Goal: Task Accomplishment & Management: Use online tool/utility

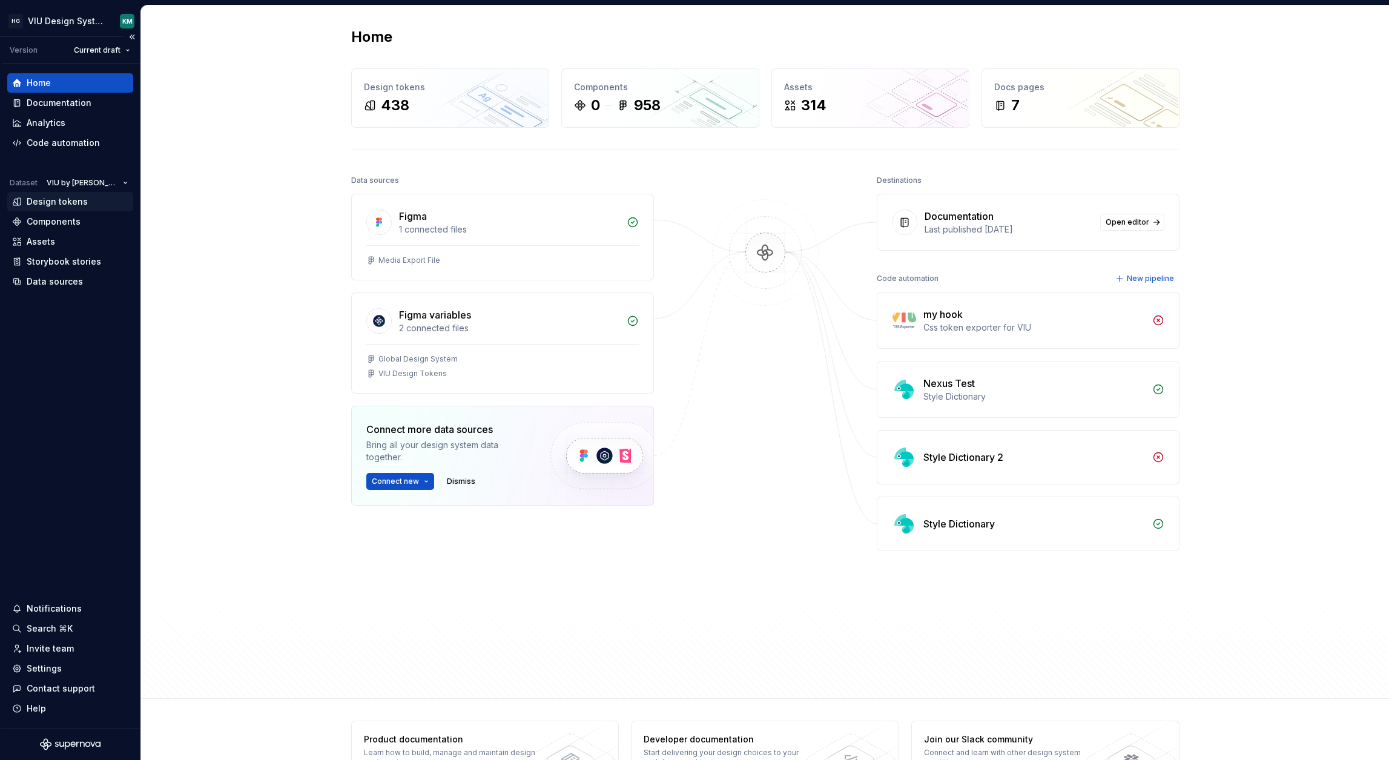
click at [45, 201] on div "Design tokens" at bounding box center [57, 202] width 61 height 12
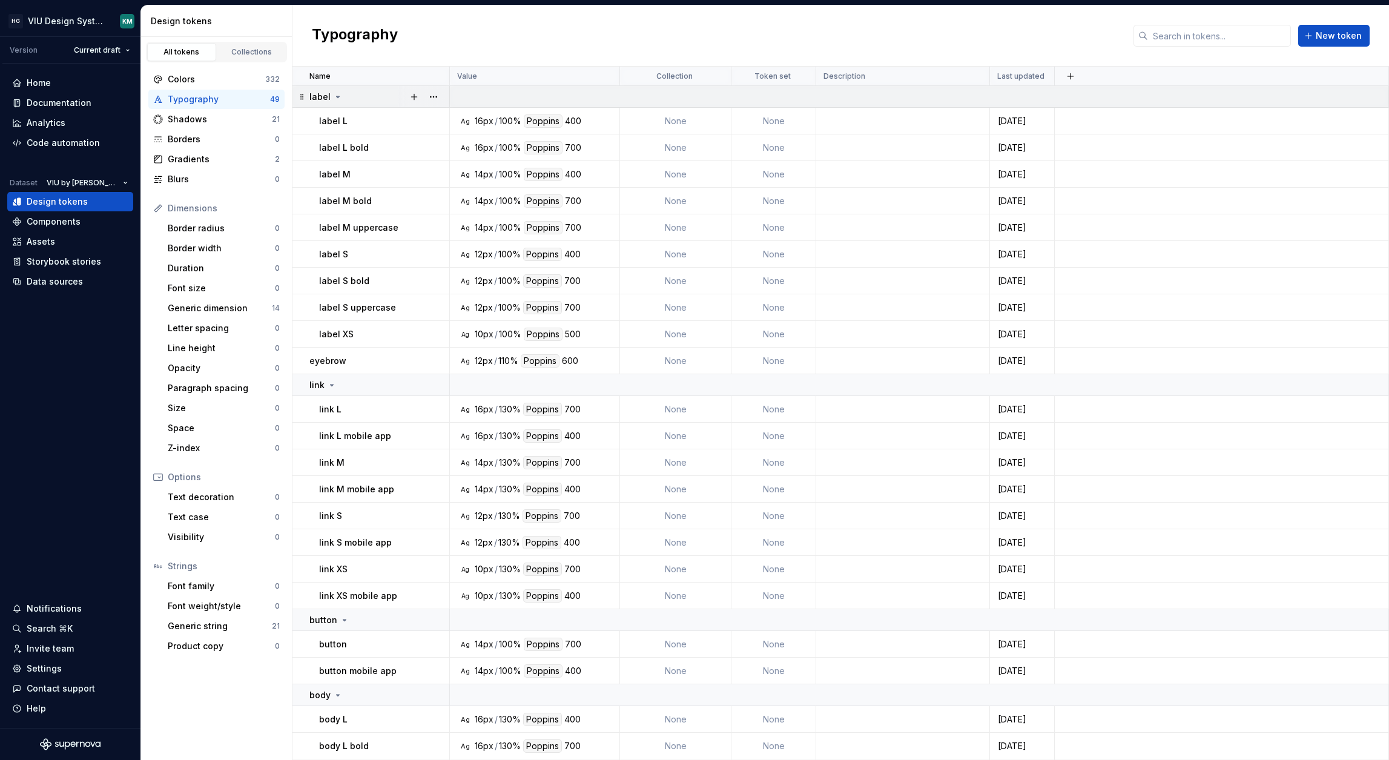
click at [336, 94] on icon at bounding box center [338, 97] width 10 height 10
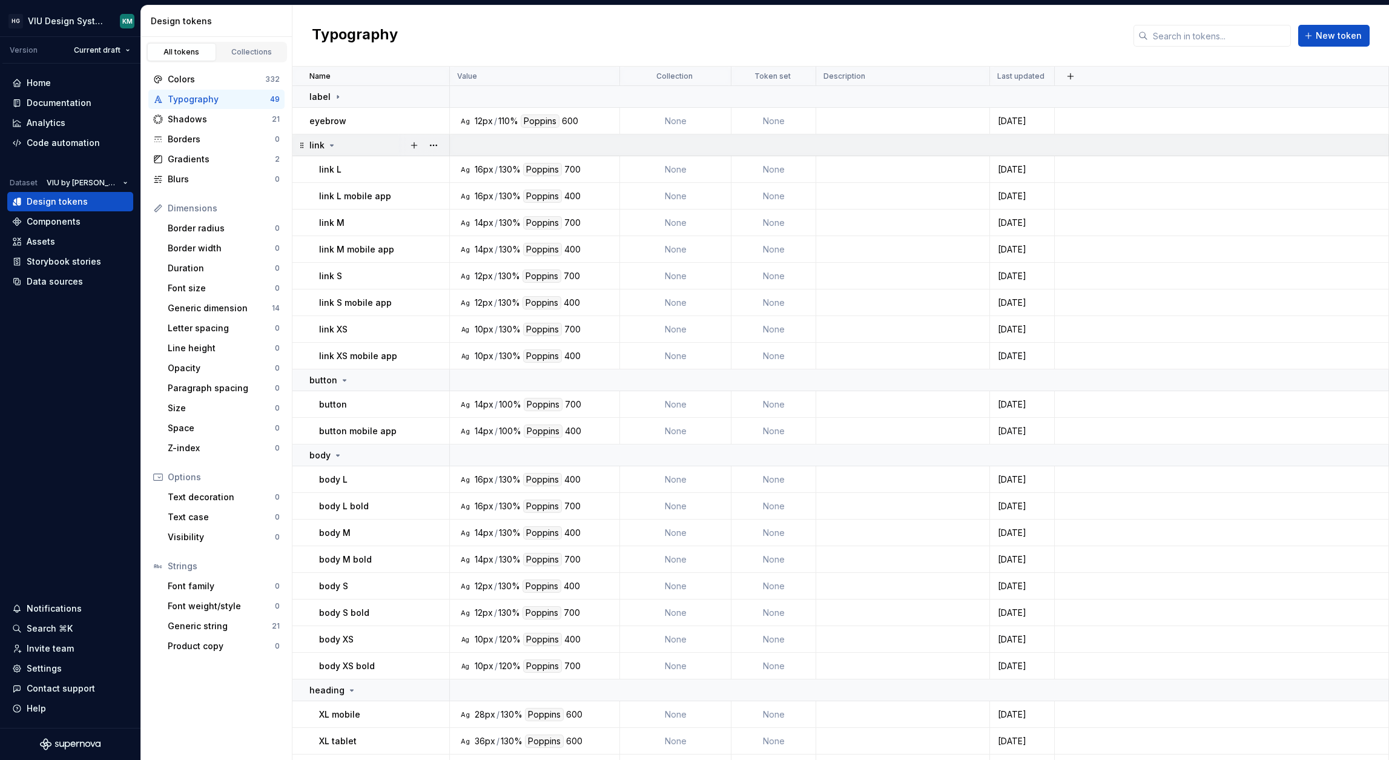
click at [333, 144] on icon at bounding box center [332, 145] width 10 height 10
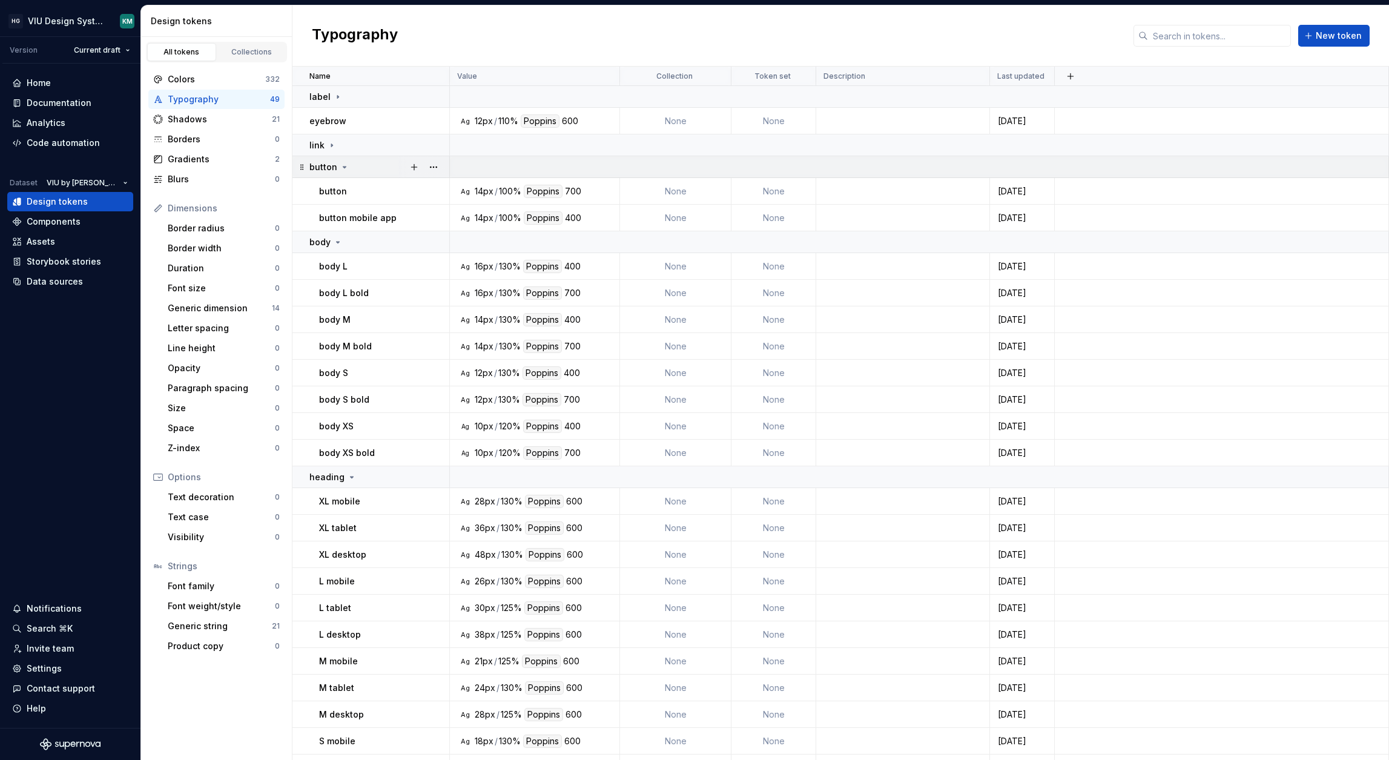
click at [343, 168] on icon at bounding box center [345, 167] width 10 height 10
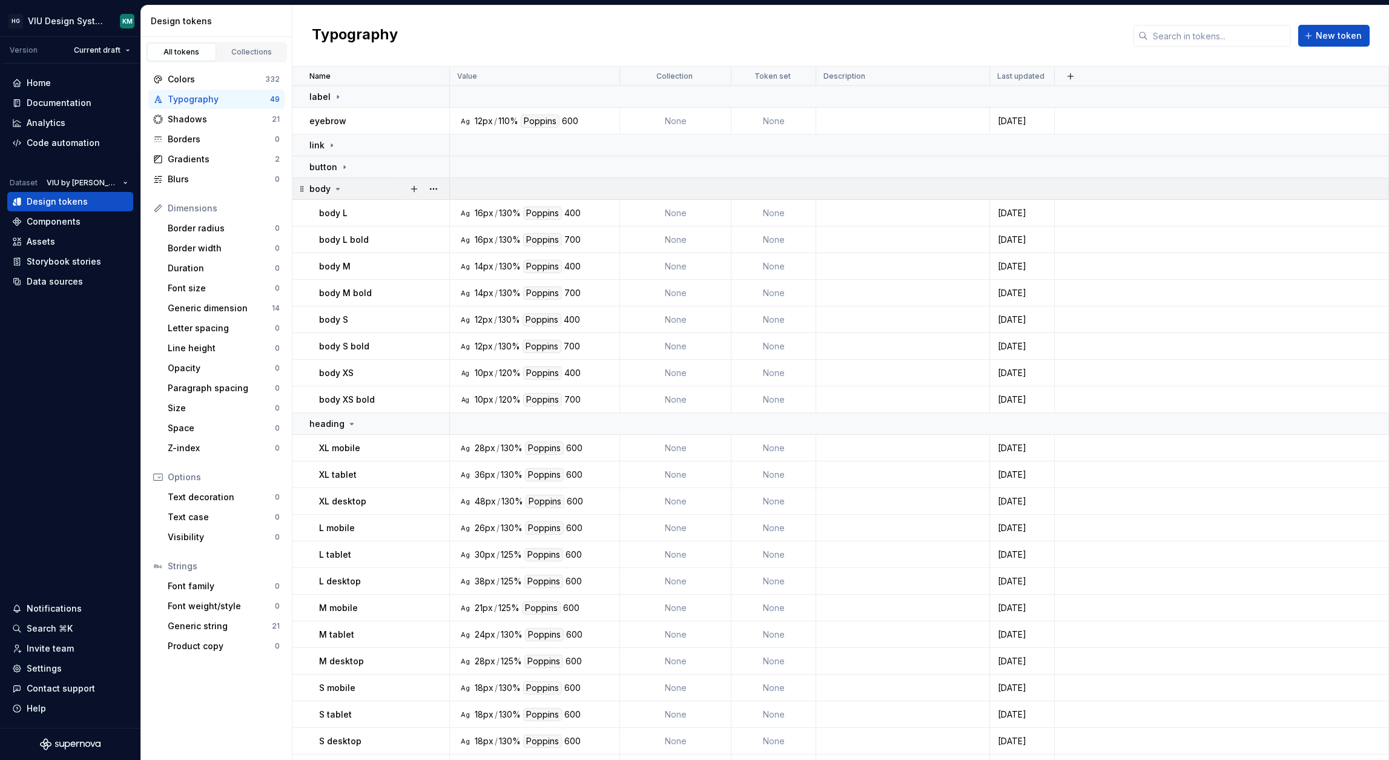
click at [349, 193] on div "body" at bounding box center [378, 189] width 139 height 12
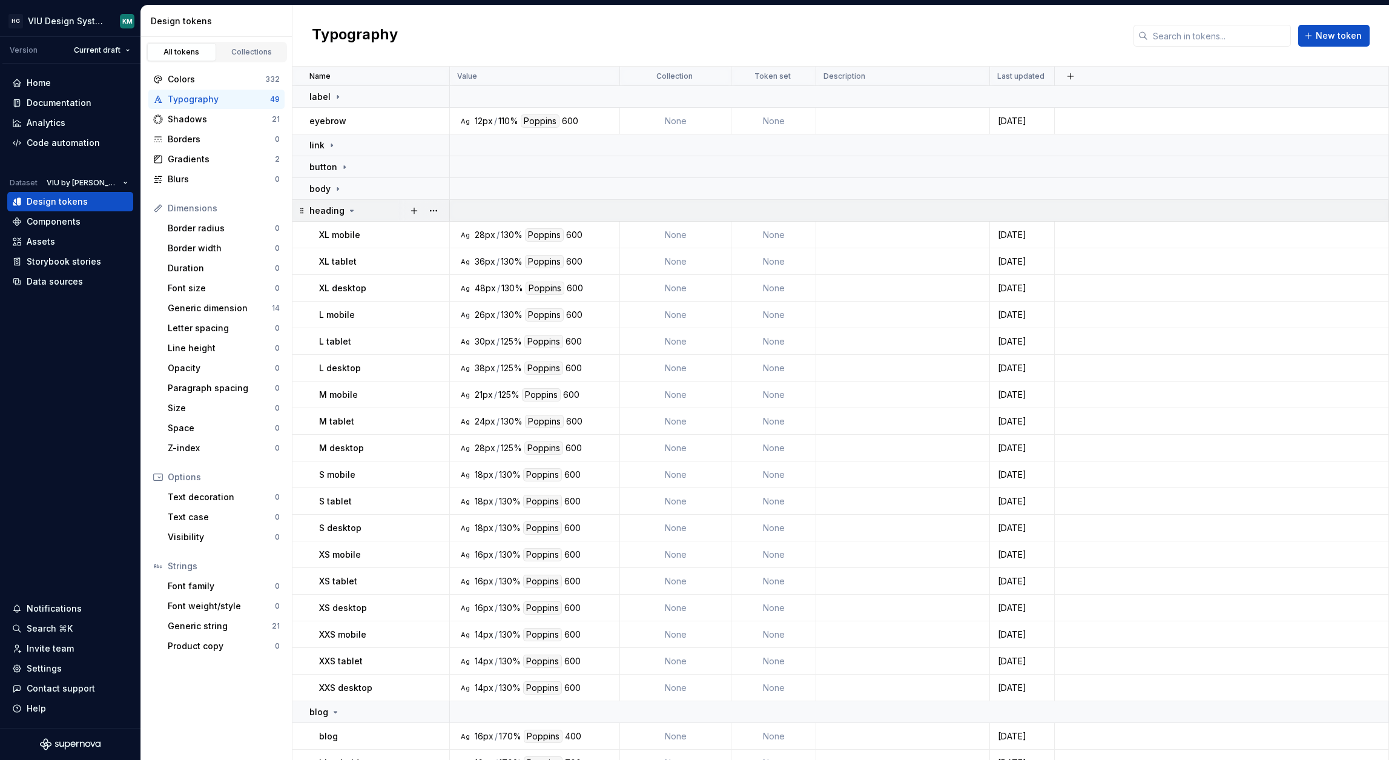
click at [355, 200] on td "heading" at bounding box center [370, 211] width 157 height 22
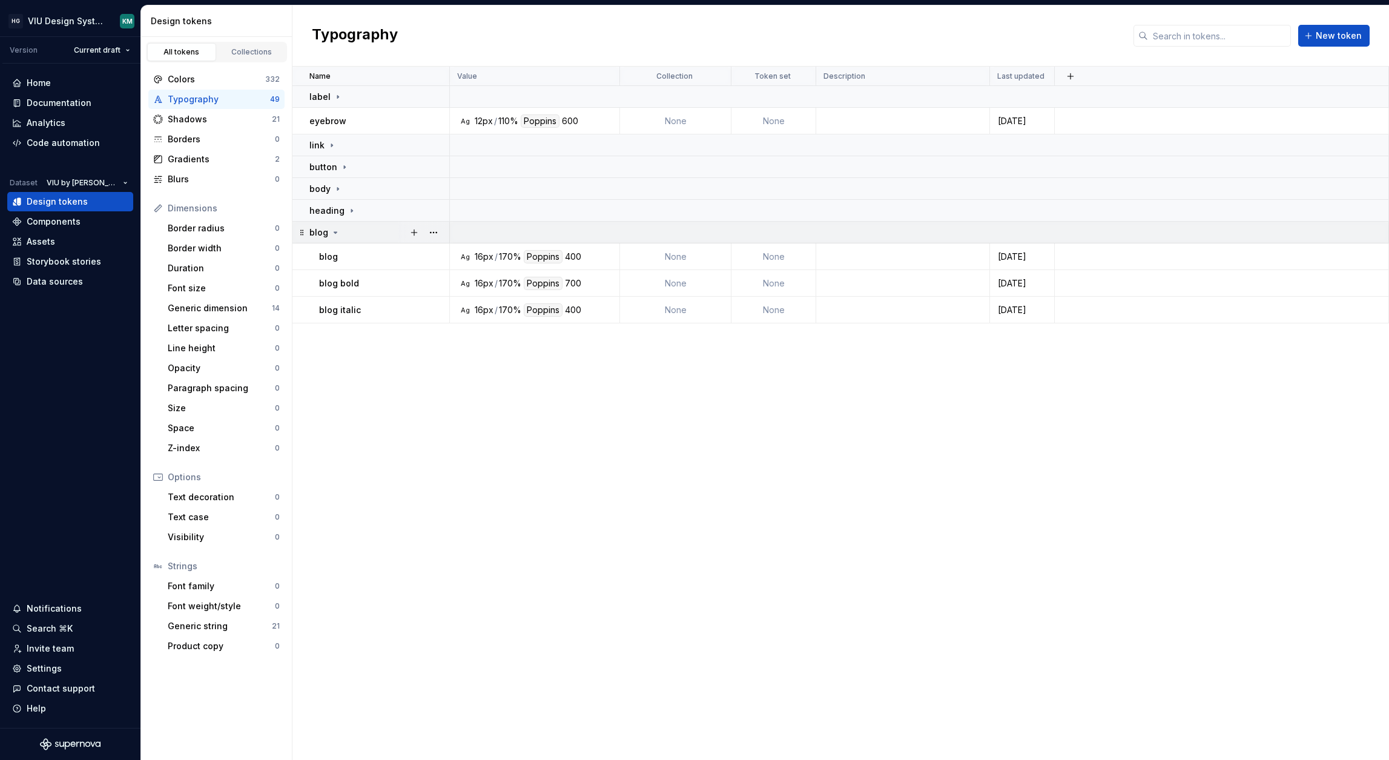
click at [347, 228] on div "blog" at bounding box center [378, 232] width 139 height 12
click at [443, 96] on div at bounding box center [423, 96] width 51 height 21
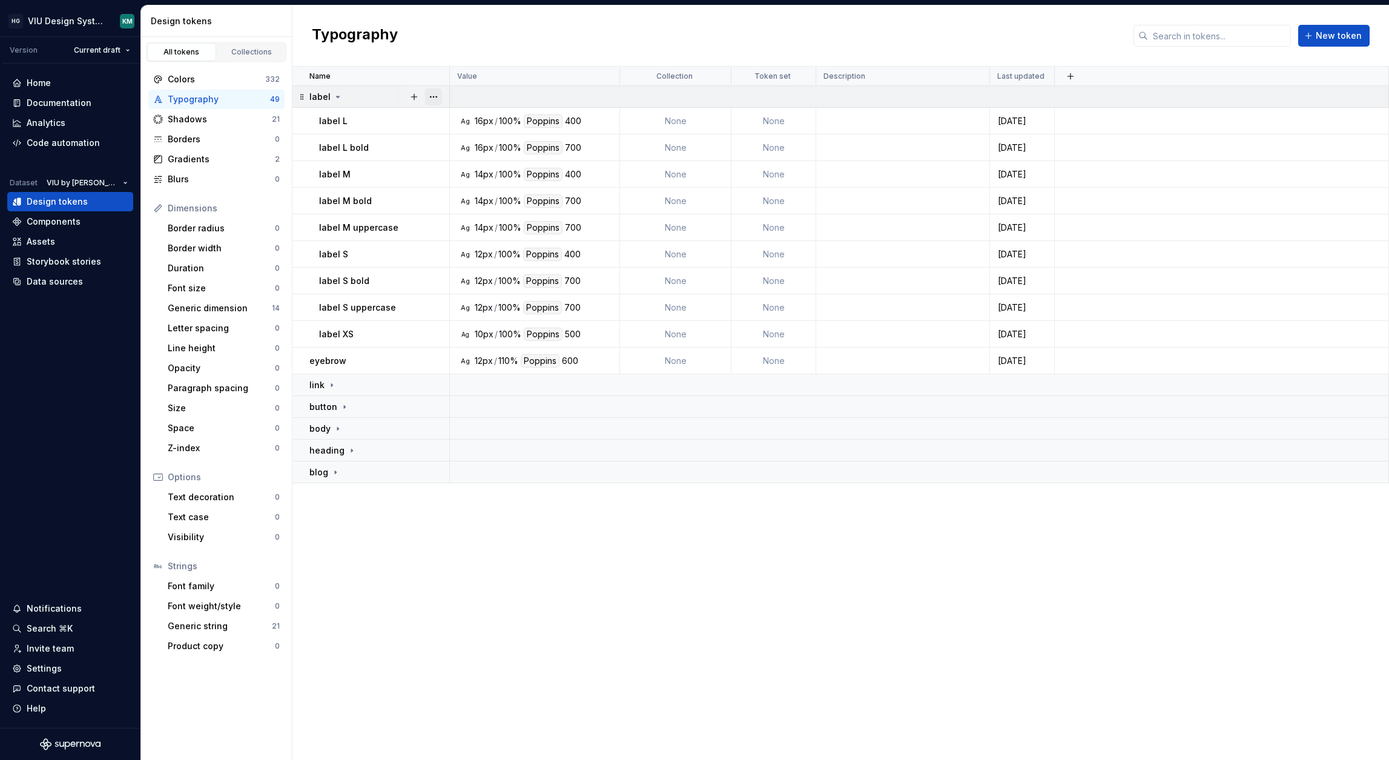
click at [435, 100] on button "button" at bounding box center [433, 96] width 17 height 17
click at [473, 234] on div "Delete group" at bounding box center [486, 234] width 79 height 12
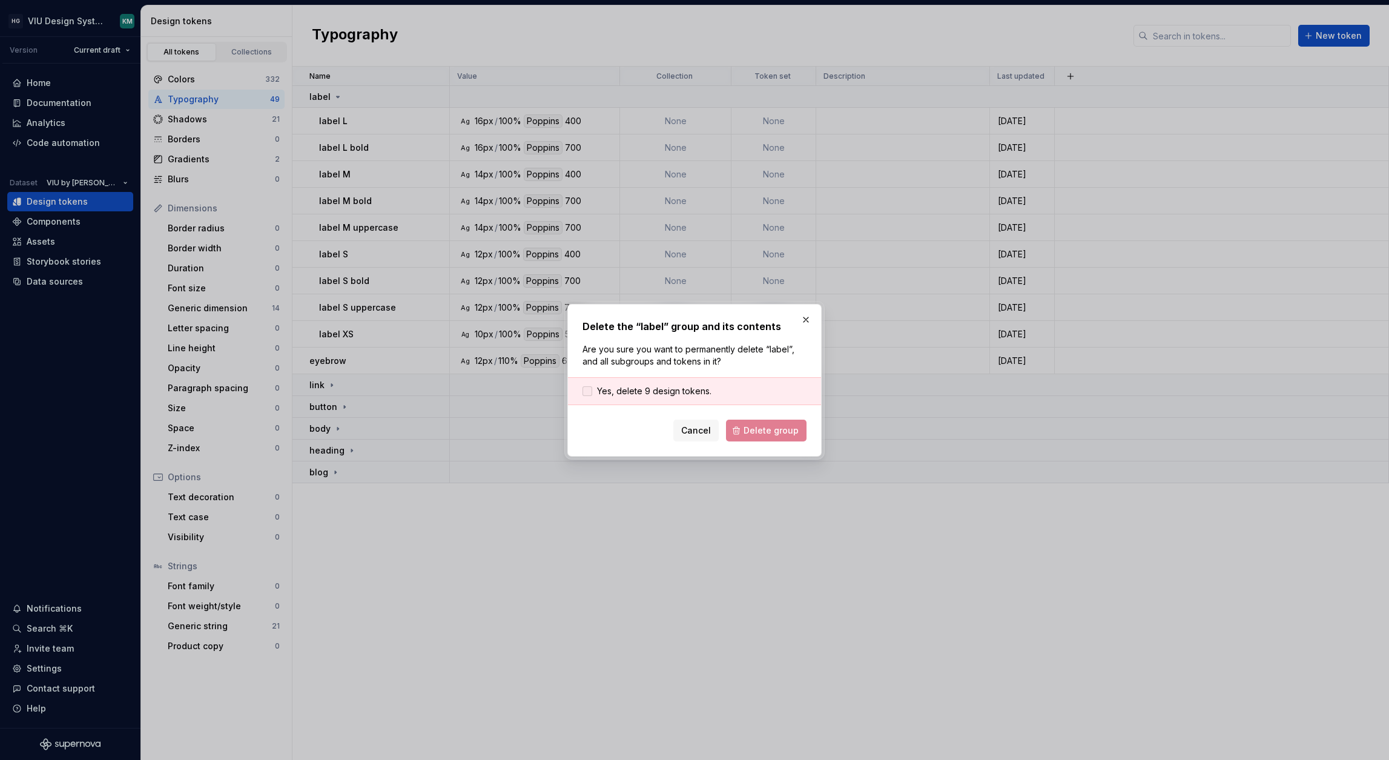
click at [591, 391] on div at bounding box center [587, 391] width 10 height 10
click at [726, 420] on button "Delete group" at bounding box center [766, 431] width 81 height 22
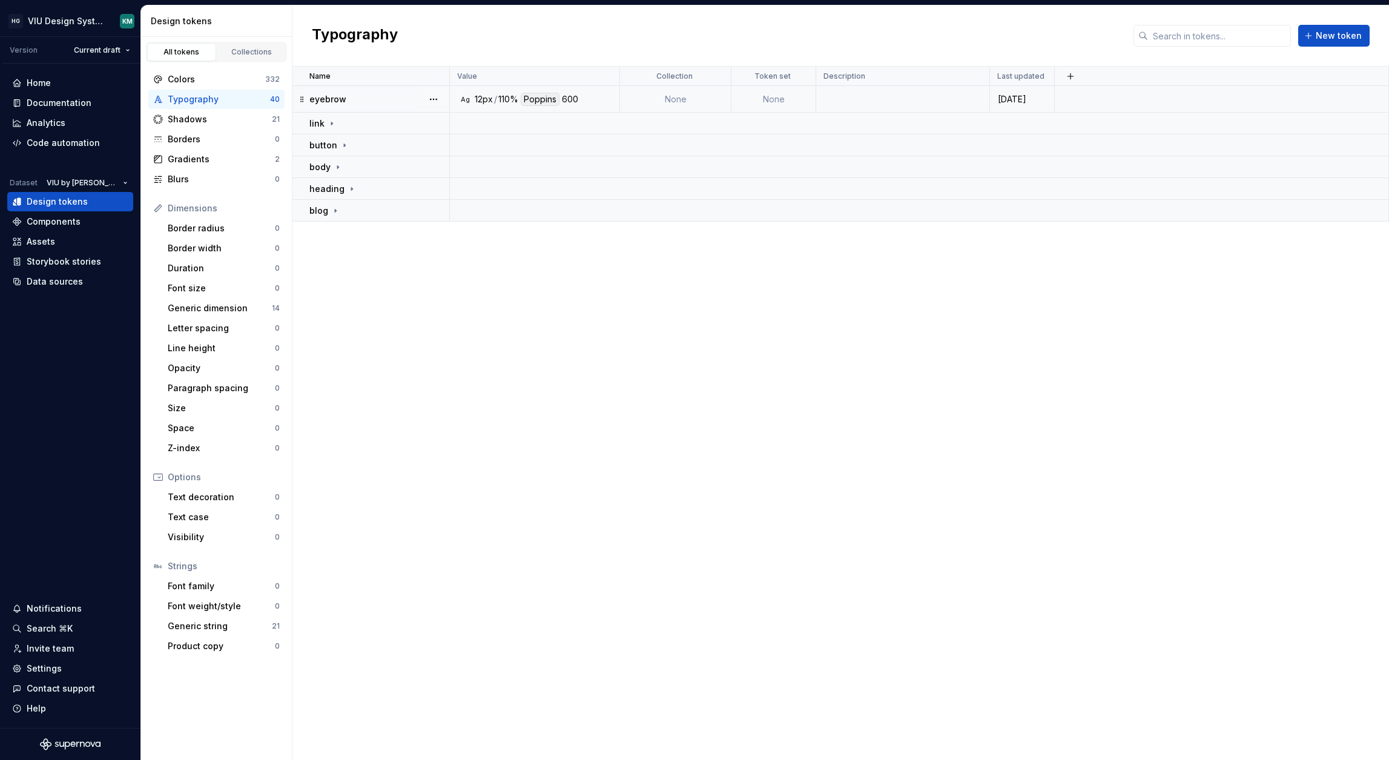
click at [365, 94] on div "eyebrow" at bounding box center [378, 99] width 139 height 12
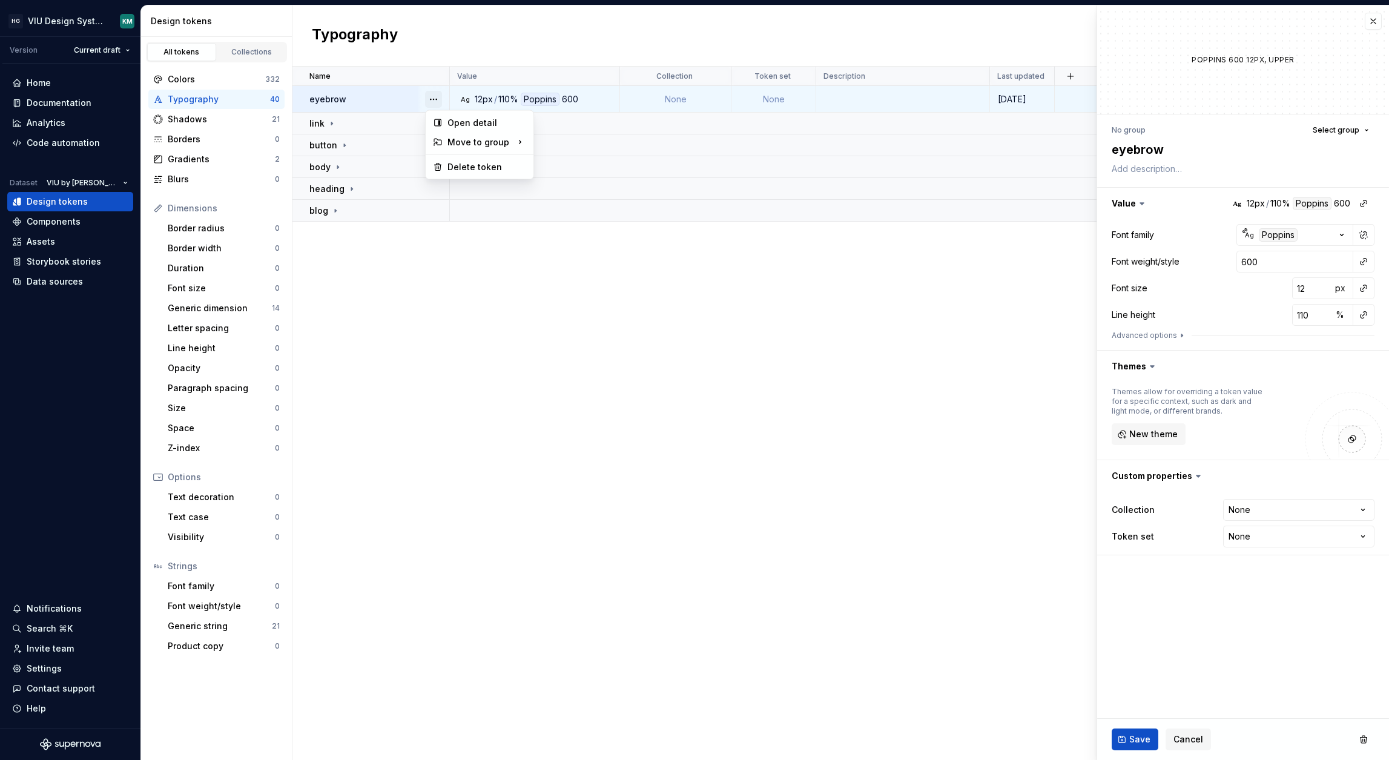
click at [432, 99] on button "button" at bounding box center [433, 99] width 17 height 17
click at [446, 173] on div "Delete token" at bounding box center [479, 166] width 103 height 19
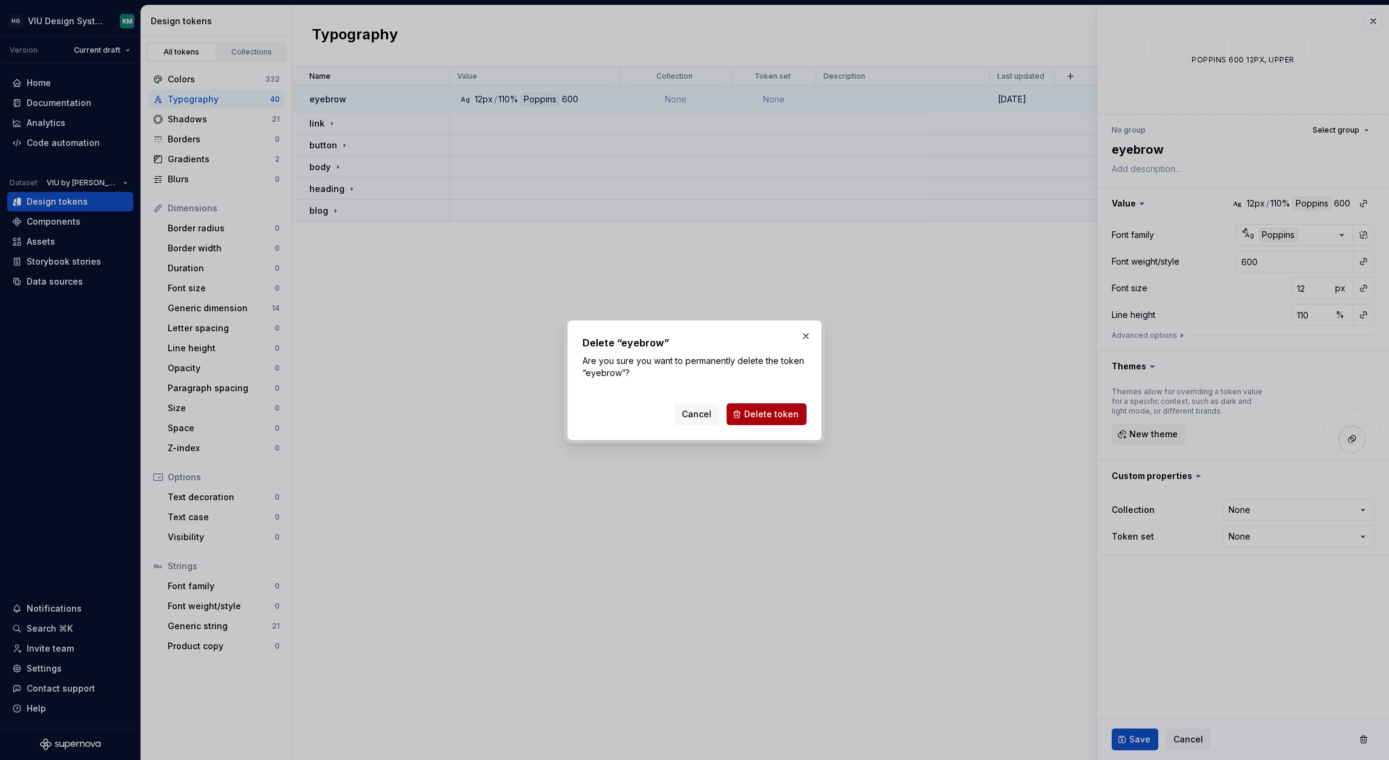
click at [755, 417] on span "Delete token" at bounding box center [771, 414] width 54 height 12
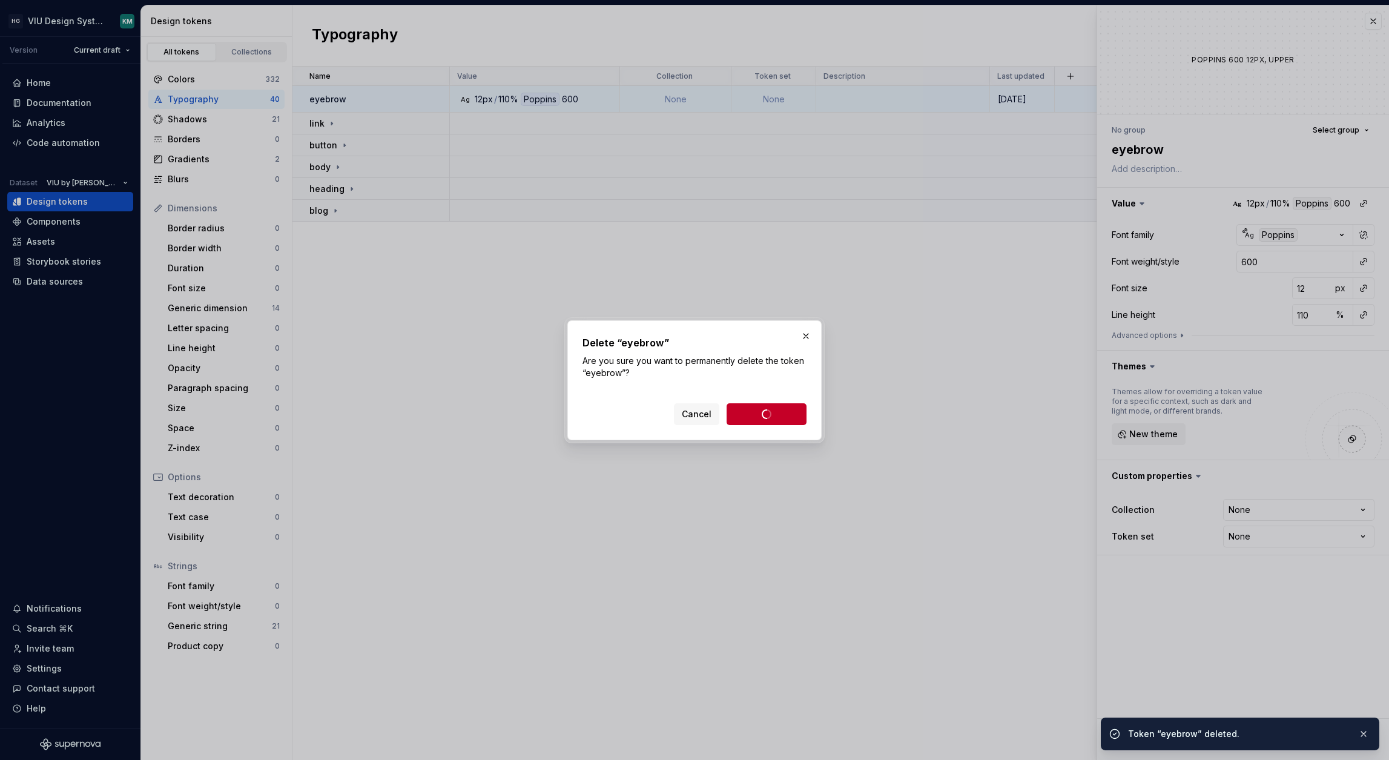
type textarea "*"
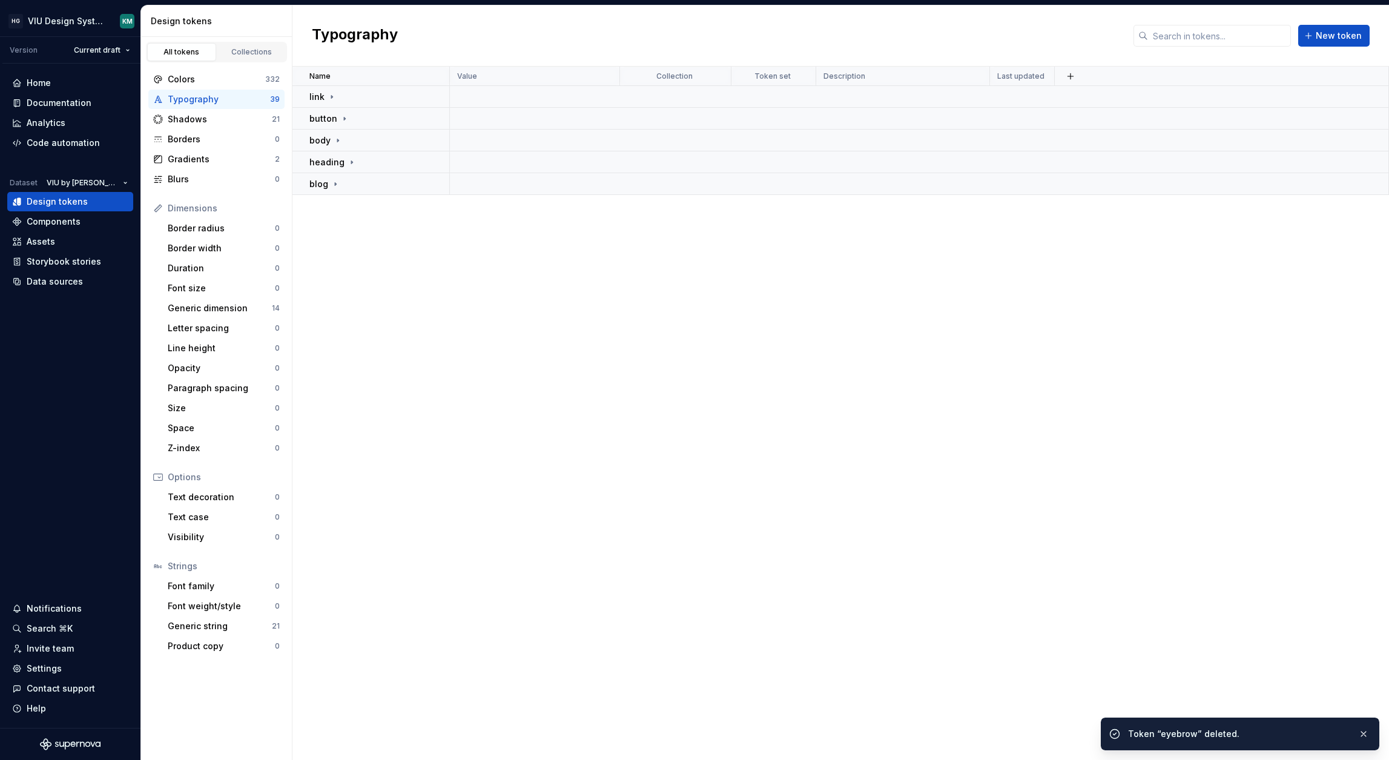
click at [433, 96] on button "button" at bounding box center [433, 96] width 17 height 17
click at [454, 227] on div "Delete group" at bounding box center [479, 233] width 103 height 19
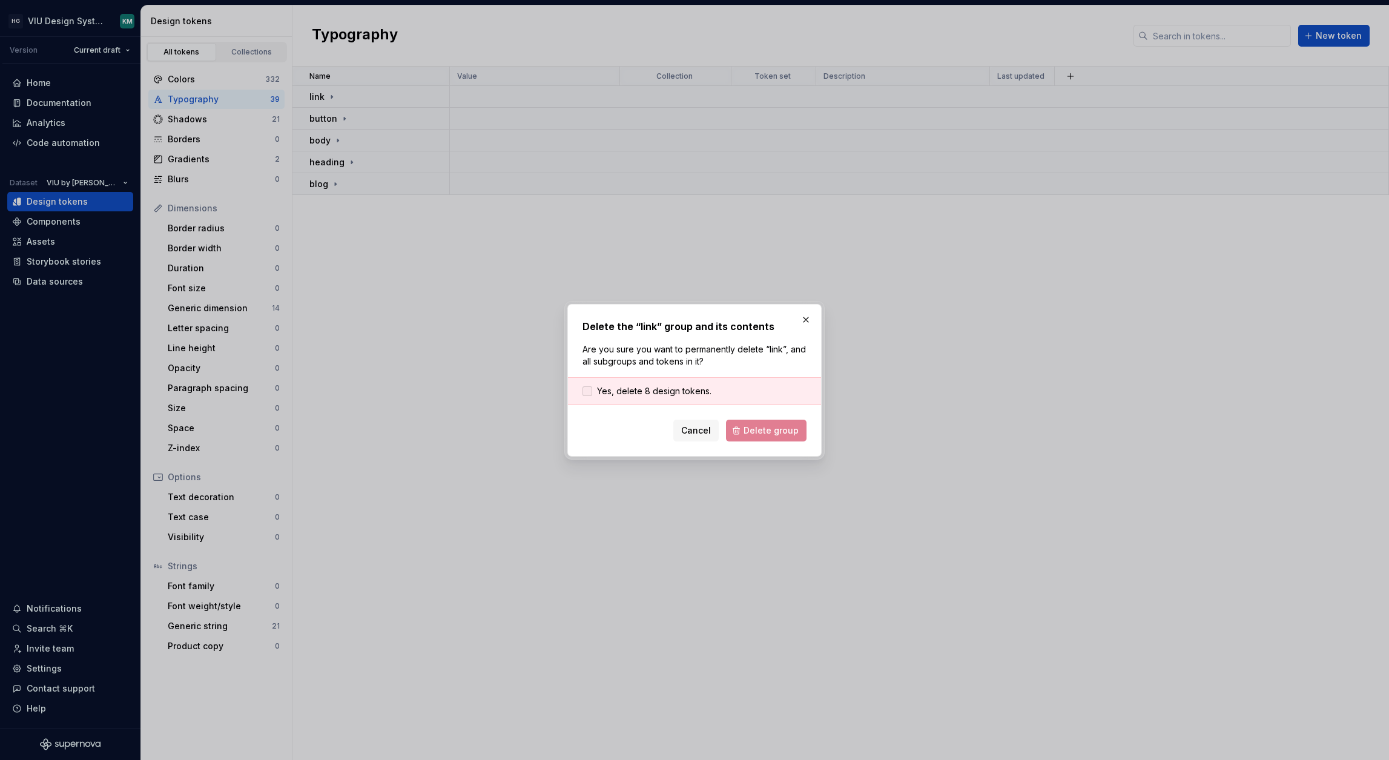
click at [662, 387] on span "Yes, delete 8 design tokens." at bounding box center [654, 391] width 114 height 12
drag, startPoint x: 764, startPoint y: 431, endPoint x: 760, endPoint y: 426, distance: 6.9
click at [764, 431] on span "Delete group" at bounding box center [770, 430] width 55 height 12
click at [436, 95] on button "button" at bounding box center [433, 96] width 17 height 17
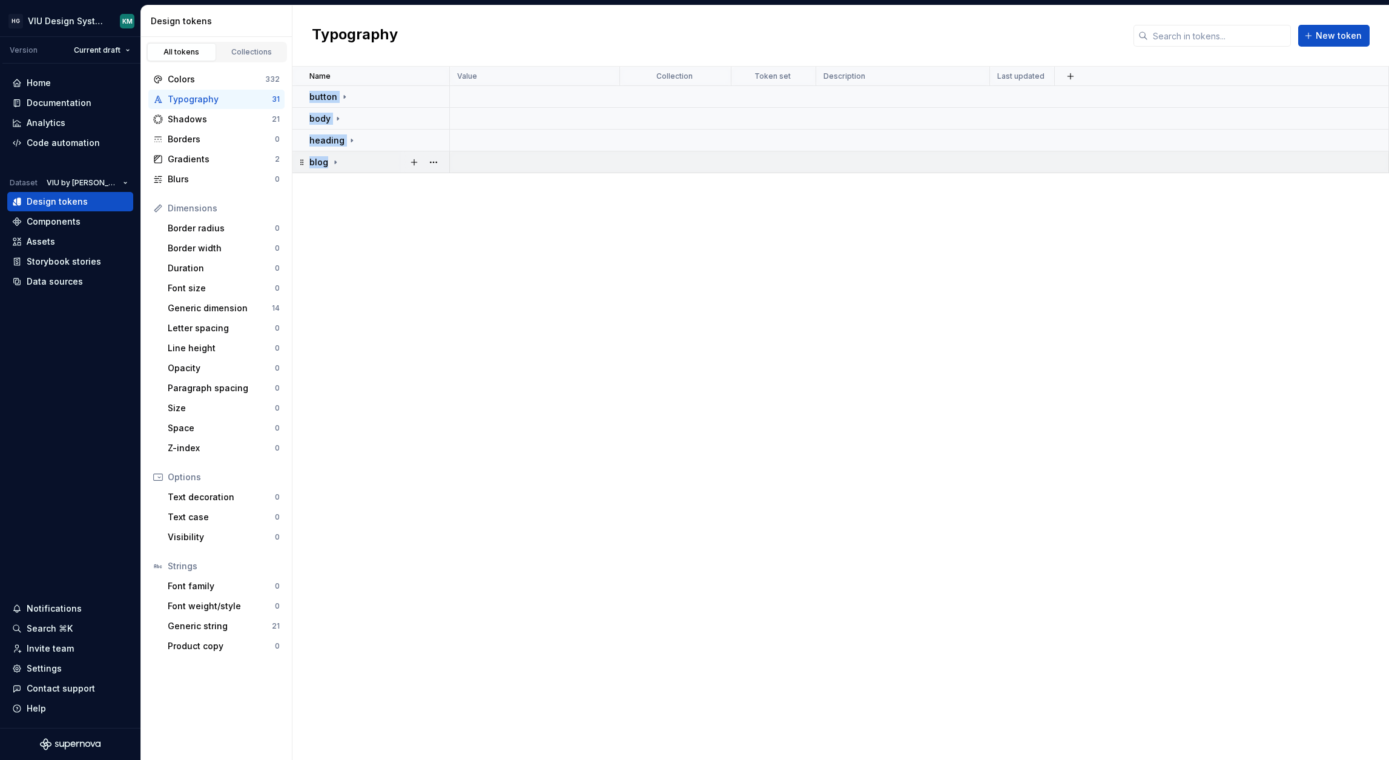
click at [374, 161] on html "HG VIU Design System KM Version Current draft Home Documentation Analytics Code…" at bounding box center [694, 380] width 1389 height 760
click at [438, 99] on button "button" at bounding box center [433, 96] width 17 height 17
click at [459, 235] on div "Delete group" at bounding box center [486, 234] width 79 height 12
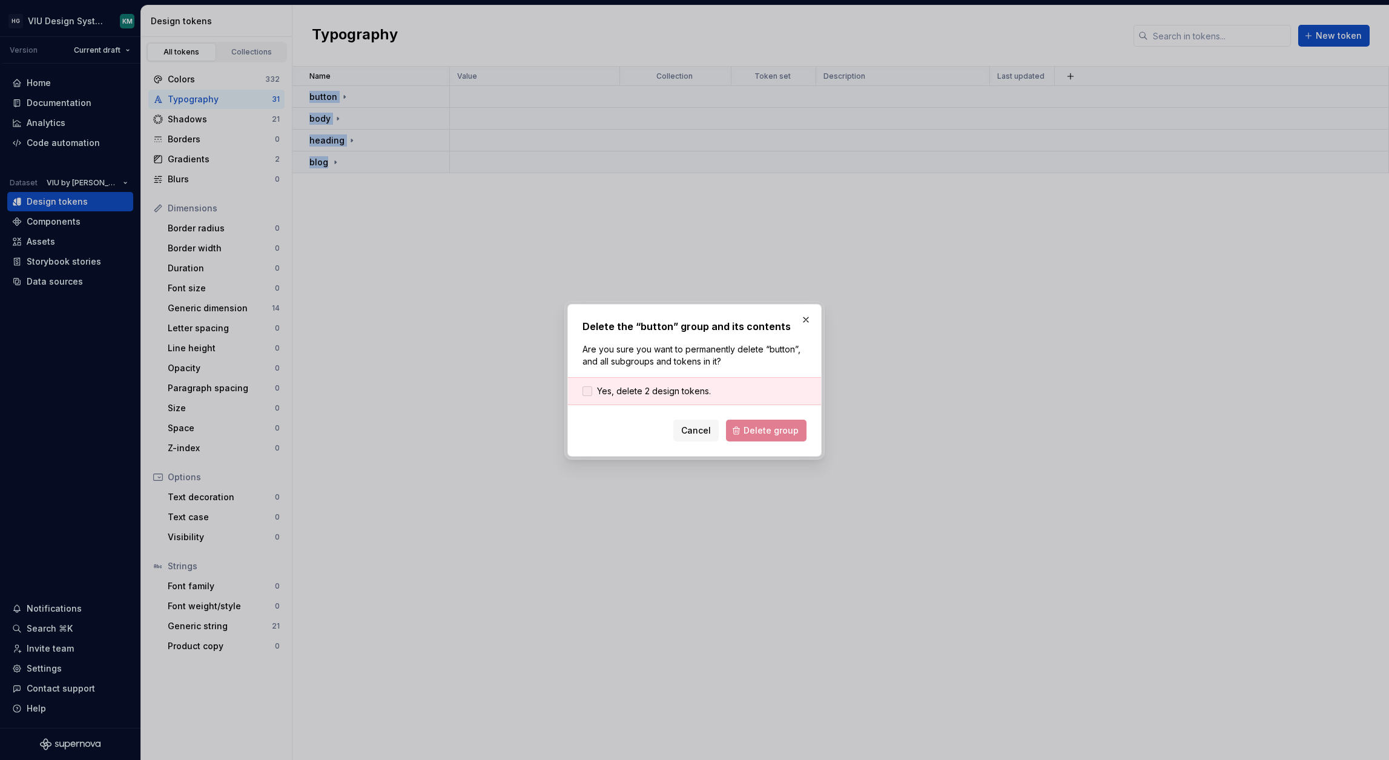
click at [657, 389] on span "Yes, delete 2 design tokens." at bounding box center [654, 391] width 114 height 12
click at [726, 420] on button "Delete group" at bounding box center [766, 431] width 81 height 22
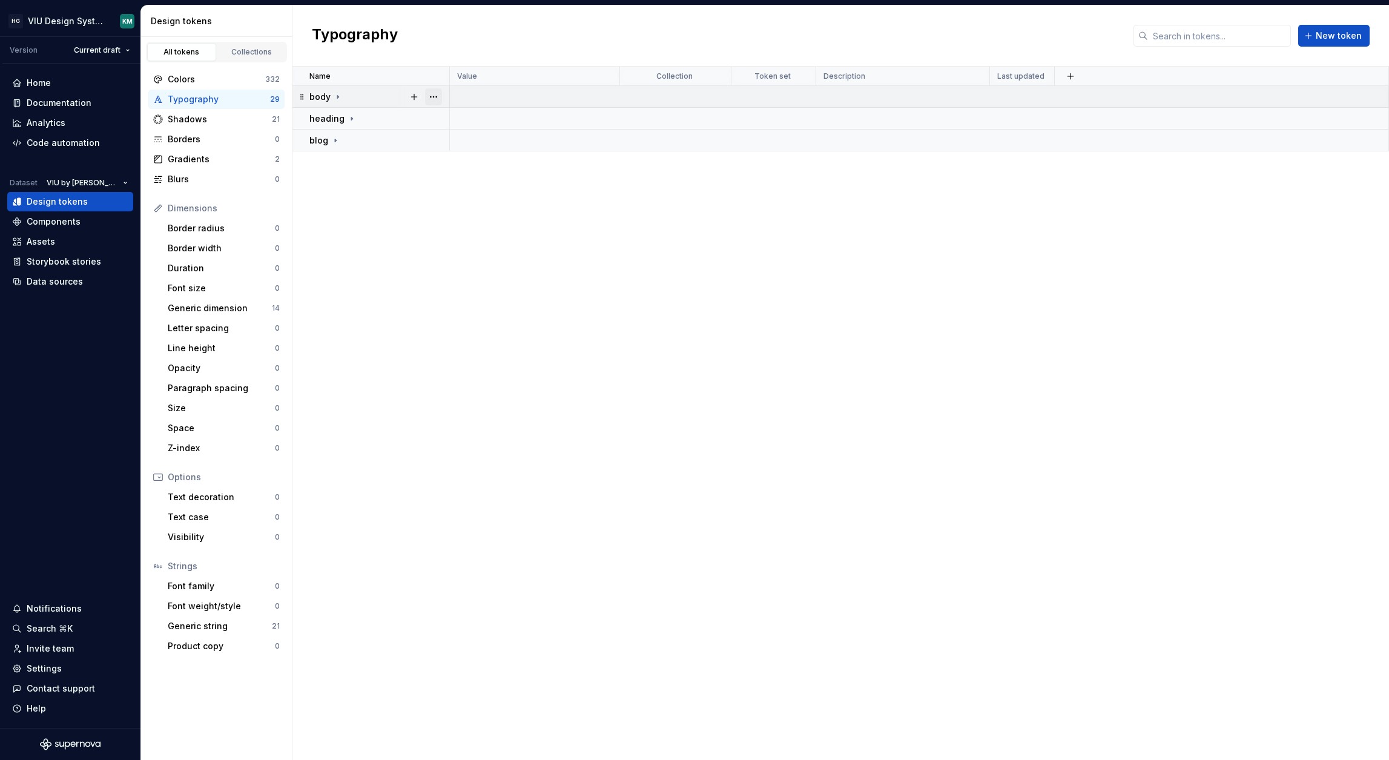
click at [433, 96] on button "button" at bounding box center [433, 96] width 17 height 17
click at [469, 234] on div "Delete group" at bounding box center [486, 234] width 79 height 12
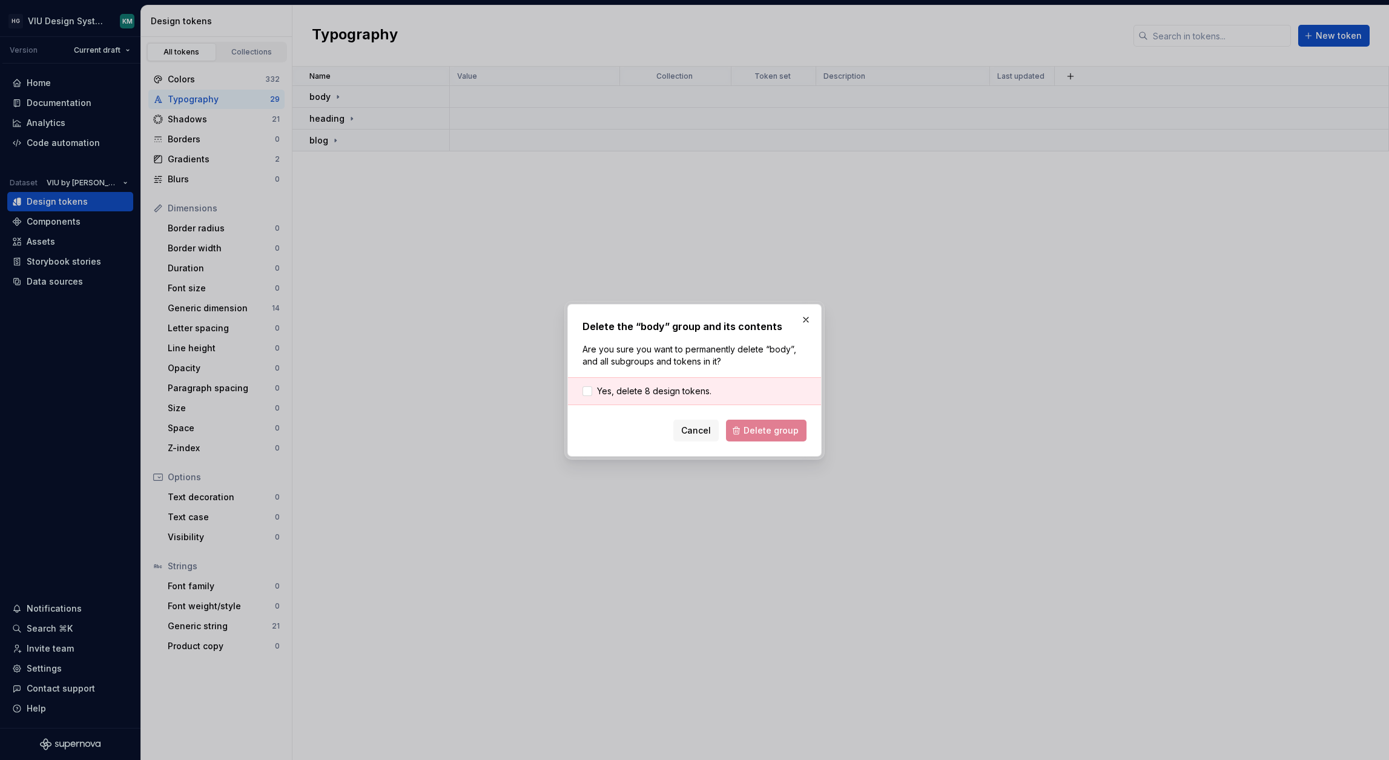
drag, startPoint x: 692, startPoint y: 389, endPoint x: 718, endPoint y: 403, distance: 29.5
click at [691, 389] on span "Yes, delete 8 design tokens." at bounding box center [654, 391] width 114 height 12
click at [755, 436] on span "Delete group" at bounding box center [770, 430] width 55 height 12
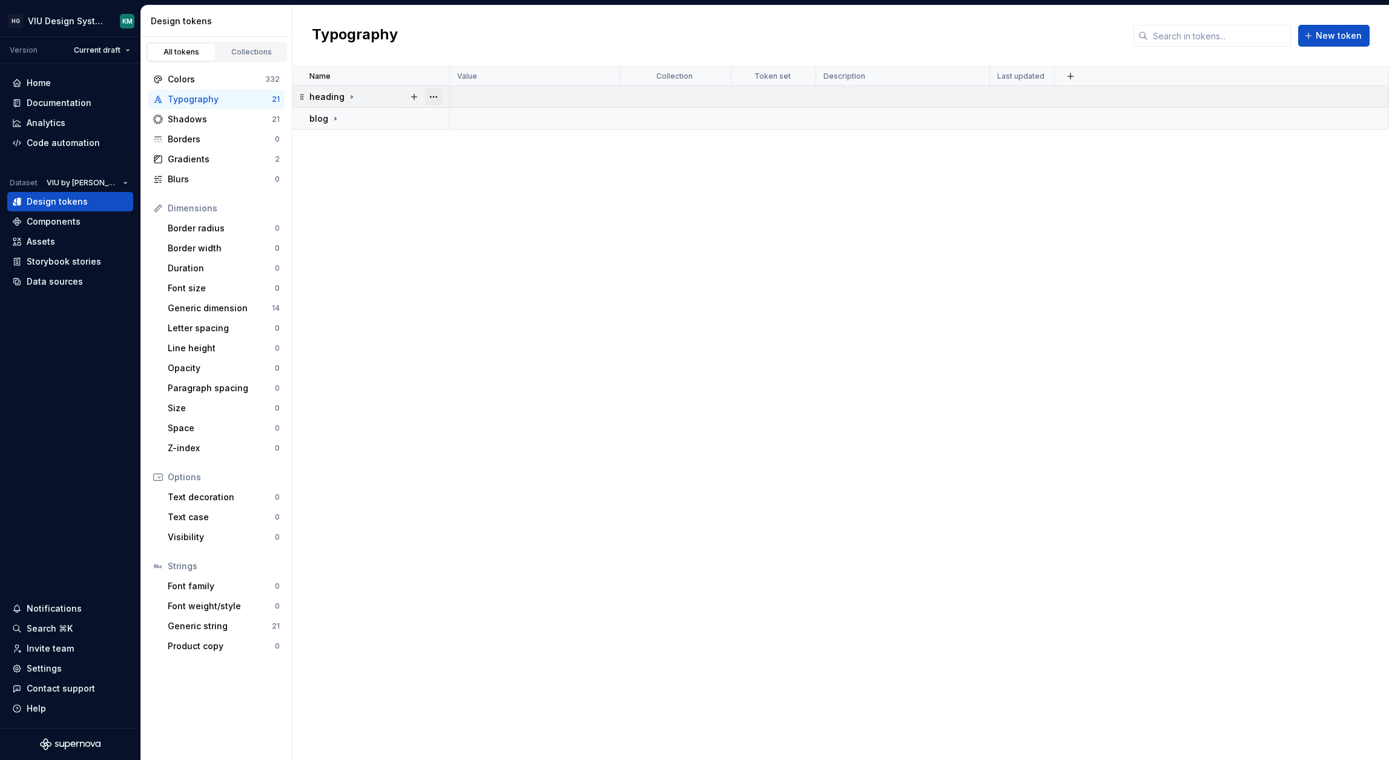
click at [430, 97] on button "button" at bounding box center [433, 96] width 17 height 17
click at [443, 233] on div "Delete group" at bounding box center [479, 233] width 103 height 19
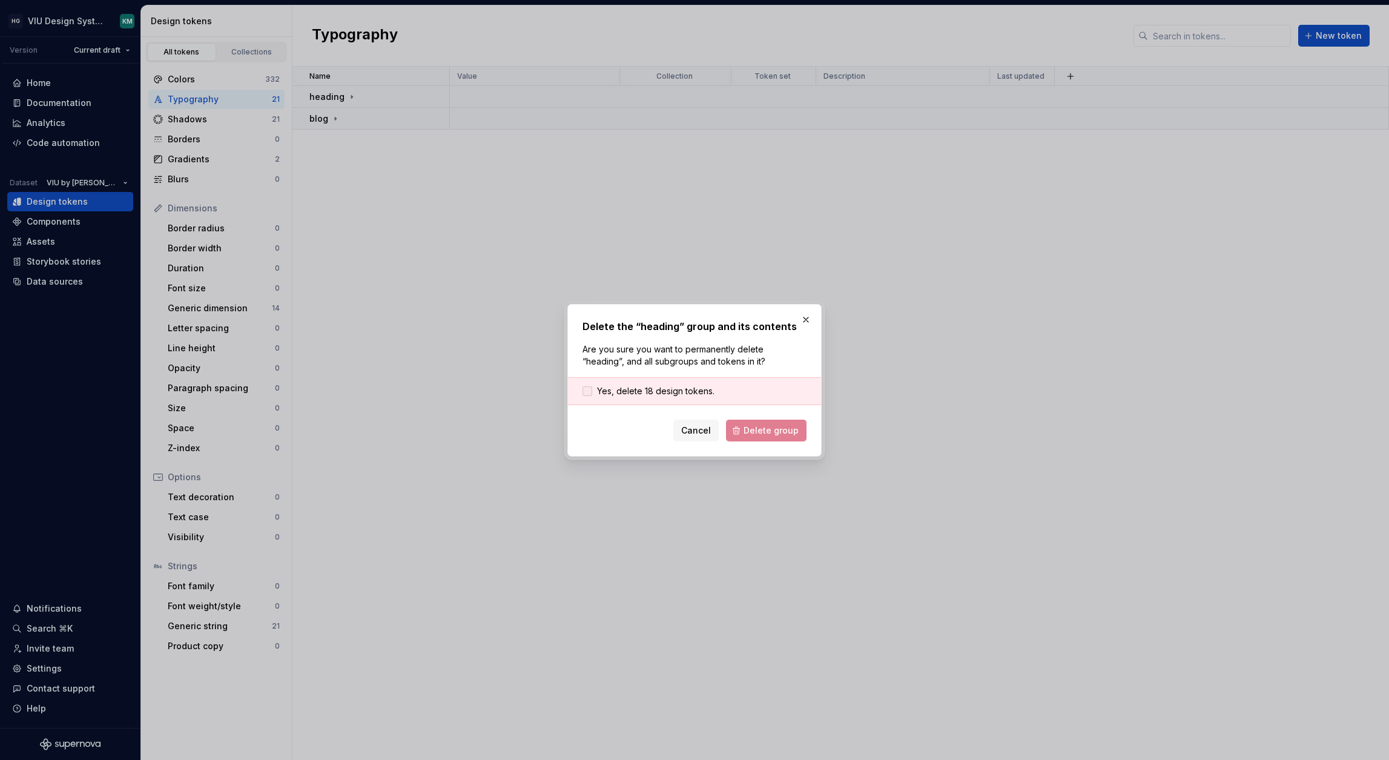
click at [634, 393] on span "Yes, delete 18 design tokens." at bounding box center [655, 391] width 117 height 12
click at [747, 429] on span "Delete group" at bounding box center [770, 430] width 55 height 12
click at [441, 109] on div "Name Value Collection Token set Description Last updated blog" at bounding box center [840, 413] width 1096 height 693
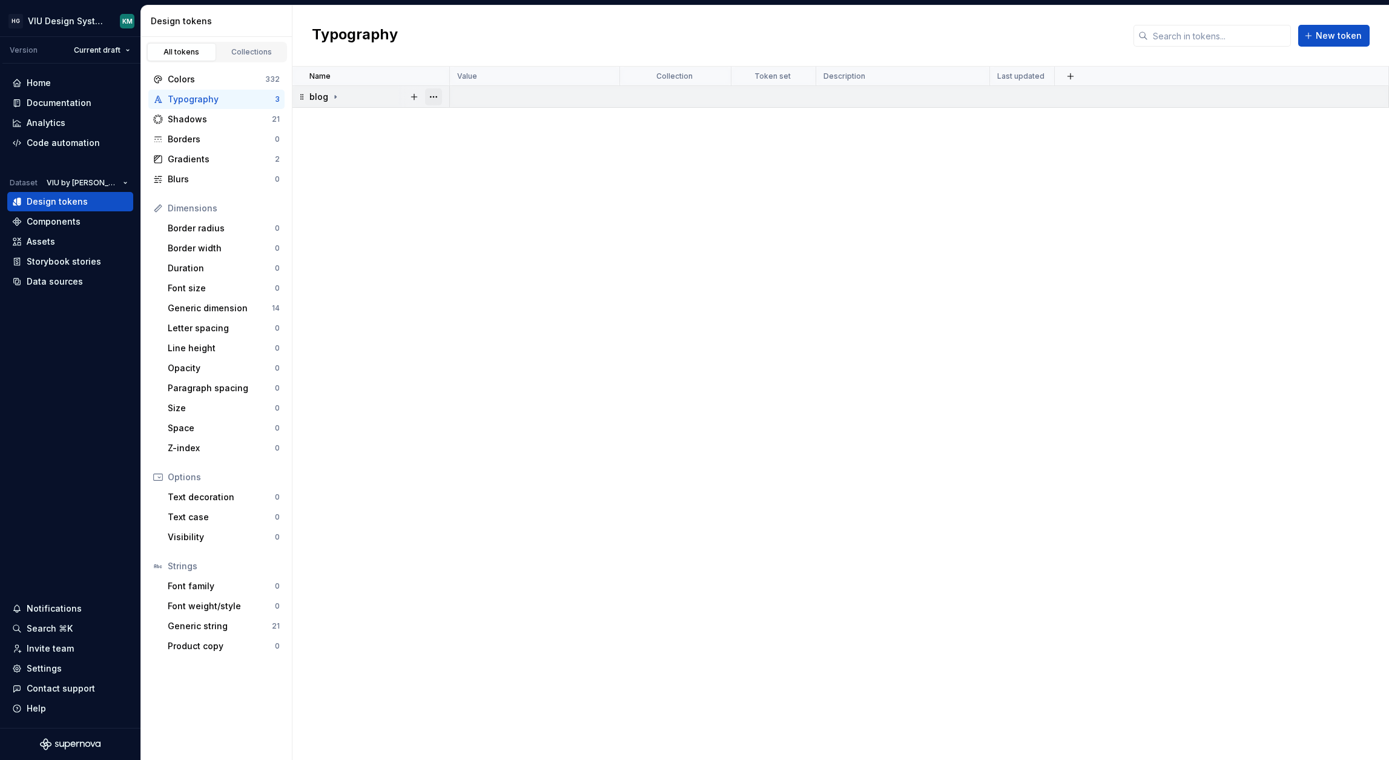
click at [435, 99] on button "button" at bounding box center [433, 96] width 17 height 17
click at [464, 226] on div "Delete group" at bounding box center [479, 233] width 103 height 19
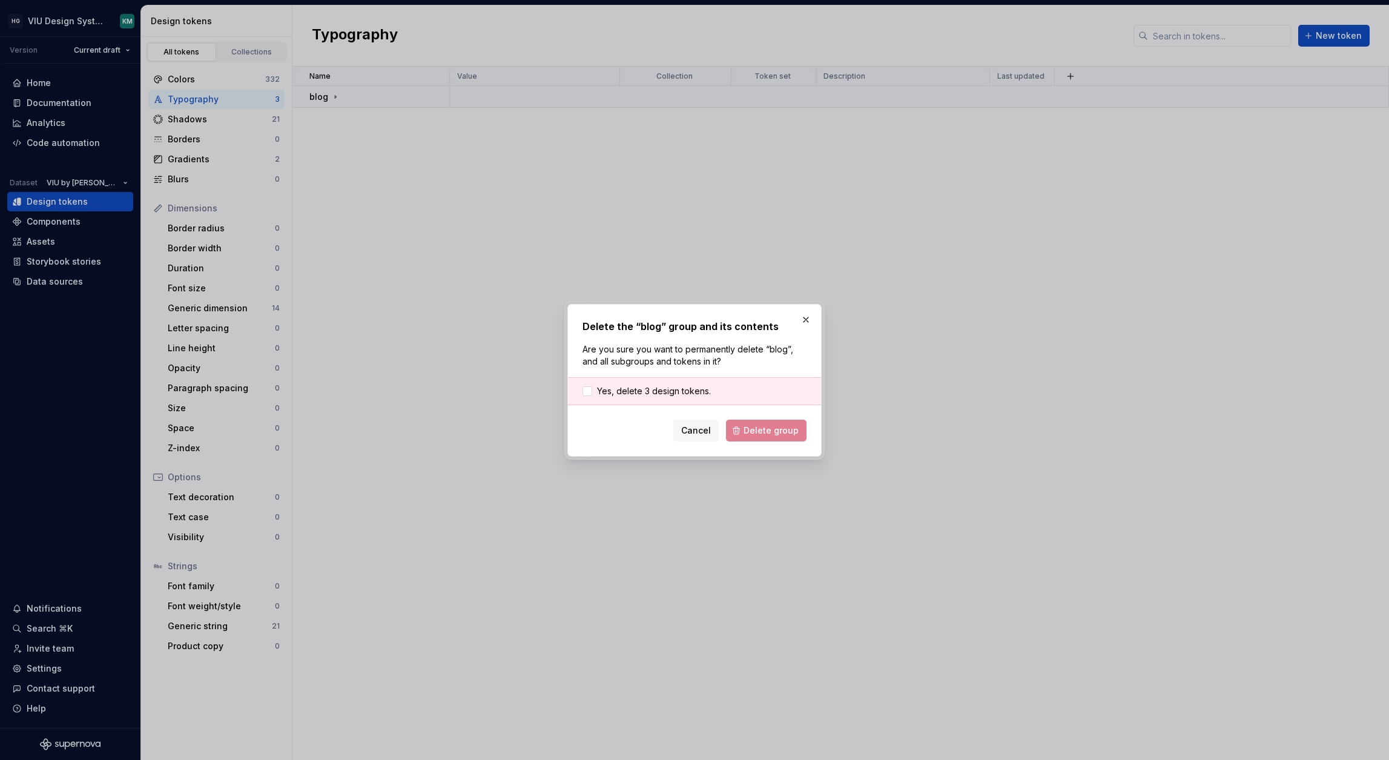
click at [674, 384] on div "Yes, delete 3 design tokens." at bounding box center [694, 391] width 253 height 28
click at [660, 390] on span "Yes, delete 3 design tokens." at bounding box center [654, 391] width 114 height 12
click at [759, 431] on span "Delete group" at bounding box center [770, 430] width 55 height 12
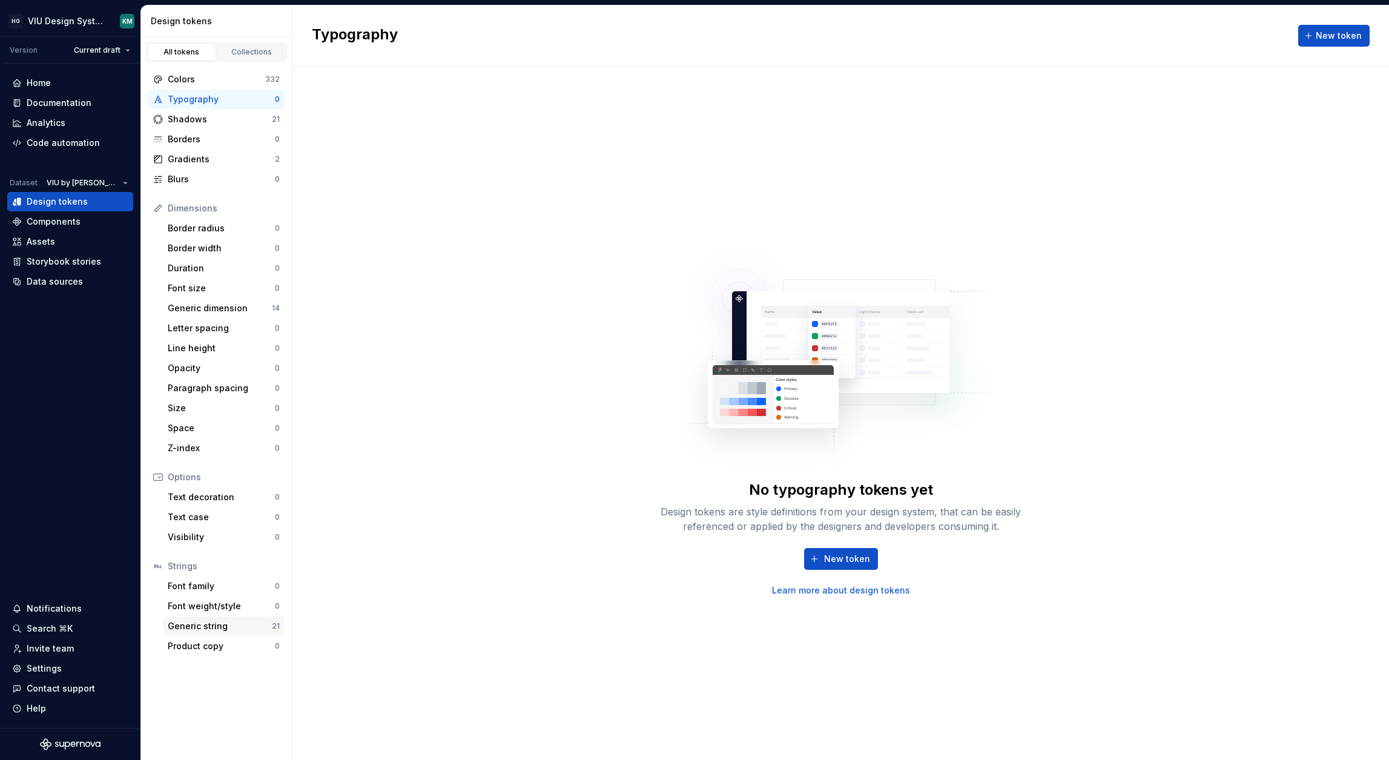
click at [219, 633] on div "Generic string 21" at bounding box center [224, 625] width 122 height 19
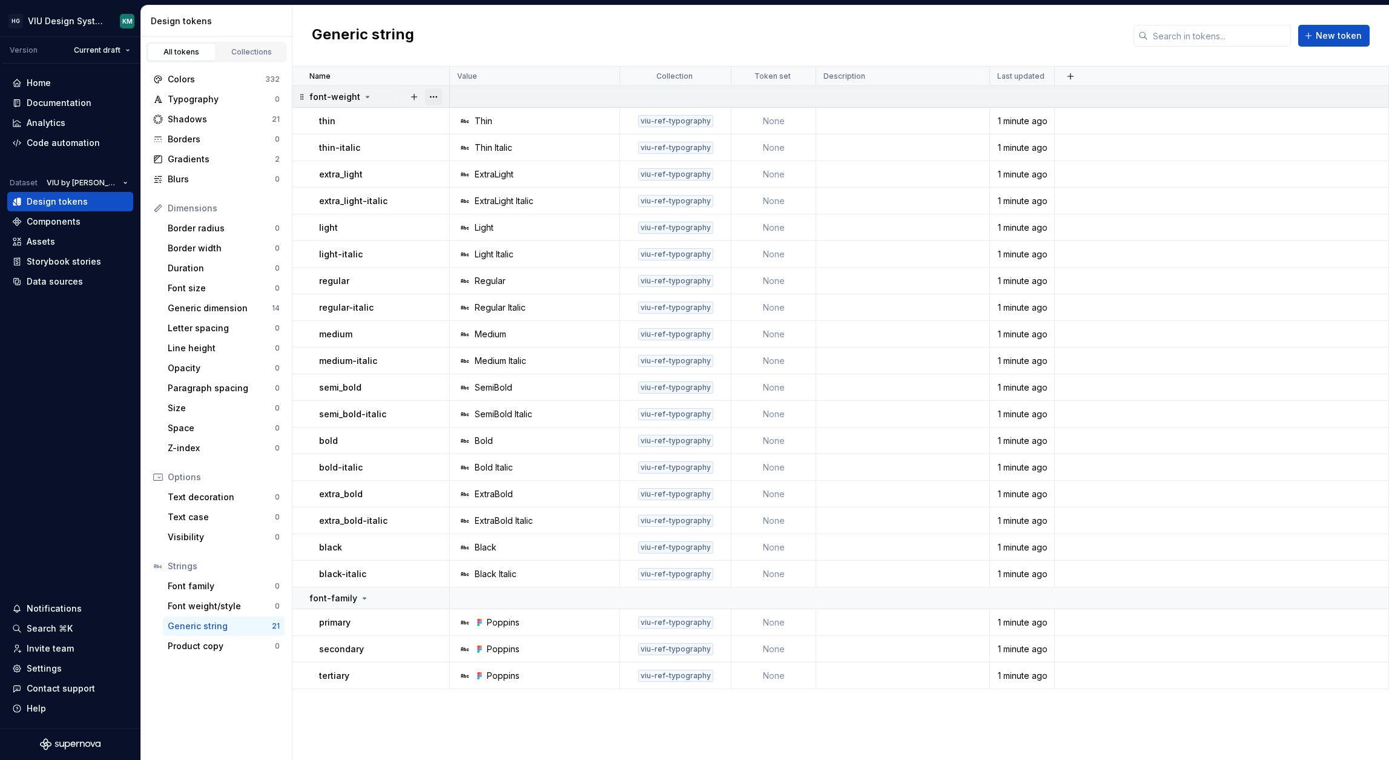
click at [429, 97] on button "button" at bounding box center [433, 96] width 17 height 17
click at [472, 228] on div "Delete group" at bounding box center [486, 234] width 79 height 12
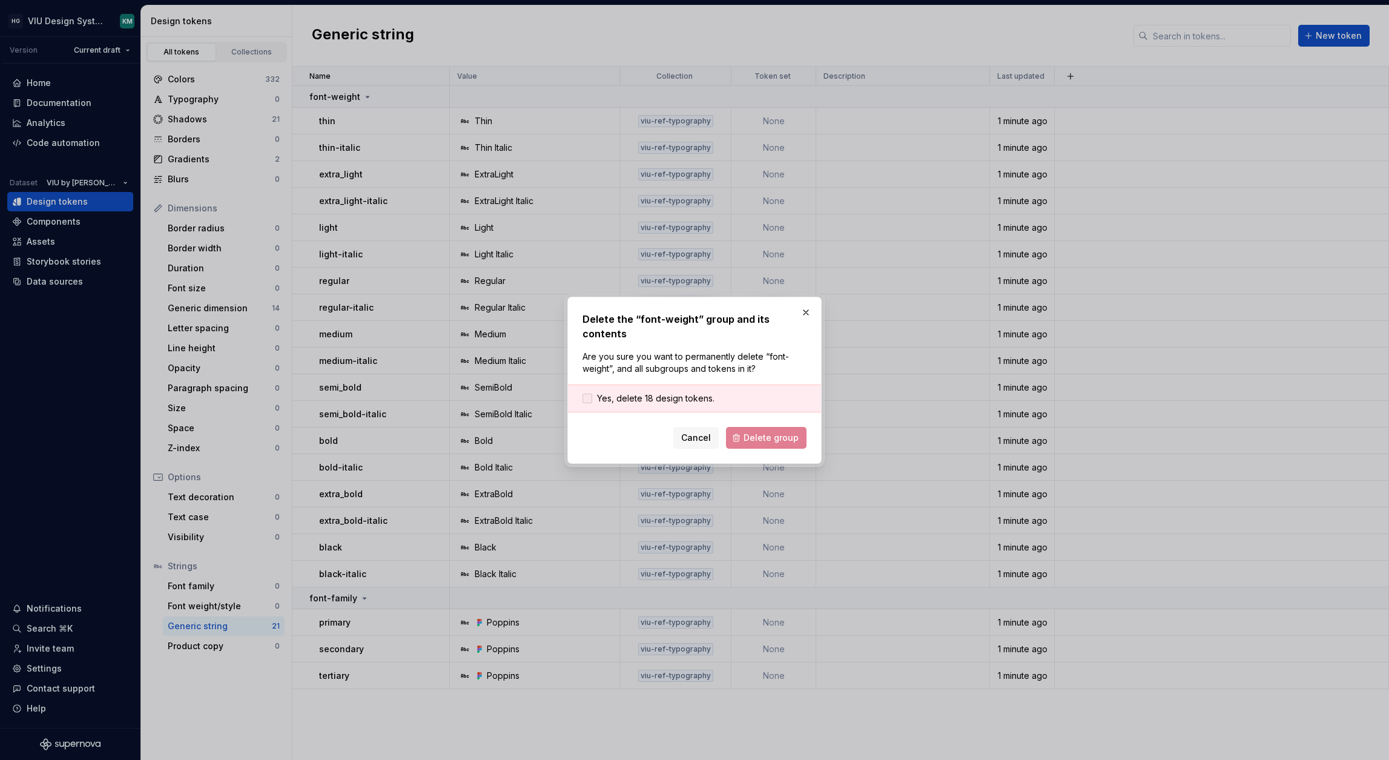
click at [709, 392] on span "Yes, delete 18 design tokens." at bounding box center [655, 398] width 117 height 12
click at [751, 432] on span "Delete group" at bounding box center [770, 438] width 55 height 12
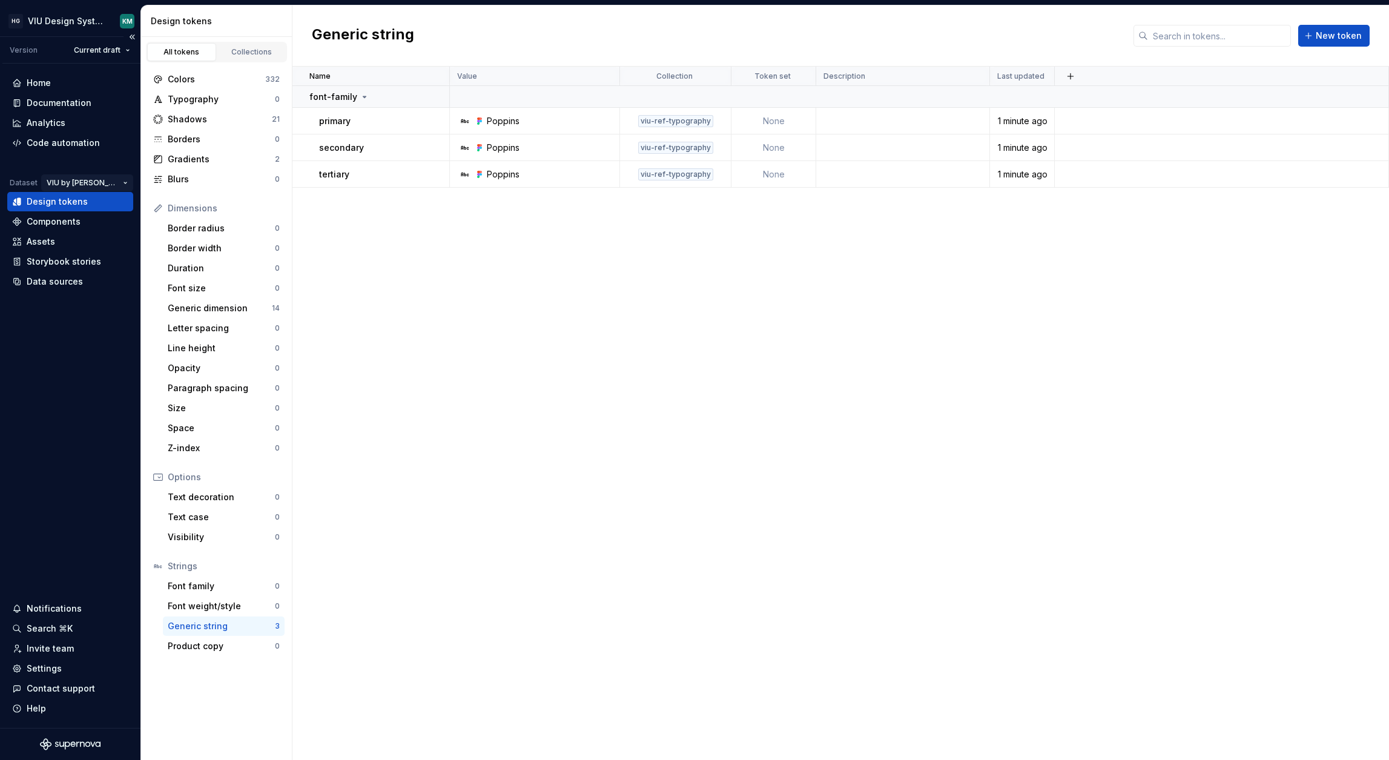
click at [103, 180] on html "HG VIU Design System KM Version Current draft Home Documentation Analytics Code…" at bounding box center [694, 380] width 1389 height 760
click at [101, 208] on div "Honda" at bounding box center [144, 206] width 99 height 12
click at [121, 179] on html "HG VIU Design System KM Version Current draft Home Documentation Analytics Code…" at bounding box center [694, 380] width 1389 height 760
click at [130, 230] on div "Valon" at bounding box center [162, 226] width 99 height 12
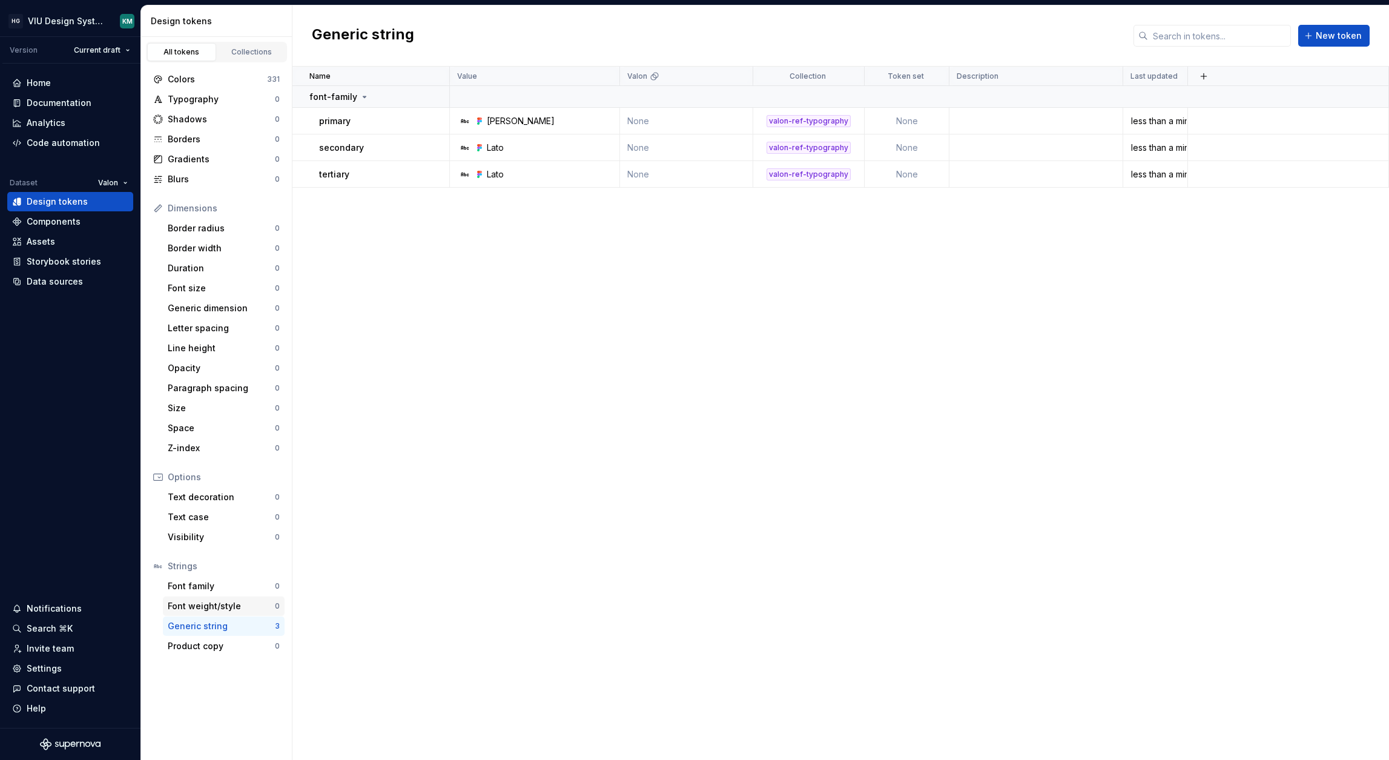
click at [220, 610] on div "Font weight/style" at bounding box center [221, 606] width 107 height 12
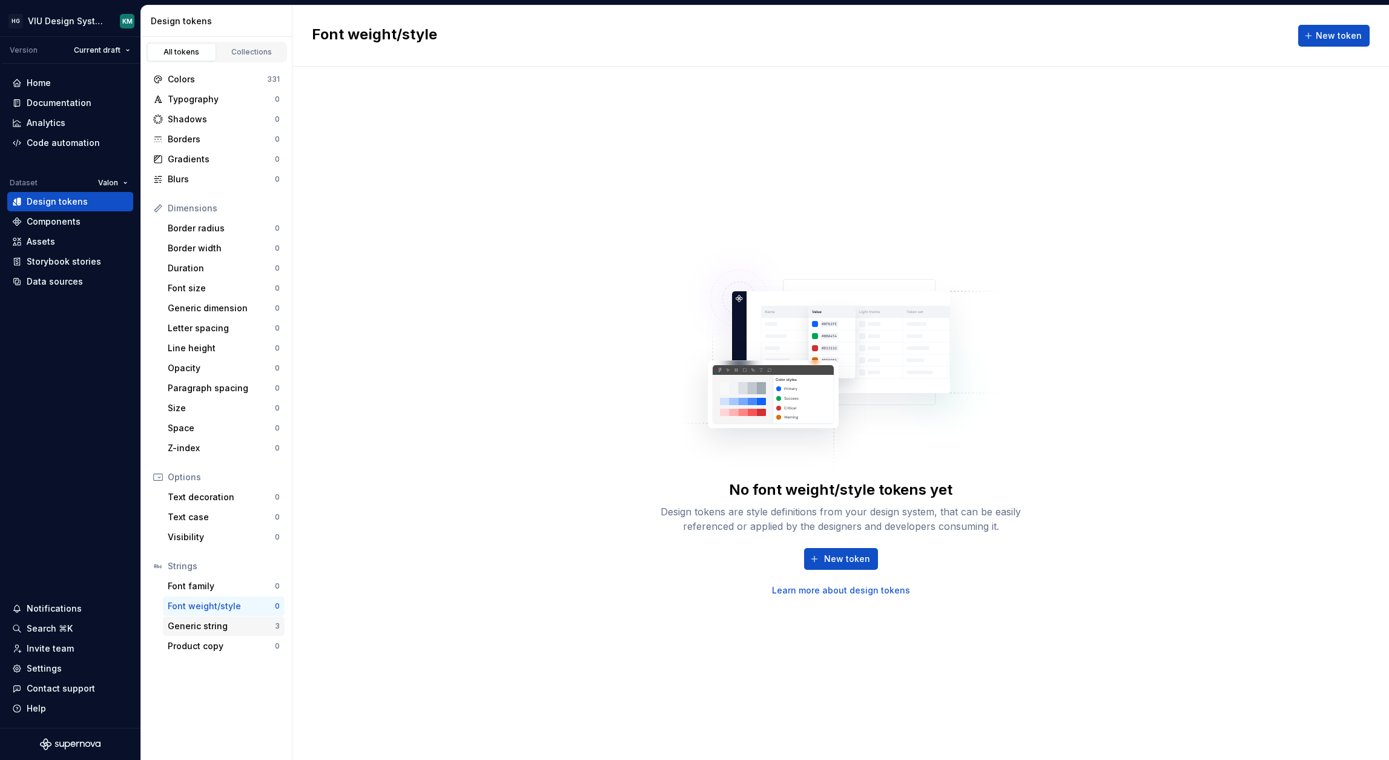
click at [203, 628] on div "Generic string" at bounding box center [221, 626] width 107 height 12
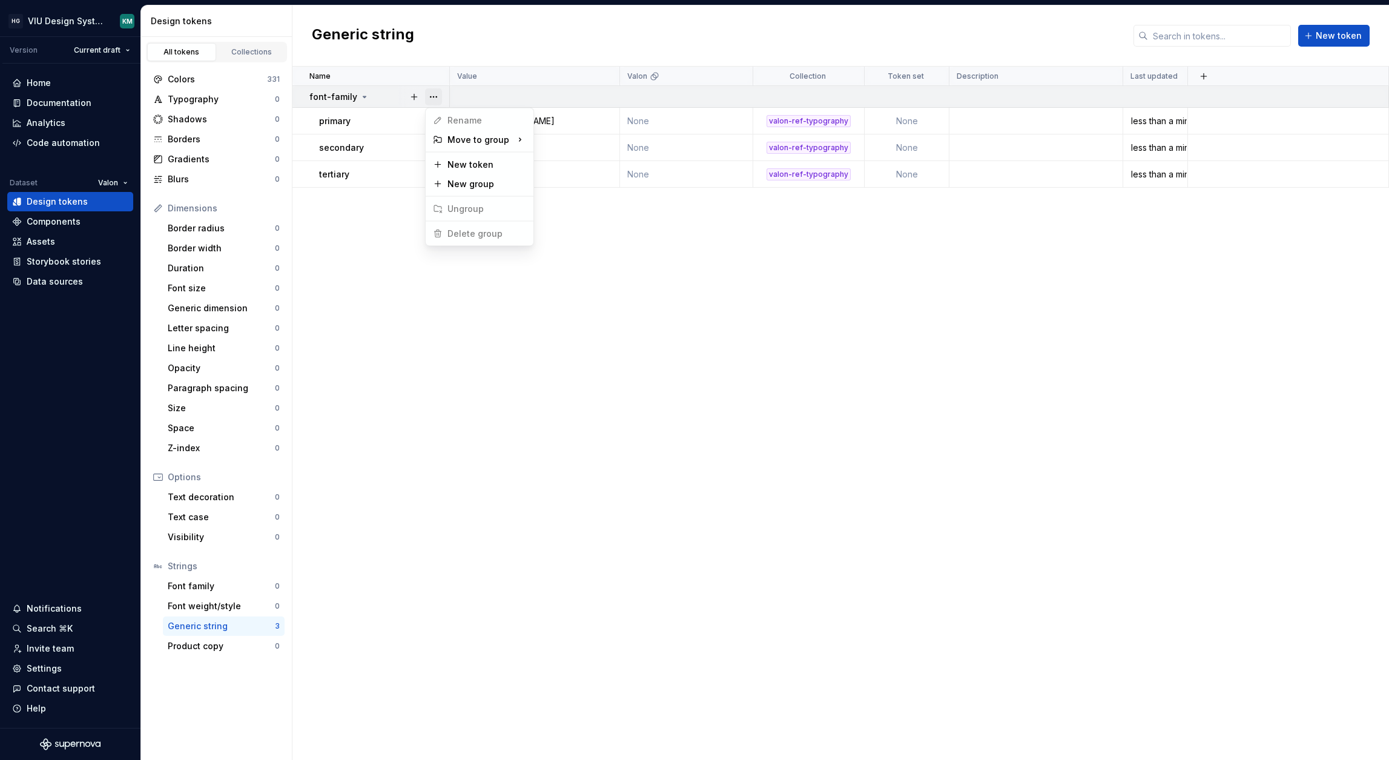
click at [427, 97] on button "button" at bounding box center [433, 96] width 17 height 17
click at [453, 229] on span "Delete group" at bounding box center [467, 233] width 79 height 19
click at [394, 300] on html "HG VIU Design System KM Version Current draft Home Documentation Analytics Code…" at bounding box center [694, 380] width 1389 height 760
click at [432, 94] on button "button" at bounding box center [433, 96] width 17 height 17
click at [398, 117] on html "HG VIU Design System KM Version Current draft Home Documentation Analytics Code…" at bounding box center [694, 380] width 1389 height 760
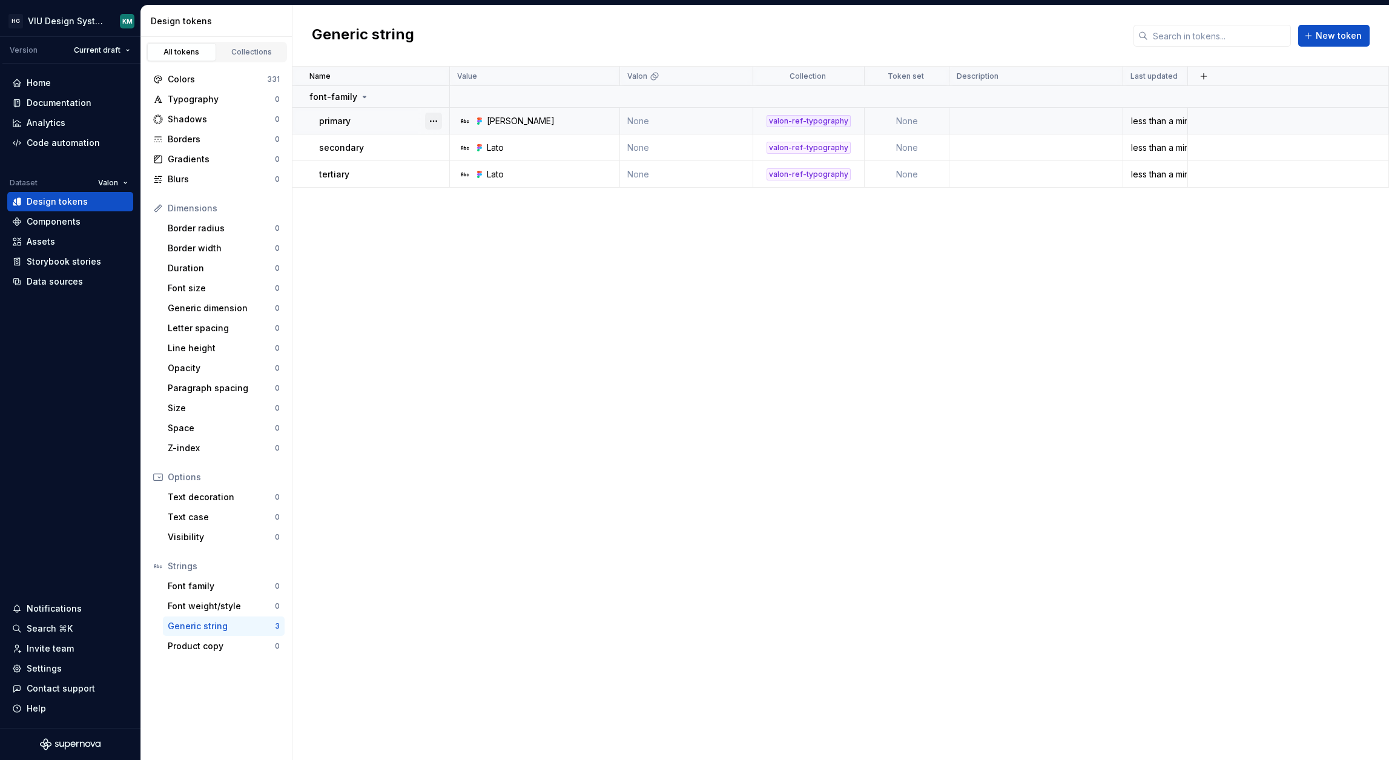
click at [434, 120] on button "button" at bounding box center [433, 121] width 17 height 17
click at [364, 283] on html "HG VIU Design System KM Version Current draft Home Documentation Analytics Code…" at bounding box center [694, 380] width 1389 height 760
click at [428, 95] on button "button" at bounding box center [433, 96] width 17 height 17
click at [320, 231] on html "HG VIU Design System KM Version Current draft Home Documentation Analytics Code…" at bounding box center [694, 380] width 1389 height 760
click at [242, 593] on div "Font family 0" at bounding box center [224, 585] width 122 height 19
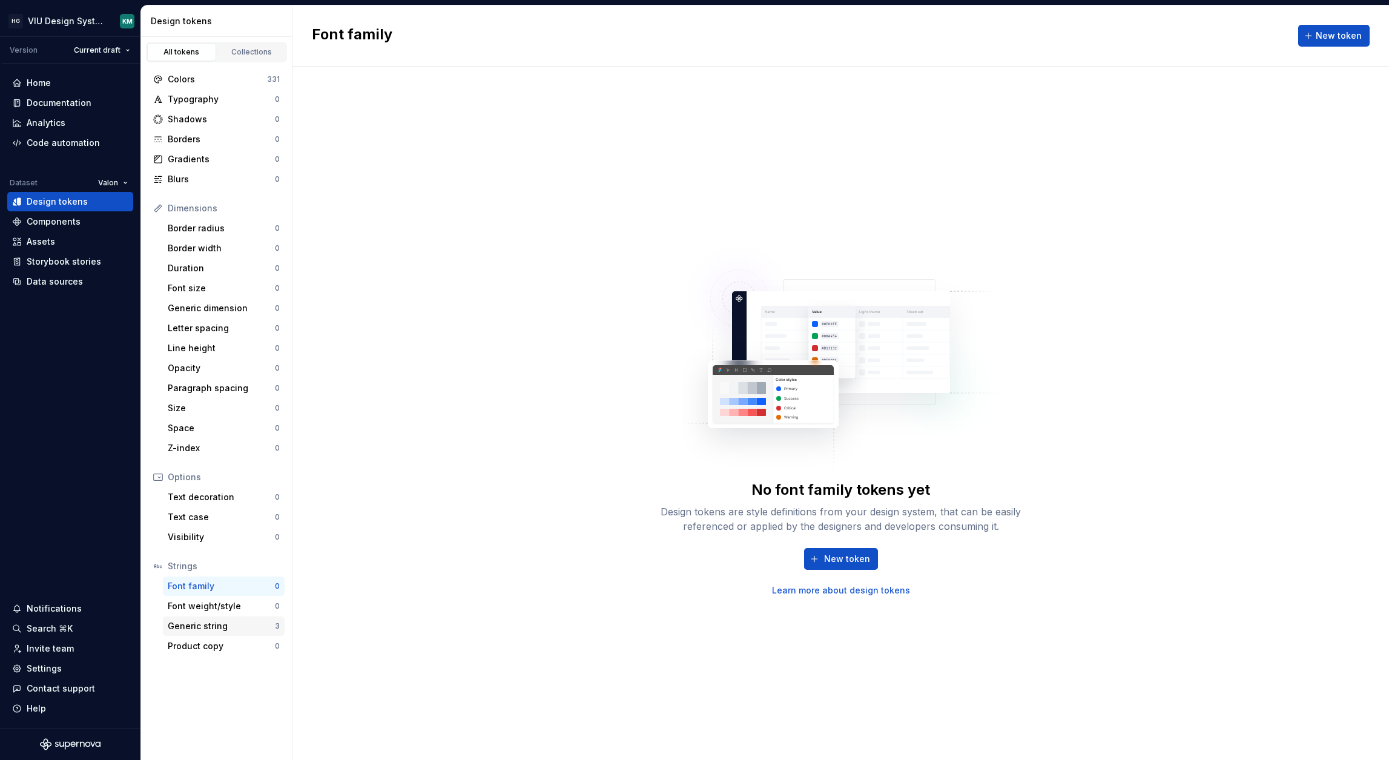
click at [225, 626] on div "Generic string" at bounding box center [221, 626] width 107 height 12
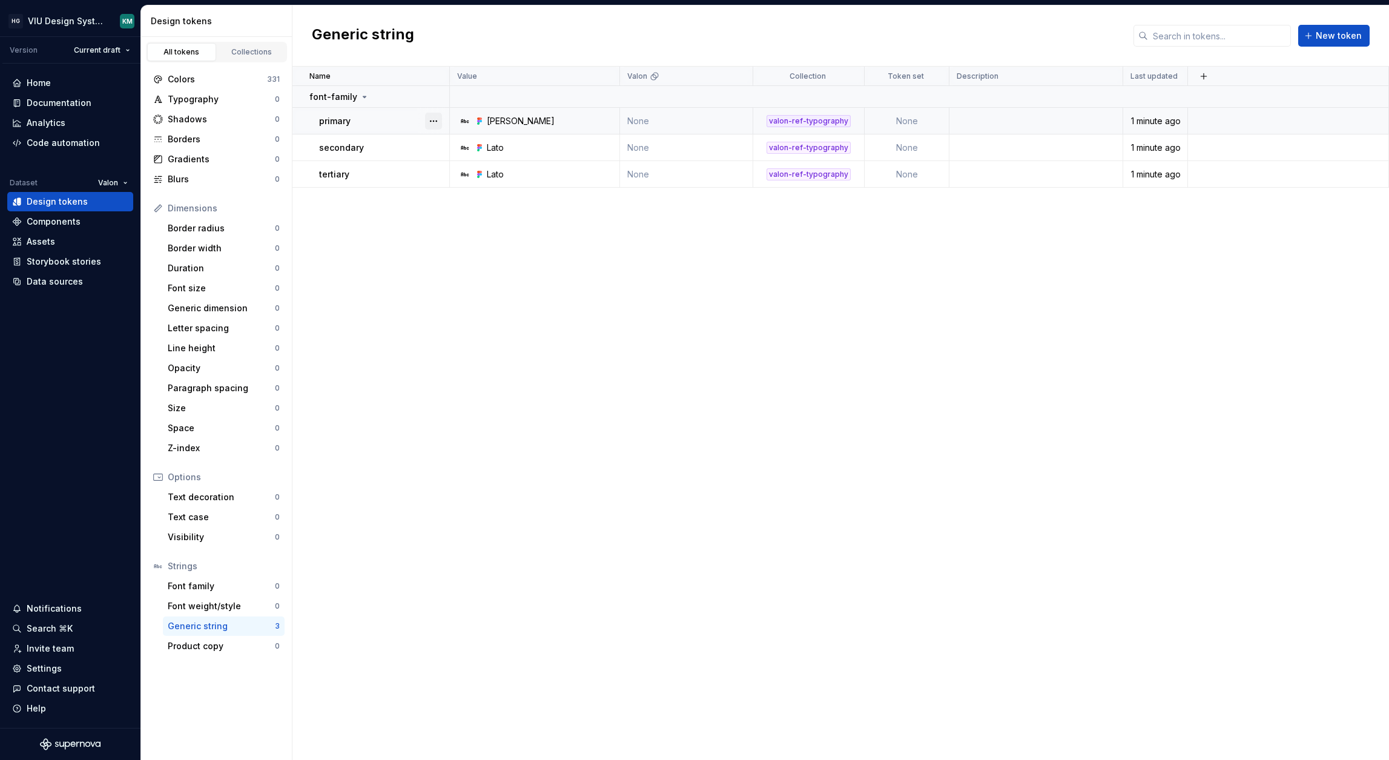
click at [430, 122] on button "button" at bounding box center [433, 121] width 17 height 17
click at [341, 320] on html "HG VIU Design System KM Version Current draft Home Documentation Analytics Code…" at bounding box center [694, 380] width 1389 height 760
click at [53, 274] on div "Data sources" at bounding box center [70, 281] width 126 height 19
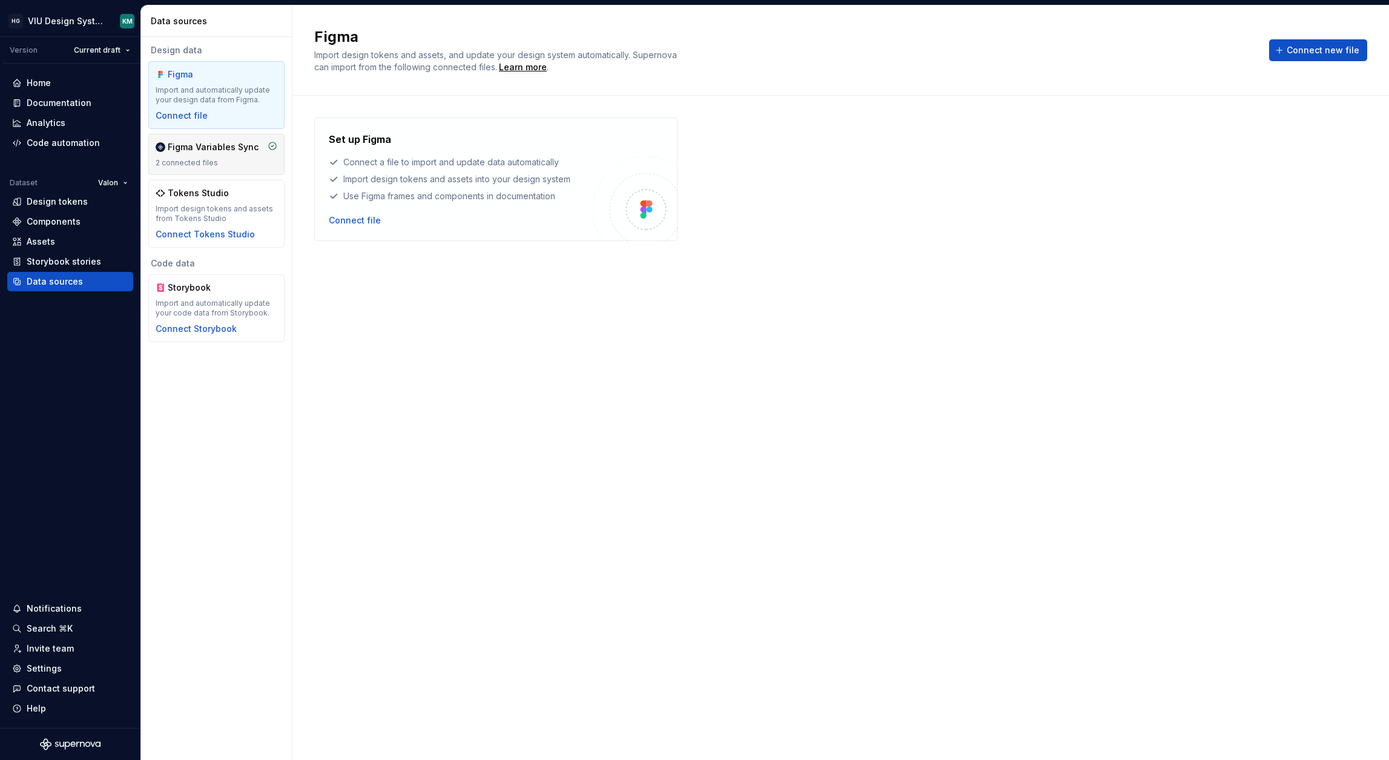
click at [212, 150] on div "Figma Variables Sync" at bounding box center [213, 147] width 91 height 12
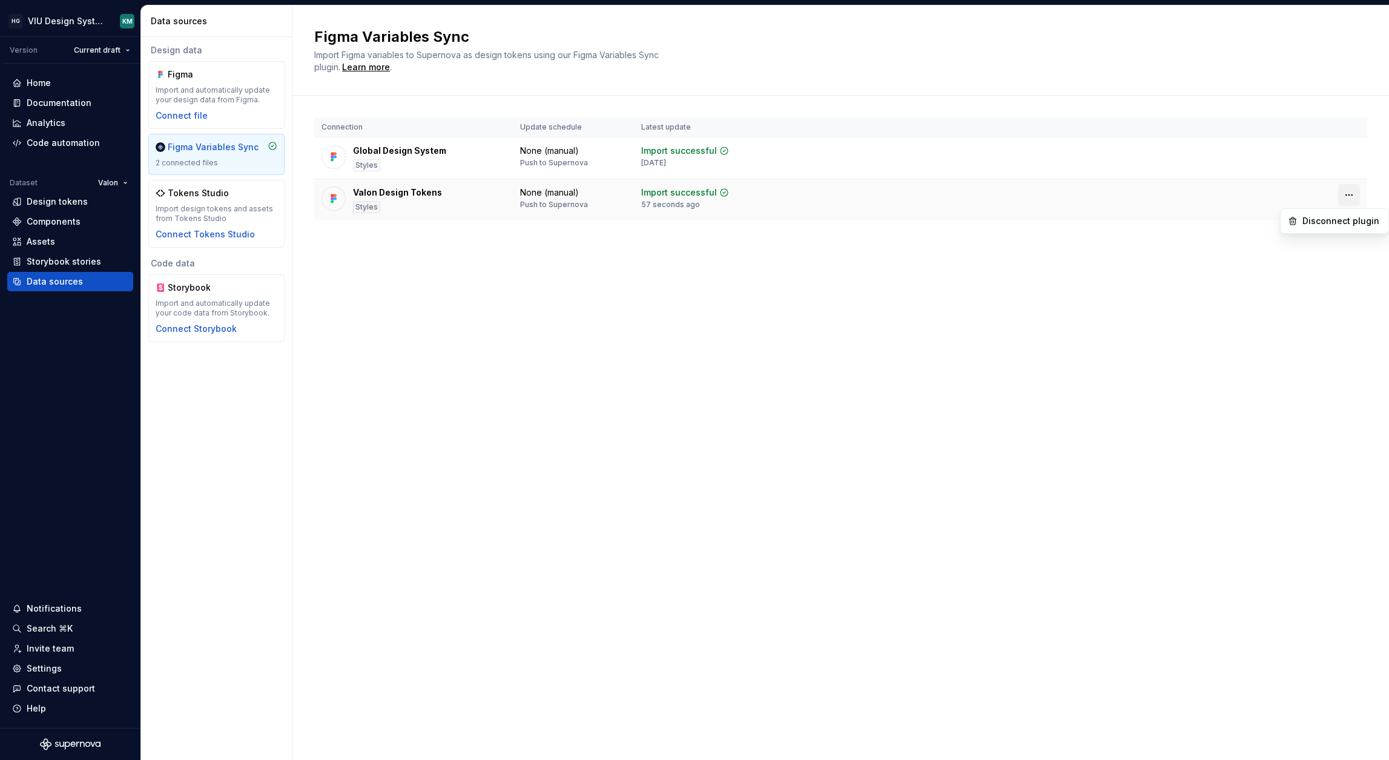
click at [1348, 197] on html "HG VIU Design System KM Version Current draft Home Documentation Analytics Code…" at bounding box center [694, 380] width 1389 height 760
click at [1321, 223] on div "Disconnect plugin" at bounding box center [1341, 221] width 79 height 12
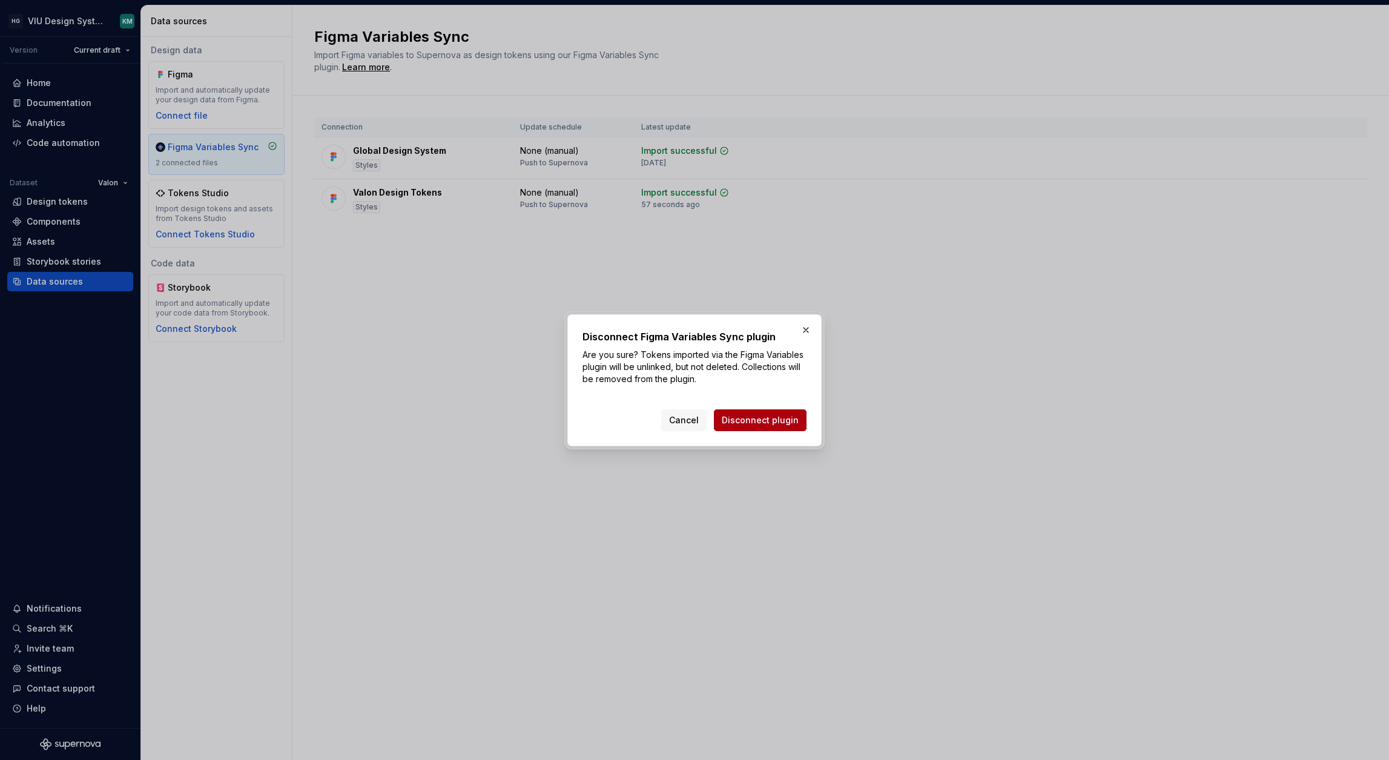
click at [751, 427] on button "Disconnect plugin" at bounding box center [760, 420] width 93 height 22
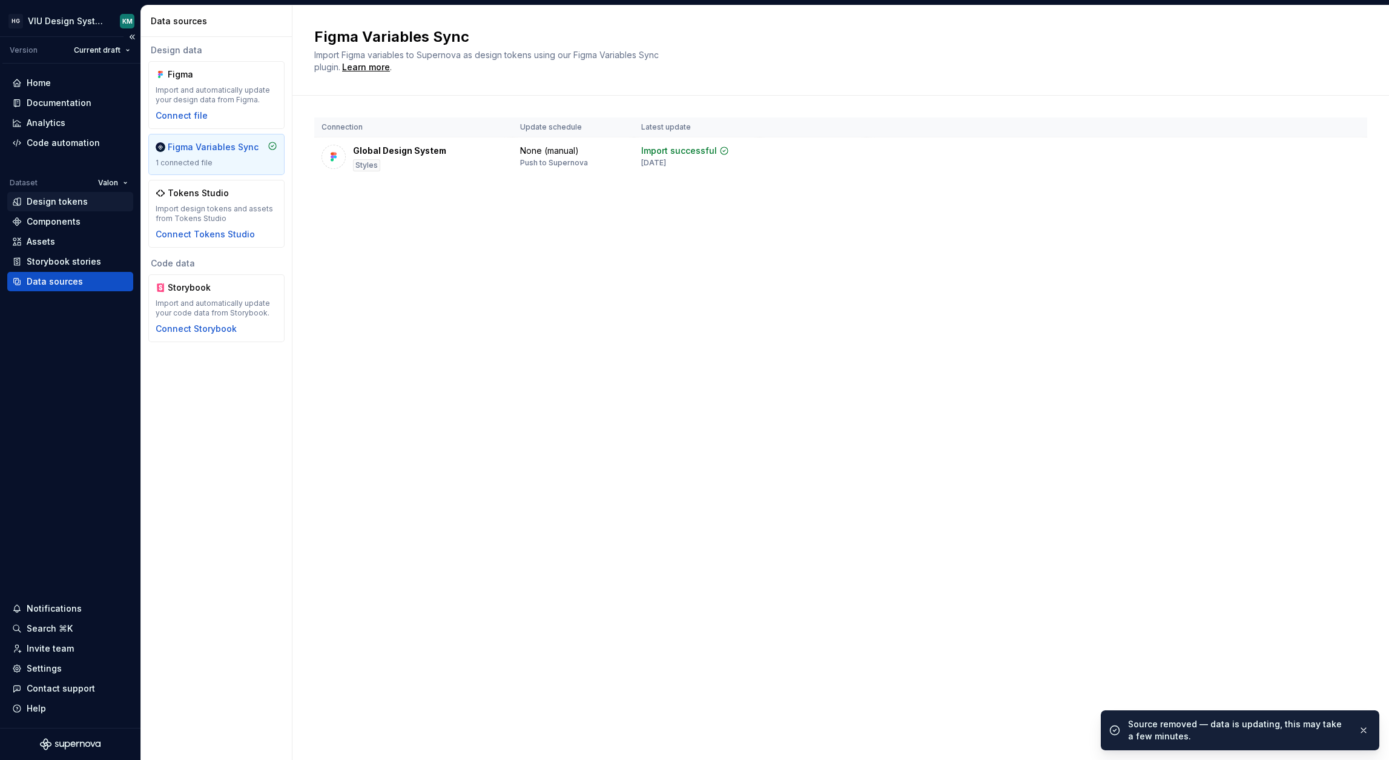
click at [73, 203] on div "Design tokens" at bounding box center [57, 202] width 61 height 12
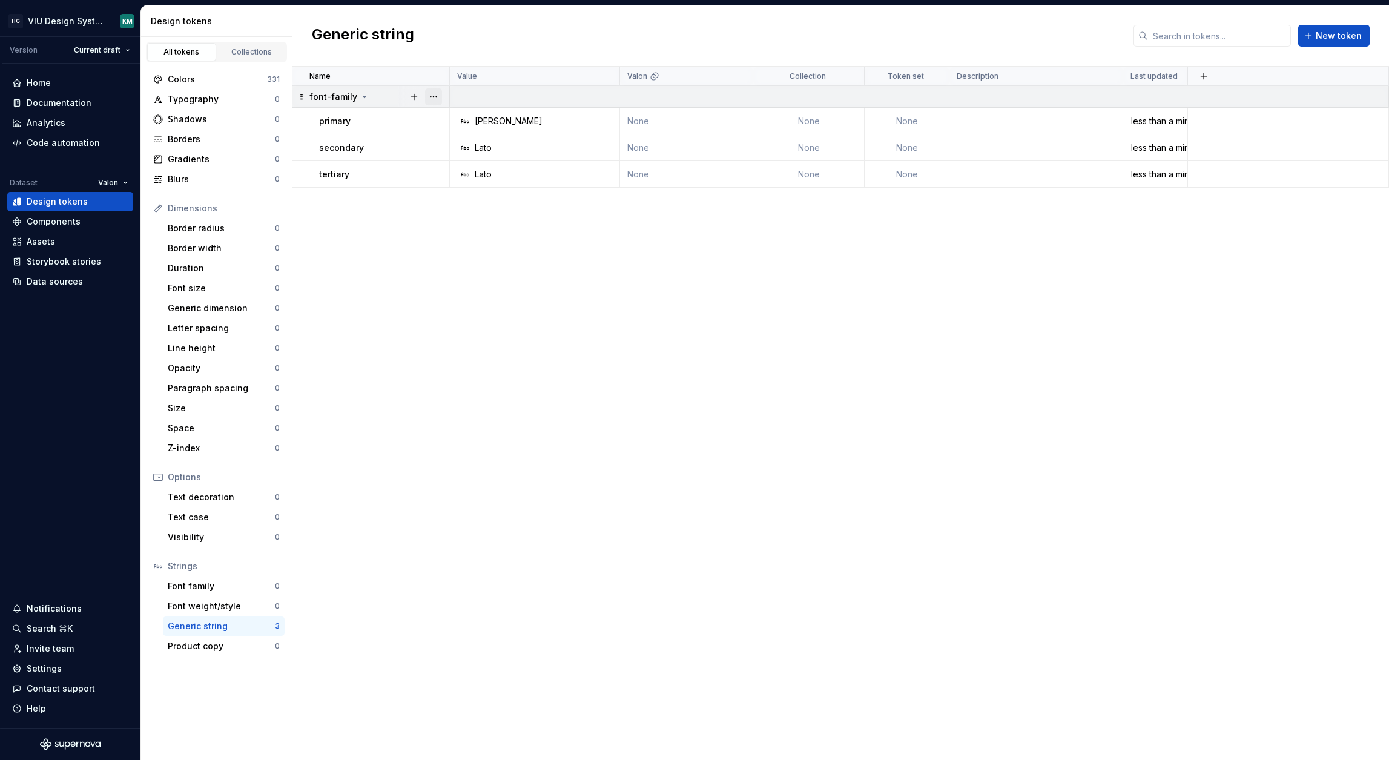
click at [433, 93] on button "button" at bounding box center [433, 96] width 17 height 17
click at [462, 231] on div "Delete group" at bounding box center [486, 234] width 79 height 12
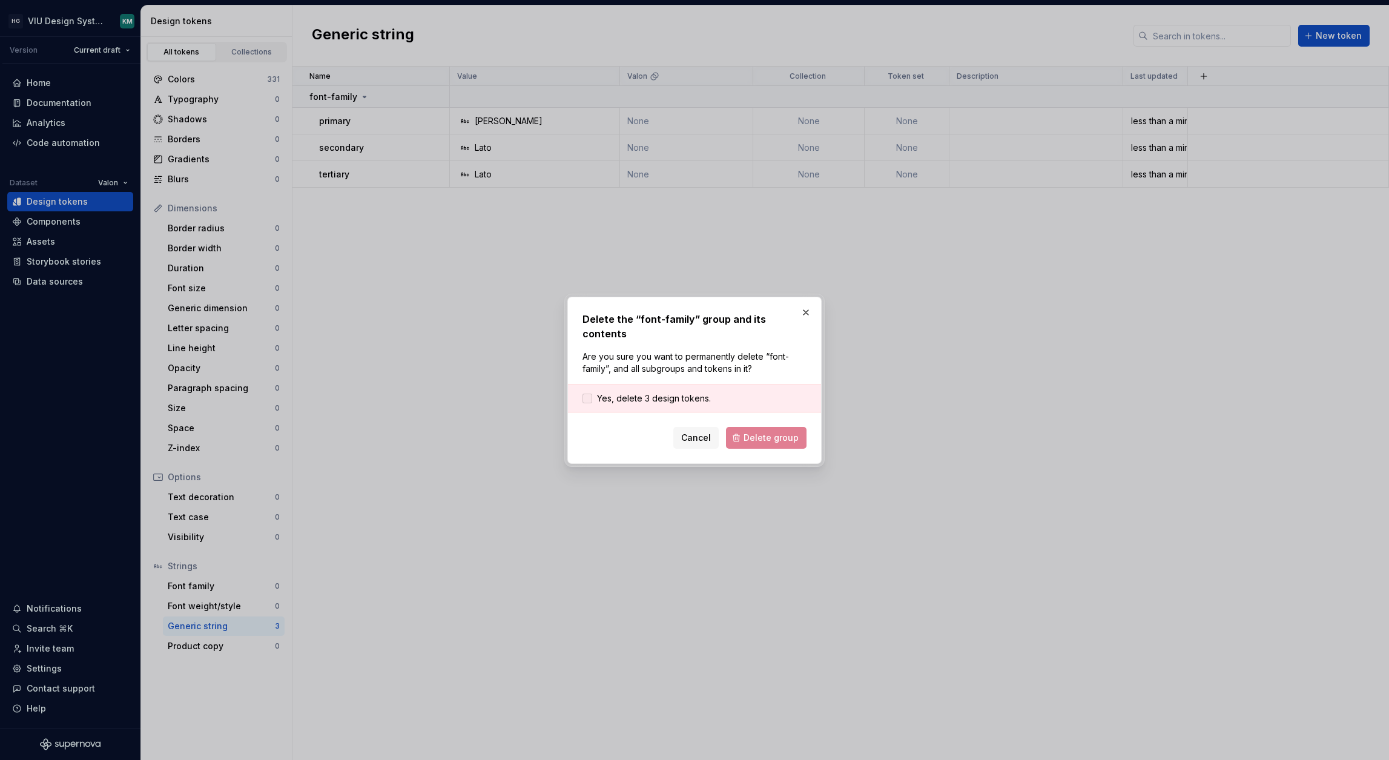
click at [676, 395] on span "Yes, delete 3 design tokens." at bounding box center [654, 398] width 114 height 12
click at [760, 436] on button "Delete group" at bounding box center [766, 438] width 81 height 22
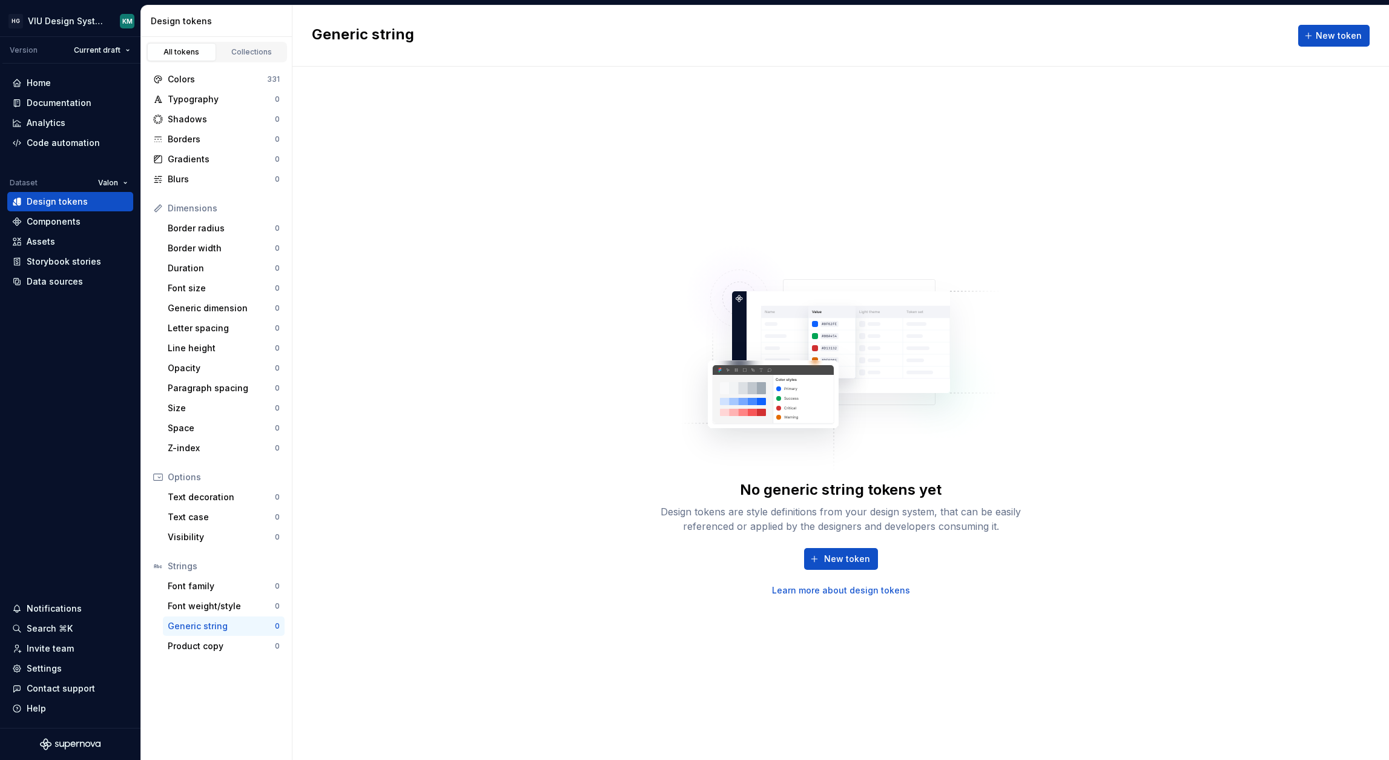
click at [434, 539] on div "No generic string tokens yet Design tokens are style definitions from your desi…" at bounding box center [840, 413] width 1096 height 693
click at [120, 182] on html "HG VIU Design System KM Version Current draft Home Documentation Analytics Code…" at bounding box center [694, 380] width 1389 height 760
click at [125, 208] on div "Honda" at bounding box center [165, 206] width 99 height 12
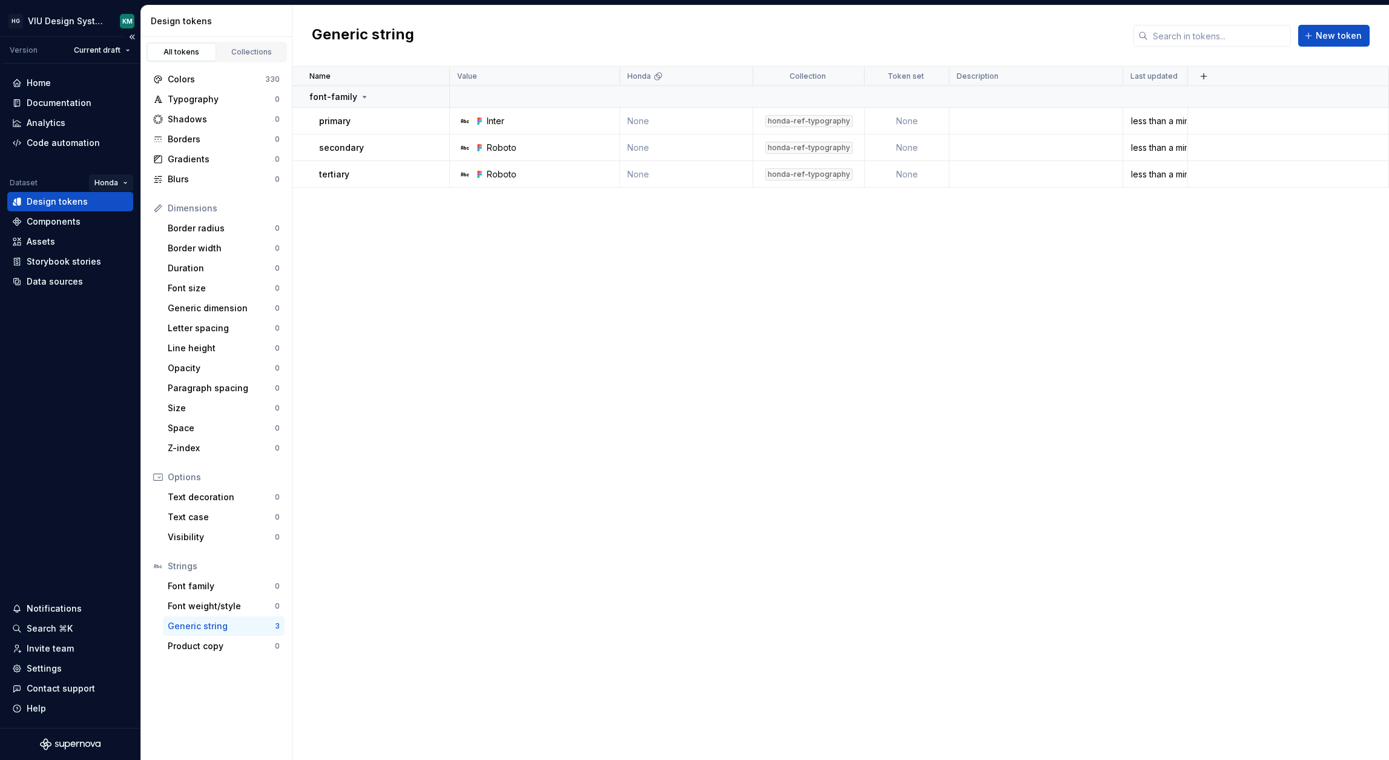
click at [117, 186] on html "HG VIU Design System KM Version Current draft Home Documentation Analytics Code…" at bounding box center [694, 380] width 1389 height 760
click at [128, 246] on div "VIU by [PERSON_NAME]" at bounding box center [162, 245] width 99 height 12
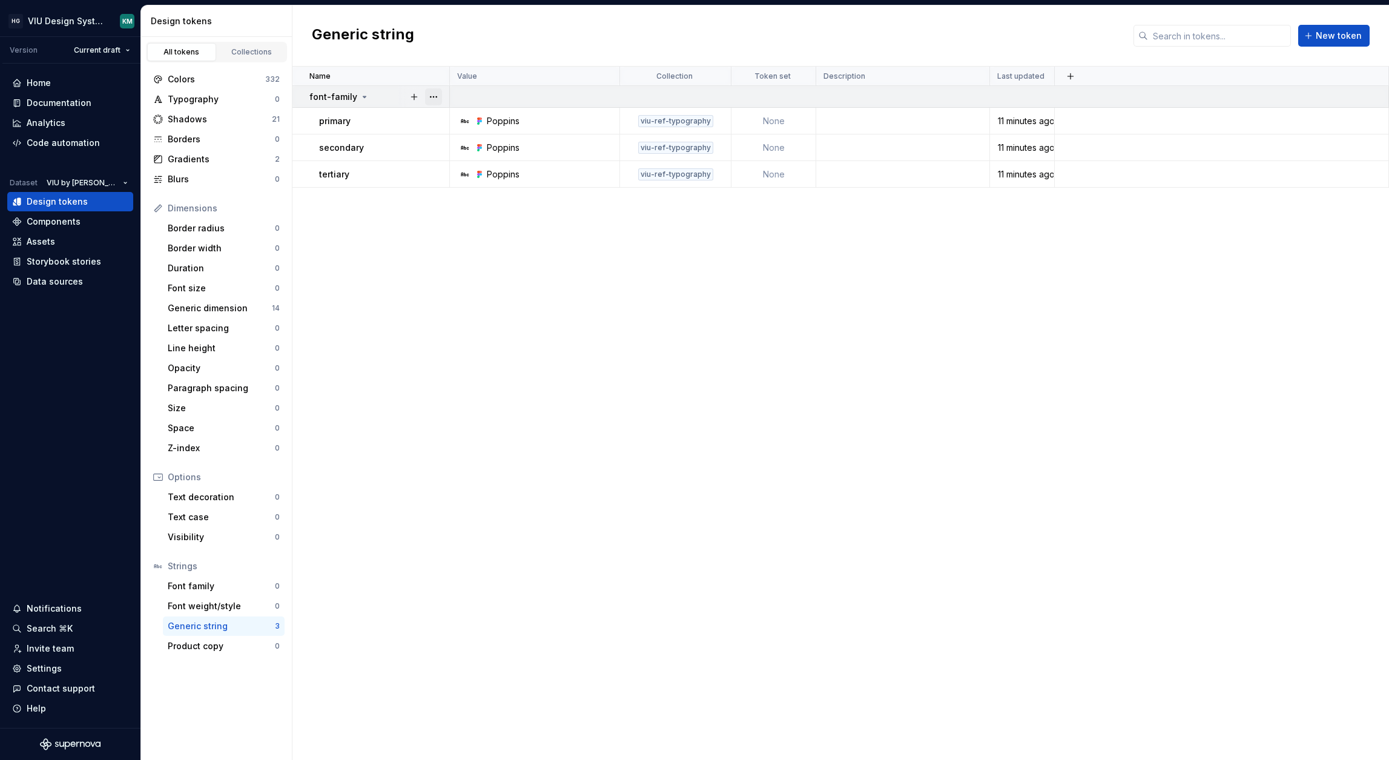
click at [436, 93] on button "button" at bounding box center [433, 96] width 17 height 17
click at [436, 94] on button "button" at bounding box center [433, 96] width 17 height 17
click at [54, 286] on div "Data sources" at bounding box center [55, 281] width 56 height 12
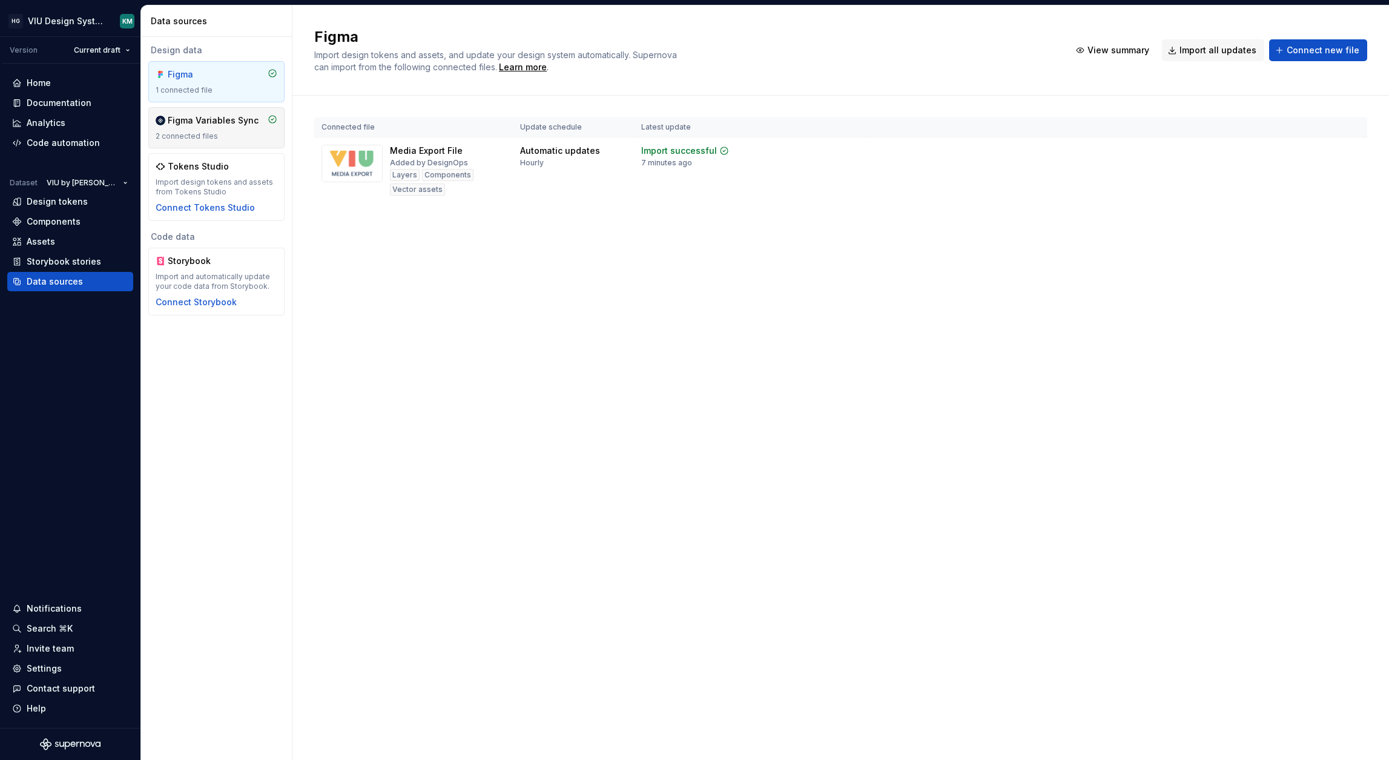
click at [235, 128] on div "Figma Variables Sync 2 connected files" at bounding box center [217, 127] width 122 height 27
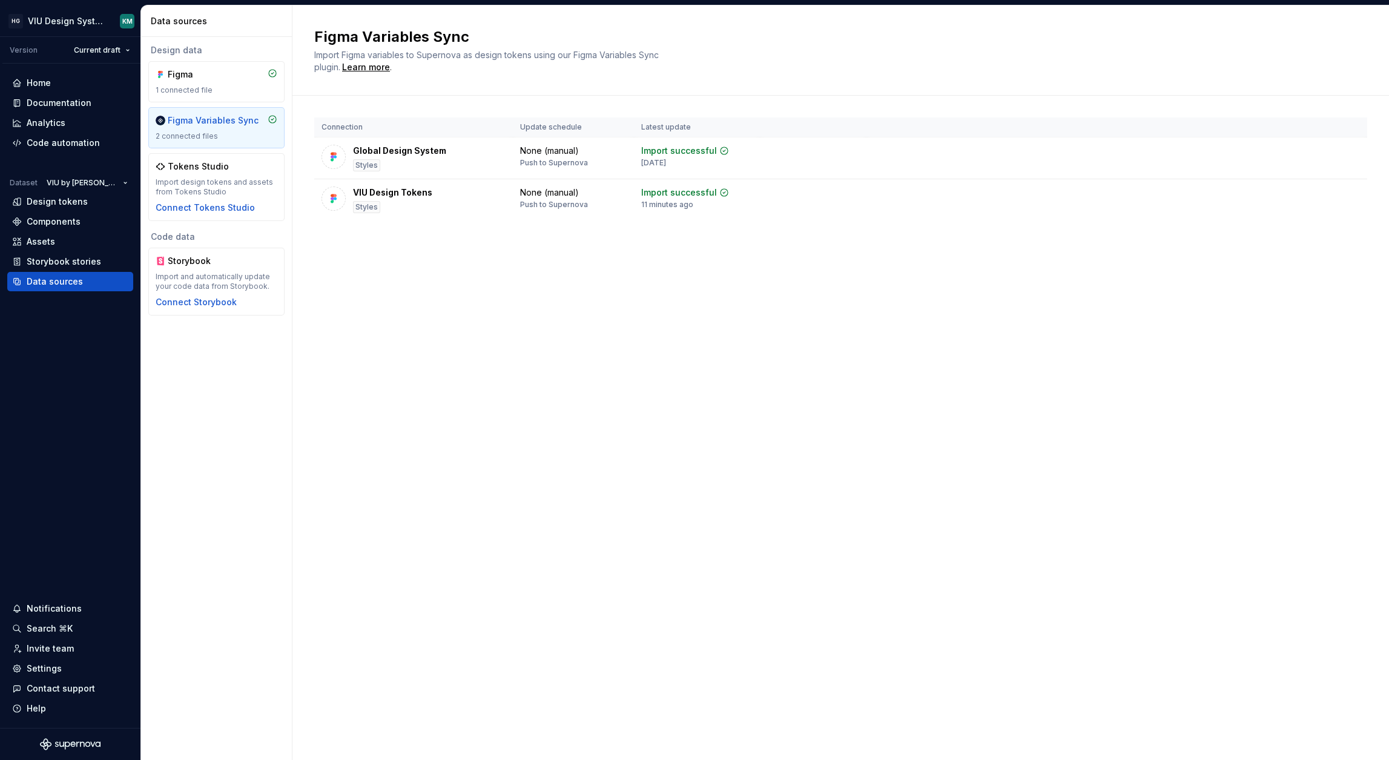
click at [1209, 222] on div "Connection Update schedule Latest update Global Design System Styles None (manu…" at bounding box center [840, 181] width 1053 height 171
click at [755, 201] on td "Import successful 11 minutes ago" at bounding box center [697, 200] width 126 height 42
click at [1355, 196] on html "HG VIU Design System KM Version Current draft Home Documentation Analytics Code…" at bounding box center [694, 380] width 1389 height 760
click at [1331, 218] on div "Disconnect plugin" at bounding box center [1341, 221] width 79 height 12
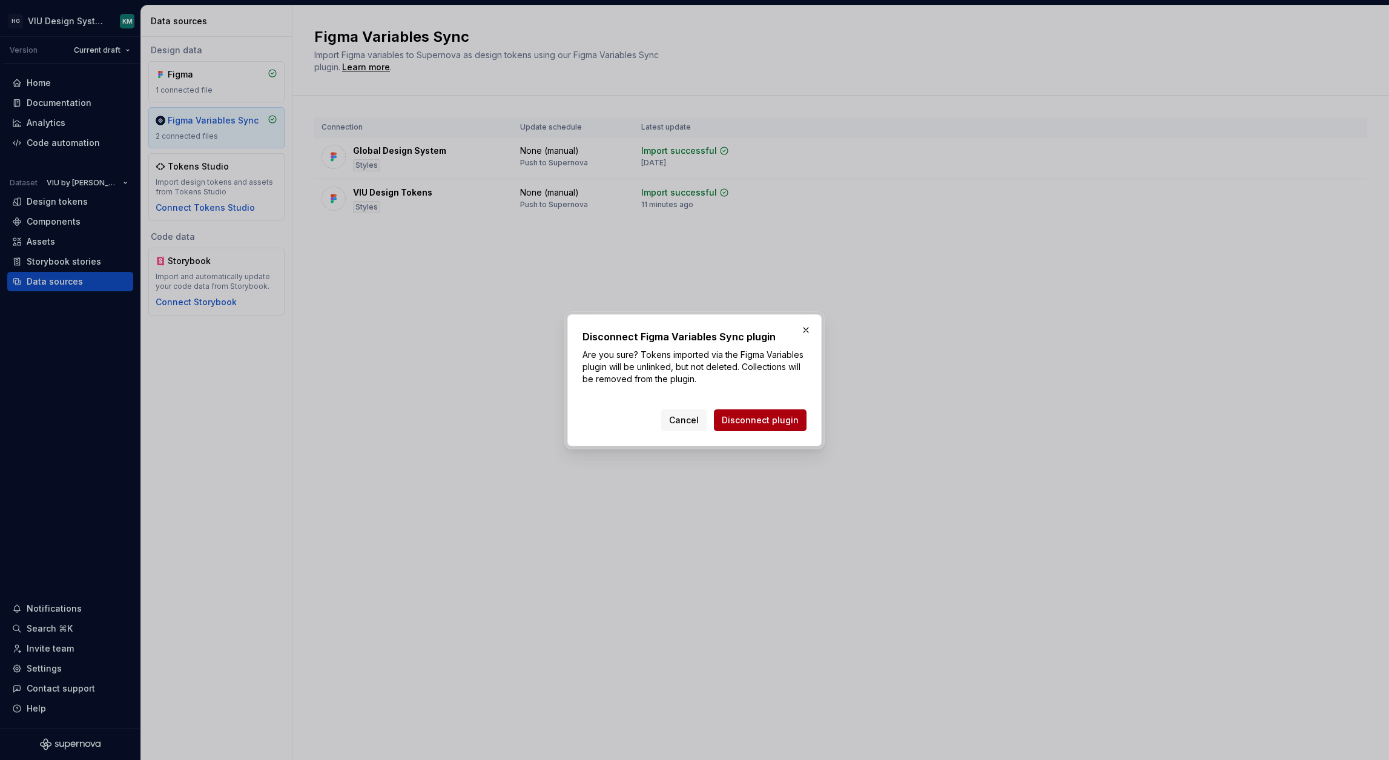
click at [776, 418] on span "Disconnect plugin" at bounding box center [760, 420] width 77 height 12
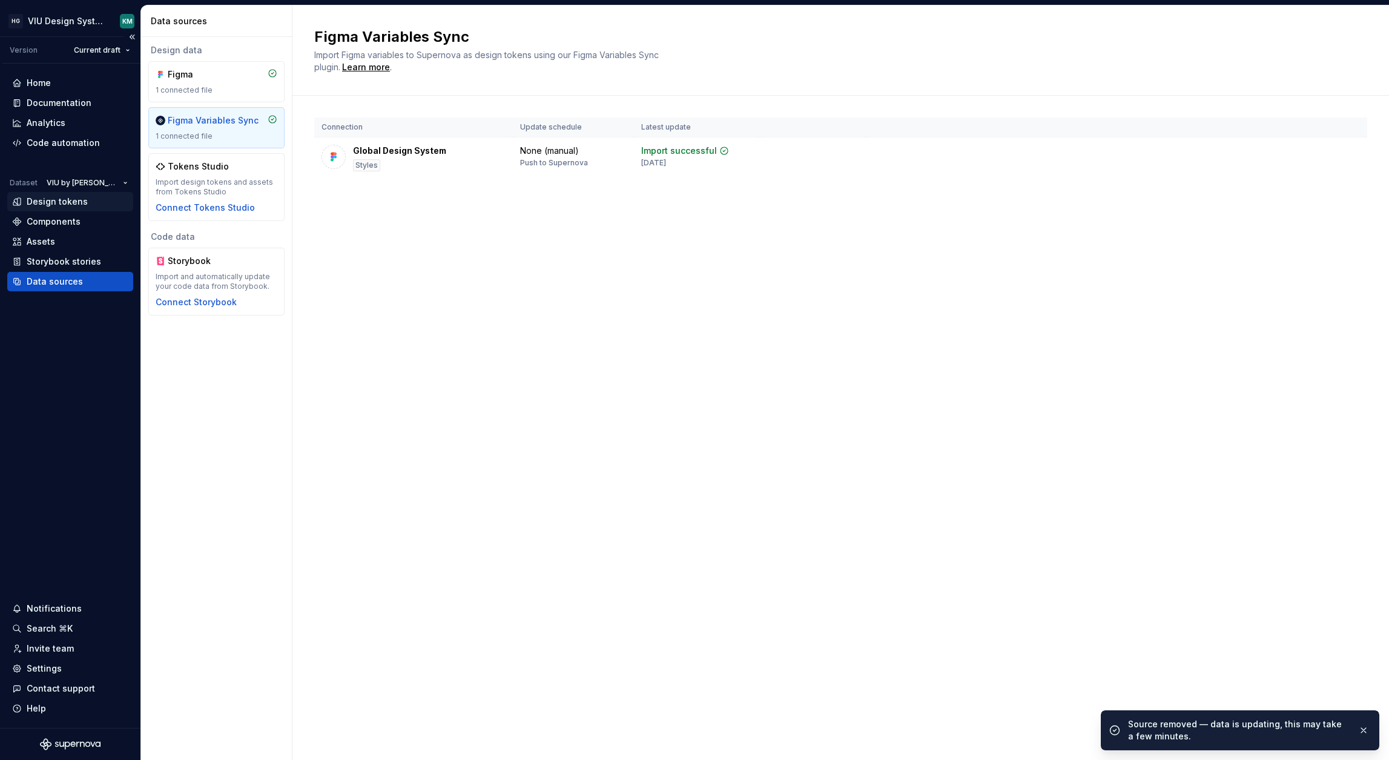
click at [55, 202] on div "Design tokens" at bounding box center [57, 202] width 61 height 12
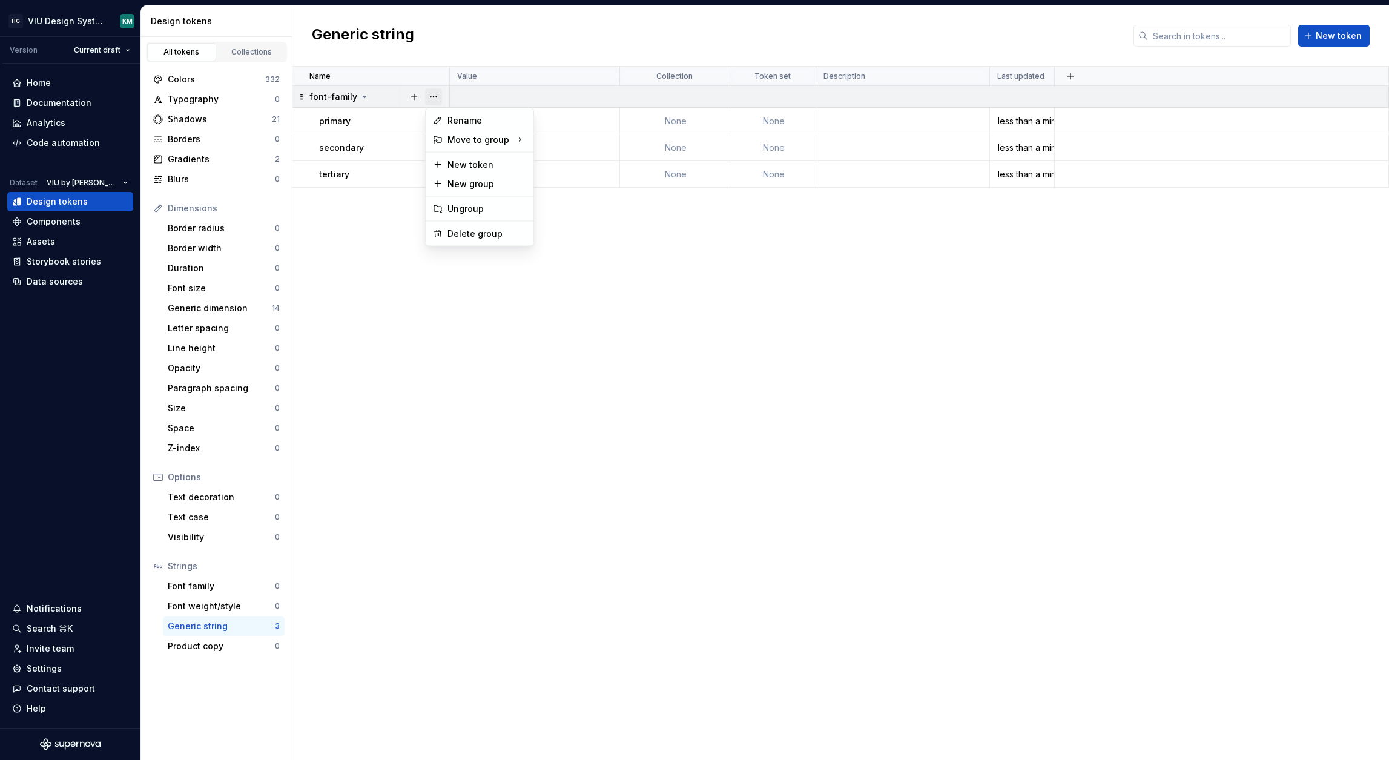
click at [433, 99] on button "button" at bounding box center [433, 96] width 17 height 17
click at [451, 233] on div "Delete group" at bounding box center [486, 234] width 79 height 12
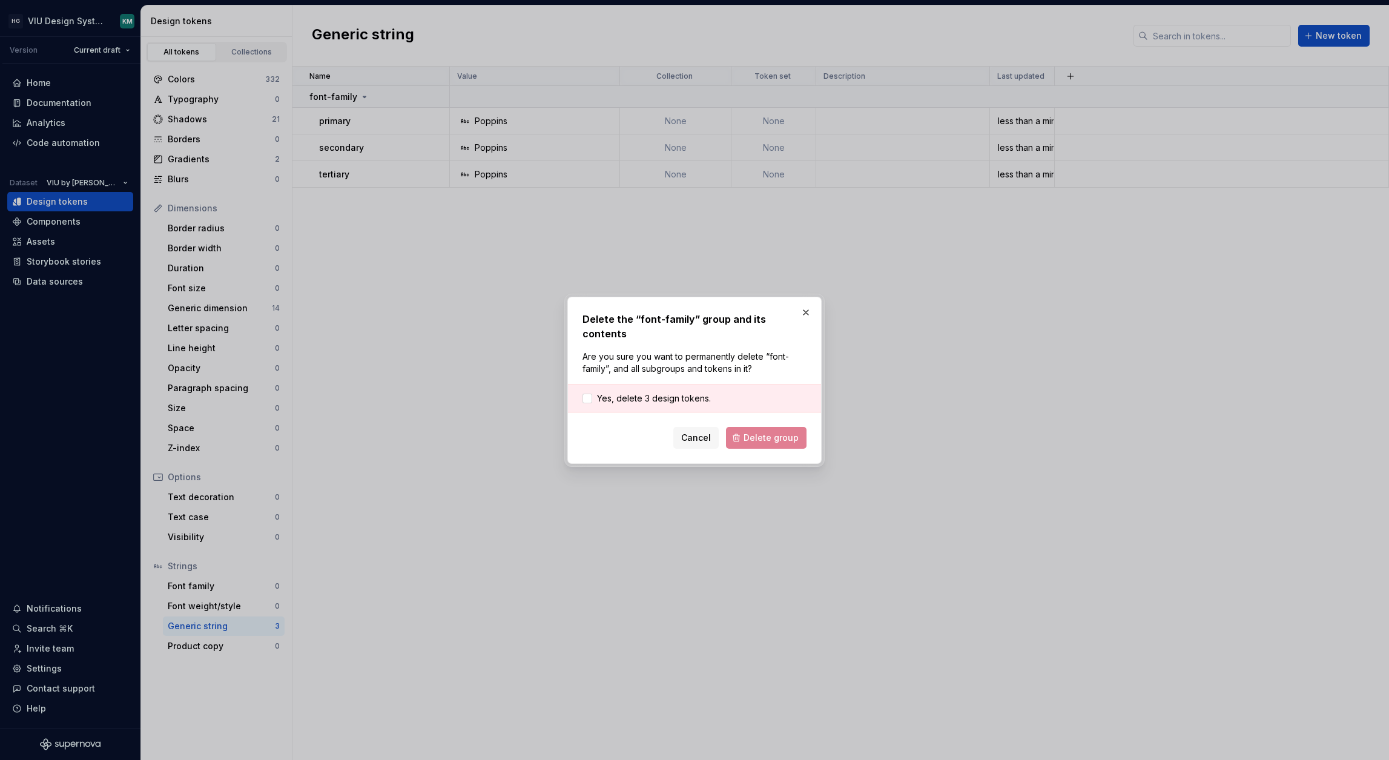
click at [702, 397] on div "Yes, delete 3 design tokens." at bounding box center [694, 398] width 253 height 28
click at [703, 395] on span "Yes, delete 3 design tokens." at bounding box center [654, 398] width 114 height 12
click at [742, 428] on button "Delete group" at bounding box center [766, 438] width 81 height 22
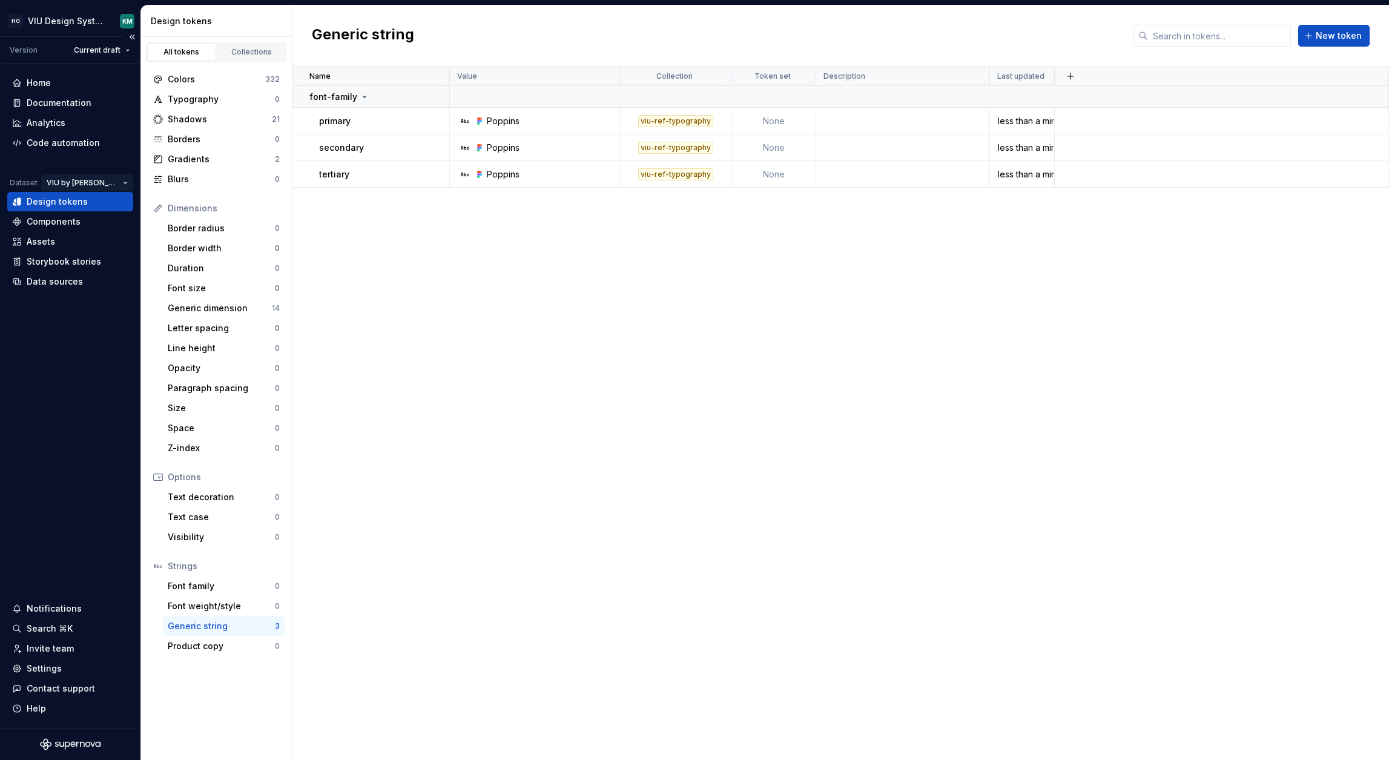
click at [113, 183] on html "HG VIU Design System KM Version Current draft Home Documentation Analytics Code…" at bounding box center [694, 380] width 1389 height 760
click at [111, 221] on div "Valon" at bounding box center [144, 226] width 99 height 12
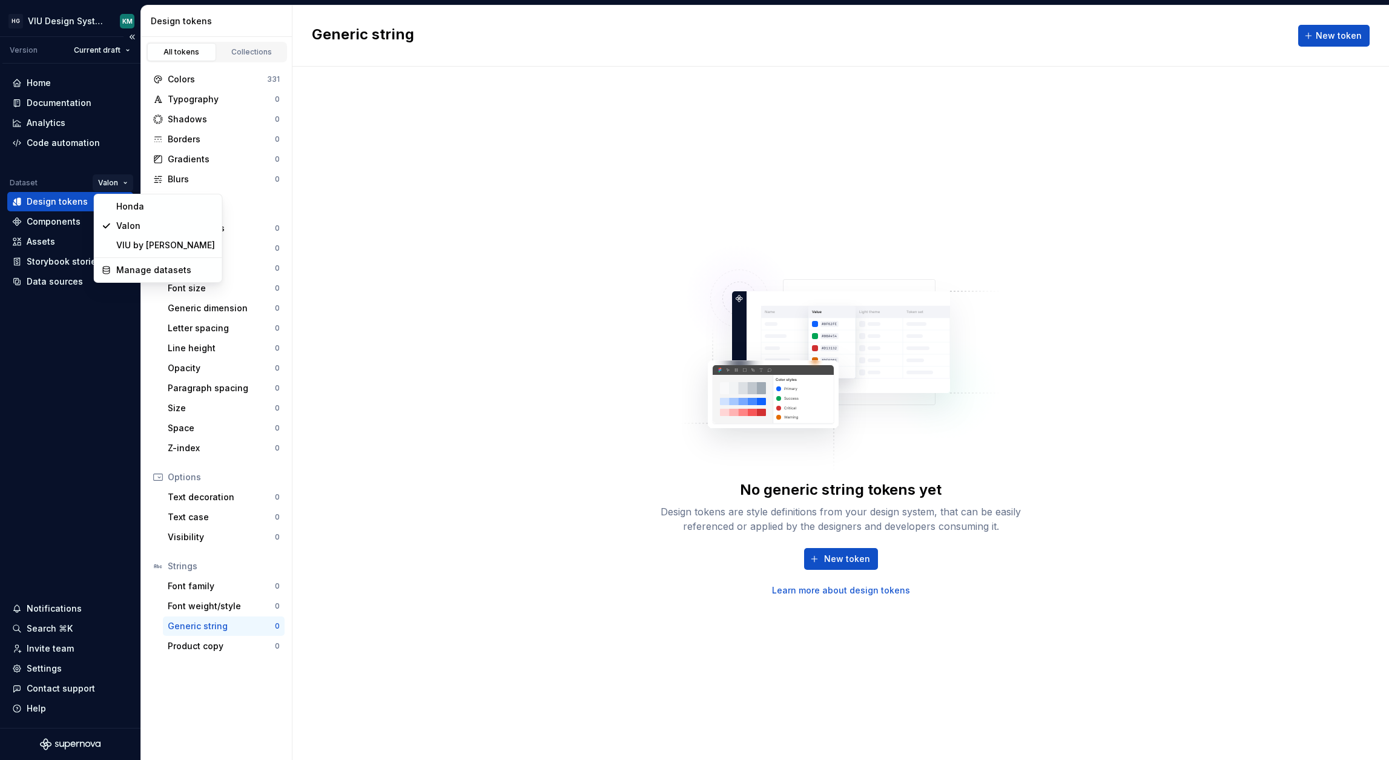
click at [102, 183] on html "HG VIU Design System KM Version Current draft Home Documentation Analytics Code…" at bounding box center [694, 380] width 1389 height 760
click at [111, 210] on div "Honda" at bounding box center [157, 206] width 123 height 19
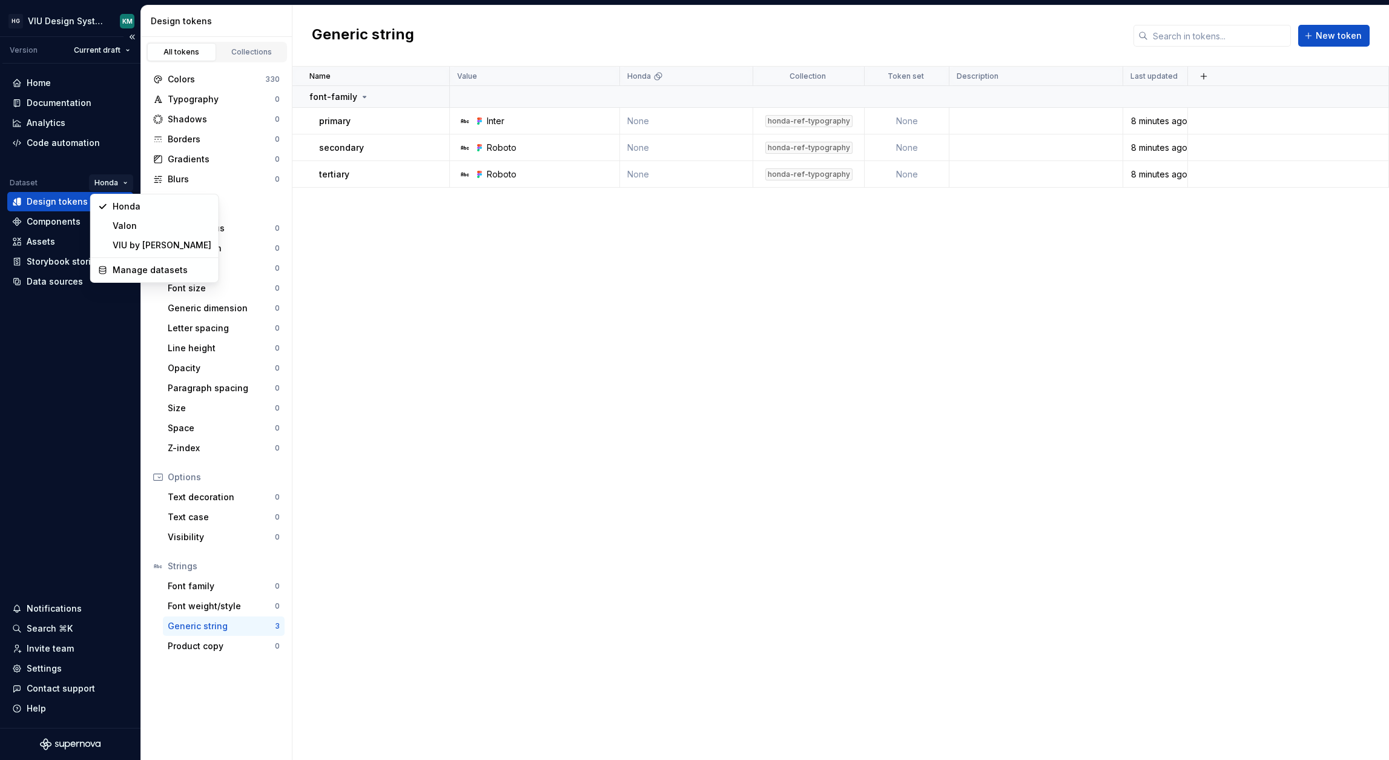
click at [108, 176] on html "HG VIU Design System KM Version Current draft Home Documentation Analytics Code…" at bounding box center [694, 380] width 1389 height 760
click at [131, 232] on div "Valon" at bounding box center [154, 225] width 123 height 19
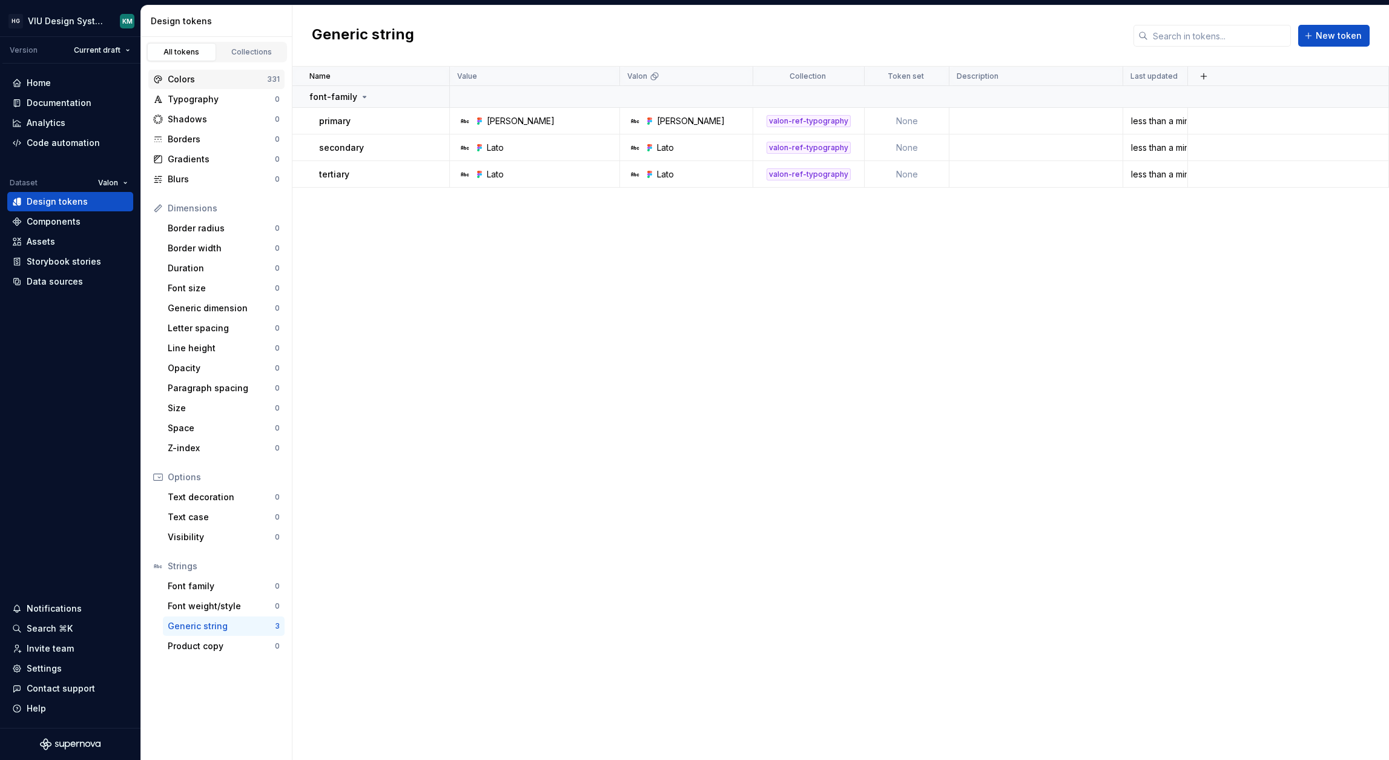
click at [203, 74] on div "Colors" at bounding box center [217, 79] width 99 height 12
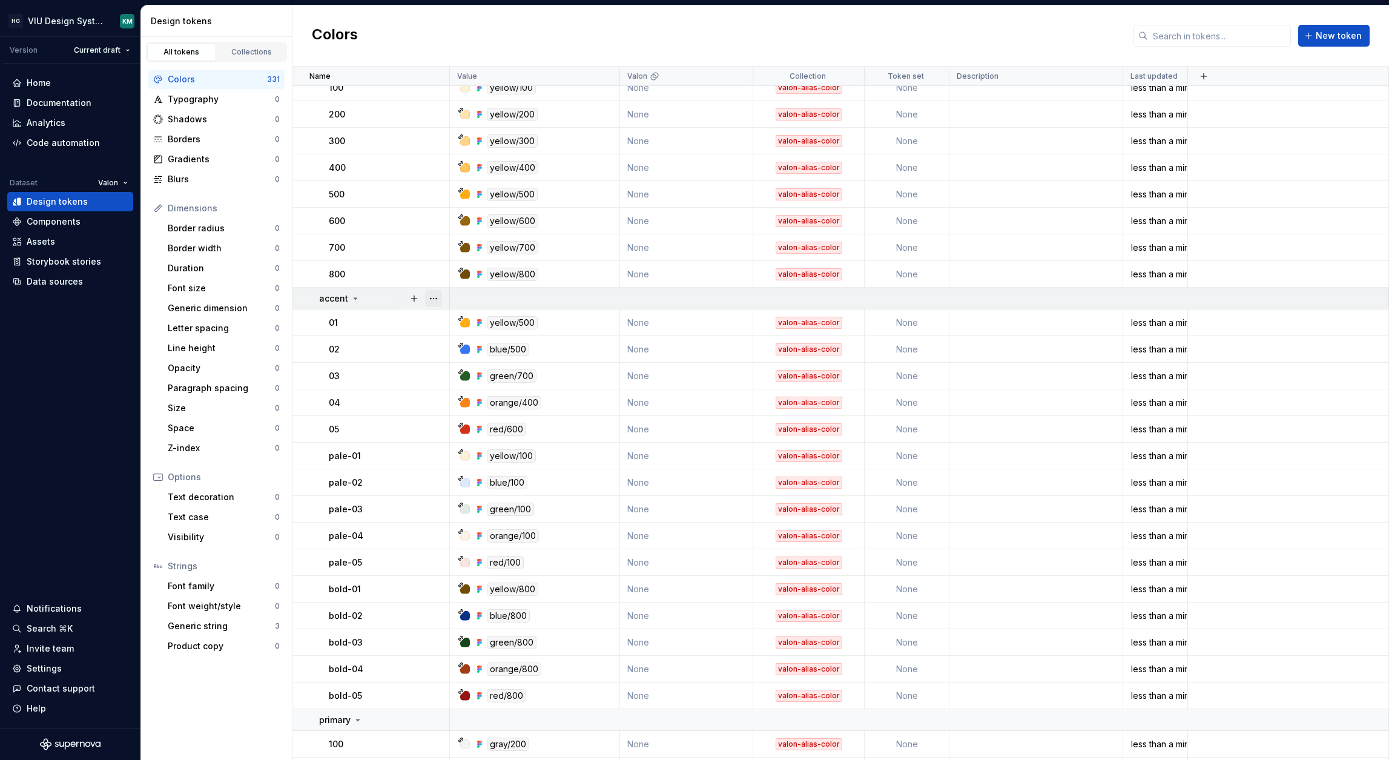
scroll to position [6319, 0]
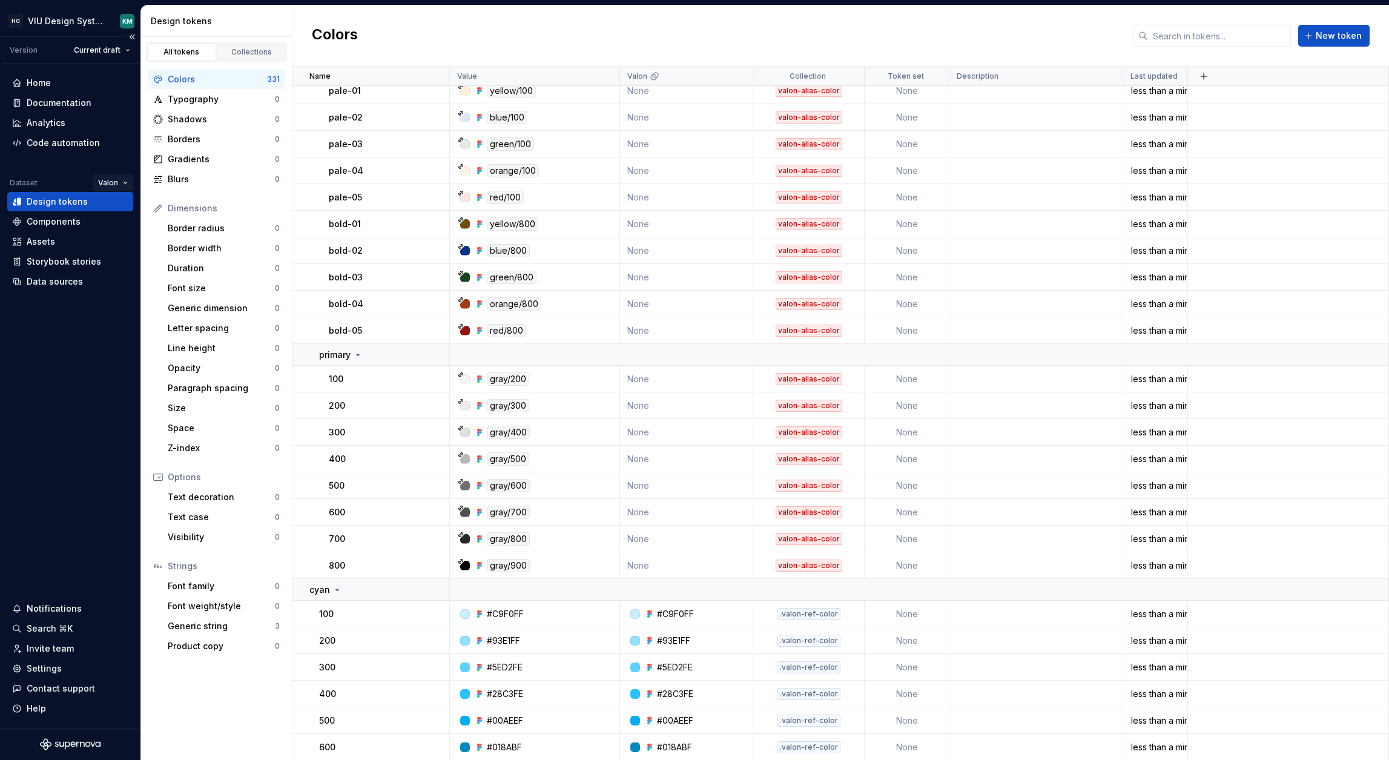
click at [108, 181] on html "HG VIU Design System KM Version Current draft Home Documentation Analytics Code…" at bounding box center [694, 380] width 1389 height 760
click at [113, 205] on div "Honda" at bounding box center [157, 206] width 123 height 19
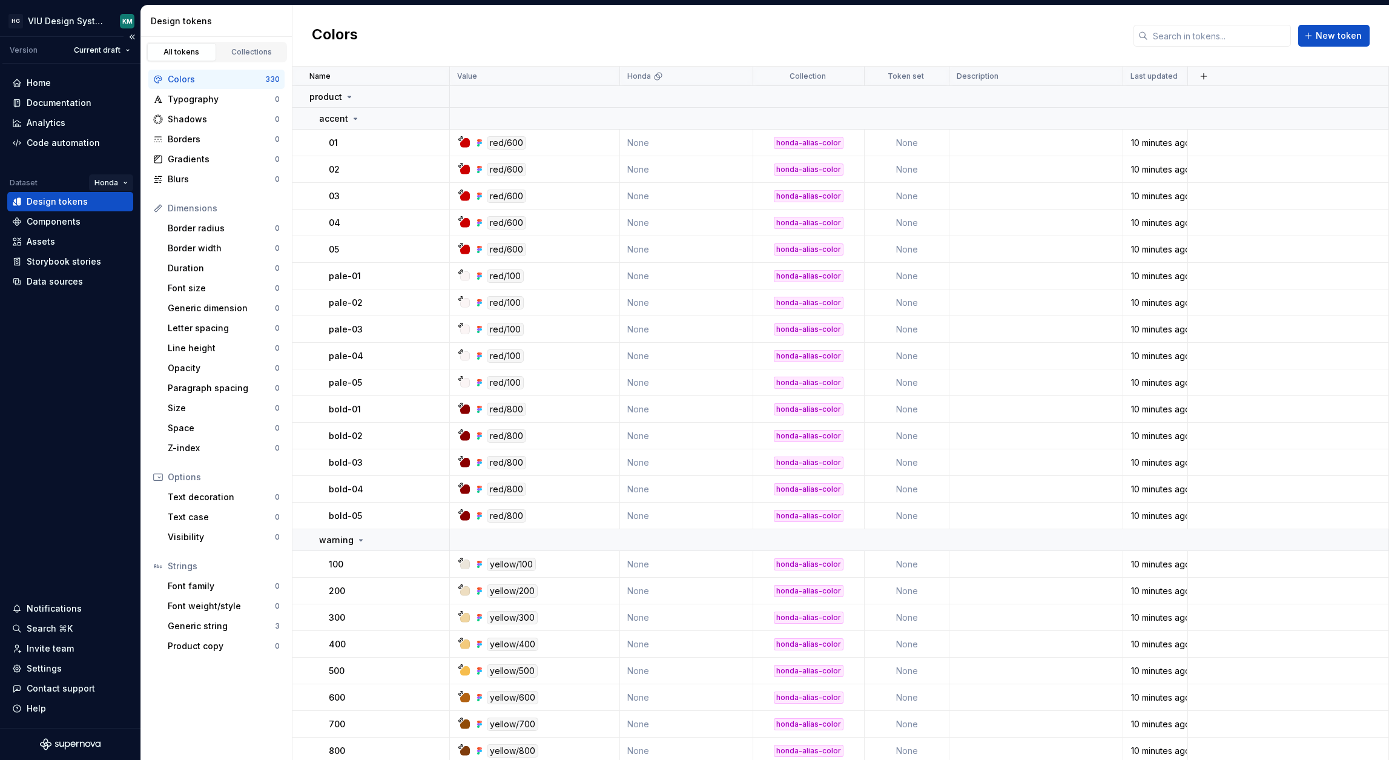
click at [111, 183] on html "HG VIU Design System KM Version Current draft Home Documentation Analytics Code…" at bounding box center [694, 380] width 1389 height 760
click at [113, 225] on div "Valon" at bounding box center [162, 226] width 99 height 12
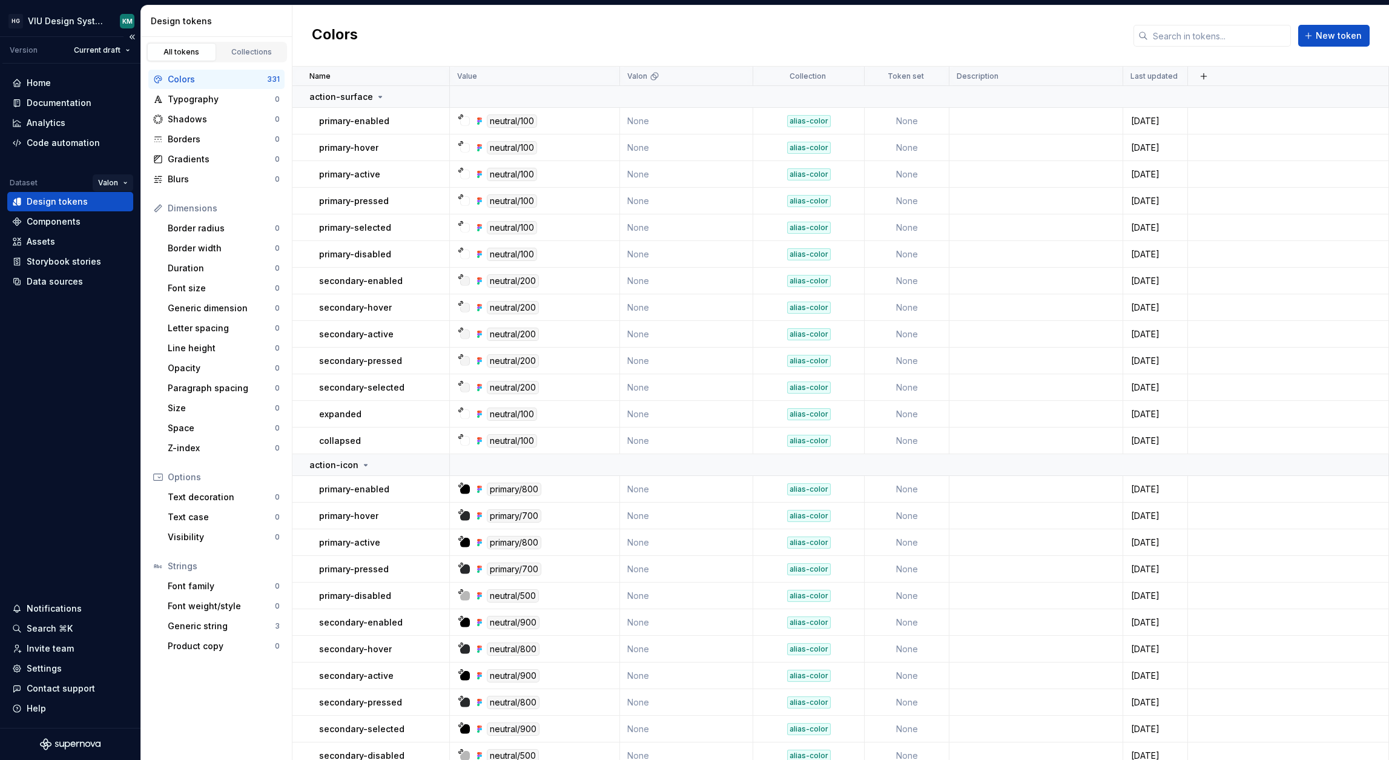
click at [113, 176] on html "HG VIU Design System KM Version Current draft Home Documentation Analytics Code…" at bounding box center [694, 380] width 1389 height 760
click at [114, 206] on div "Honda" at bounding box center [157, 206] width 123 height 19
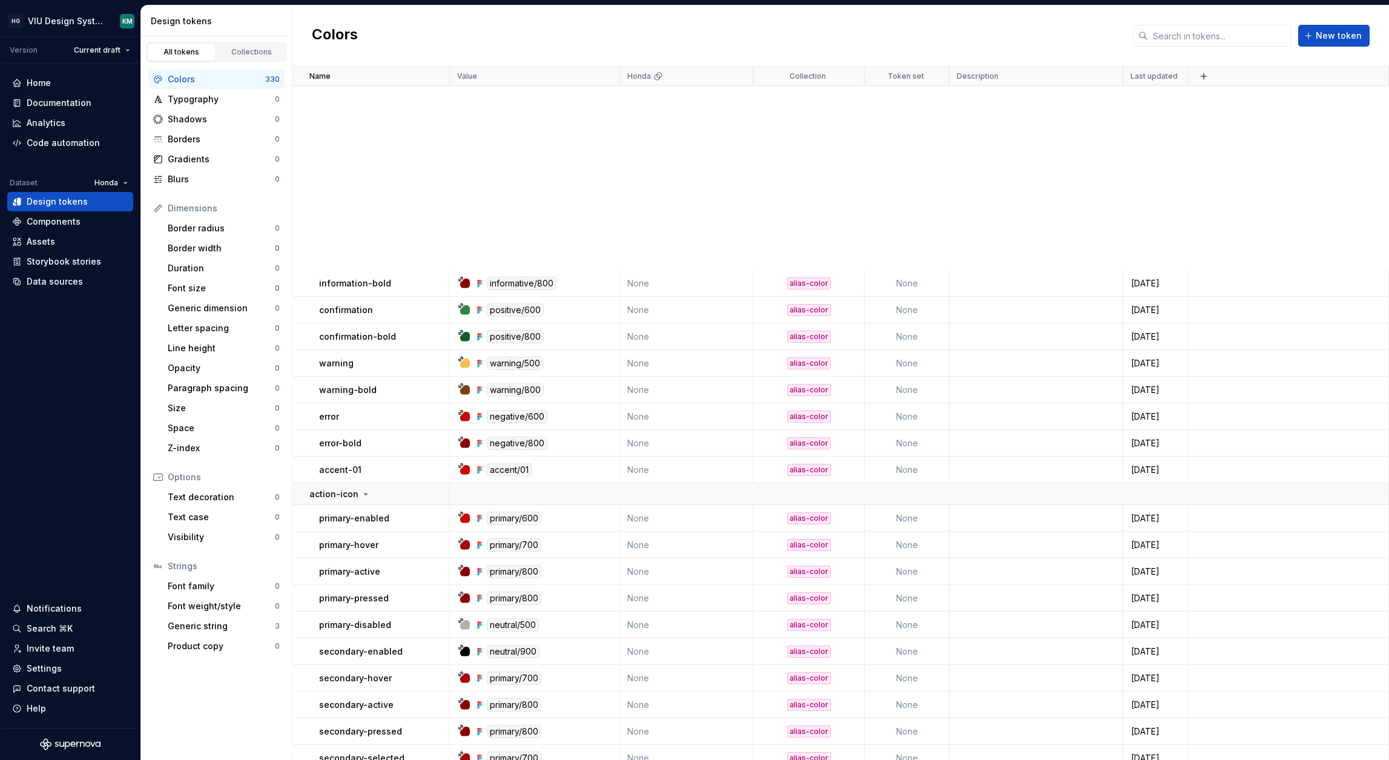
scroll to position [8748, 0]
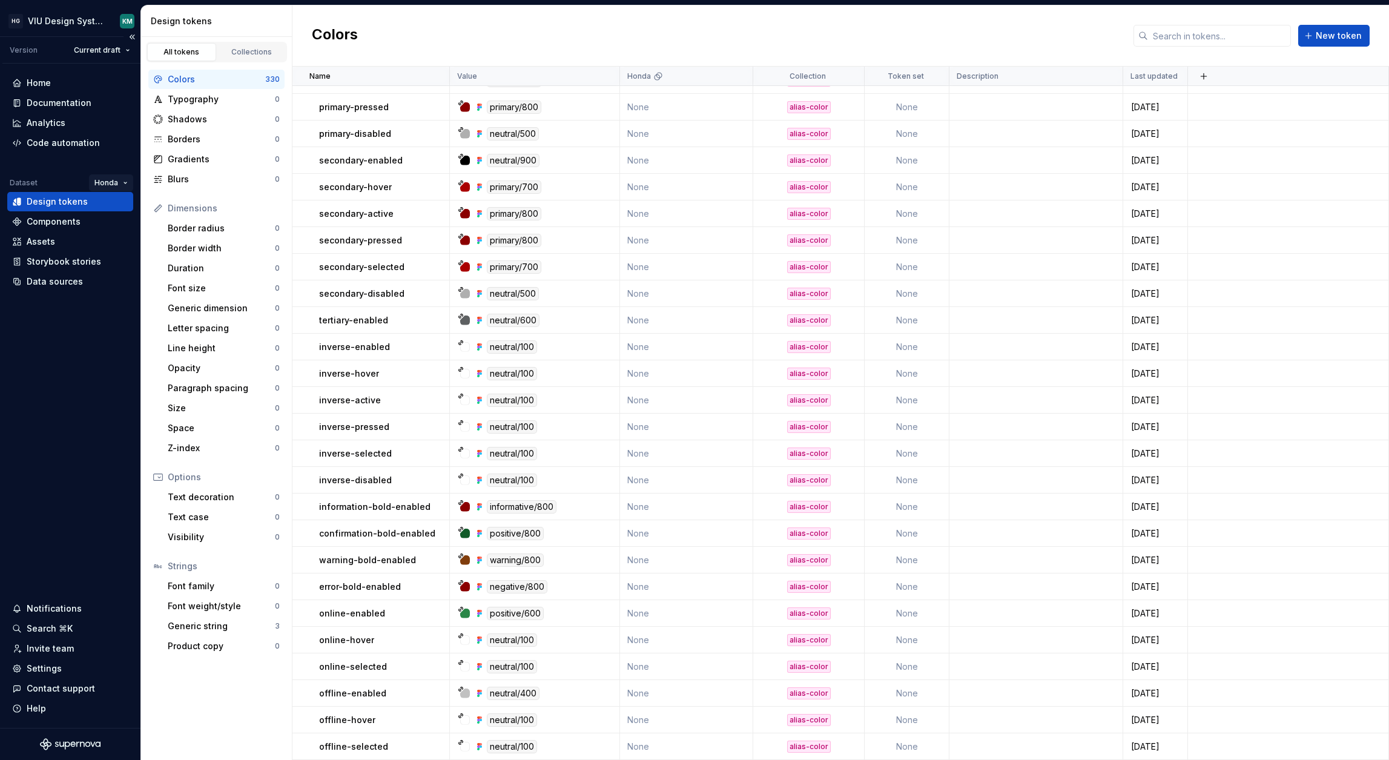
click at [112, 182] on html "HG VIU Design System KM Version Current draft Home Documentation Analytics Code…" at bounding box center [694, 380] width 1389 height 760
click at [118, 249] on div "VIU by [PERSON_NAME]" at bounding box center [162, 245] width 99 height 12
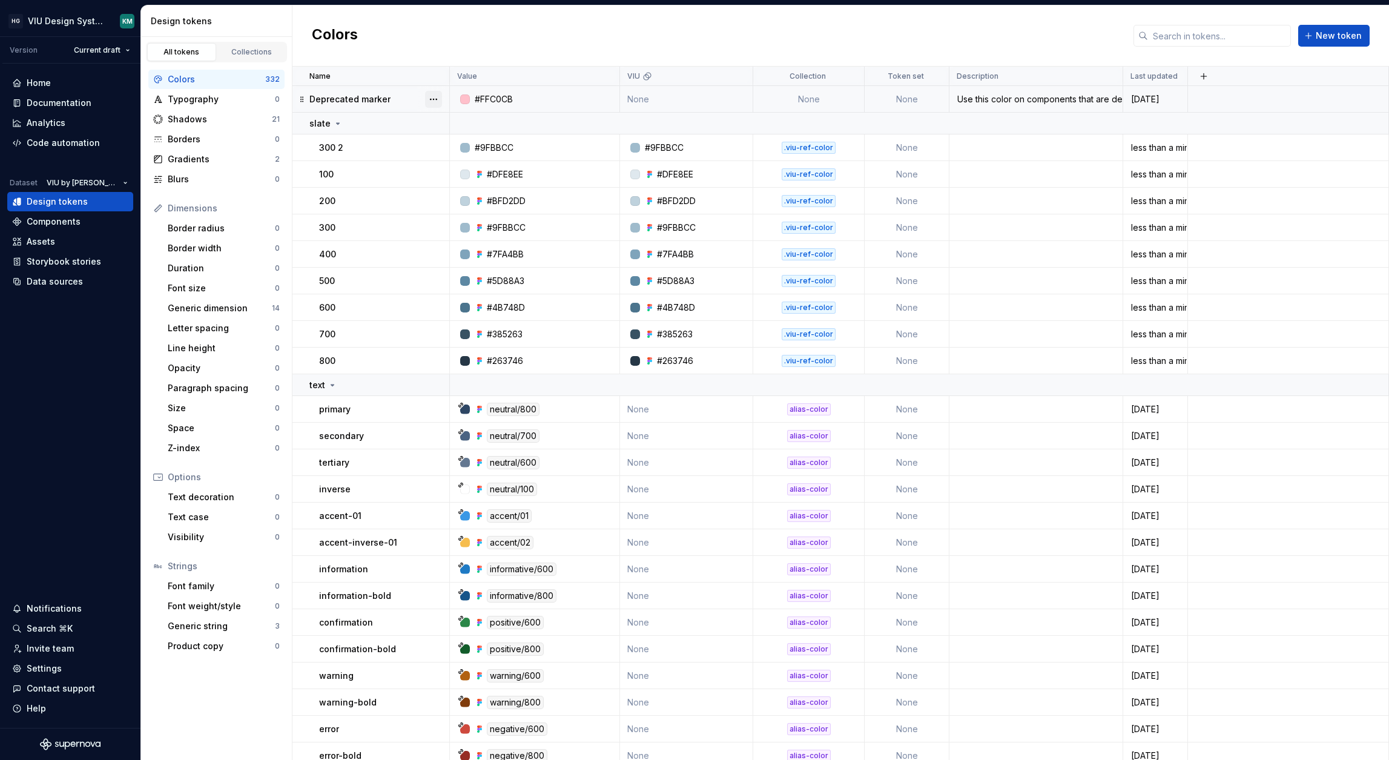
click at [426, 96] on button "button" at bounding box center [433, 99] width 17 height 17
click at [448, 165] on div "Delete token" at bounding box center [486, 167] width 79 height 12
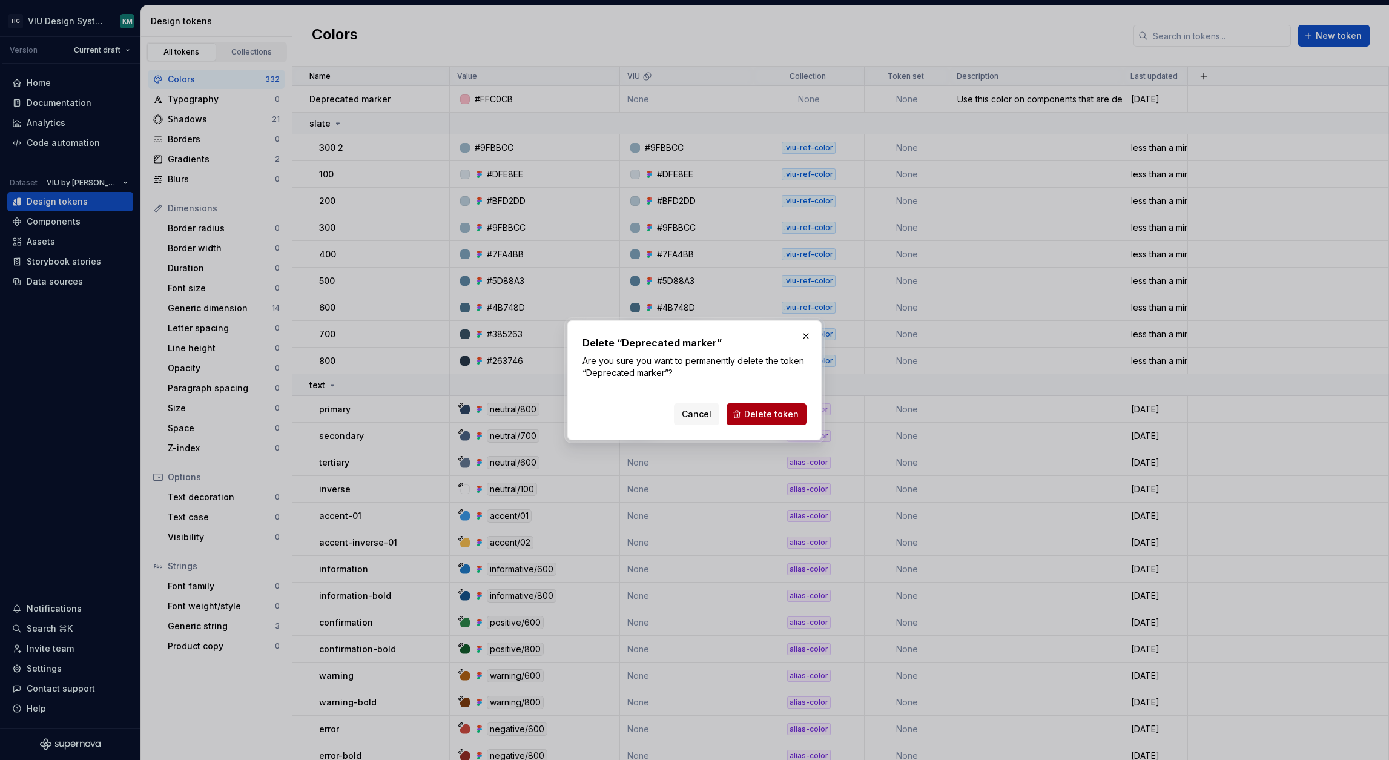
click at [796, 421] on button "Delete token" at bounding box center [766, 414] width 80 height 22
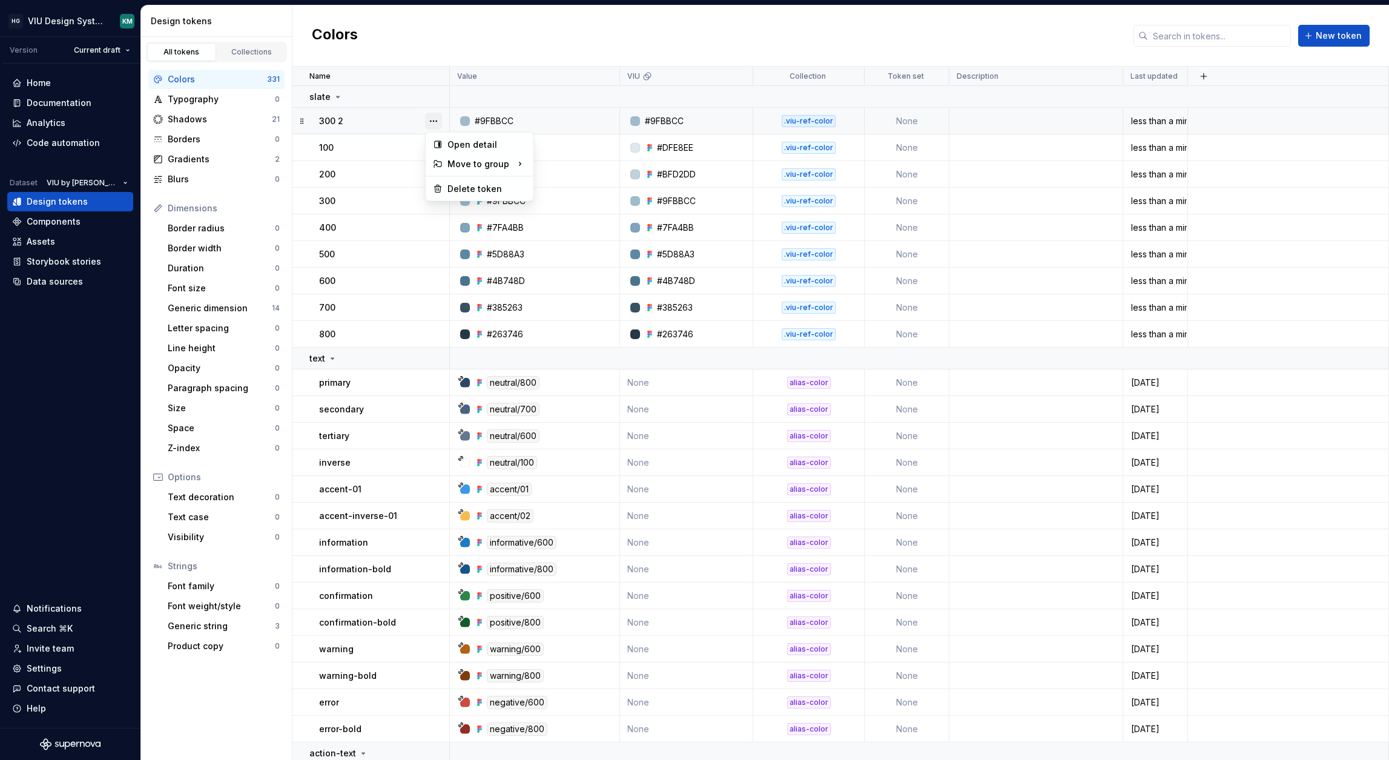
click at [429, 119] on button "button" at bounding box center [433, 121] width 17 height 17
click at [453, 187] on div "Delete token" at bounding box center [486, 189] width 79 height 12
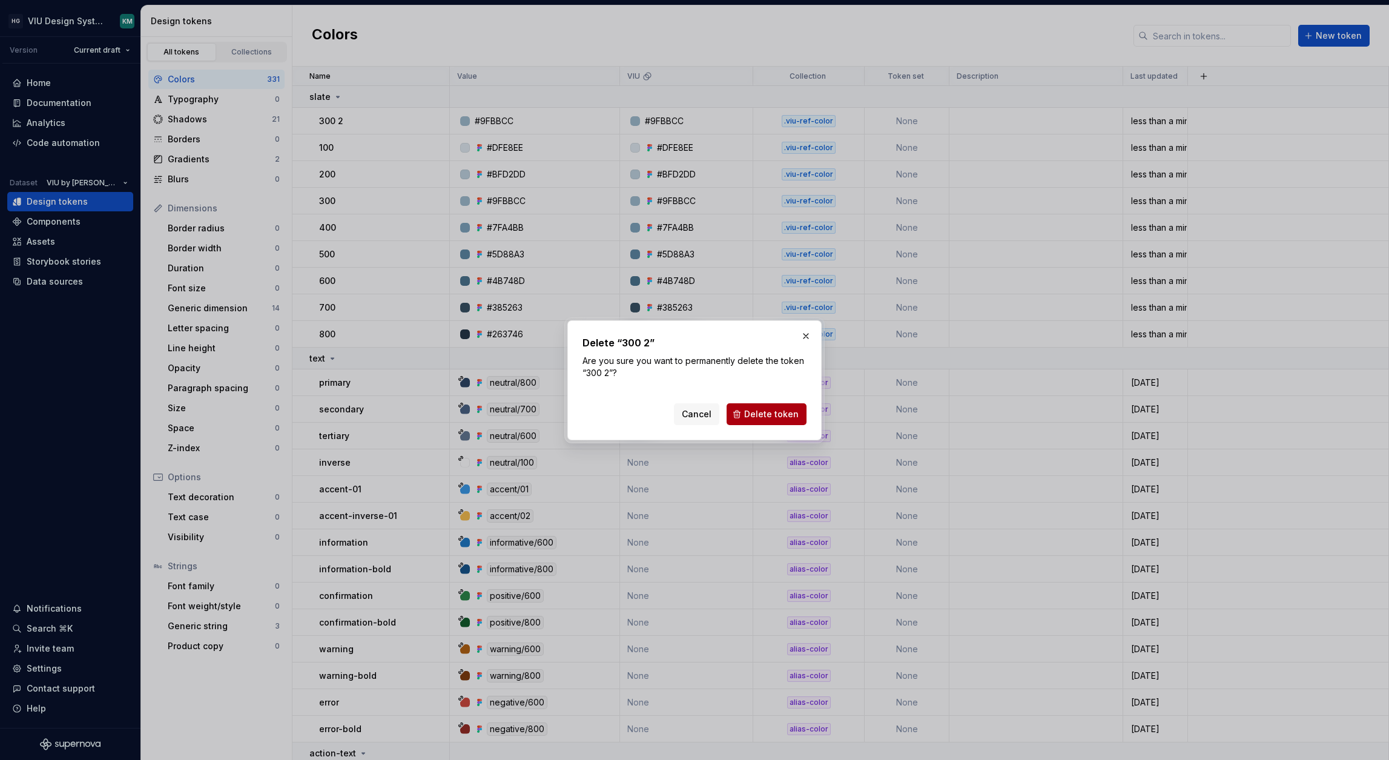
click at [749, 413] on span "Delete token" at bounding box center [771, 414] width 54 height 12
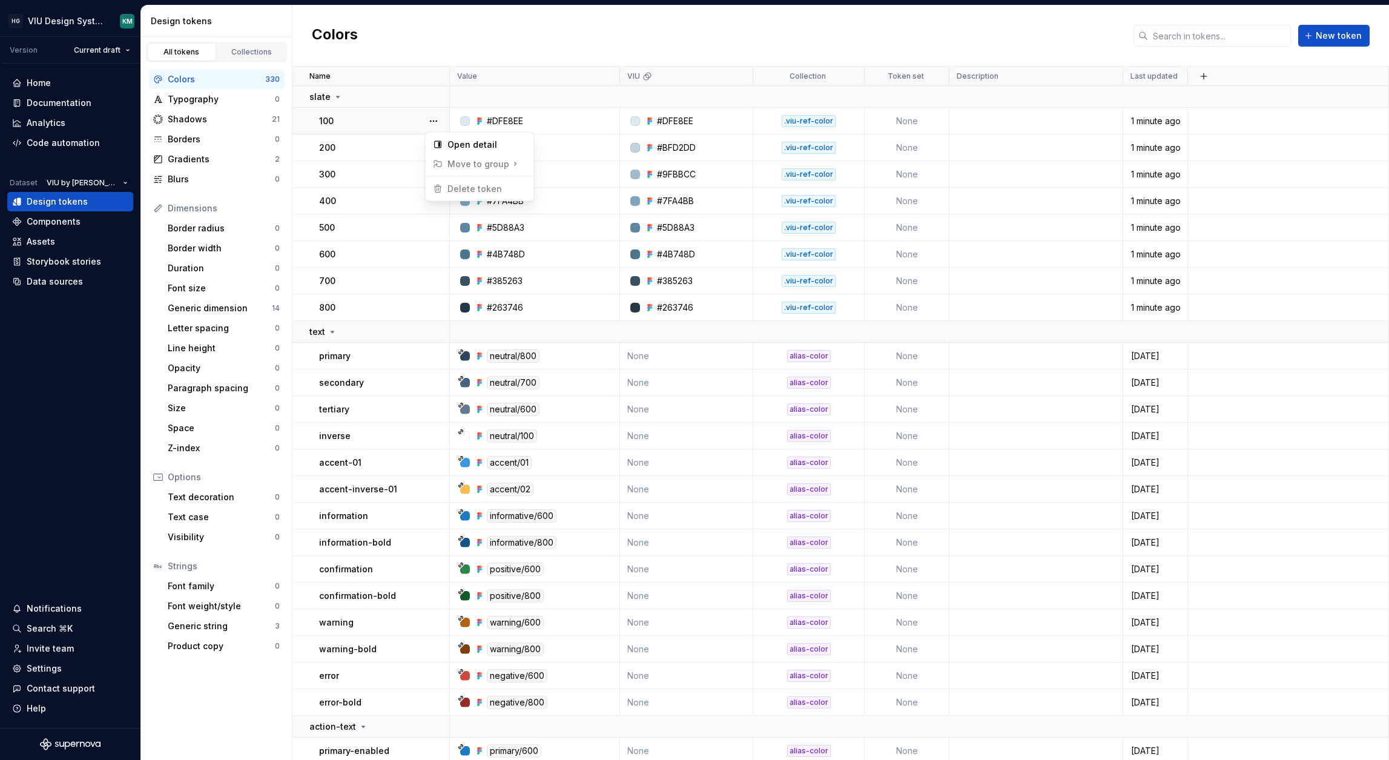
click at [441, 50] on html "HG VIU Design System KM Version Current draft Home Documentation Analytics Code…" at bounding box center [694, 380] width 1389 height 760
click at [89, 182] on html "HG VIU Design System KM Version Current draft Home Documentation Analytics Code…" at bounding box center [694, 380] width 1389 height 760
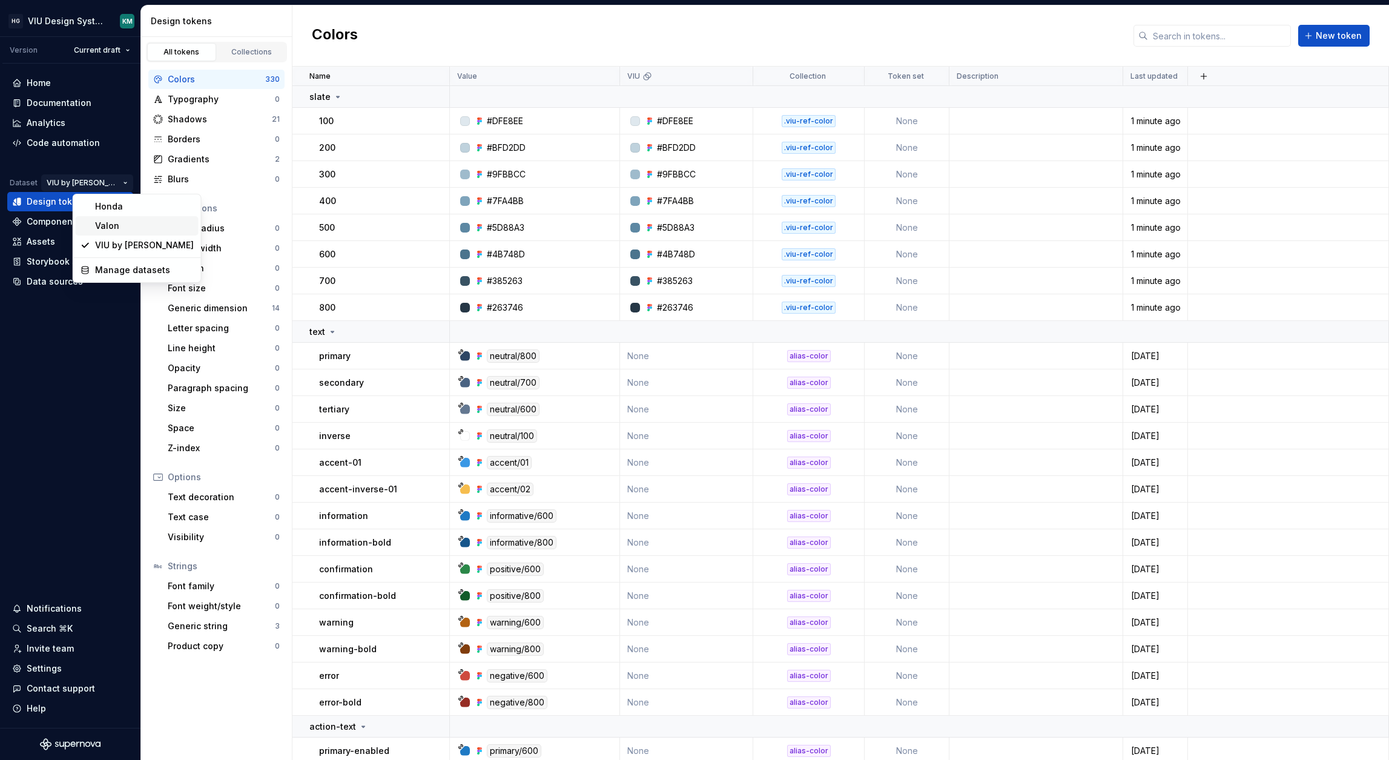
click at [102, 228] on div "Valon" at bounding box center [144, 226] width 99 height 12
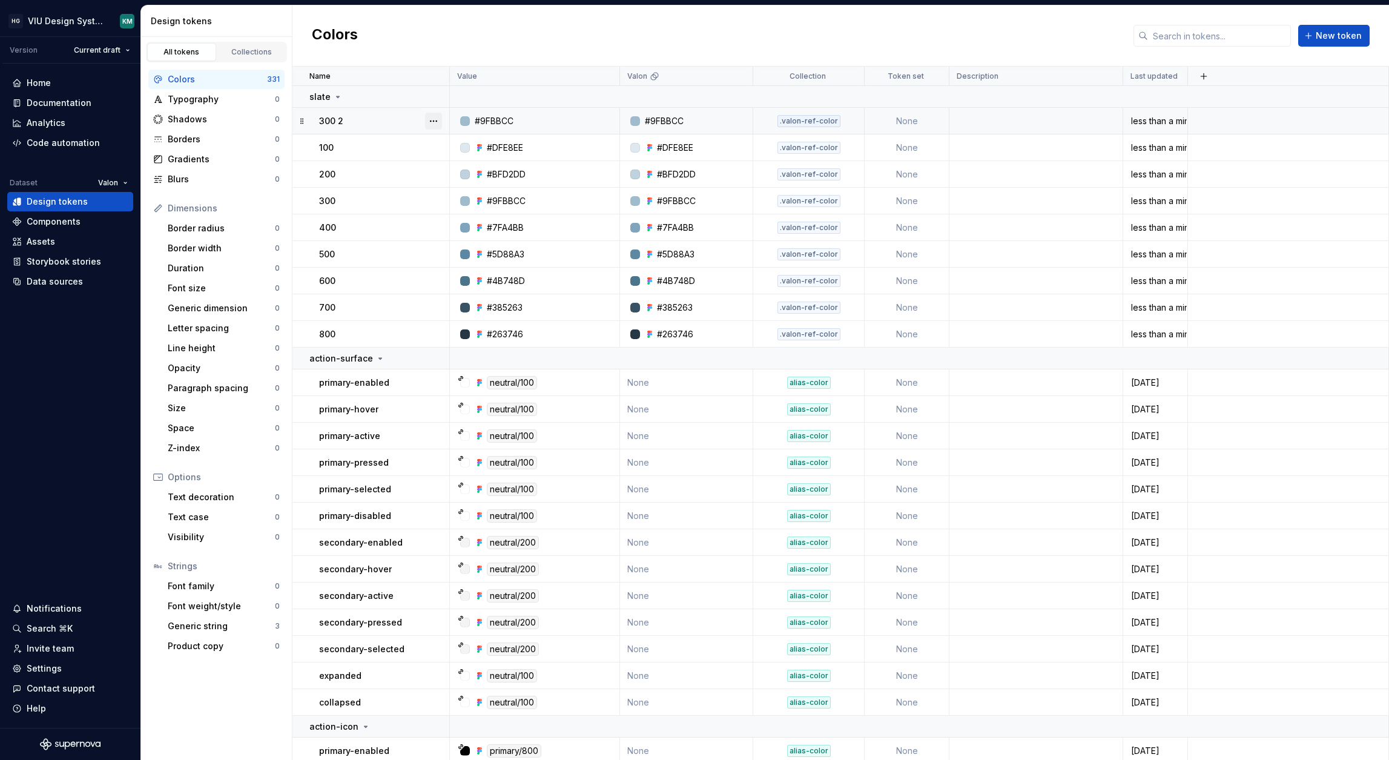
click at [430, 120] on button "button" at bounding box center [433, 121] width 17 height 17
click at [444, 189] on div "Delete token" at bounding box center [479, 188] width 103 height 19
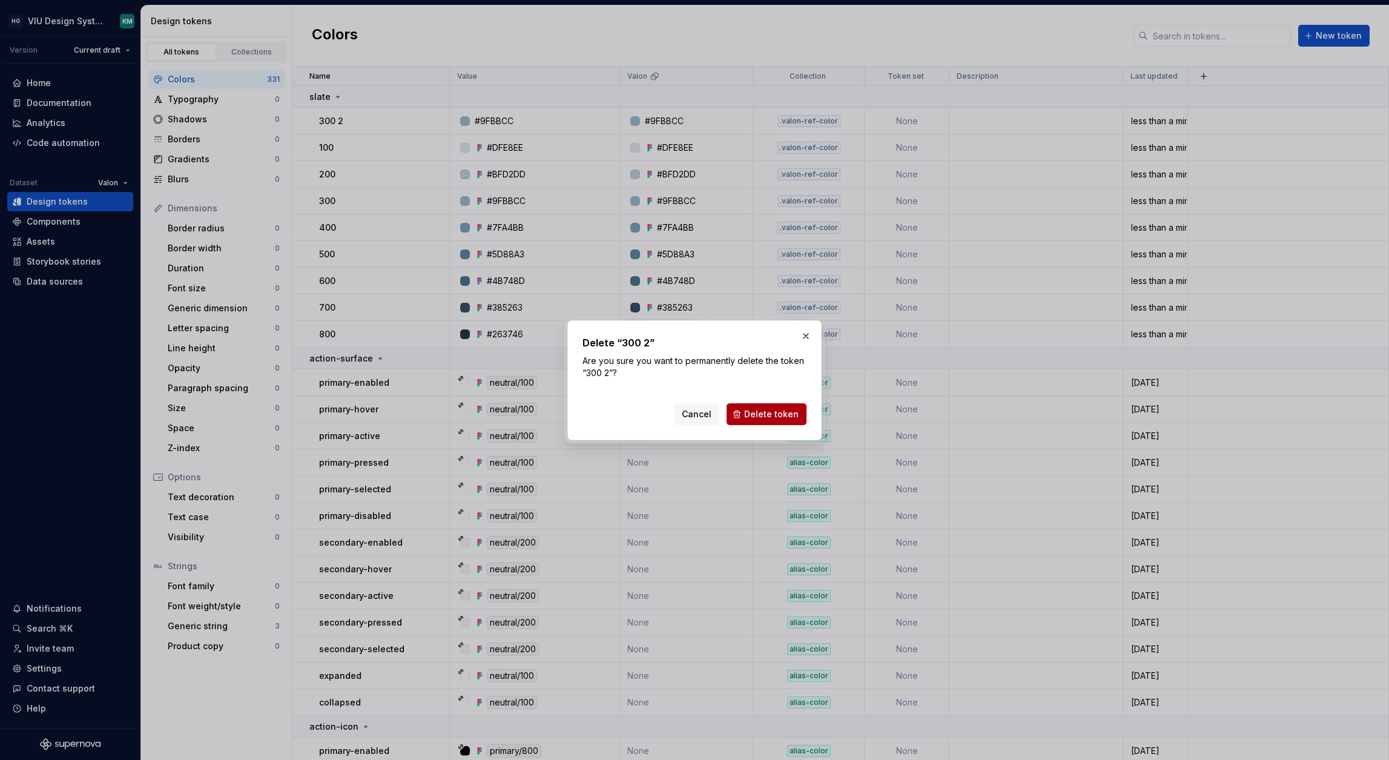
click at [758, 421] on button "Delete token" at bounding box center [766, 414] width 80 height 22
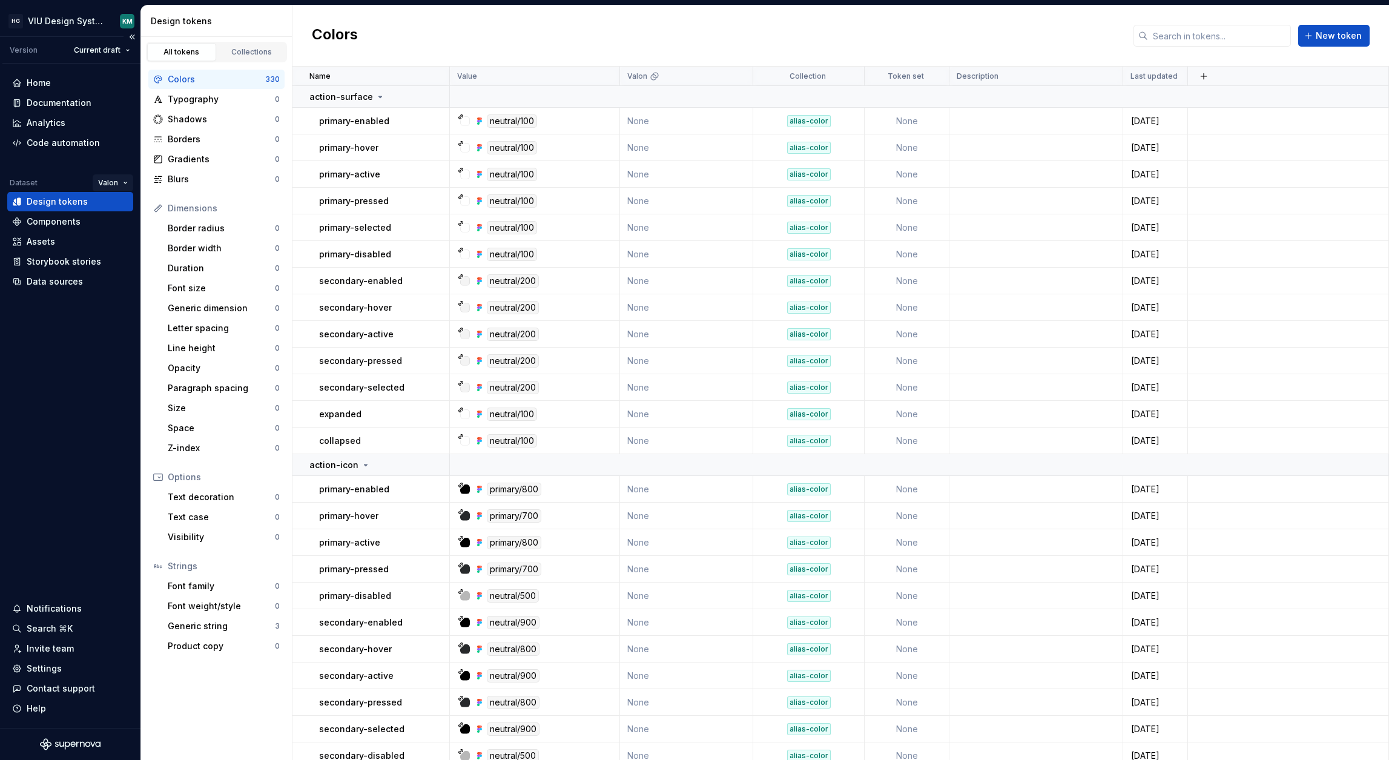
click at [122, 182] on html "HG VIU Design System KM Version Current draft Home Documentation Analytics Code…" at bounding box center [694, 380] width 1389 height 760
click at [126, 211] on div "Honda" at bounding box center [165, 206] width 99 height 12
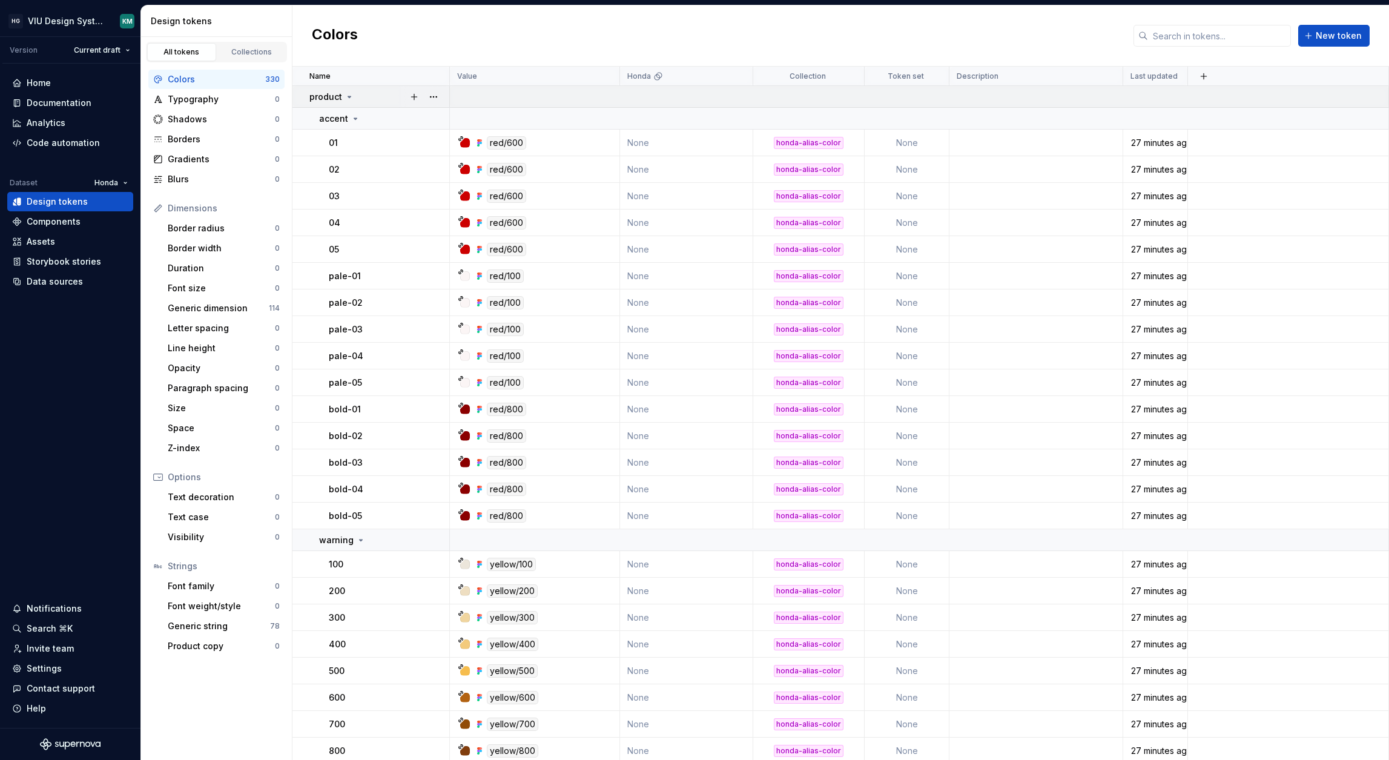
click at [362, 95] on div "product" at bounding box center [378, 97] width 139 height 12
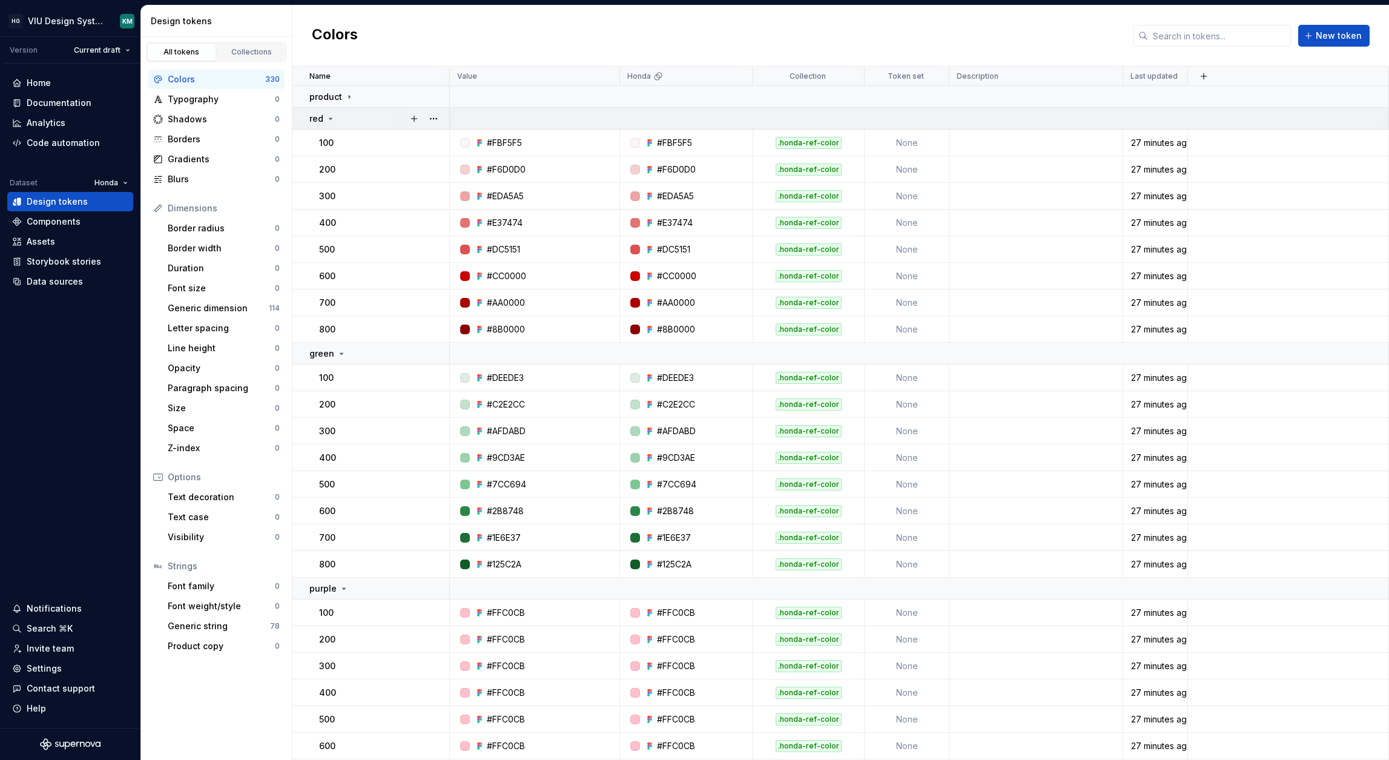
click at [362, 114] on div "red" at bounding box center [378, 119] width 139 height 12
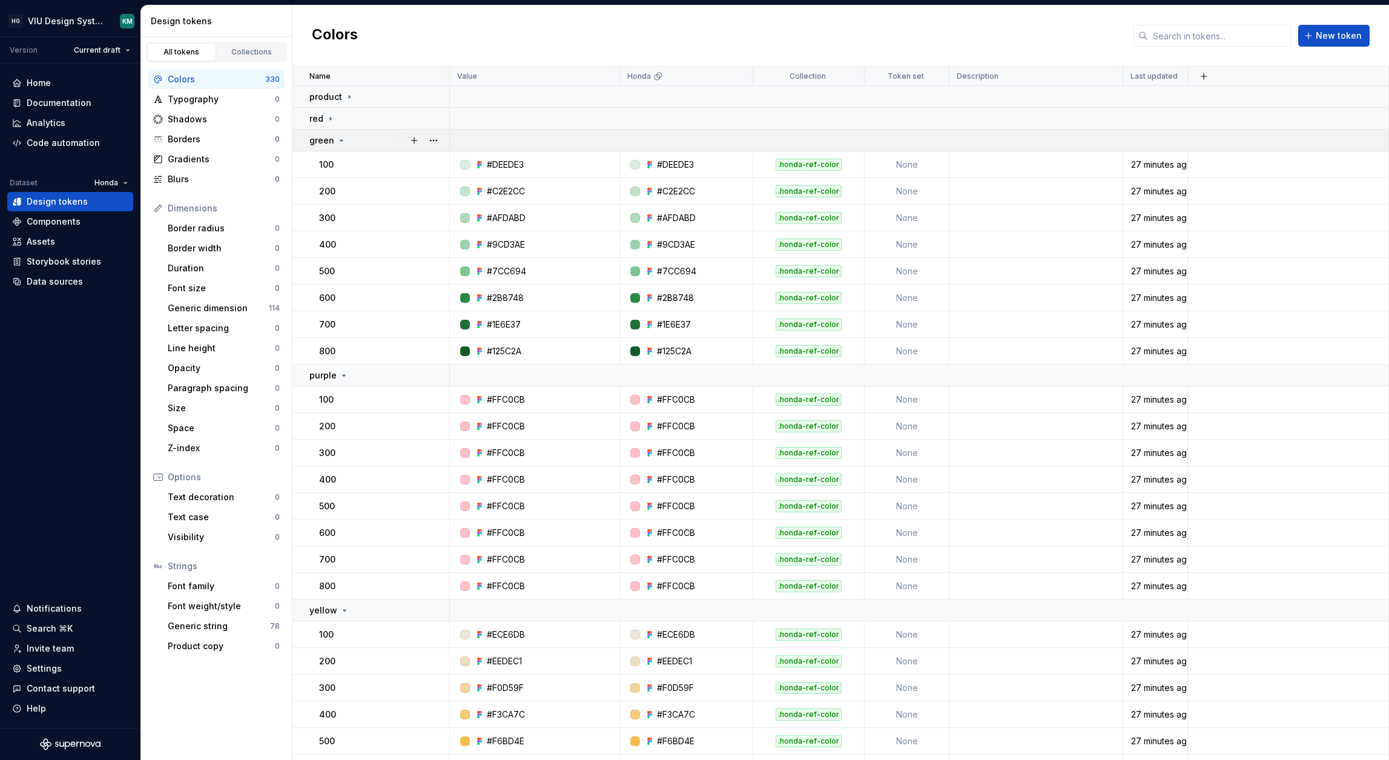
click at [358, 136] on div "green" at bounding box center [378, 140] width 139 height 12
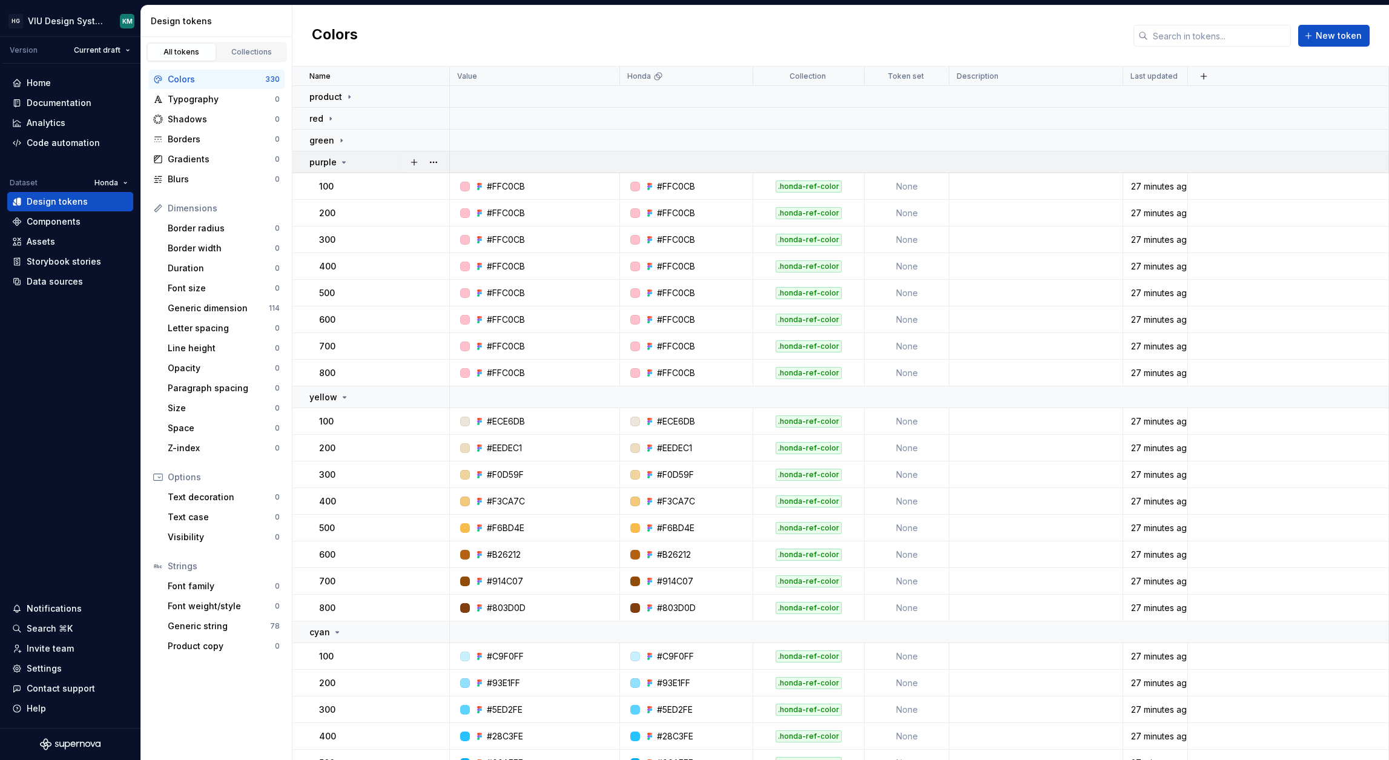
click at [356, 159] on div "purple" at bounding box center [378, 162] width 139 height 12
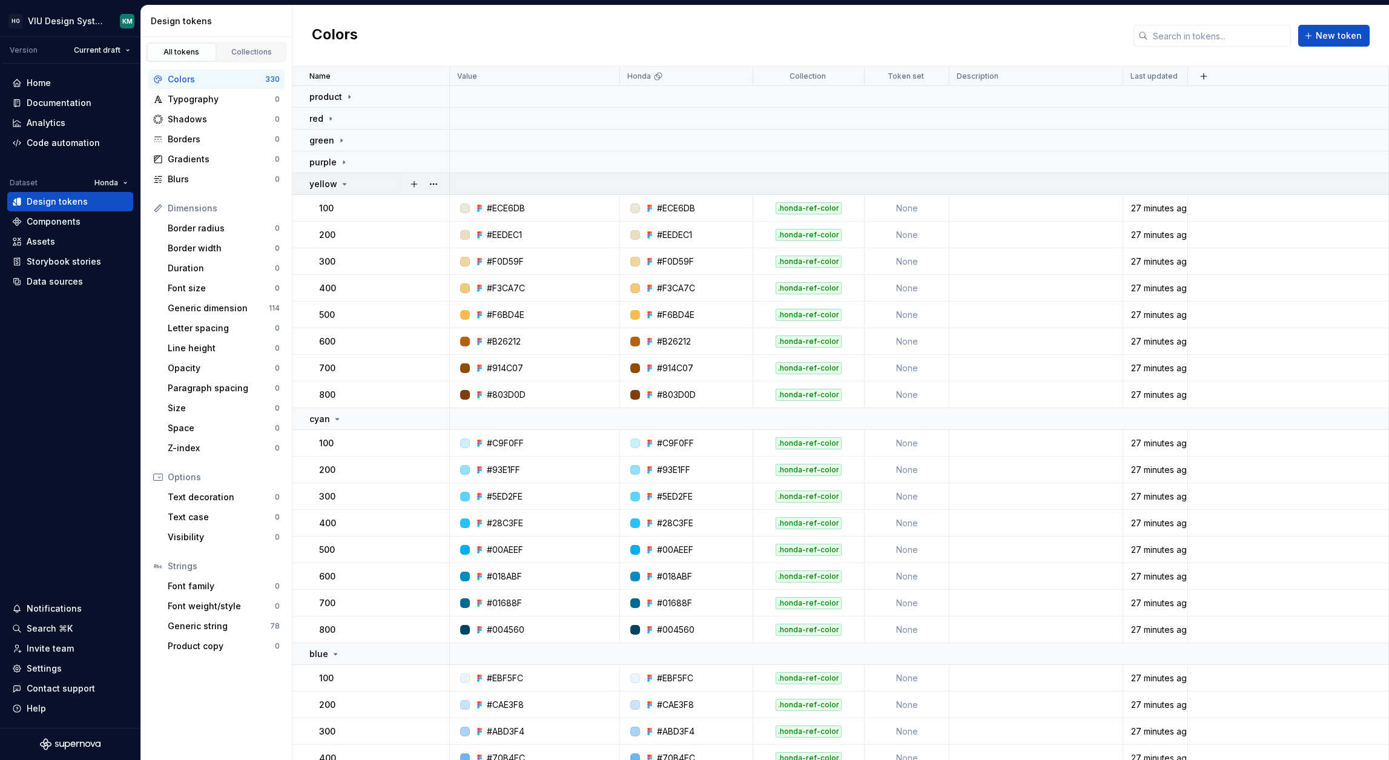
click at [350, 179] on div "yellow" at bounding box center [378, 184] width 139 height 12
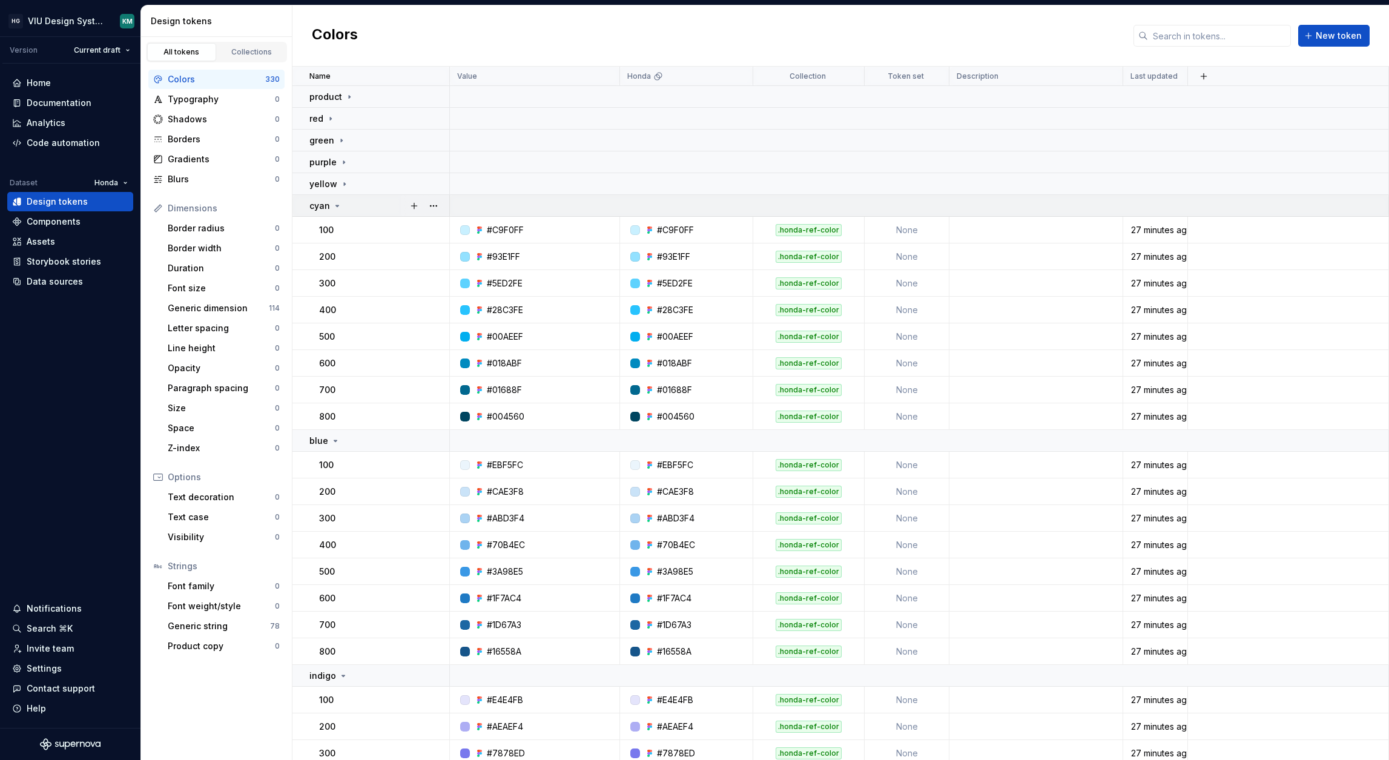
click at [351, 208] on div "cyan" at bounding box center [378, 206] width 139 height 12
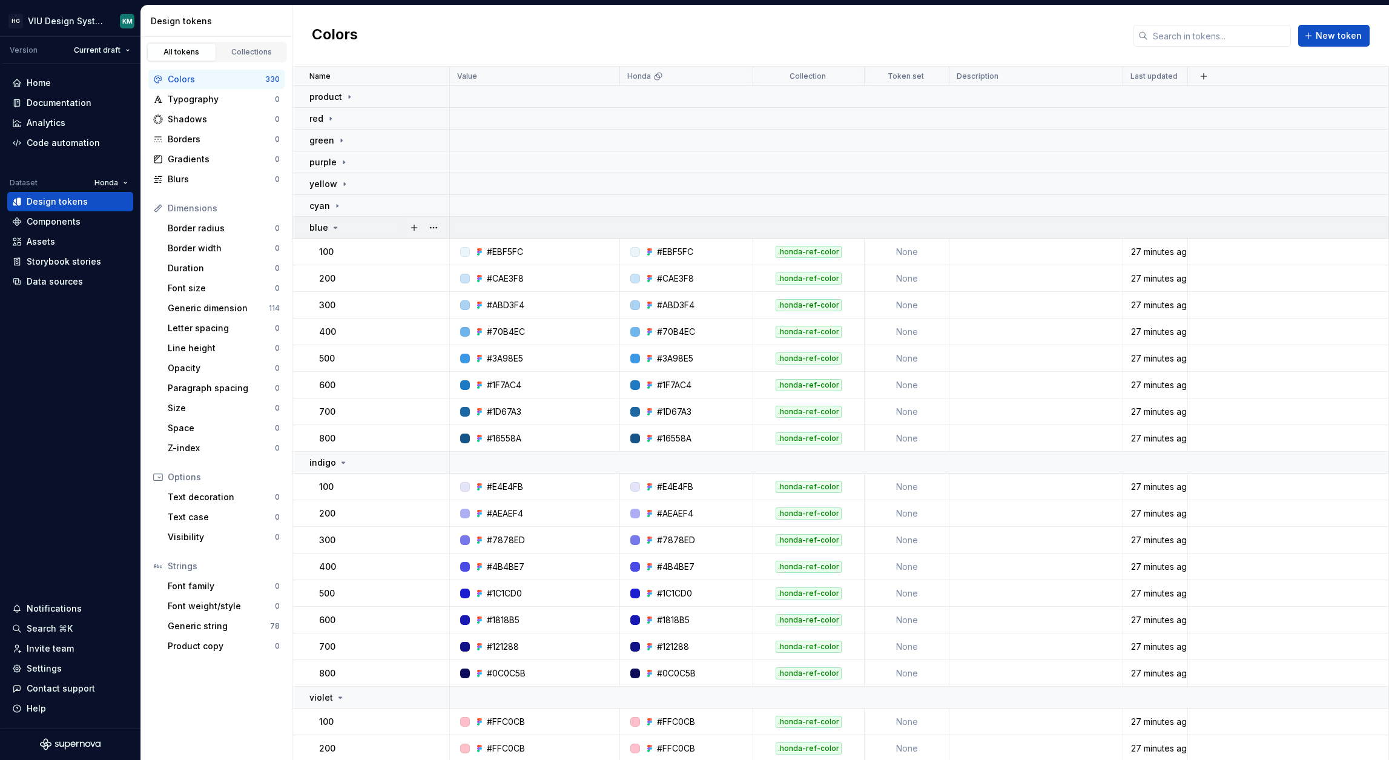
click at [351, 225] on div "blue" at bounding box center [378, 228] width 139 height 12
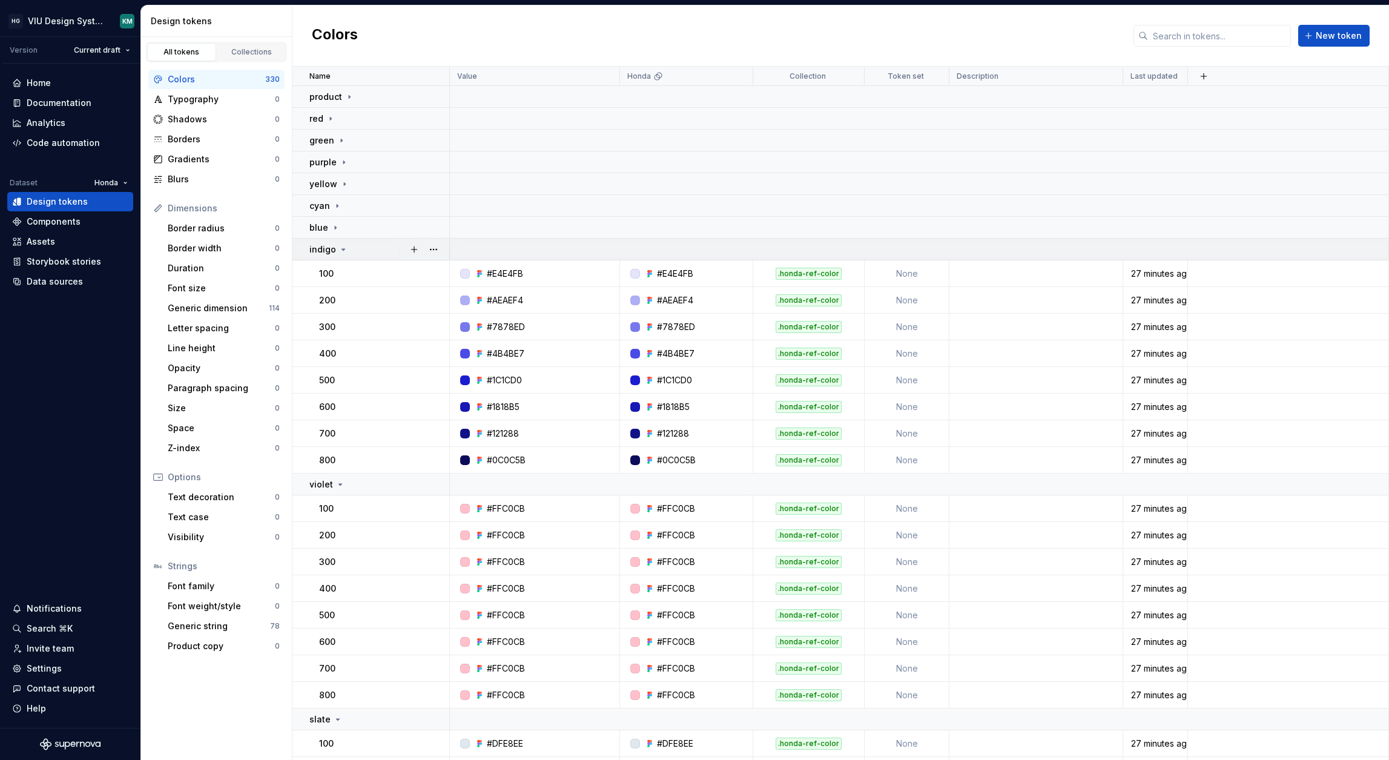
click at [355, 248] on div "indigo" at bounding box center [378, 249] width 139 height 12
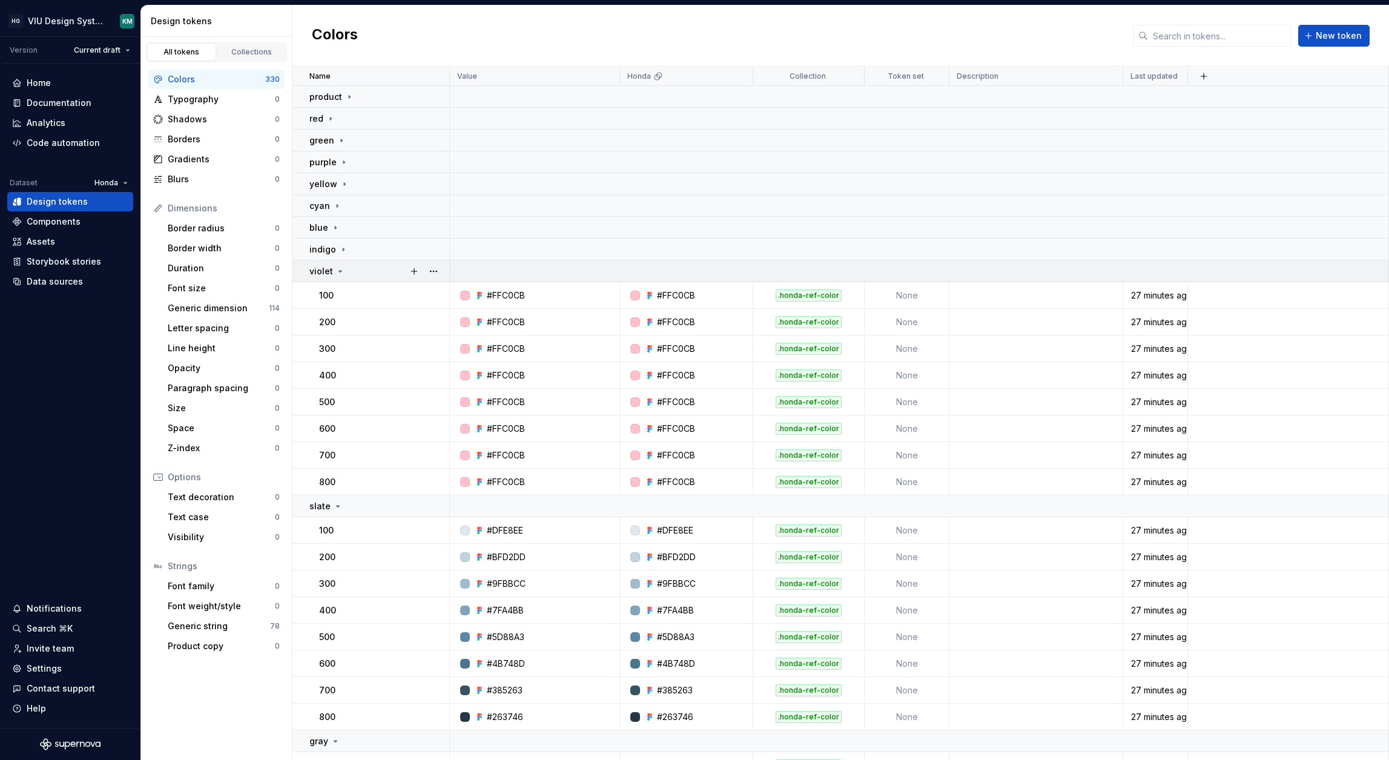
click at [361, 274] on div "violet" at bounding box center [378, 271] width 139 height 12
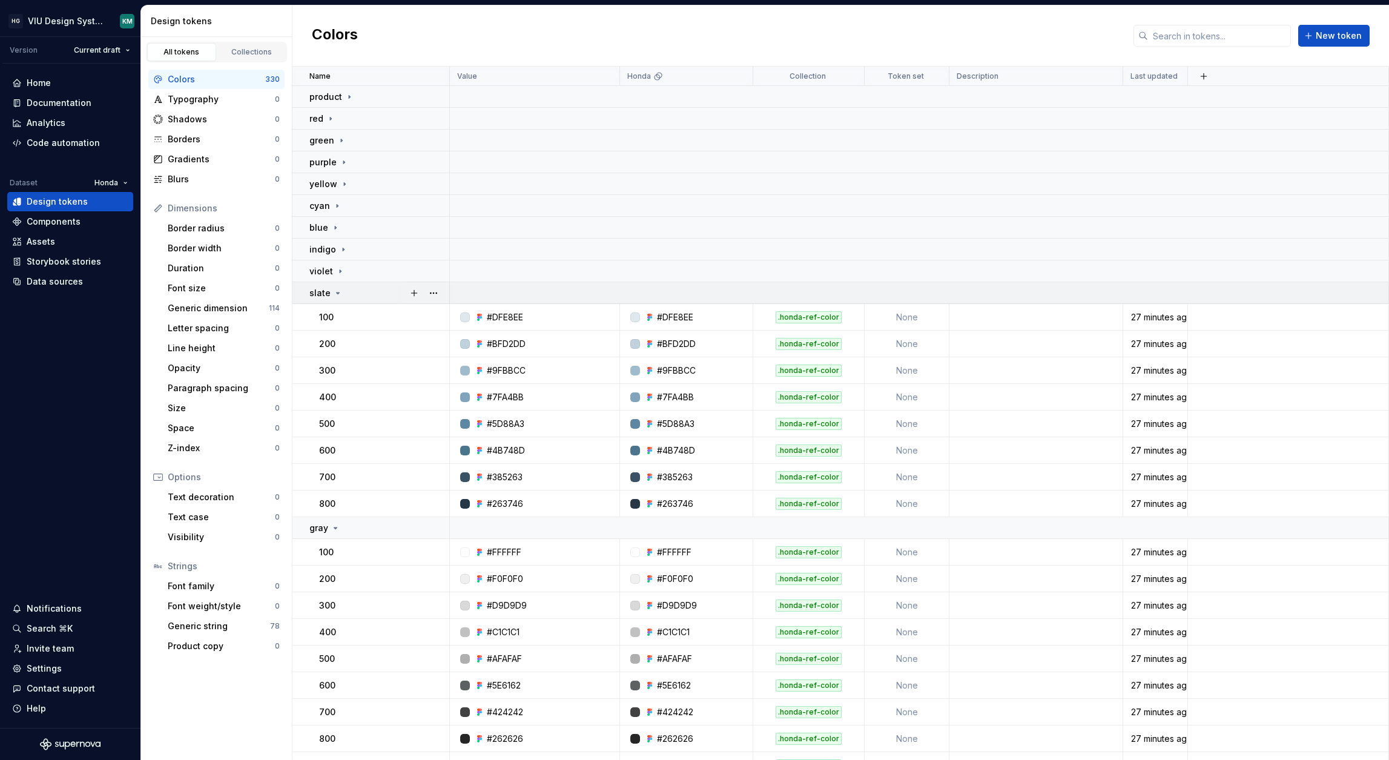
click at [364, 289] on div "slate" at bounding box center [378, 293] width 139 height 12
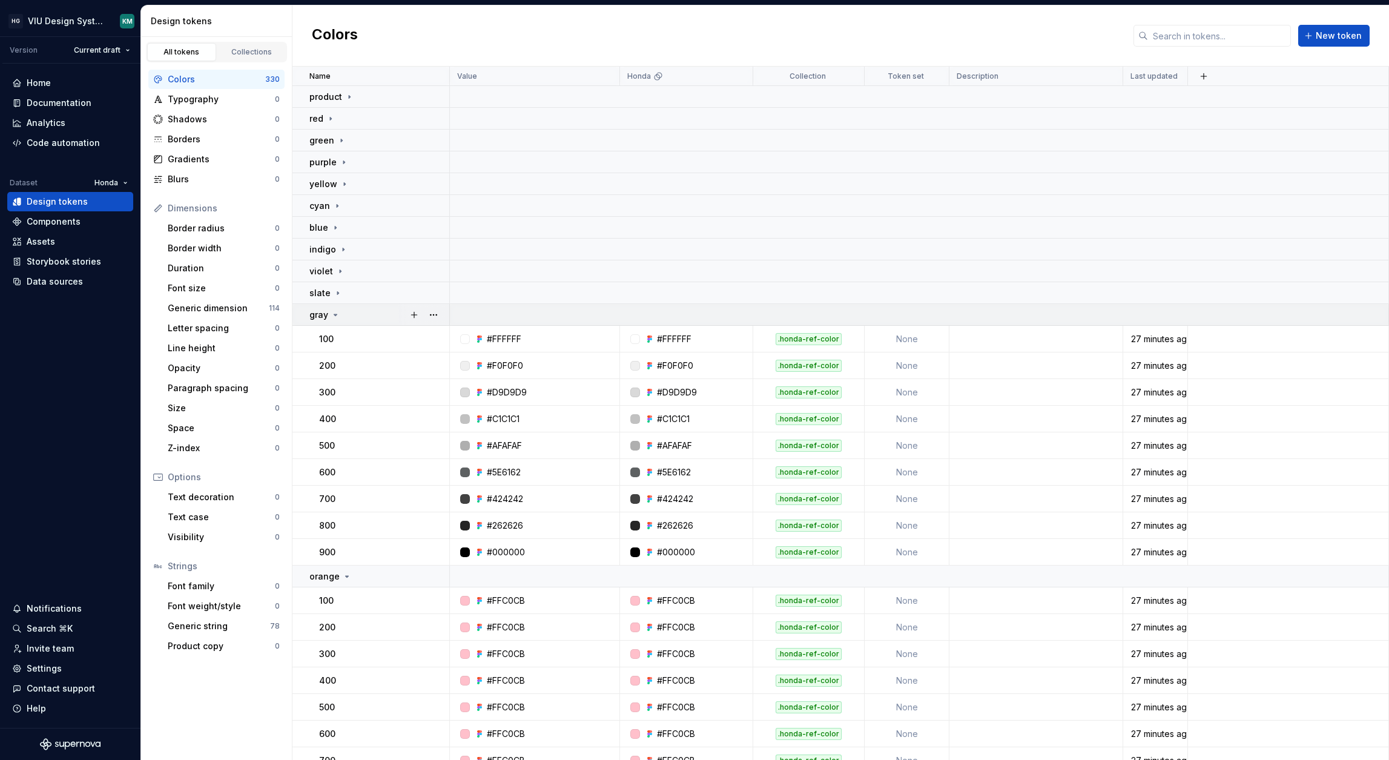
click at [364, 312] on div "gray" at bounding box center [378, 315] width 139 height 12
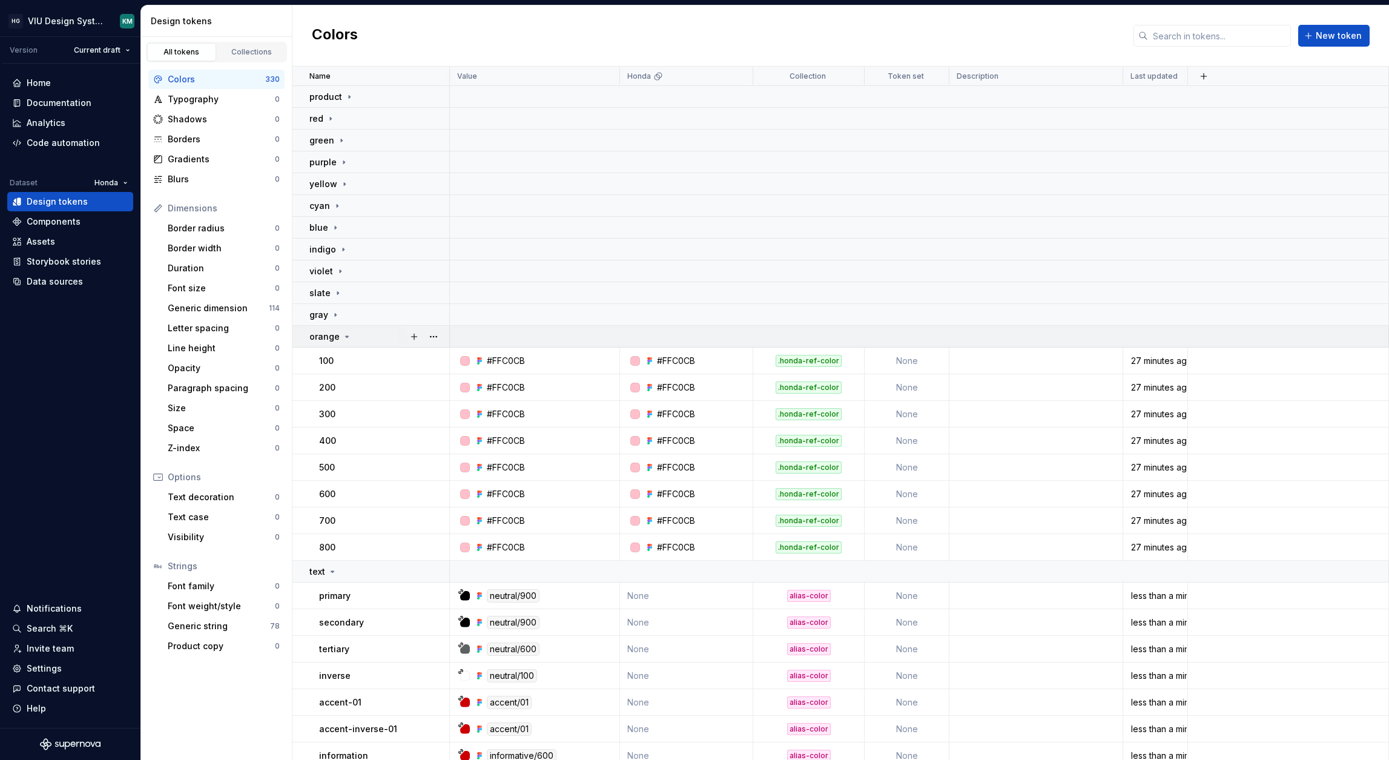
drag, startPoint x: 363, startPoint y: 332, endPoint x: 362, endPoint y: 338, distance: 6.1
click at [362, 332] on div "orange" at bounding box center [378, 337] width 139 height 12
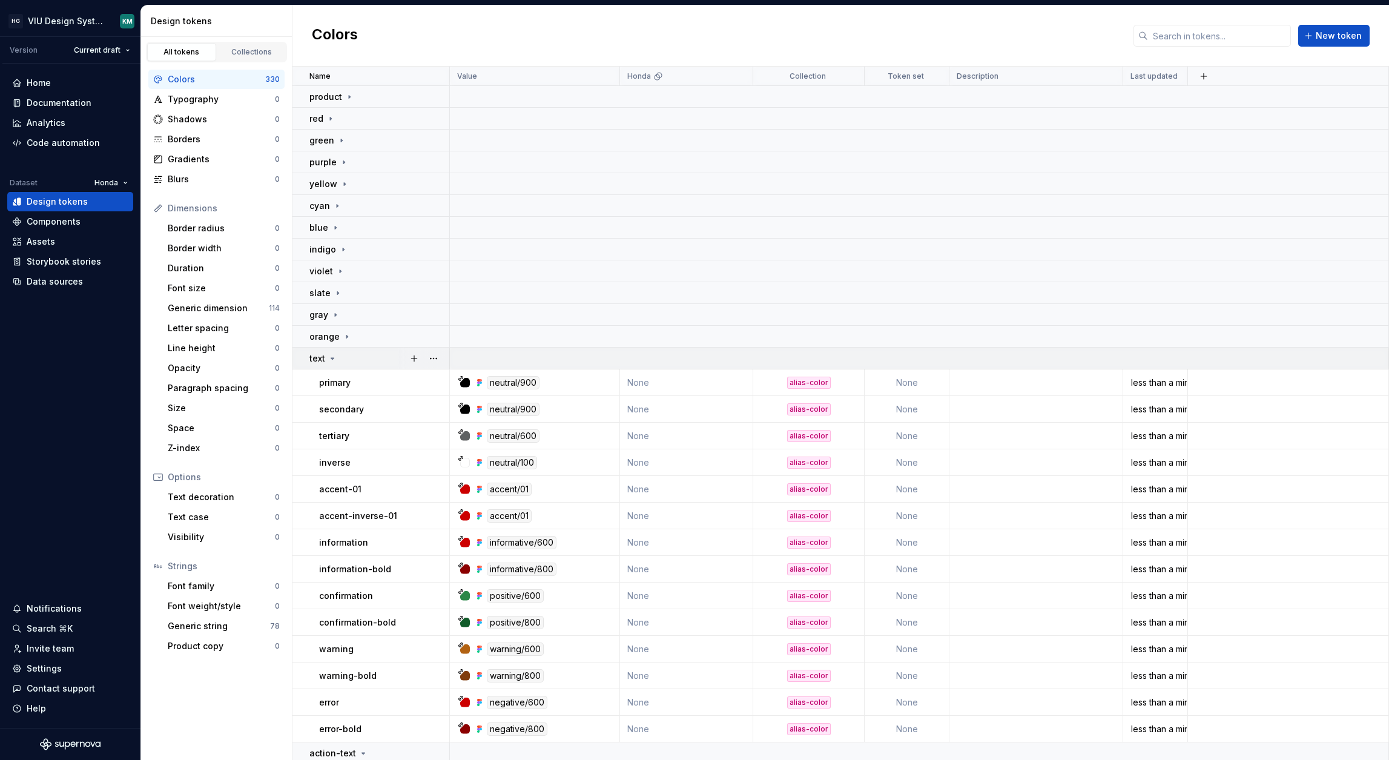
click at [367, 358] on div "text" at bounding box center [378, 358] width 139 height 12
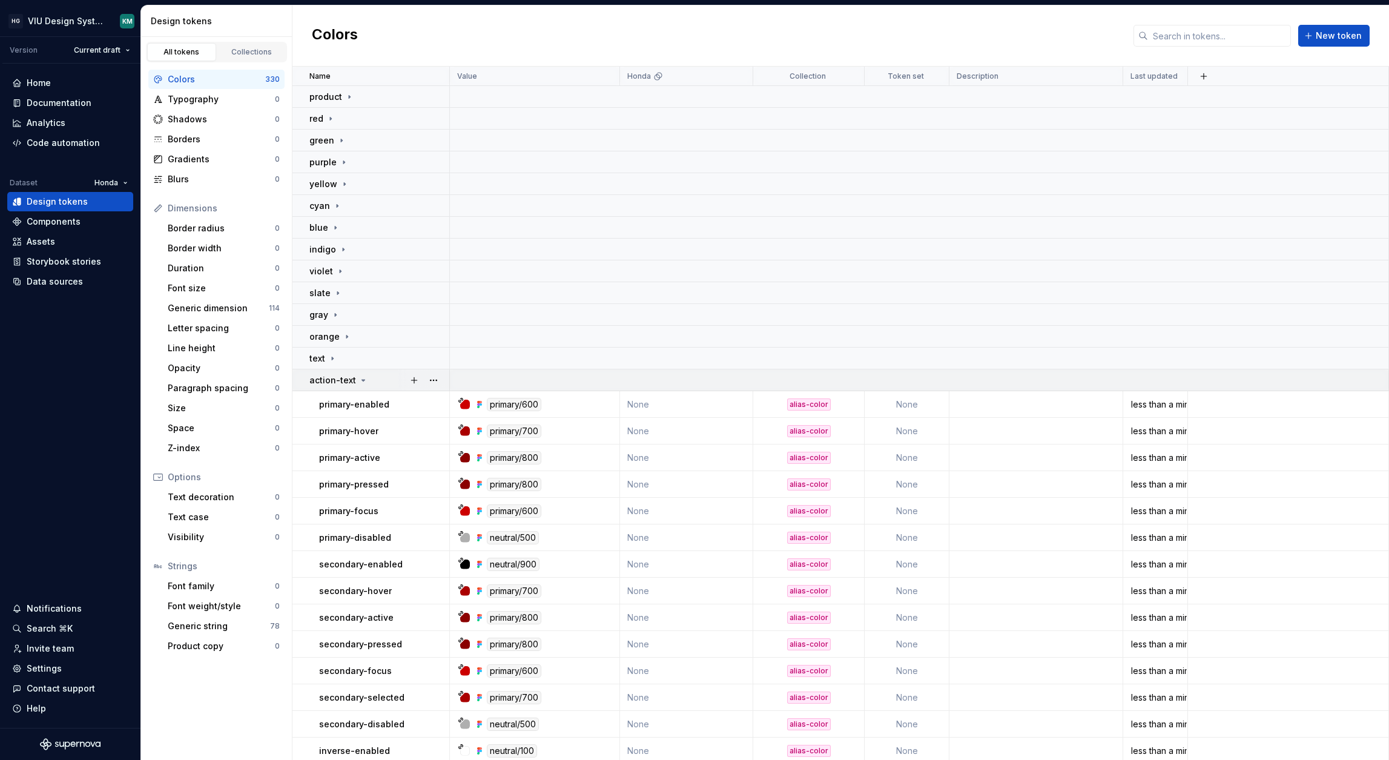
click at [365, 375] on div "action-text" at bounding box center [338, 380] width 59 height 12
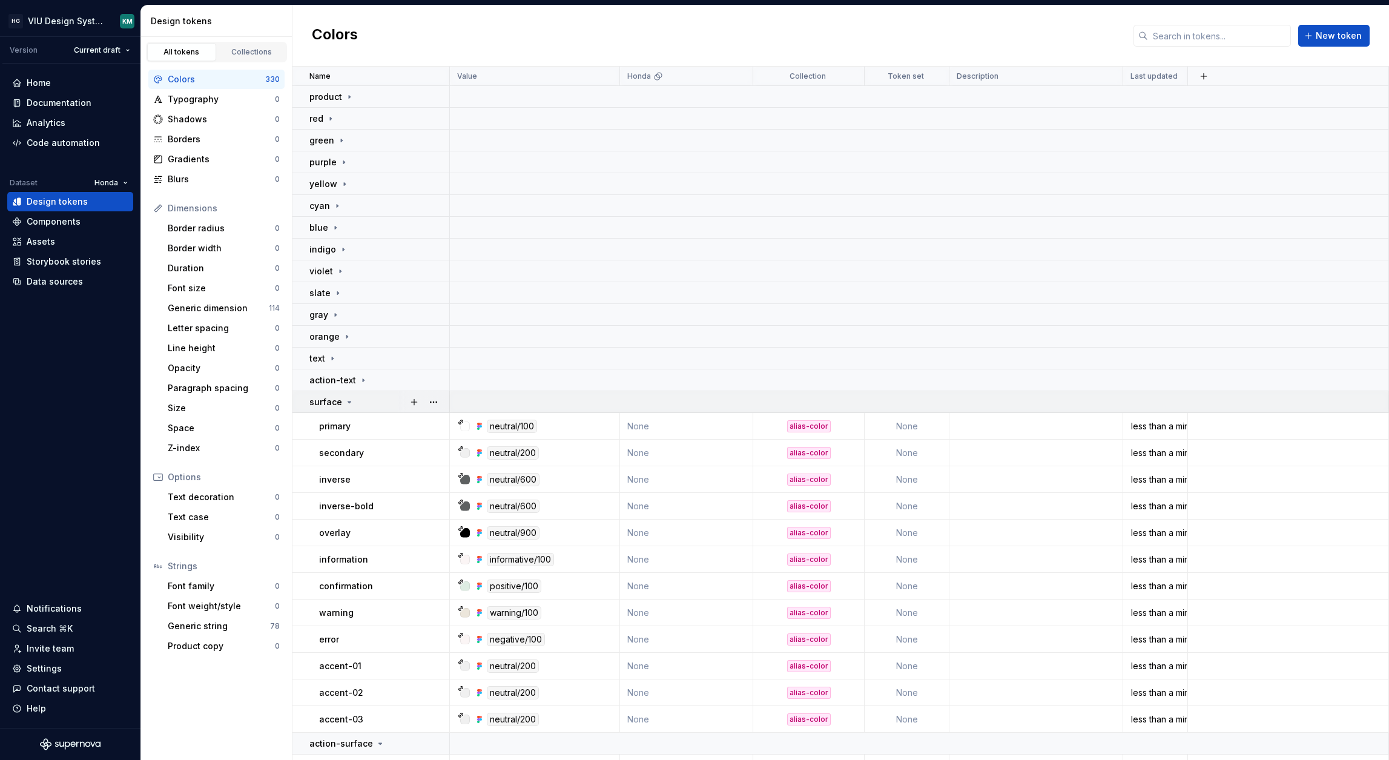
click at [369, 403] on div "surface" at bounding box center [378, 402] width 139 height 12
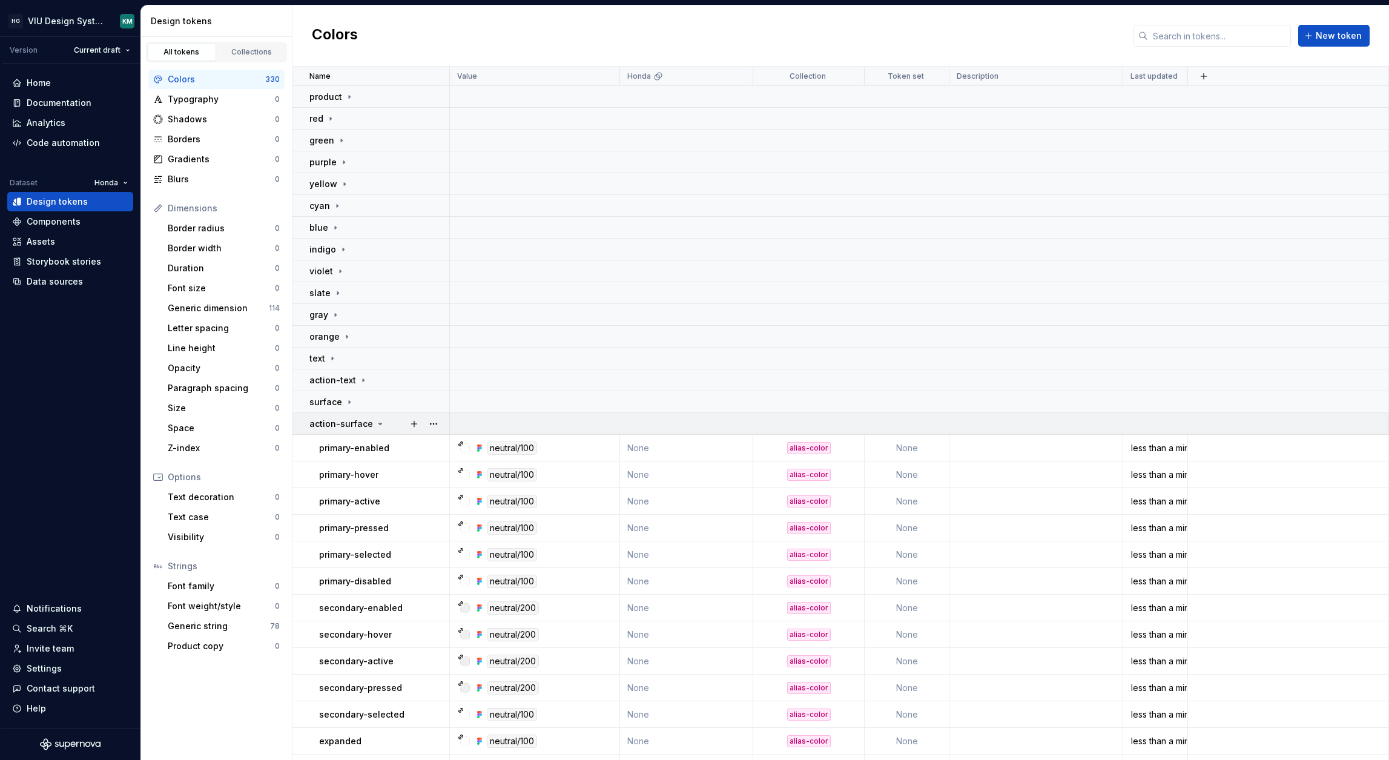
click at [366, 422] on p "action-surface" at bounding box center [341, 424] width 64 height 12
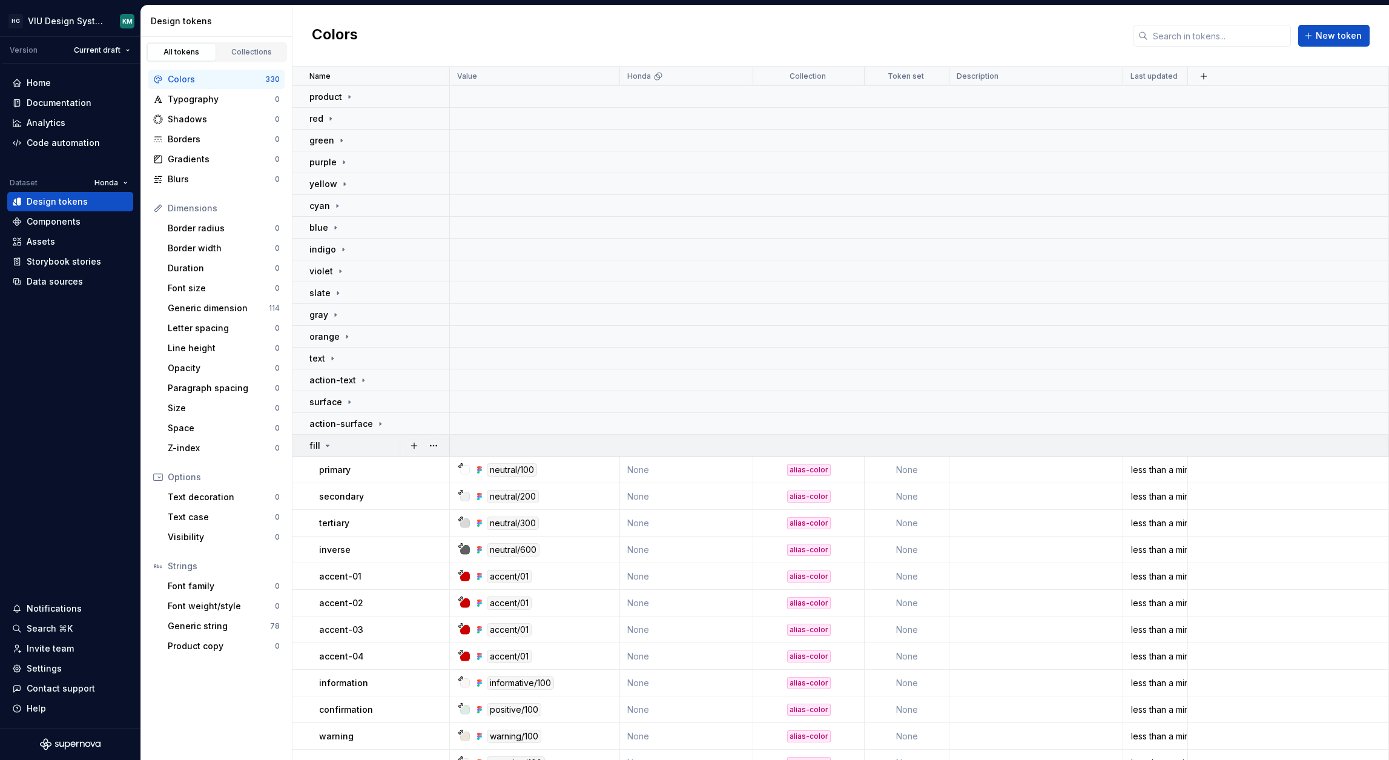
click at [365, 446] on div "fill" at bounding box center [378, 445] width 139 height 12
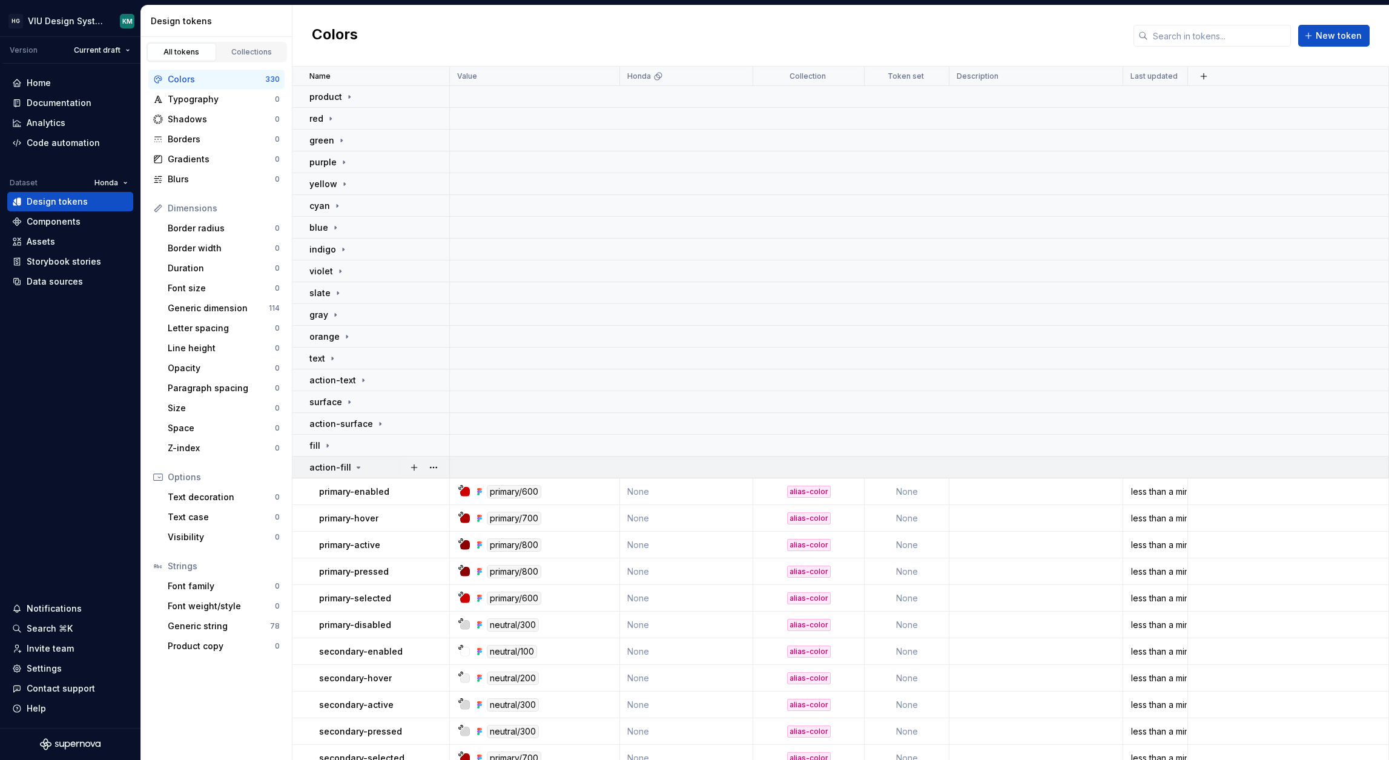
click at [363, 469] on div "action-fill" at bounding box center [378, 467] width 139 height 12
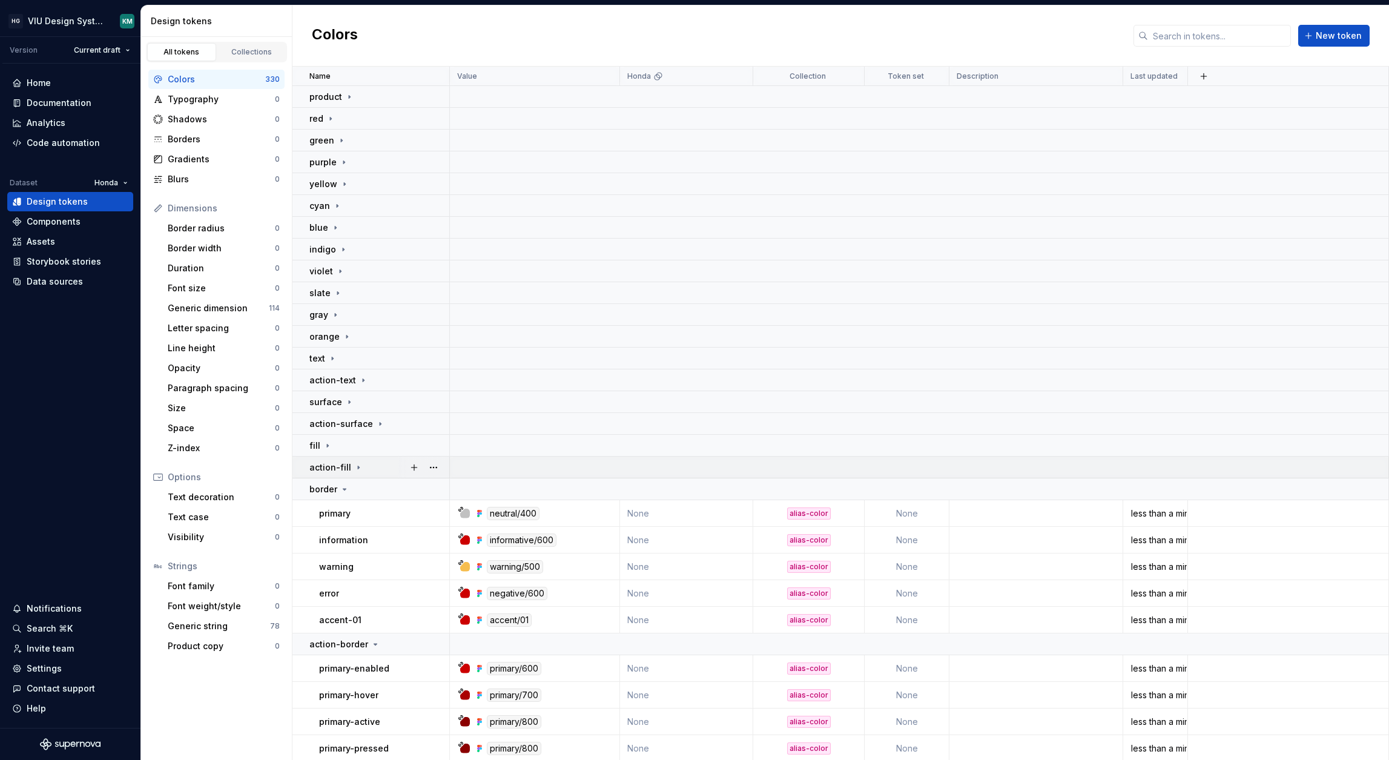
scroll to position [153, 0]
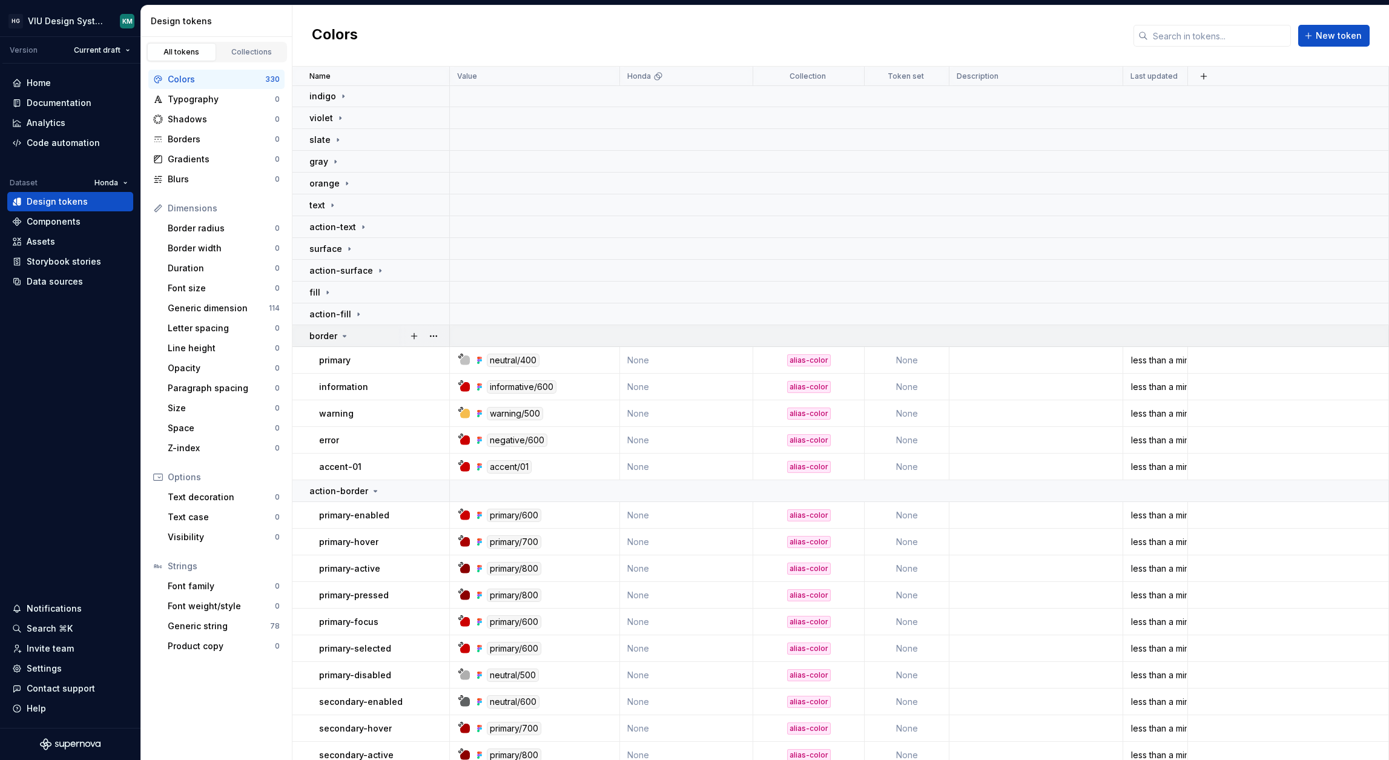
click at [369, 340] on div "border" at bounding box center [378, 336] width 139 height 12
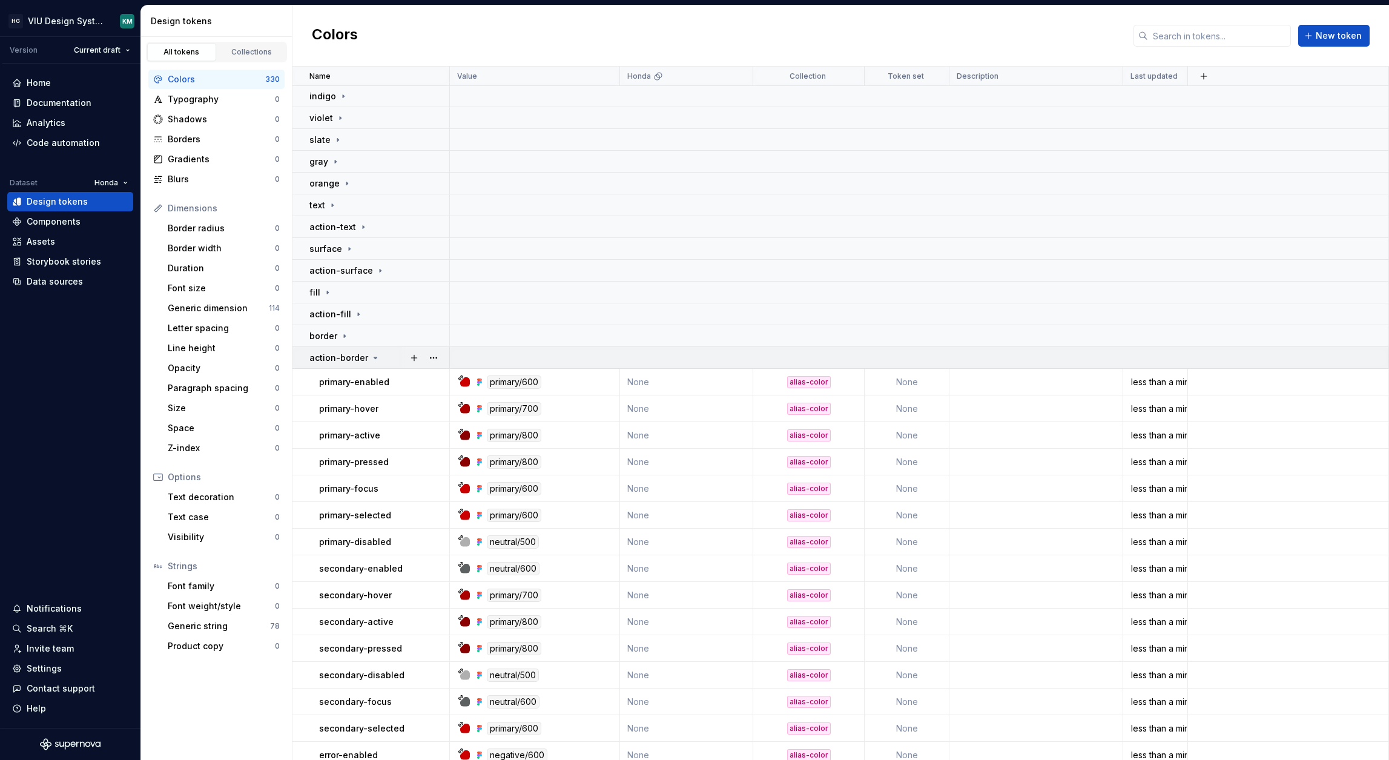
click at [366, 355] on div "action-border" at bounding box center [344, 358] width 71 height 12
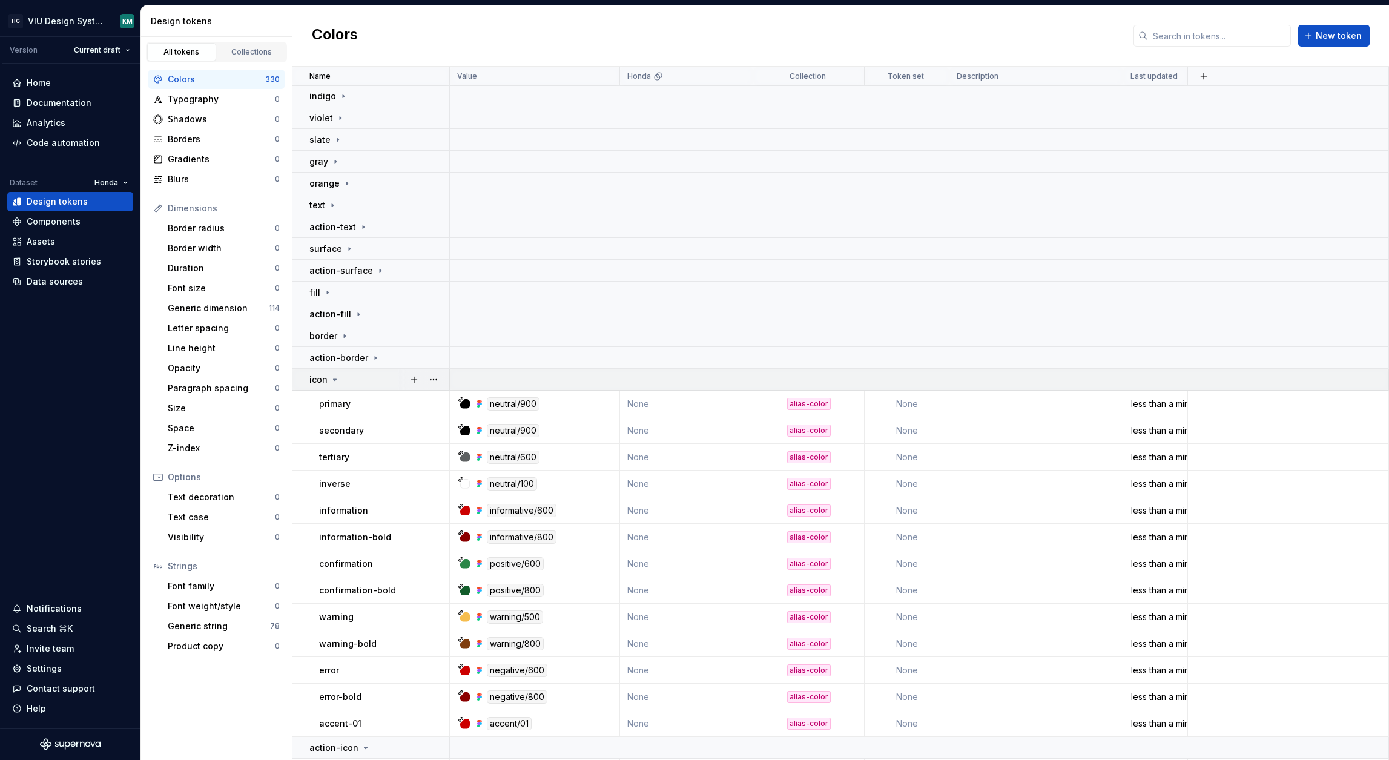
click at [354, 377] on div "icon" at bounding box center [378, 380] width 139 height 12
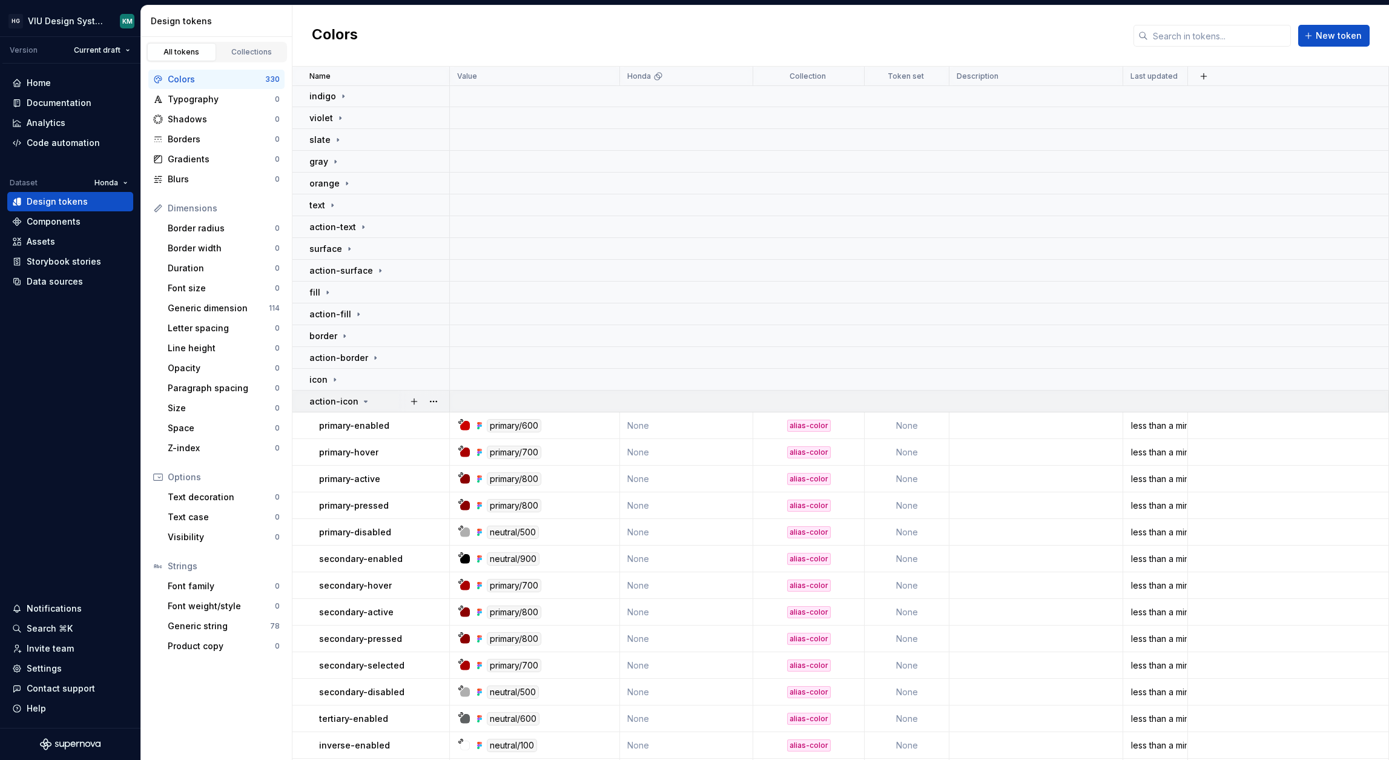
click at [347, 399] on p "action-icon" at bounding box center [333, 401] width 49 height 12
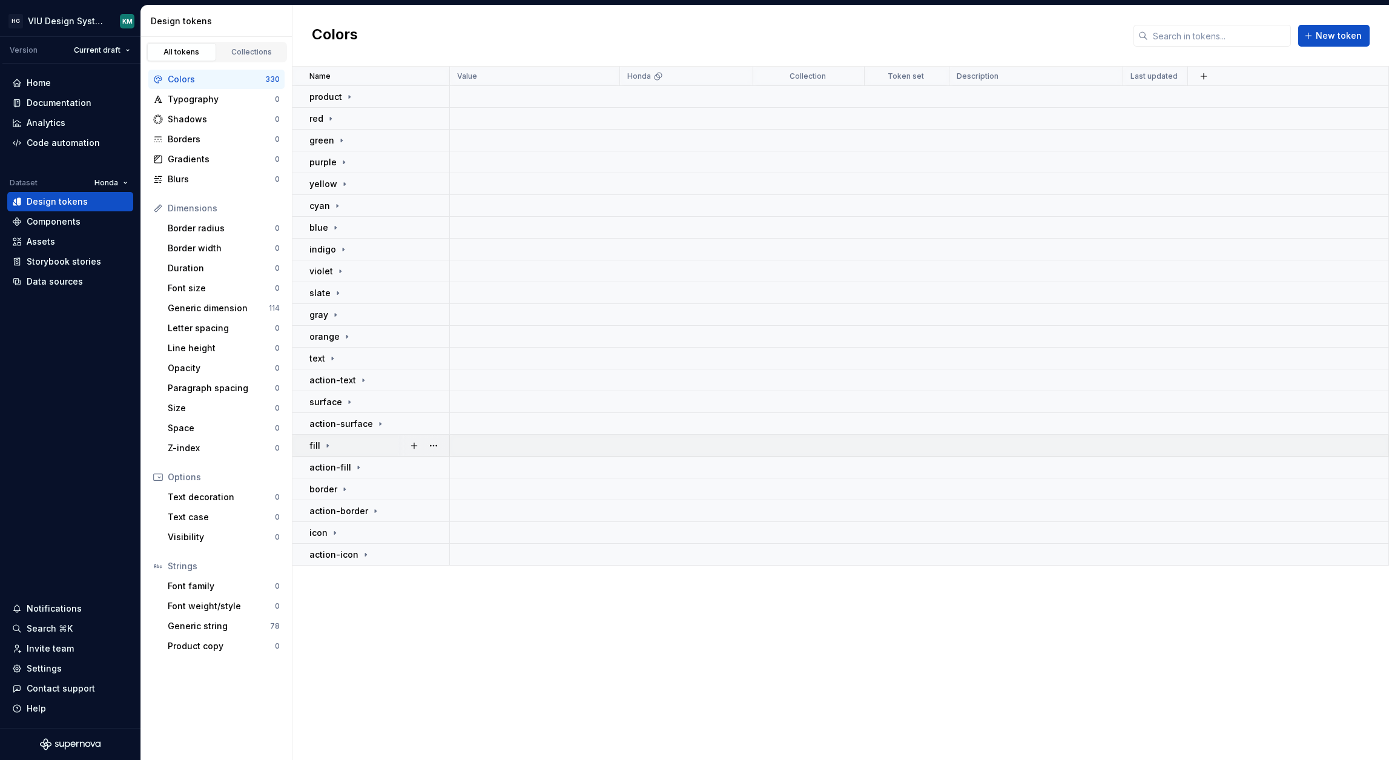
scroll to position [0, 0]
click at [209, 308] on div "Generic dimension" at bounding box center [218, 308] width 101 height 12
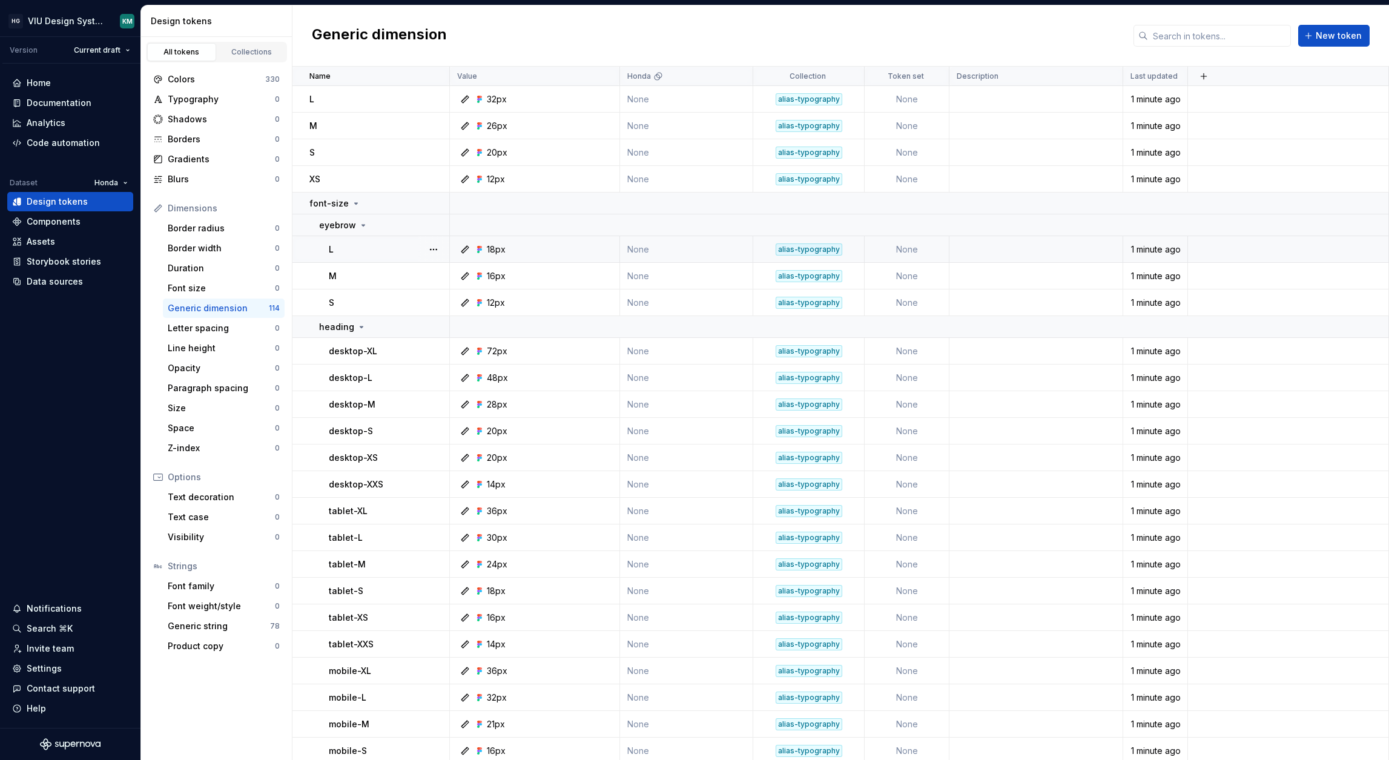
click at [372, 255] on td "L" at bounding box center [370, 249] width 157 height 27
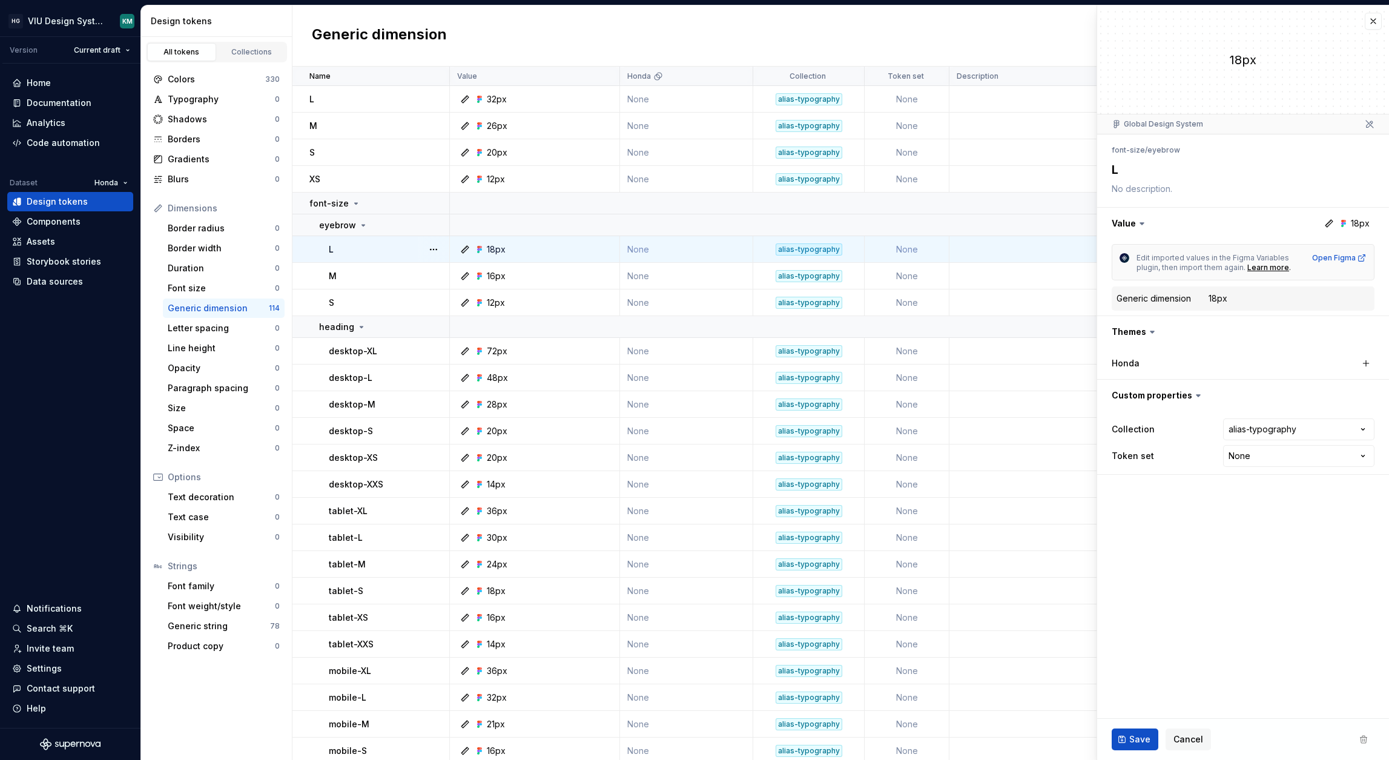
click at [1137, 222] on icon at bounding box center [1142, 223] width 12 height 12
click at [1141, 223] on icon at bounding box center [1142, 224] width 4 height 2
click at [1373, 22] on button "button" at bounding box center [1372, 21] width 17 height 17
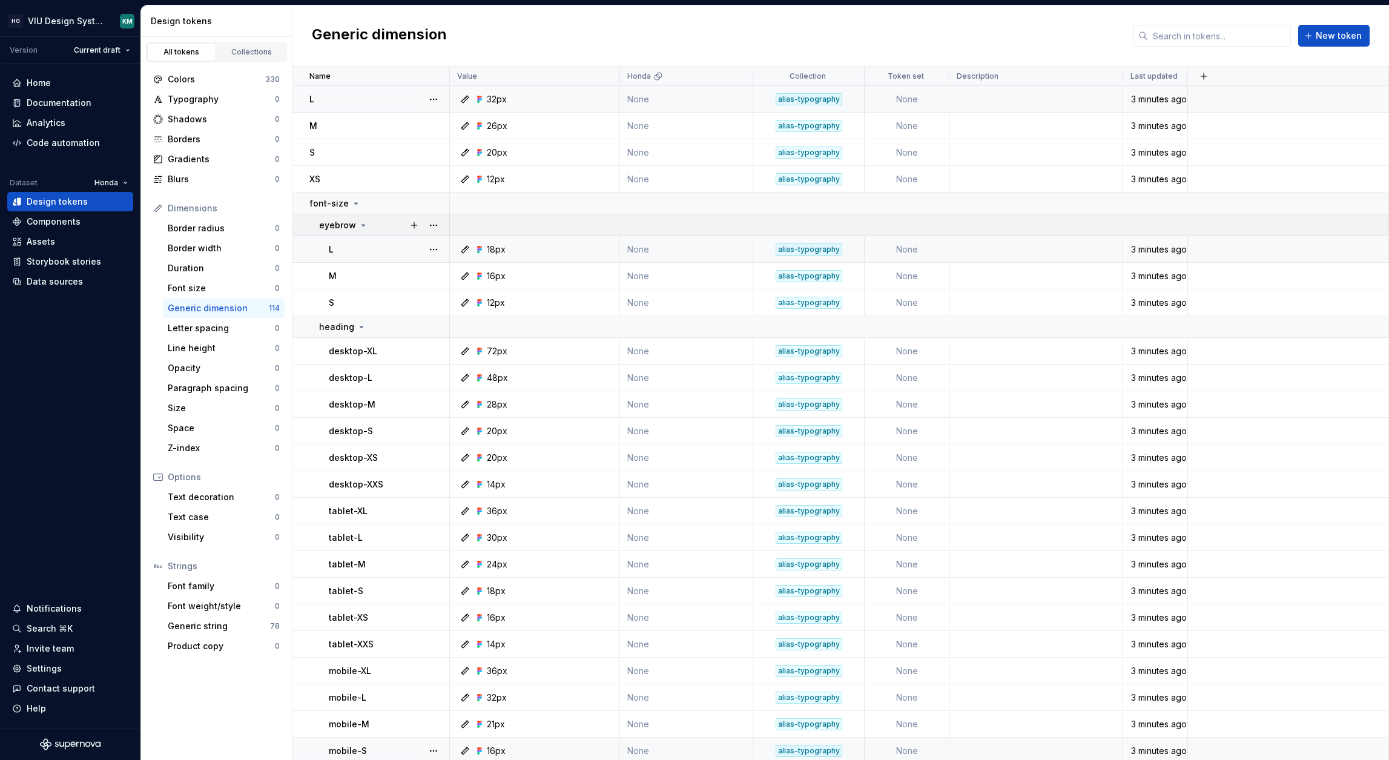
click at [365, 224] on icon at bounding box center [363, 225] width 10 height 10
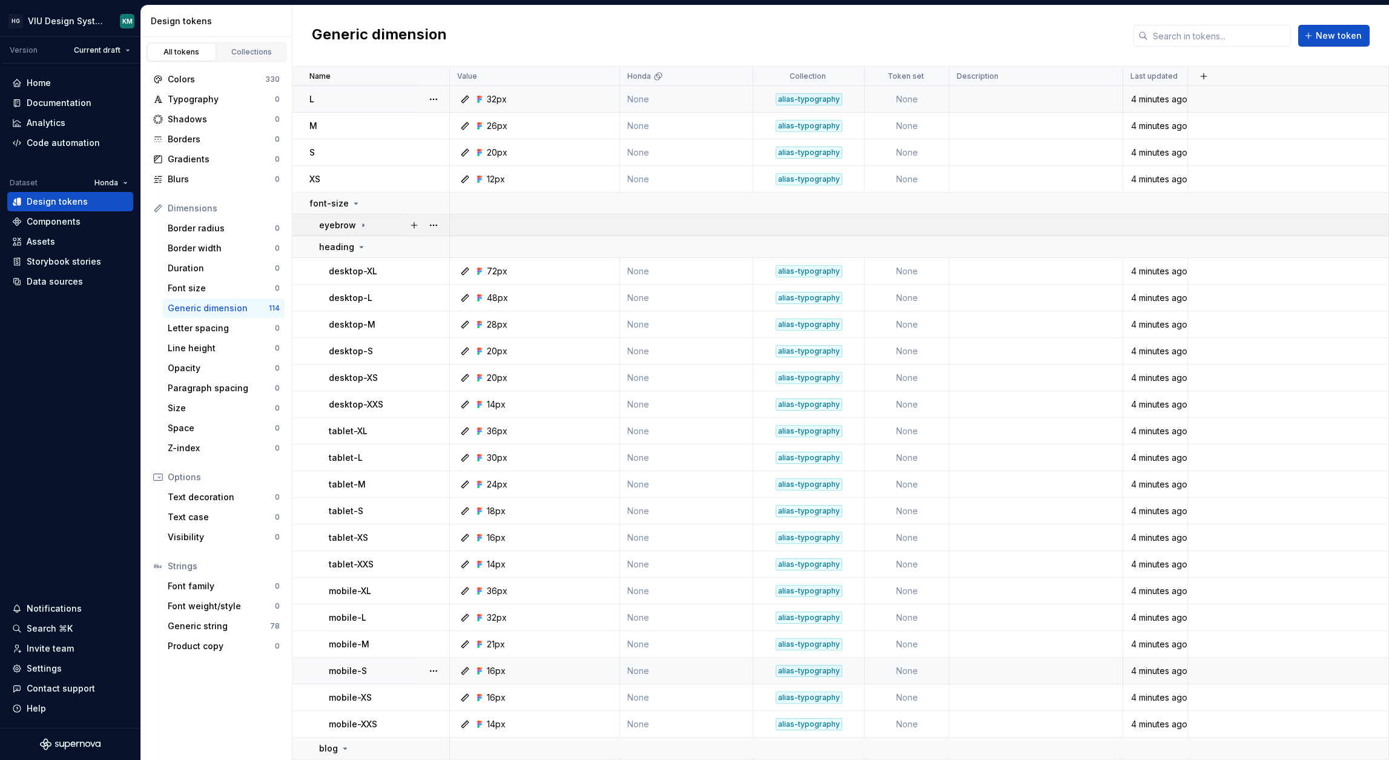
click at [367, 222] on div "eyebrow" at bounding box center [384, 225] width 130 height 12
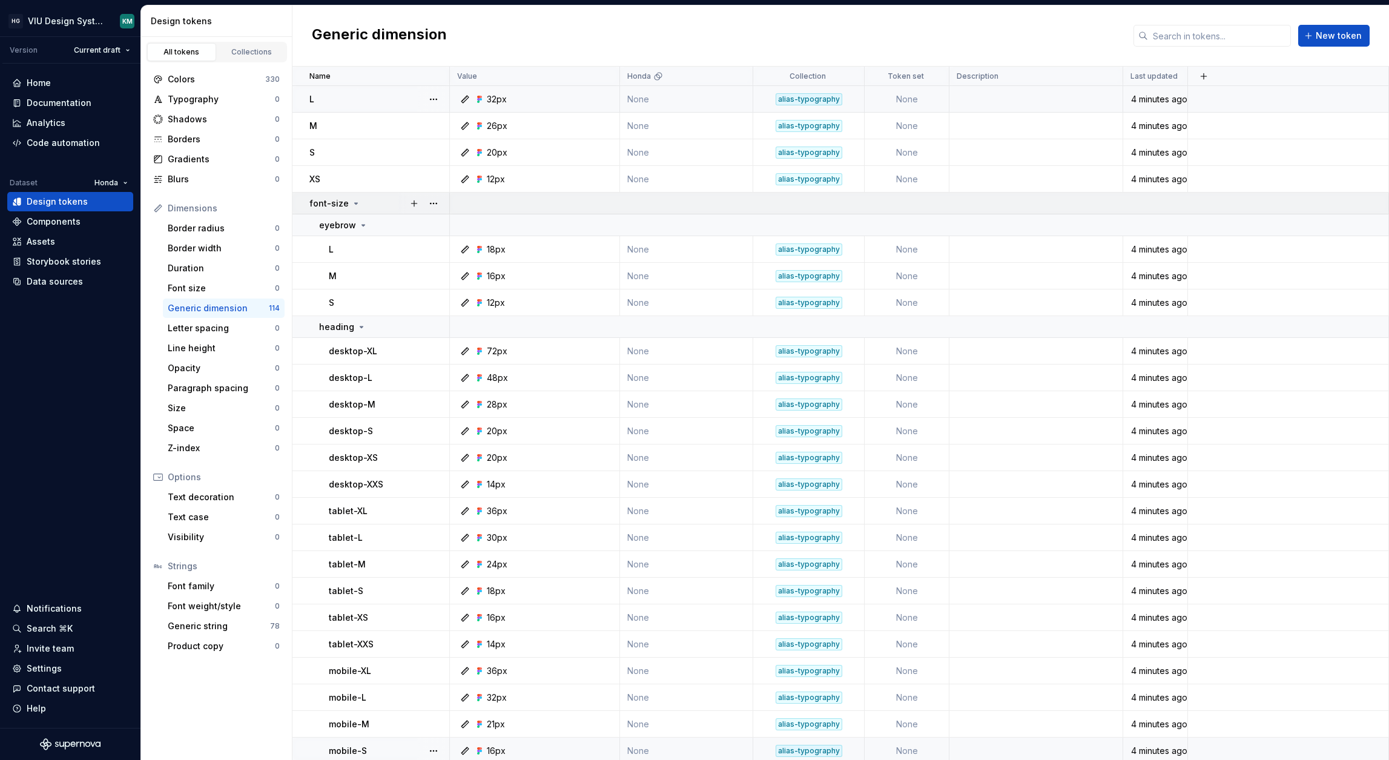
click at [367, 203] on div "font-size" at bounding box center [378, 203] width 139 height 12
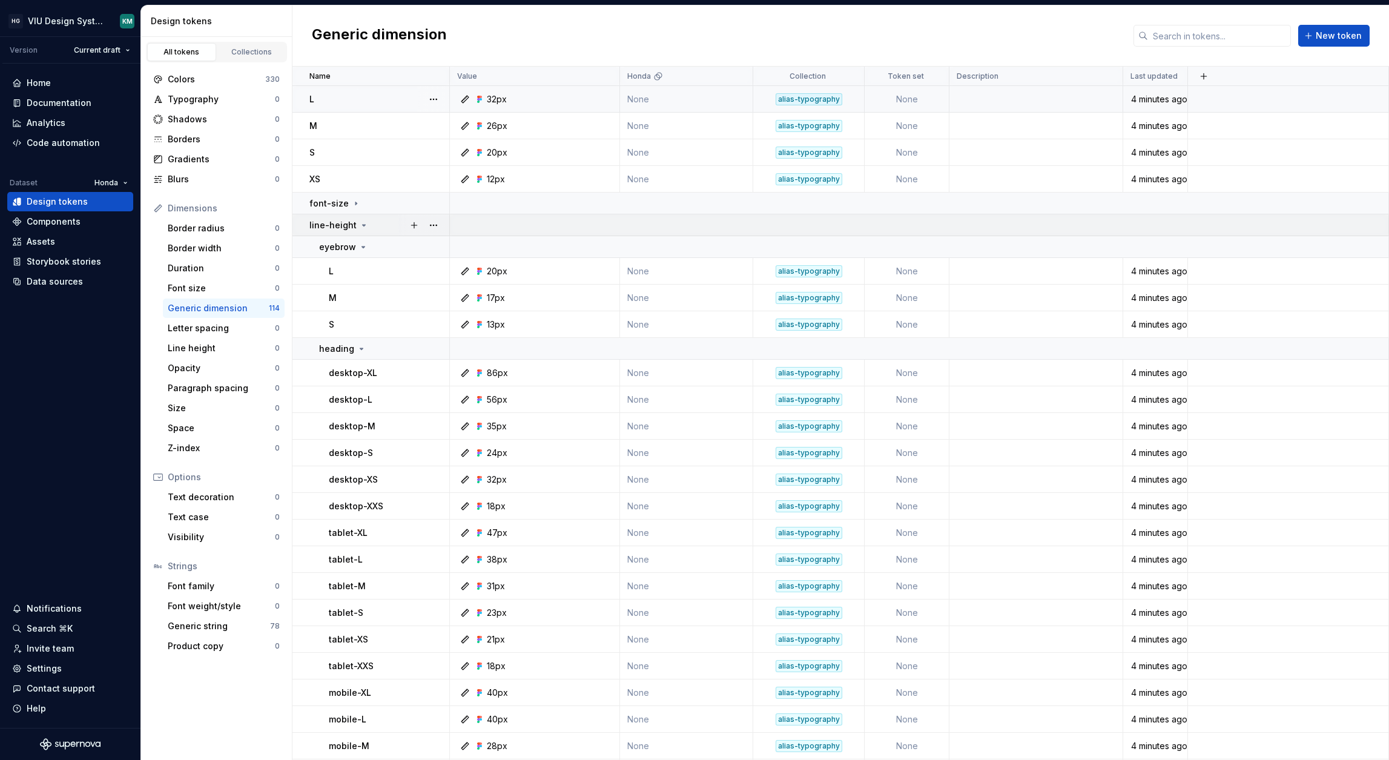
click at [366, 220] on div "line-height" at bounding box center [378, 225] width 139 height 12
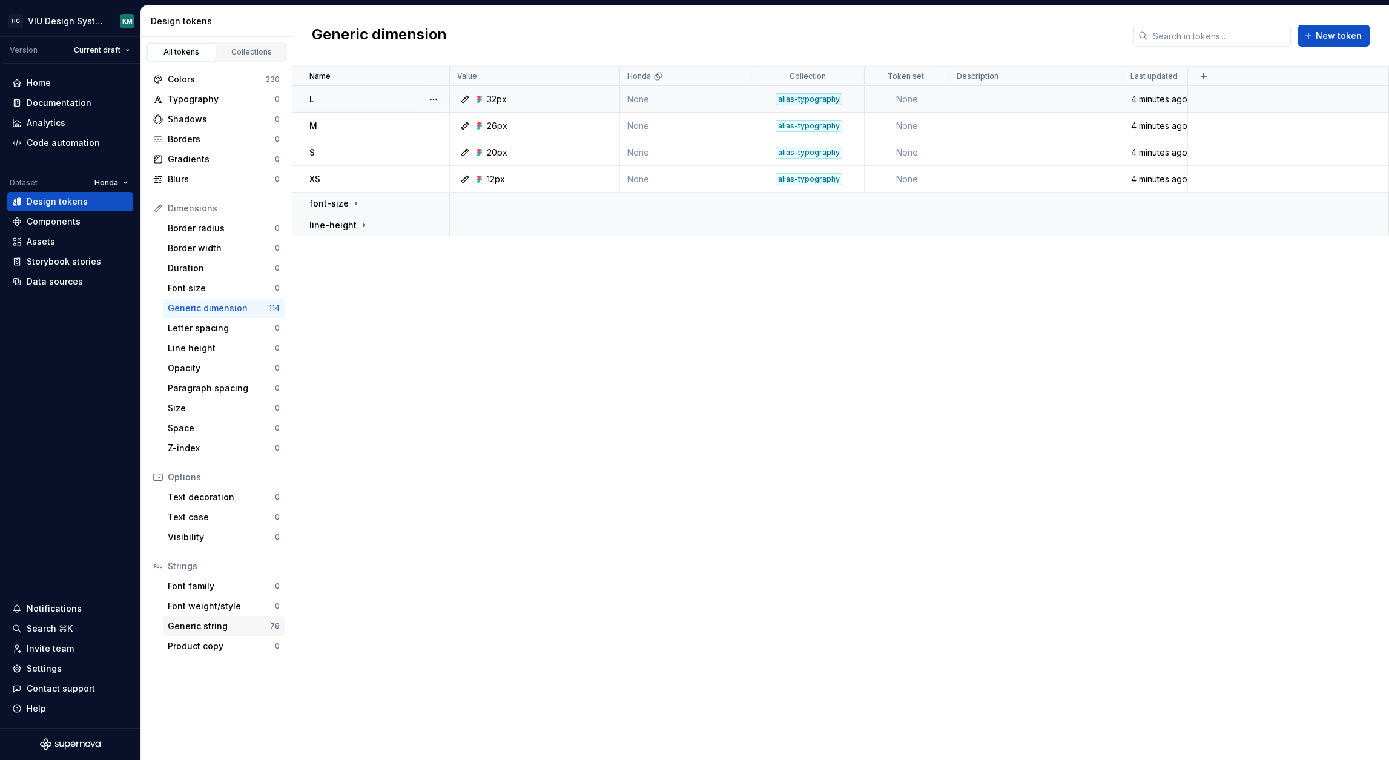
click at [223, 623] on div "Generic string" at bounding box center [219, 626] width 102 height 12
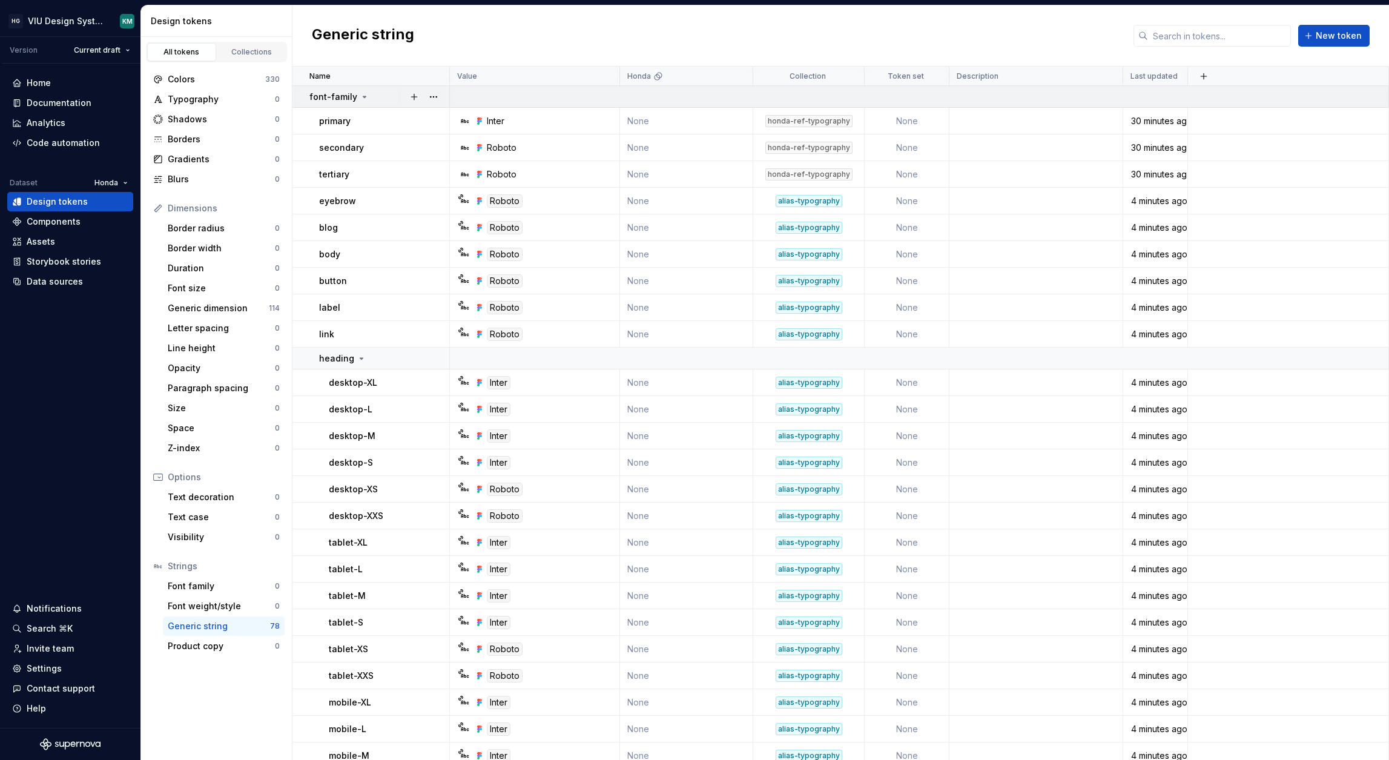
click at [360, 98] on icon at bounding box center [365, 97] width 10 height 10
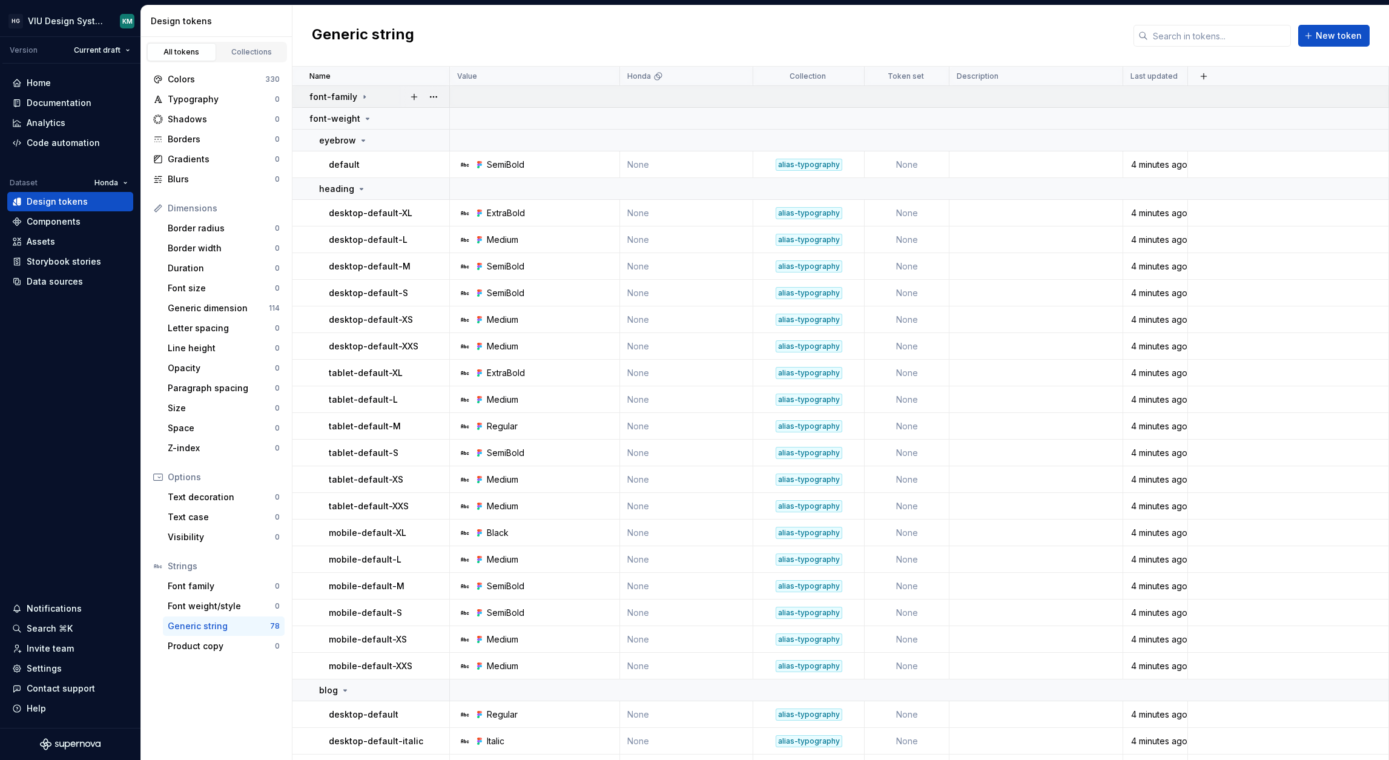
click at [360, 98] on icon at bounding box center [365, 97] width 10 height 10
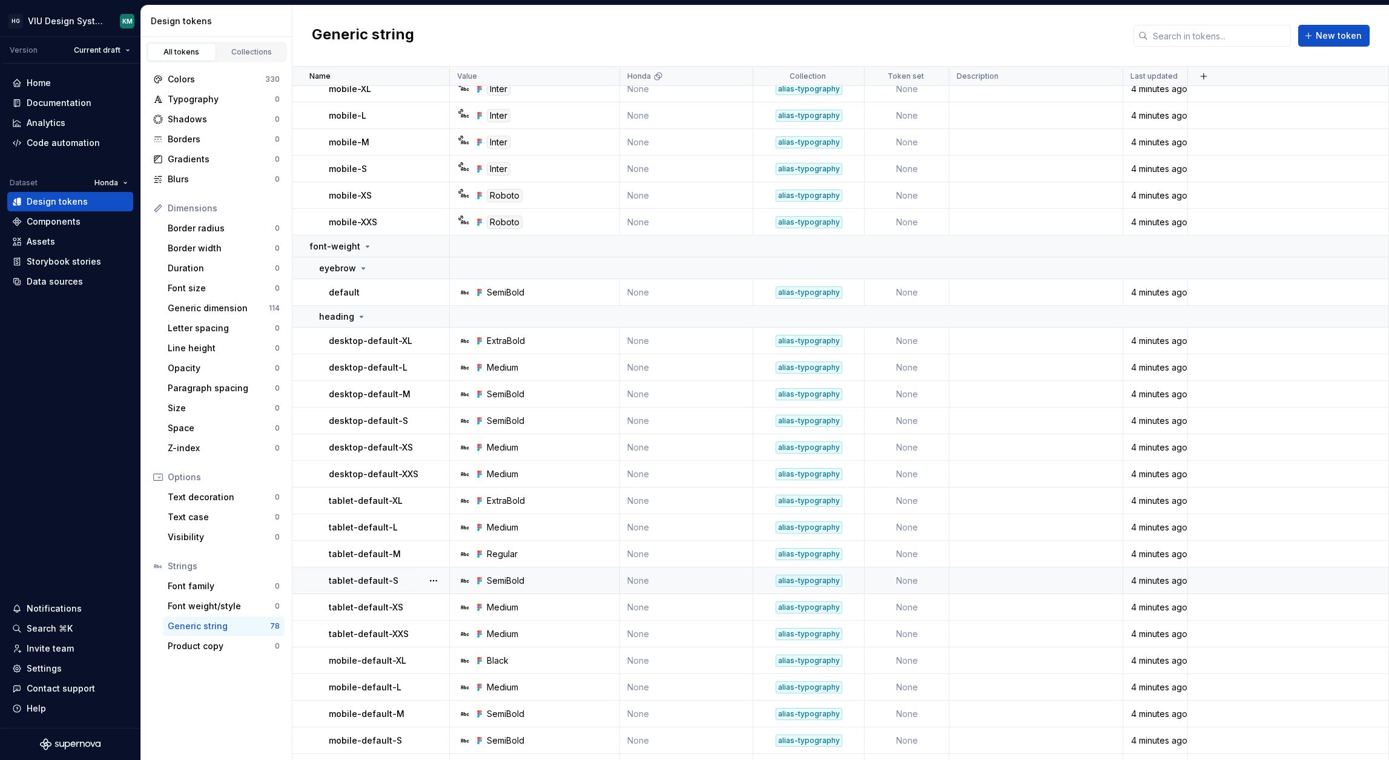
scroll to position [542, 0]
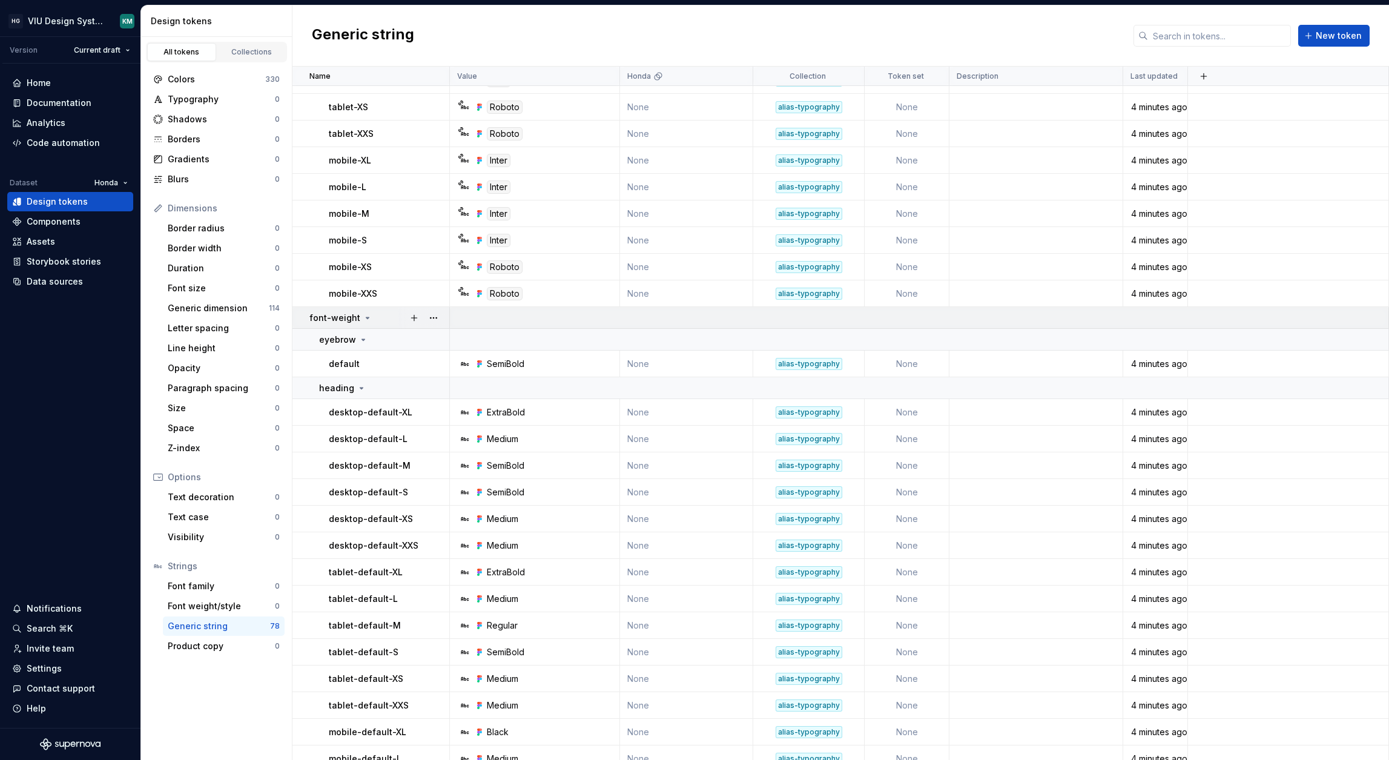
click at [364, 318] on icon at bounding box center [368, 318] width 10 height 10
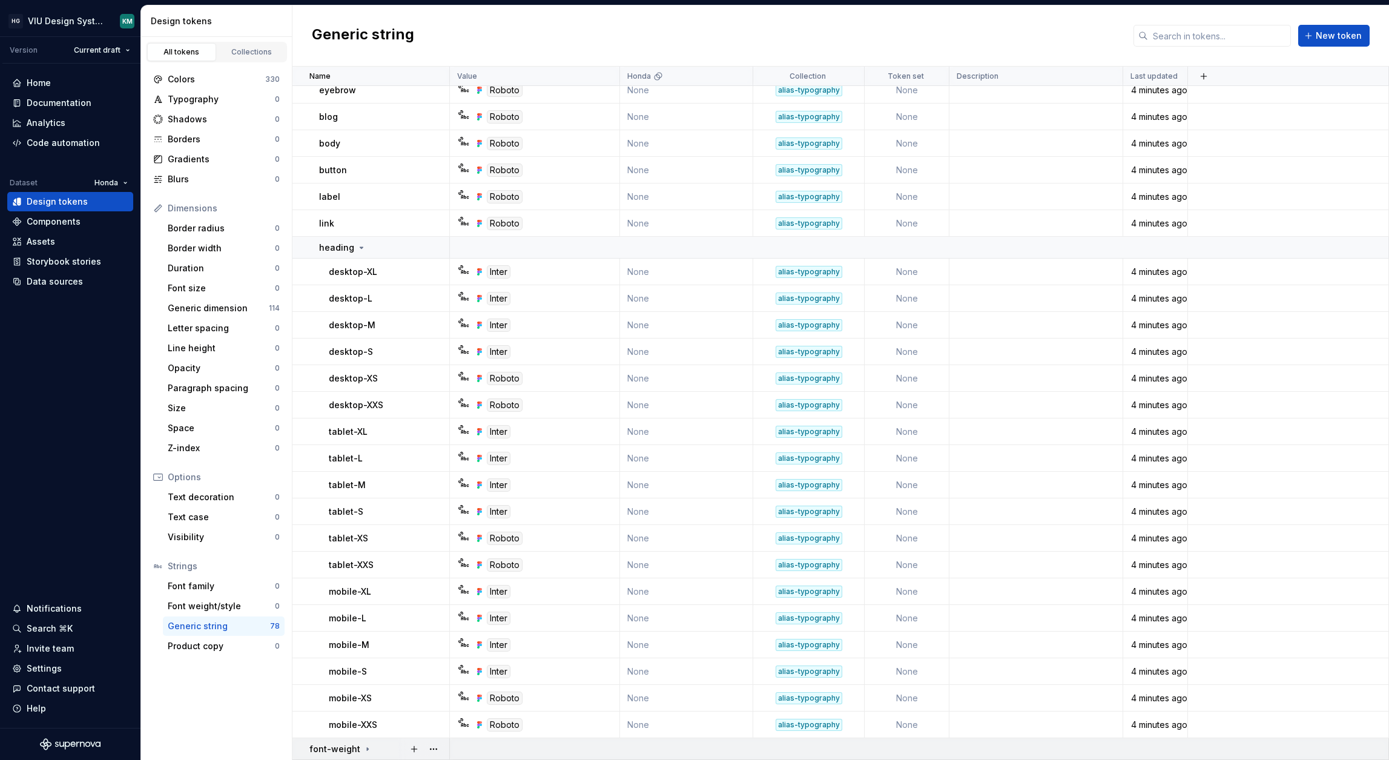
scroll to position [111, 0]
click at [53, 143] on div "Code automation" at bounding box center [63, 143] width 73 height 12
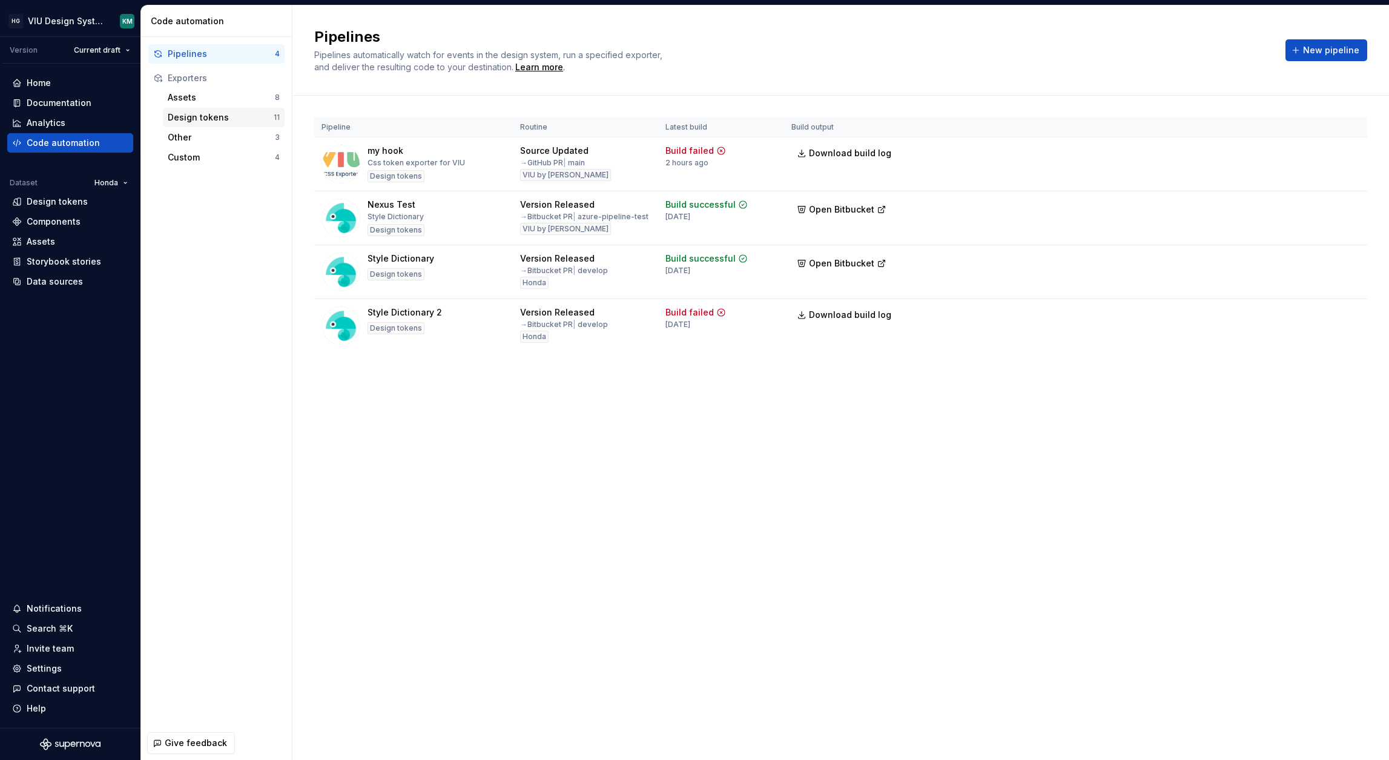
click at [202, 122] on div "Design tokens" at bounding box center [221, 117] width 106 height 12
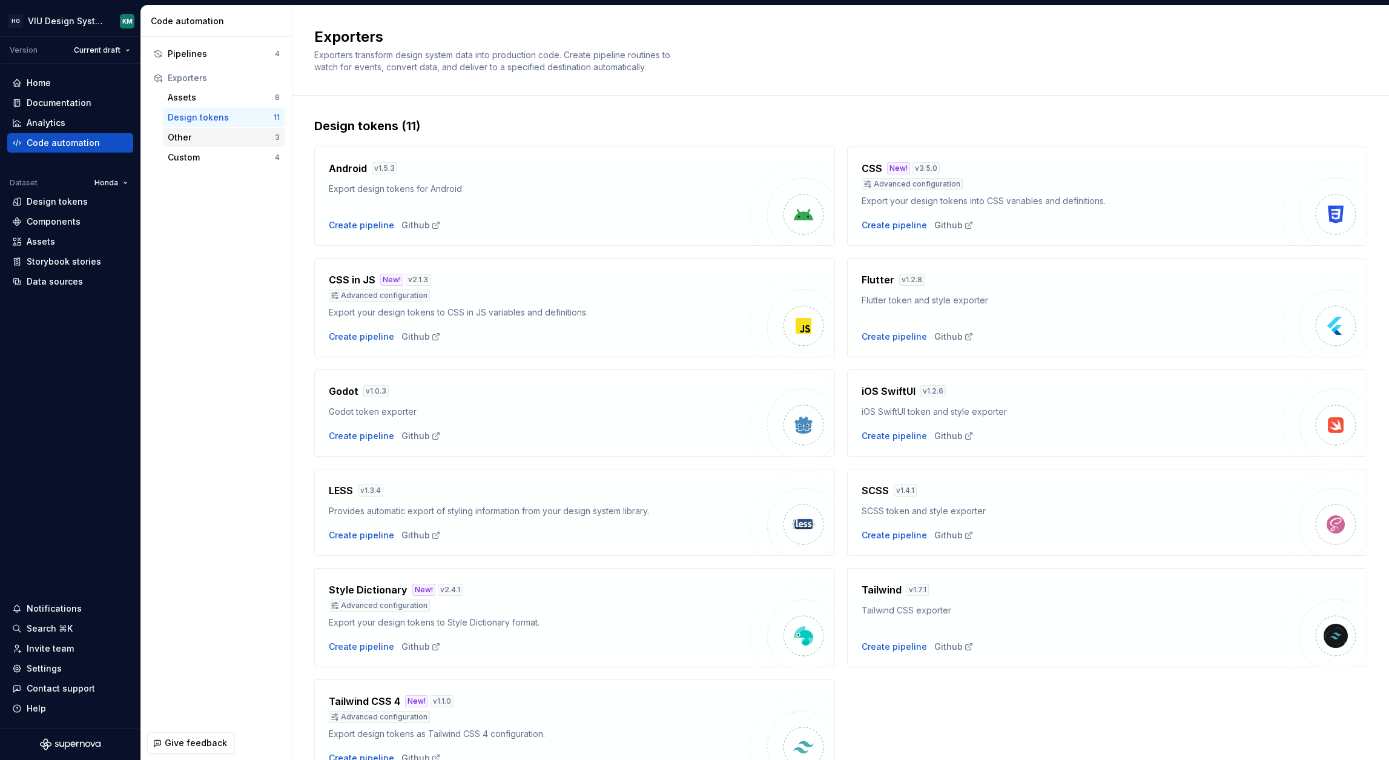
click at [206, 137] on div "Other" at bounding box center [221, 137] width 107 height 12
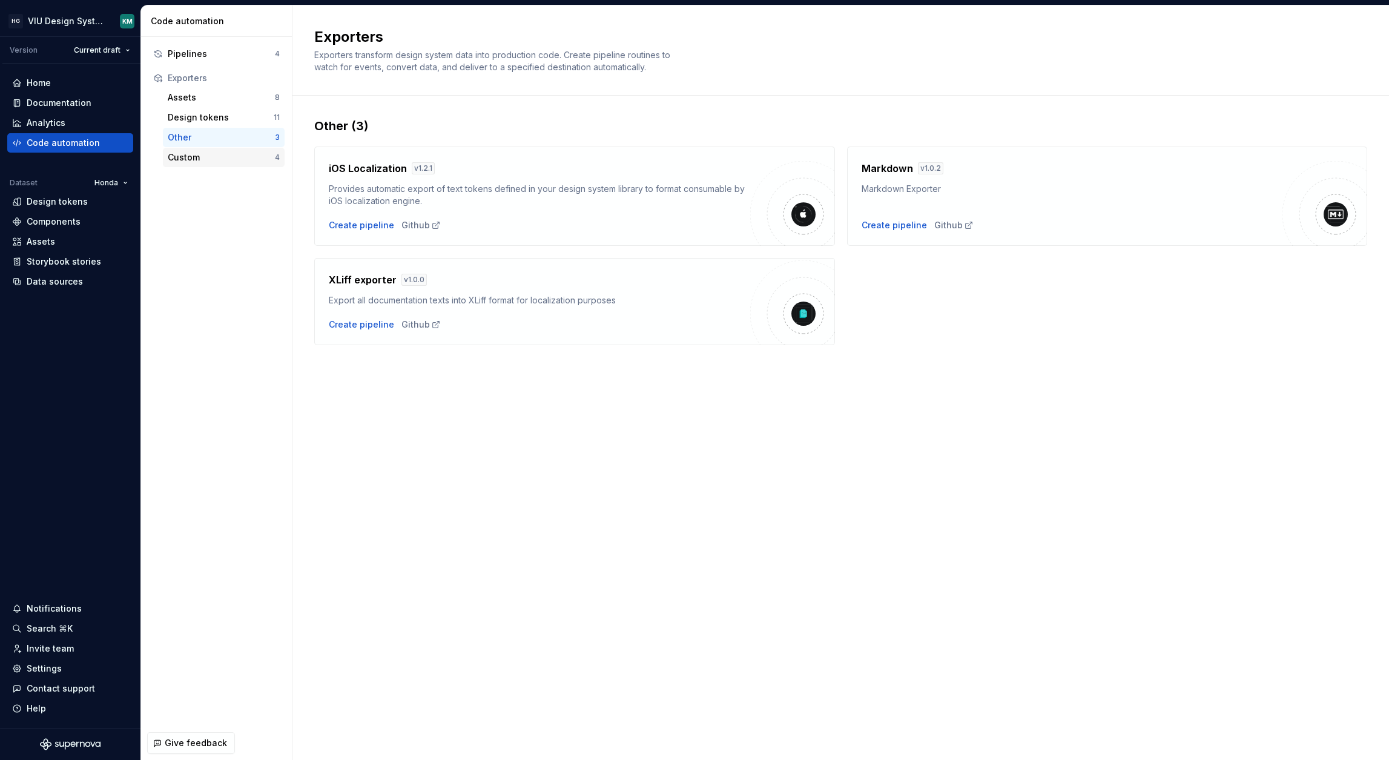
click at [208, 154] on div "Custom" at bounding box center [221, 157] width 107 height 12
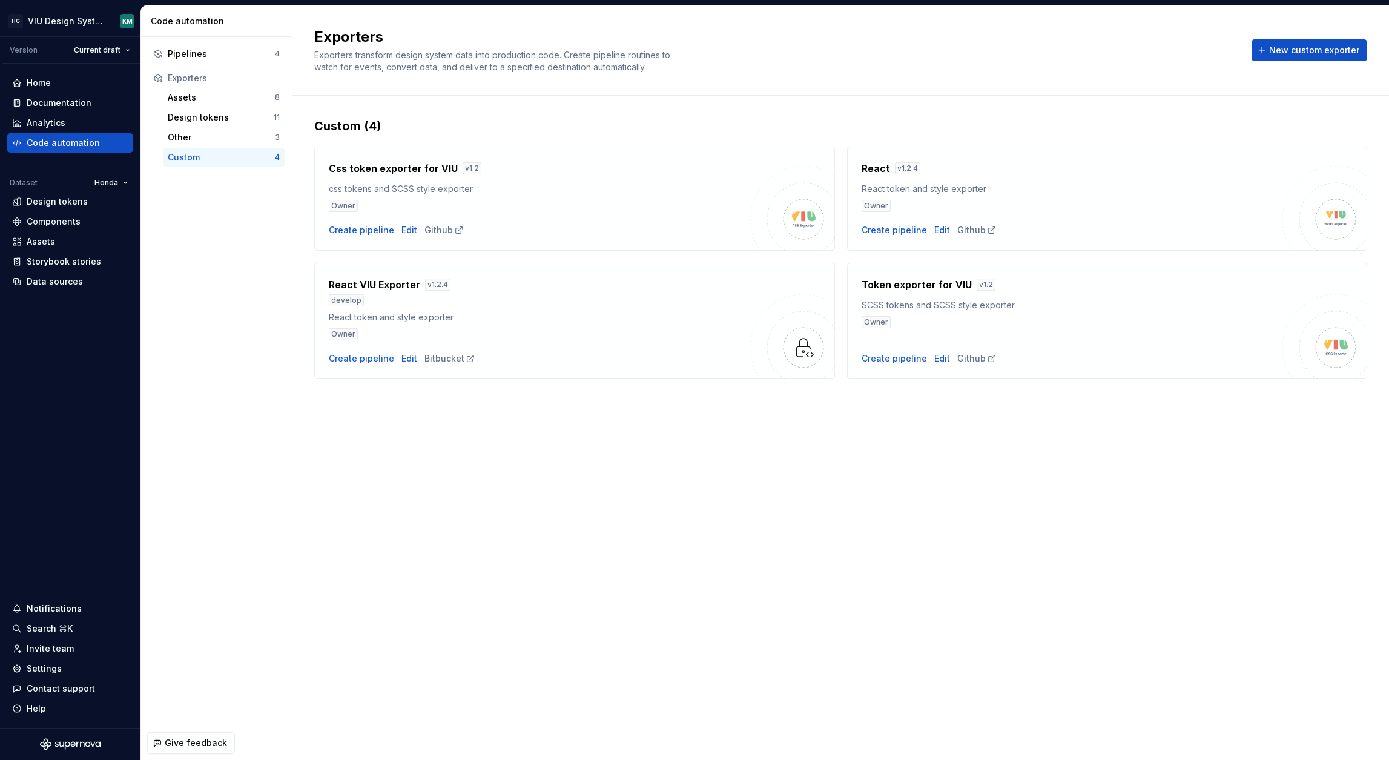
click at [228, 76] on div "Exporters" at bounding box center [224, 78] width 112 height 12
click at [213, 93] on div "Assets" at bounding box center [221, 97] width 107 height 12
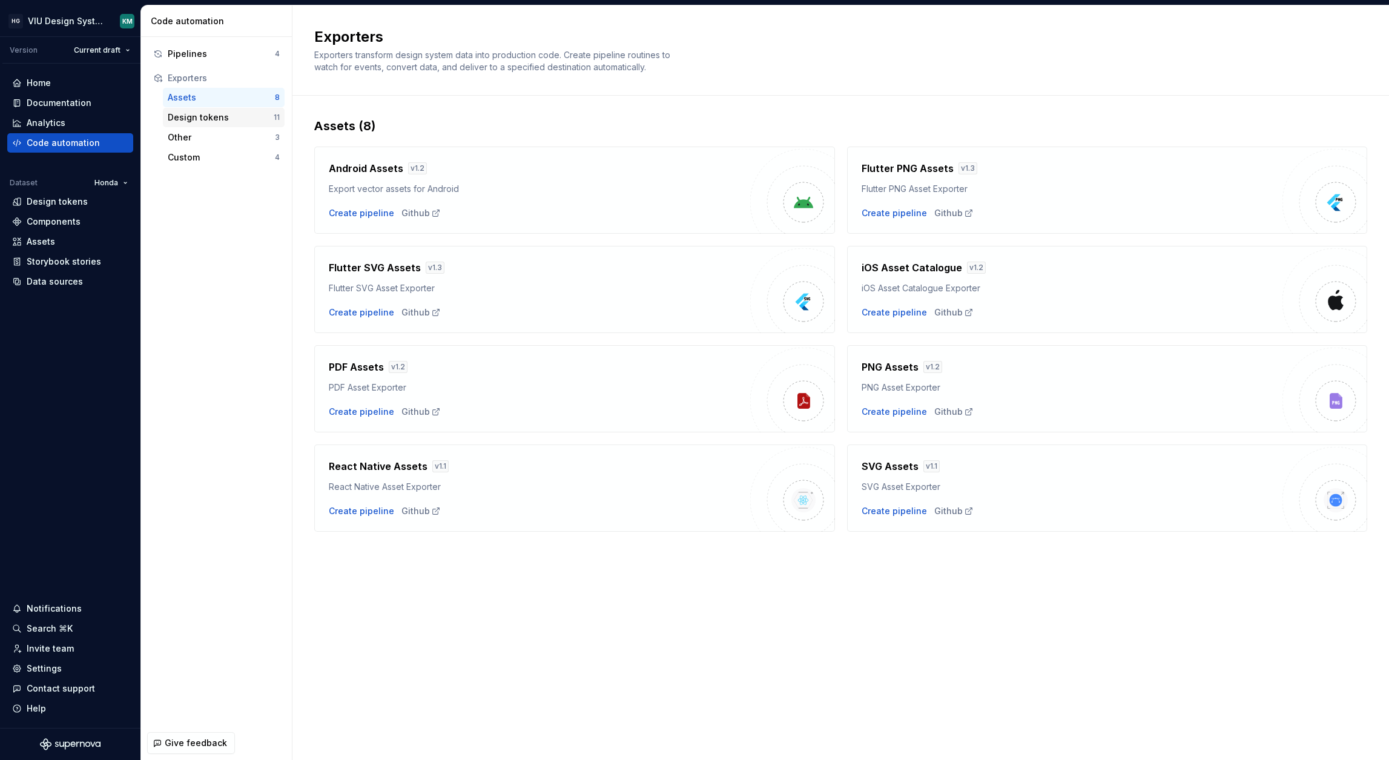
click at [218, 125] on div "Design tokens 11" at bounding box center [224, 117] width 122 height 19
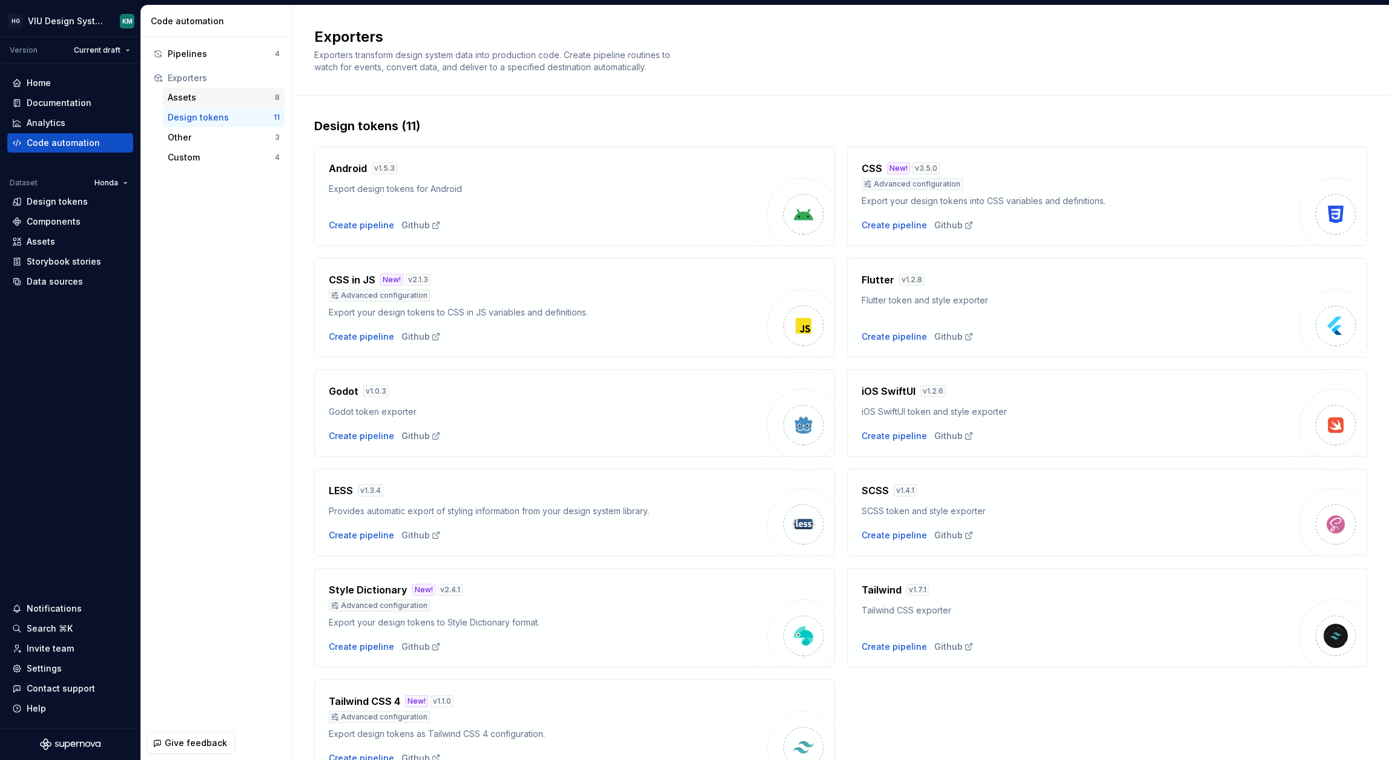
click at [206, 107] on div "Assets 8" at bounding box center [224, 97] width 122 height 19
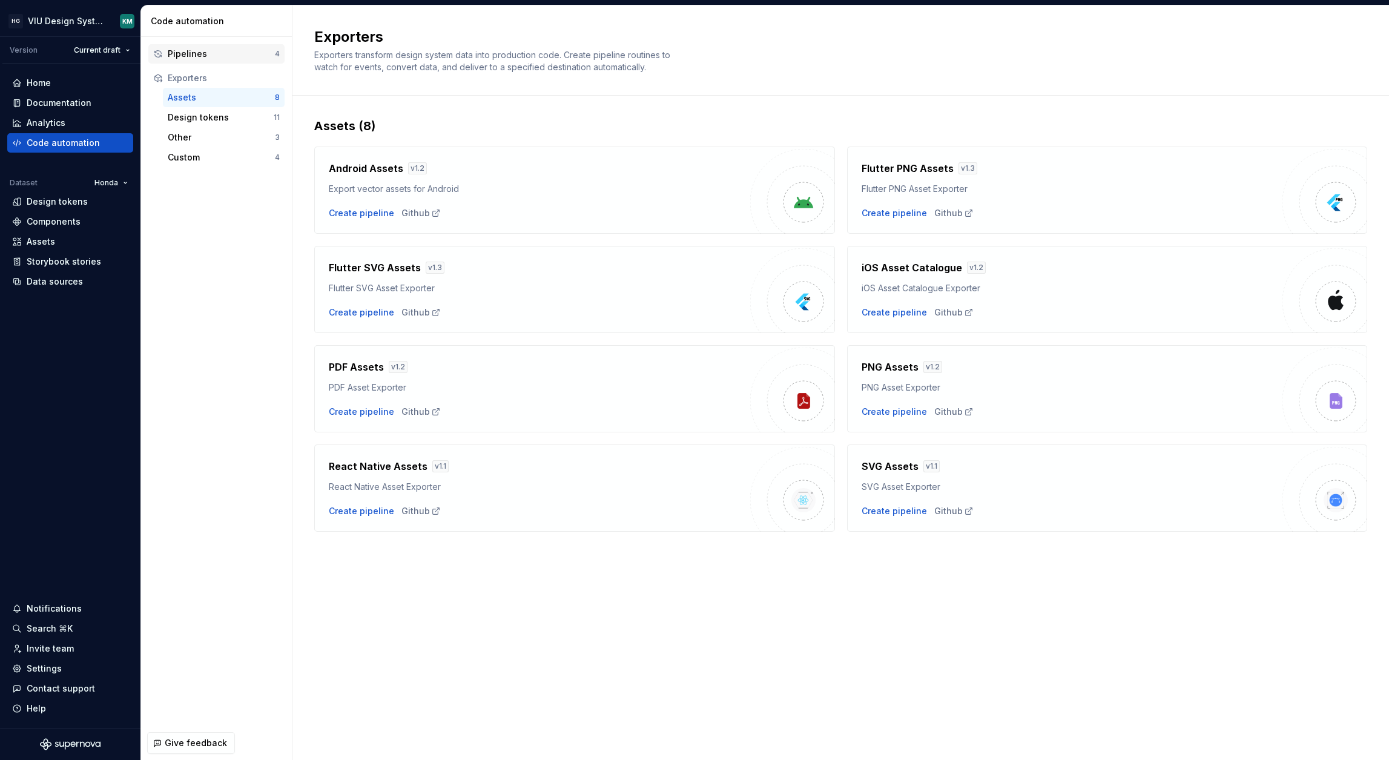
click at [235, 54] on div "Pipelines" at bounding box center [221, 54] width 107 height 12
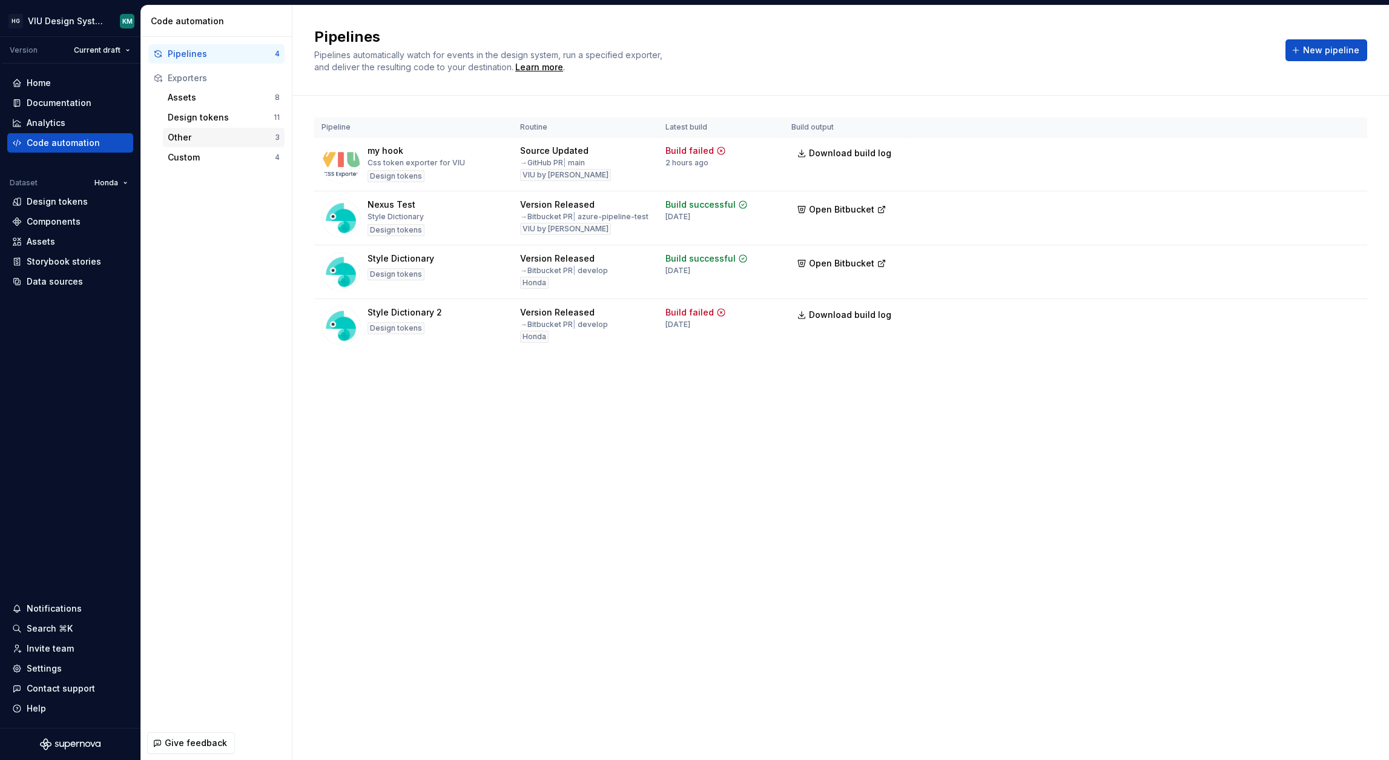
click at [198, 138] on div "Other" at bounding box center [221, 137] width 107 height 12
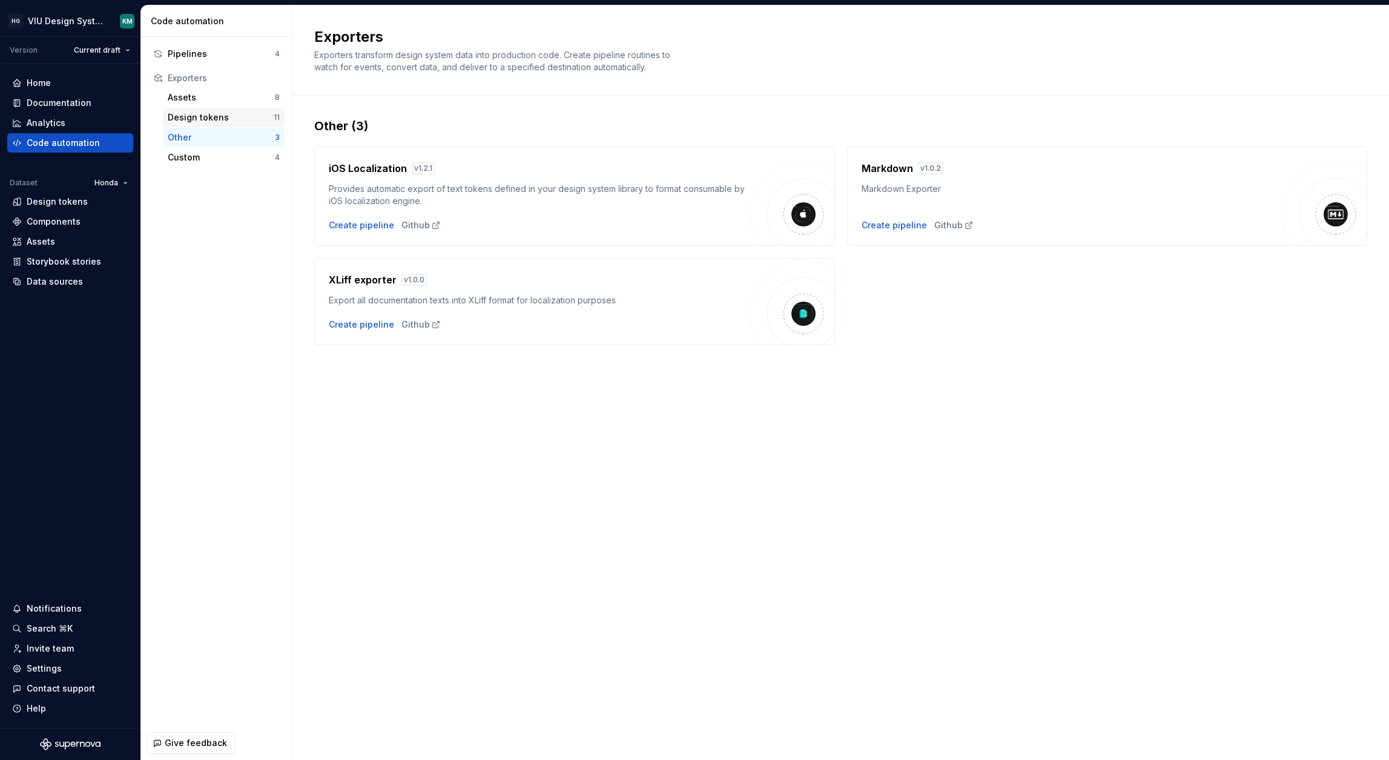
click at [220, 117] on div "Design tokens" at bounding box center [221, 117] width 106 height 12
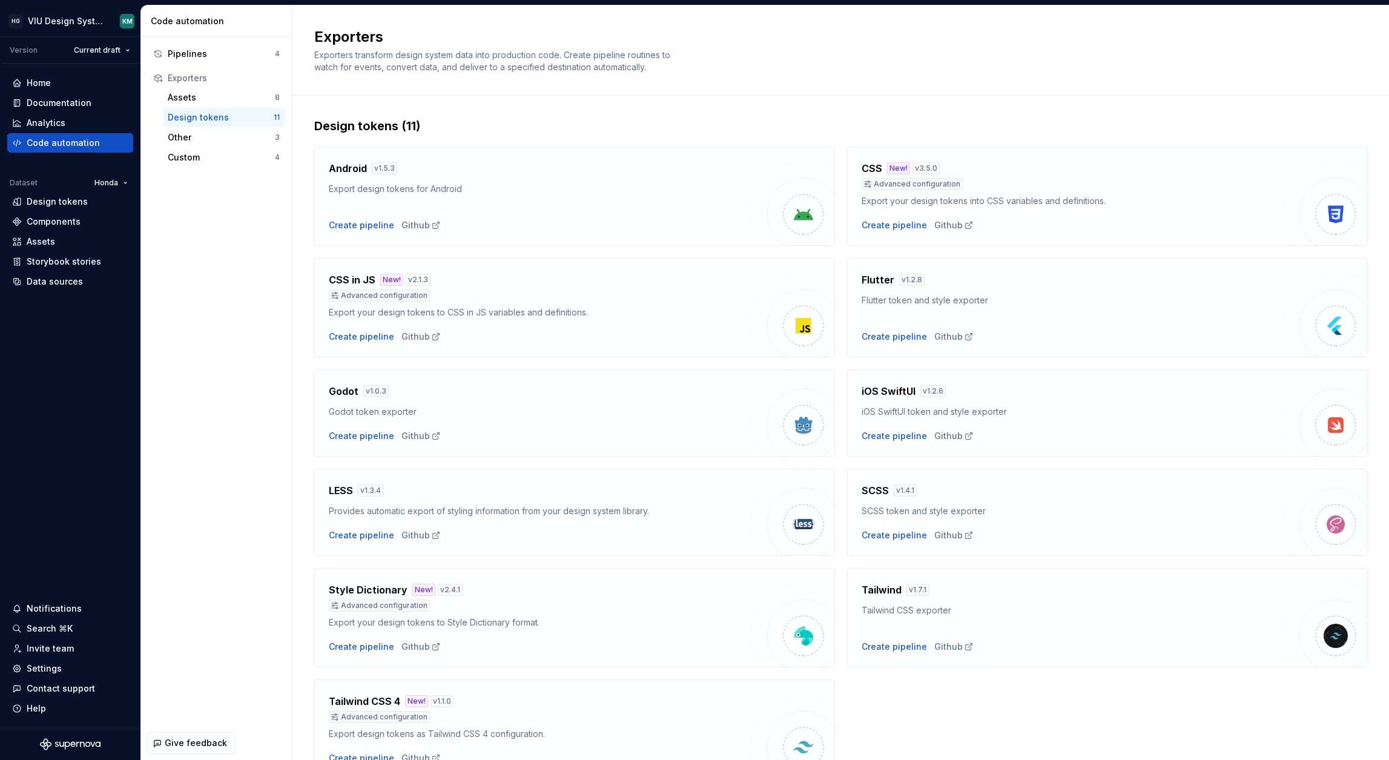
scroll to position [65, 0]
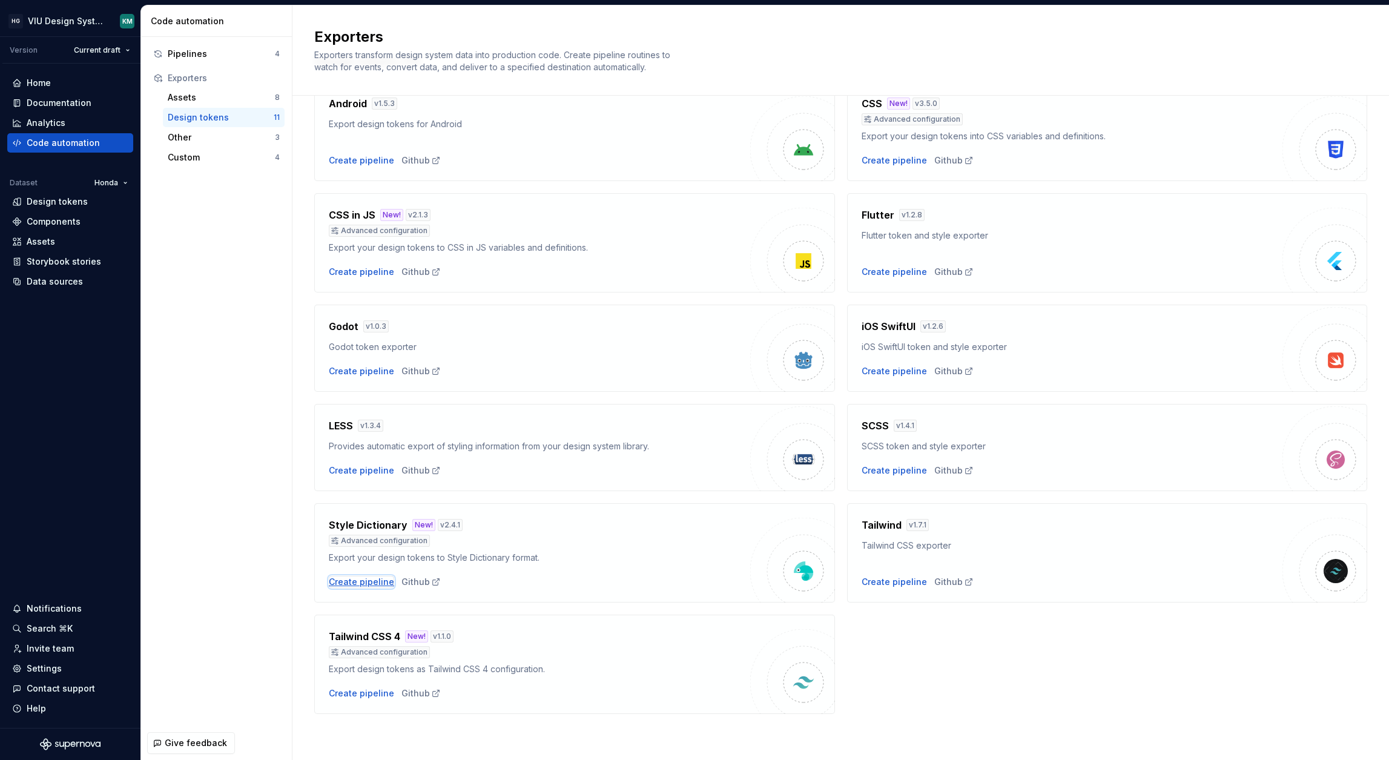
click at [376, 582] on div "Create pipeline" at bounding box center [361, 582] width 65 height 12
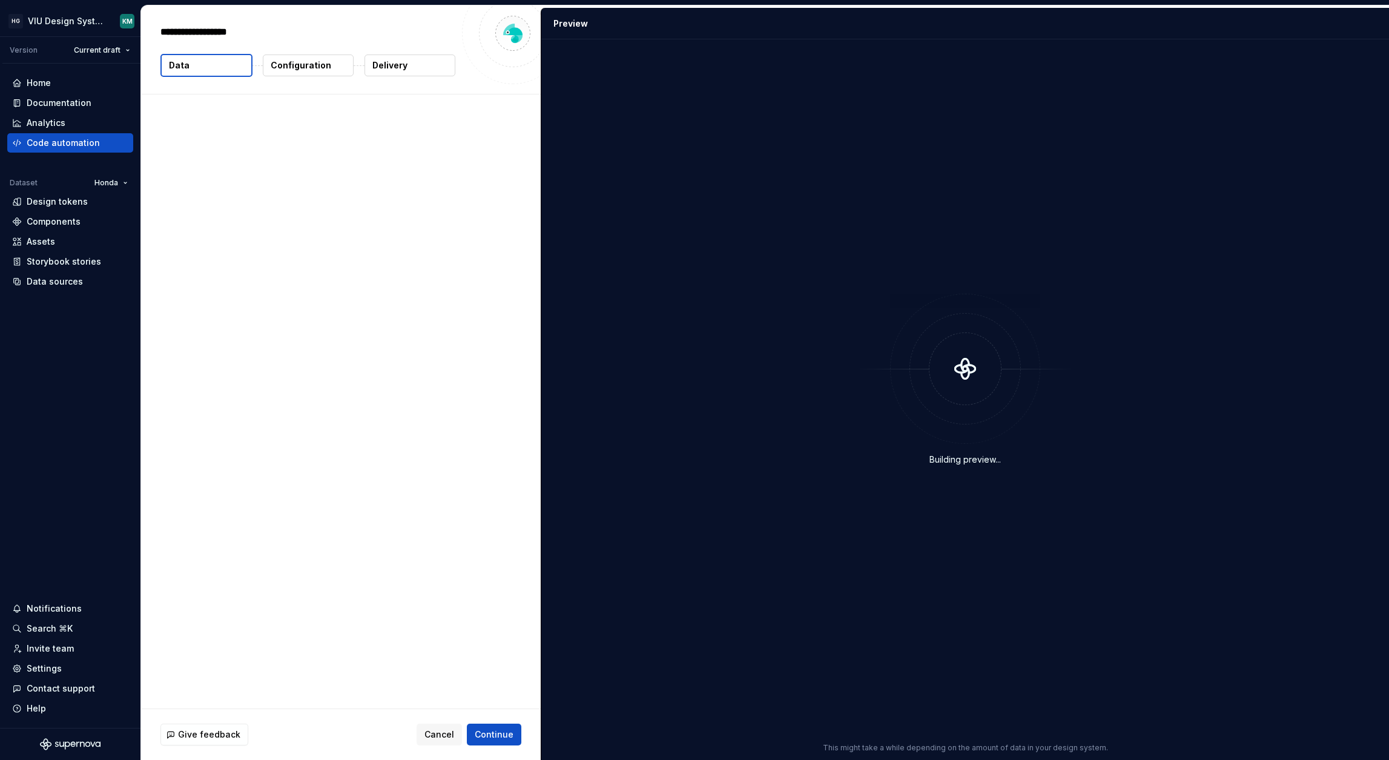
type textarea "*"
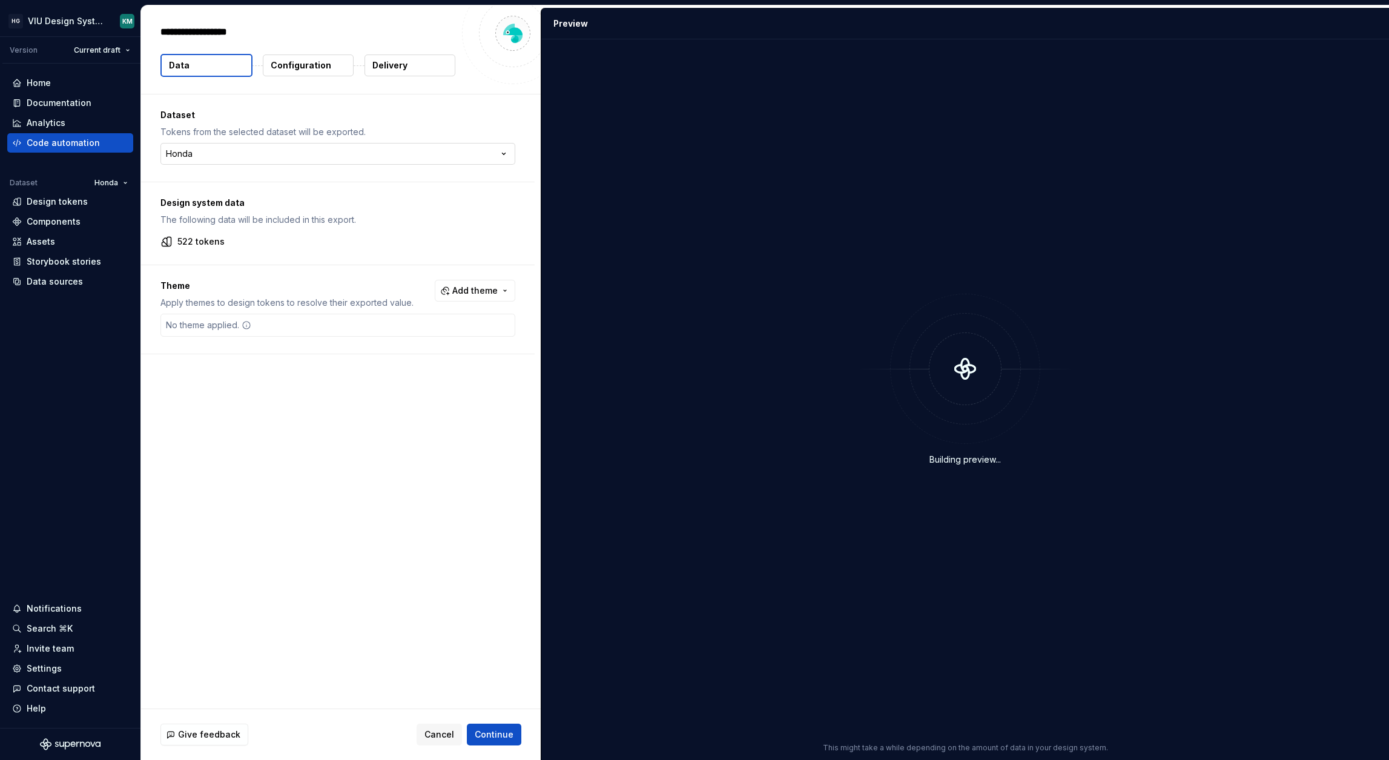
click at [470, 150] on html "**********" at bounding box center [694, 380] width 1389 height 760
select select "**********"
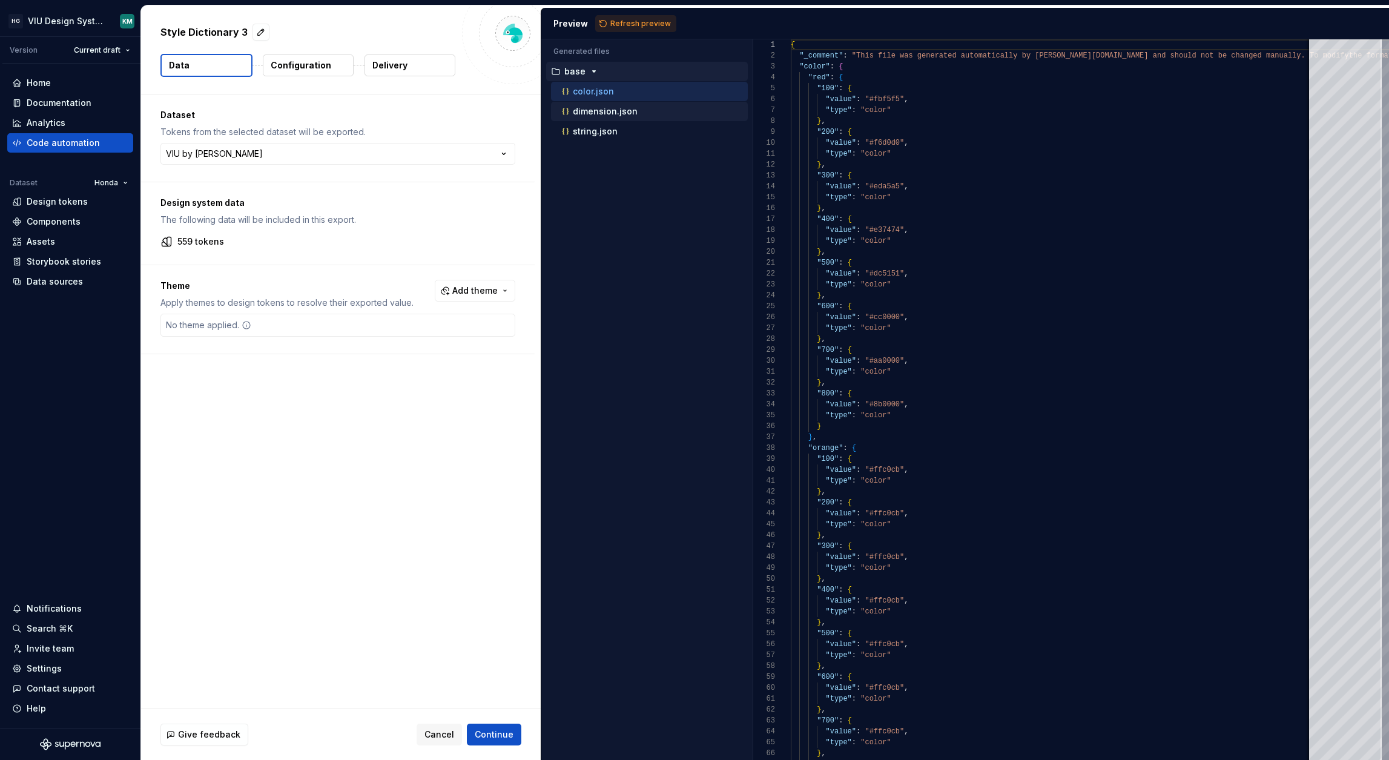
click at [633, 110] on p "dimension.json" at bounding box center [605, 112] width 65 height 10
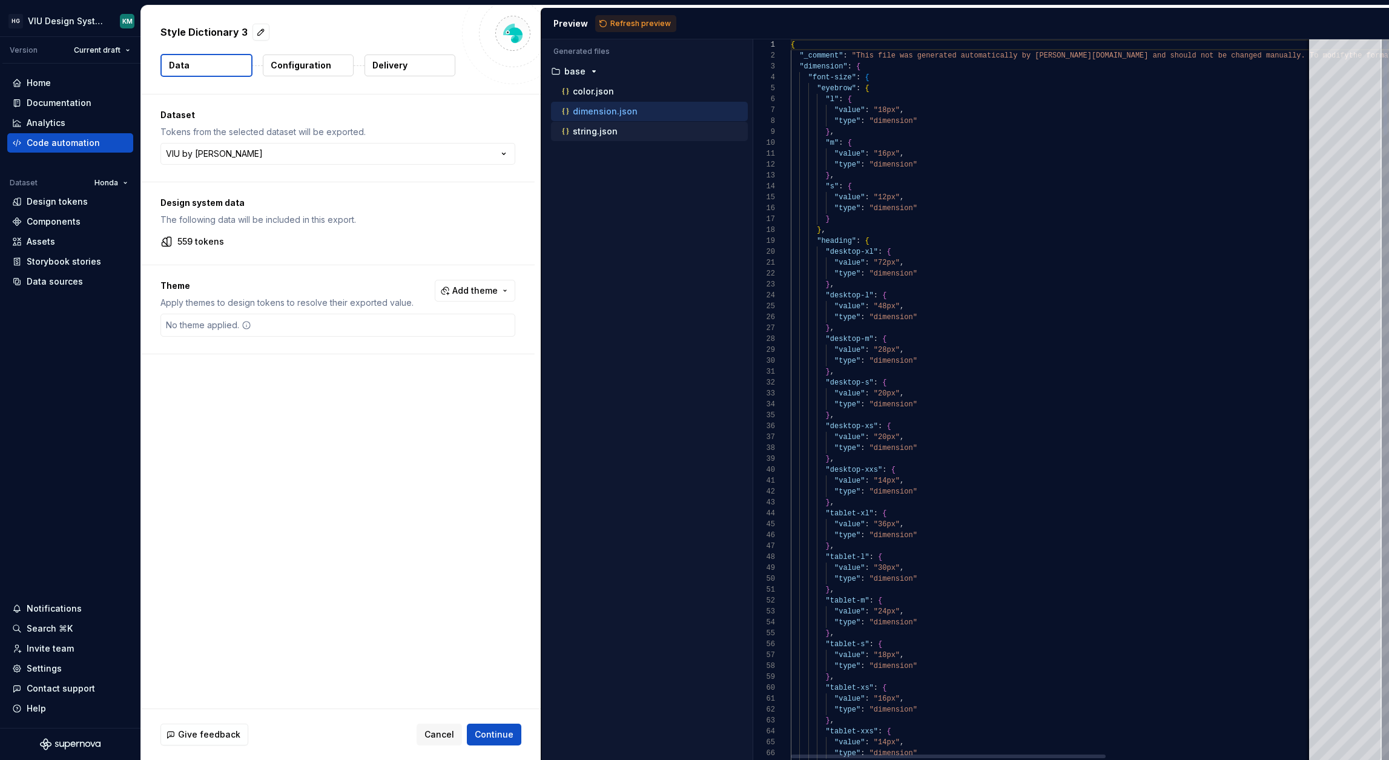
scroll to position [109, 0]
click at [610, 134] on p "string.json" at bounding box center [595, 132] width 45 height 10
type textarea "**********"
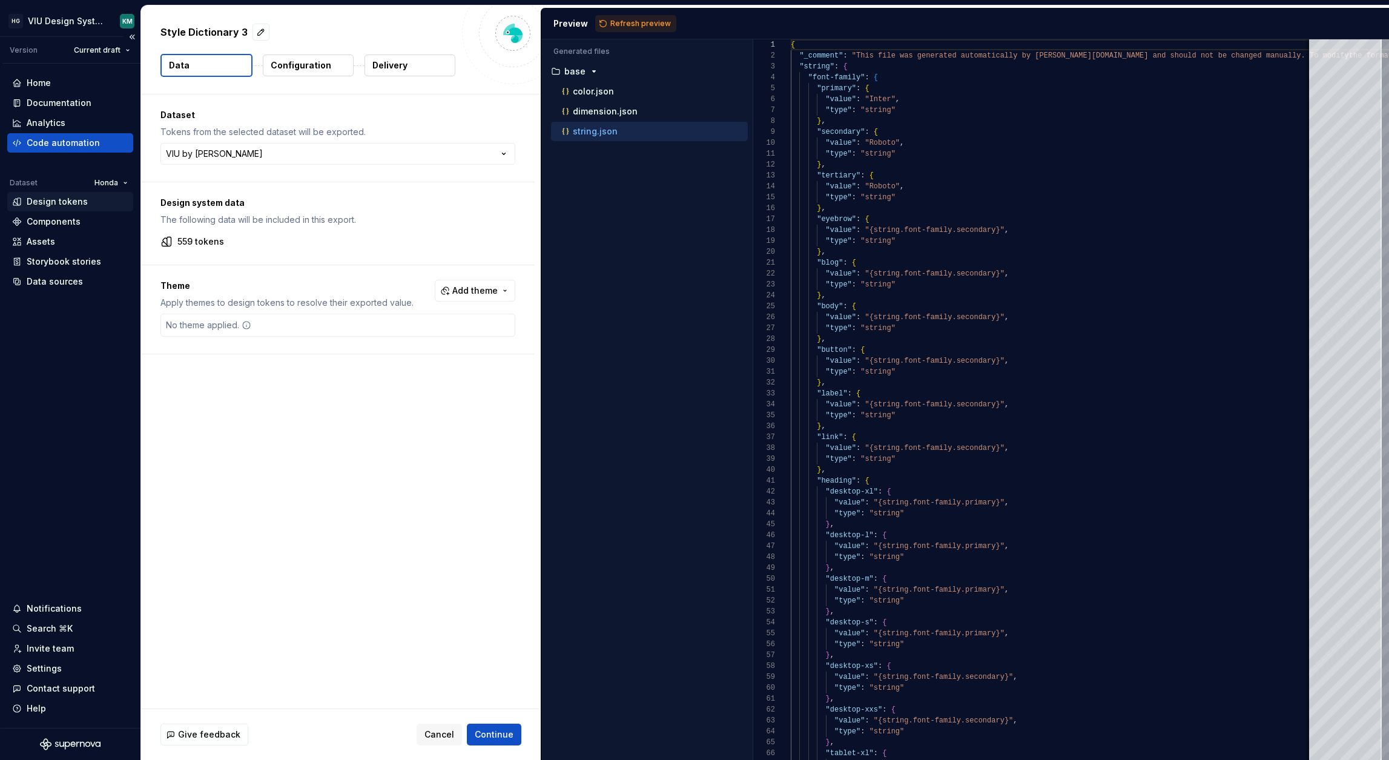
click at [62, 201] on div "Design tokens" at bounding box center [57, 202] width 61 height 12
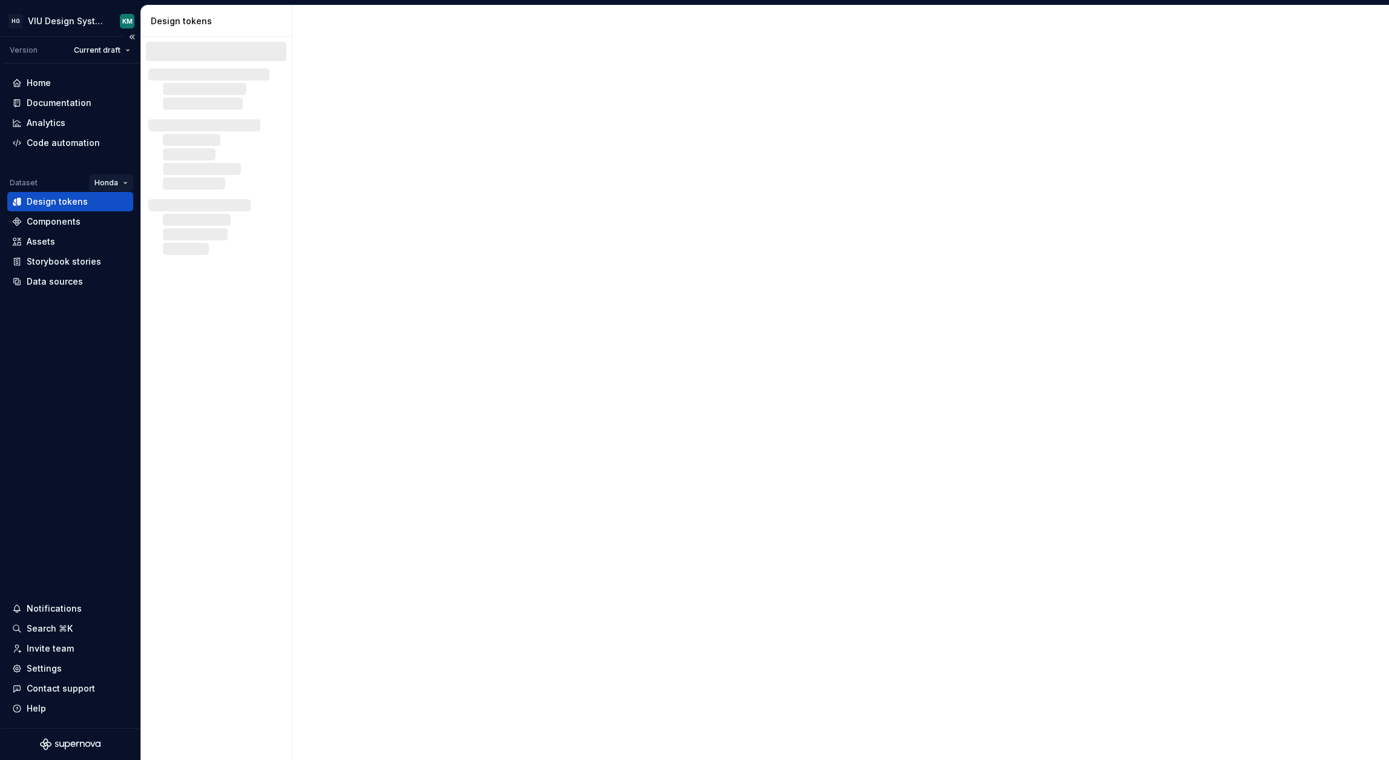
click at [110, 182] on html "HG VIU Design System KM Version Current draft Home Documentation Analytics Code…" at bounding box center [694, 380] width 1389 height 760
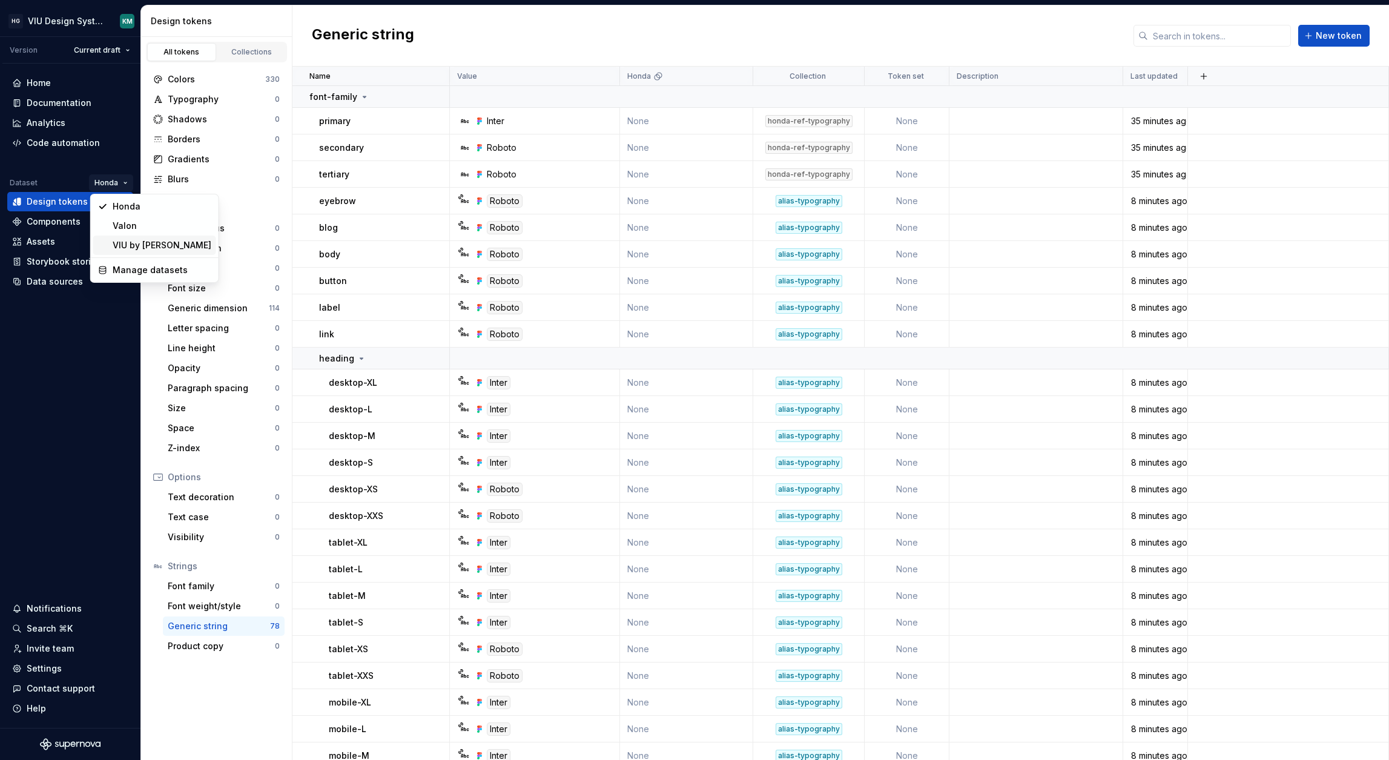
click at [116, 245] on div "VIU by [PERSON_NAME]" at bounding box center [162, 245] width 99 height 12
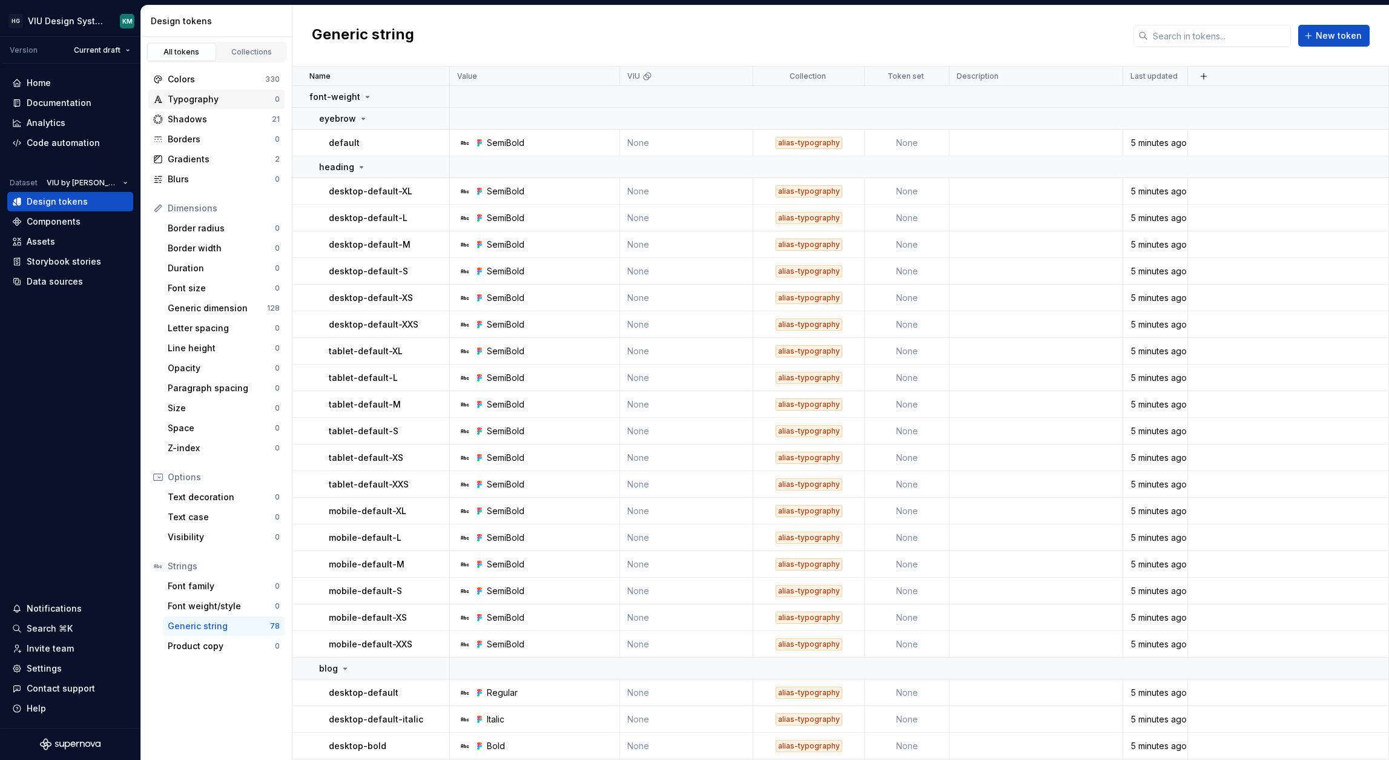
click at [211, 98] on div "Typography" at bounding box center [221, 99] width 107 height 12
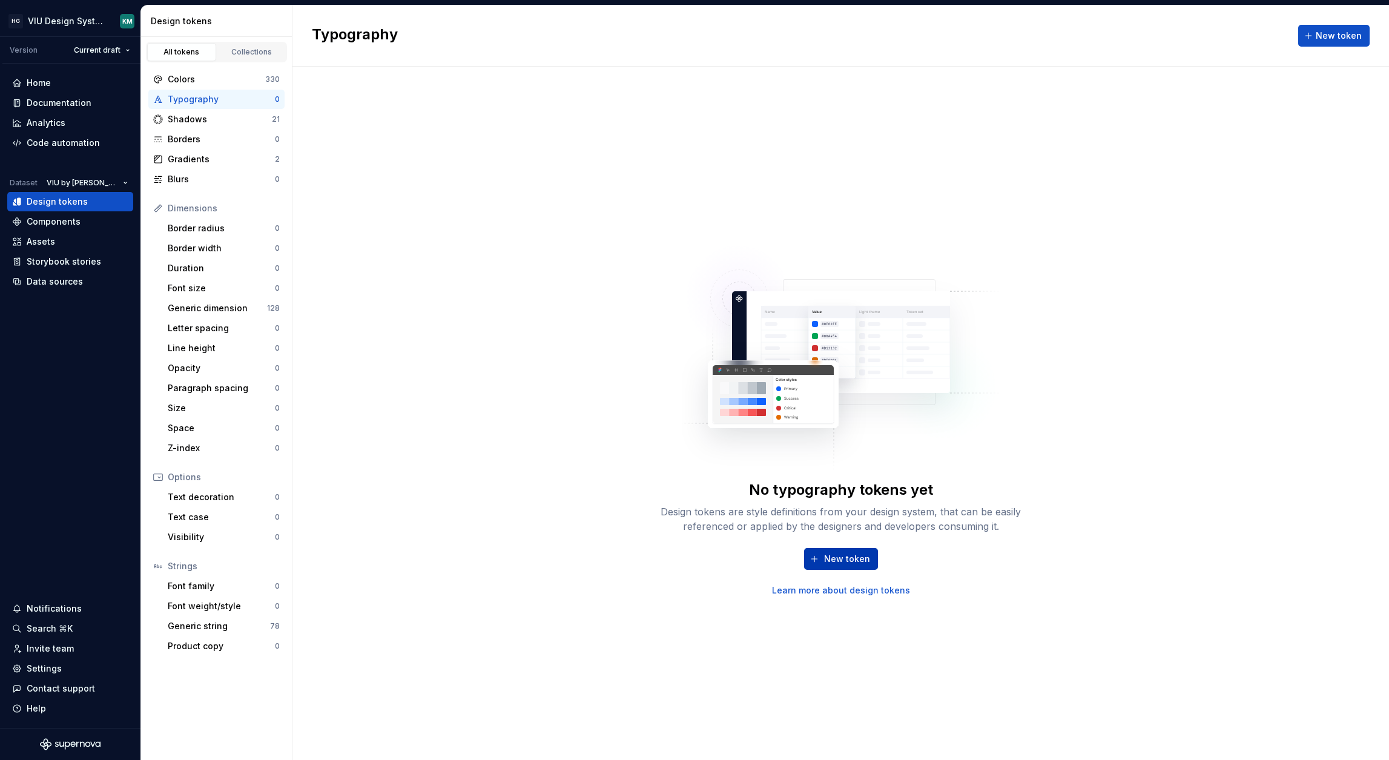
click at [837, 553] on span "New token" at bounding box center [847, 559] width 46 height 12
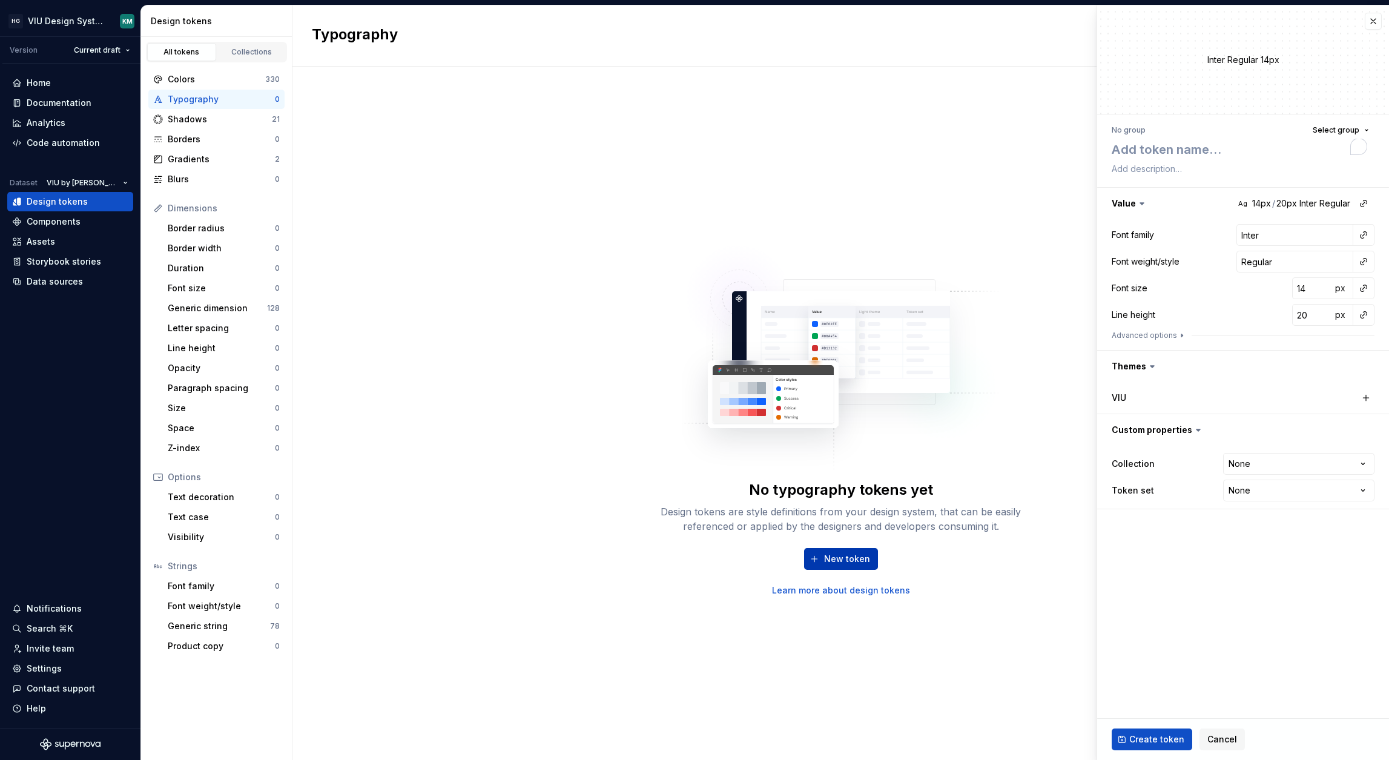
type textarea "*"
click at [1209, 739] on span "Cancel" at bounding box center [1222, 739] width 30 height 12
click at [1220, 735] on span "Cancel" at bounding box center [1222, 739] width 30 height 12
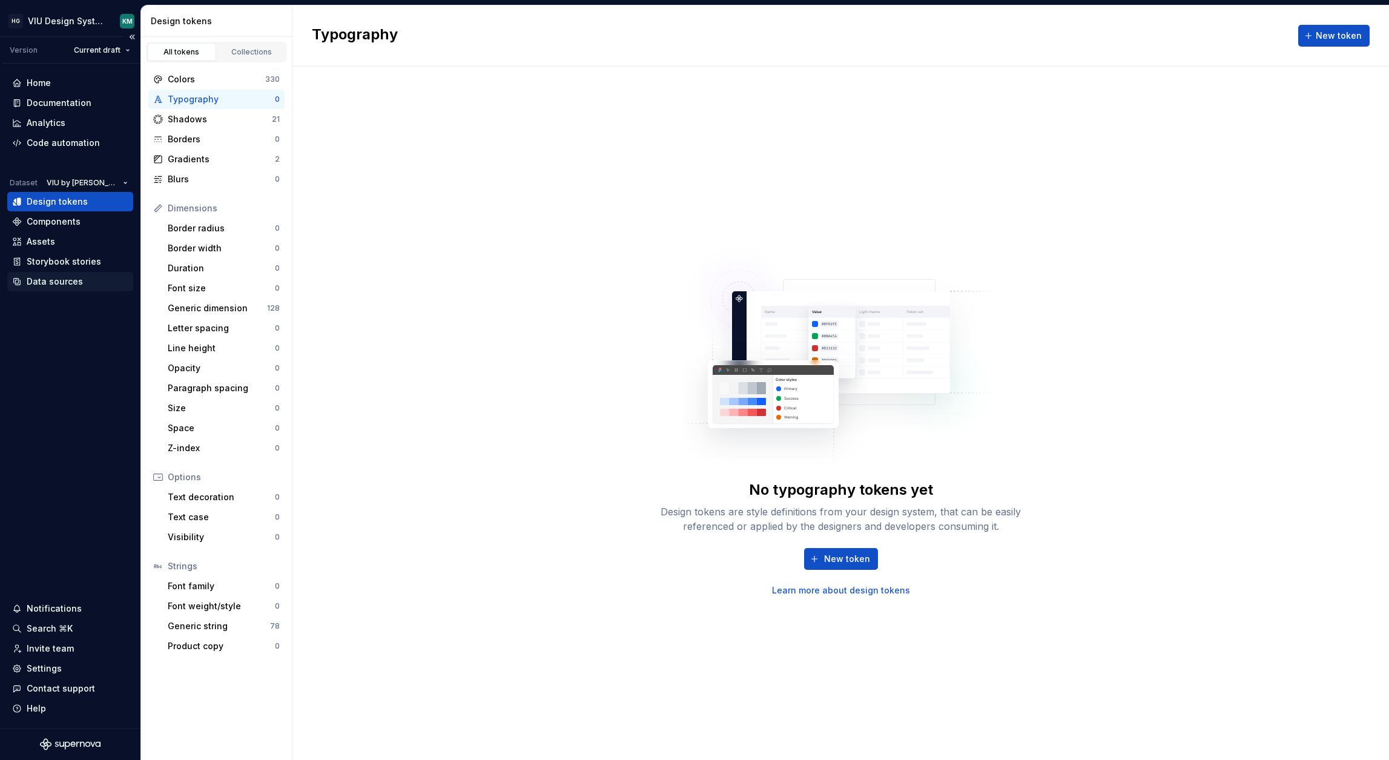
click at [55, 278] on div "Data sources" at bounding box center [55, 281] width 56 height 12
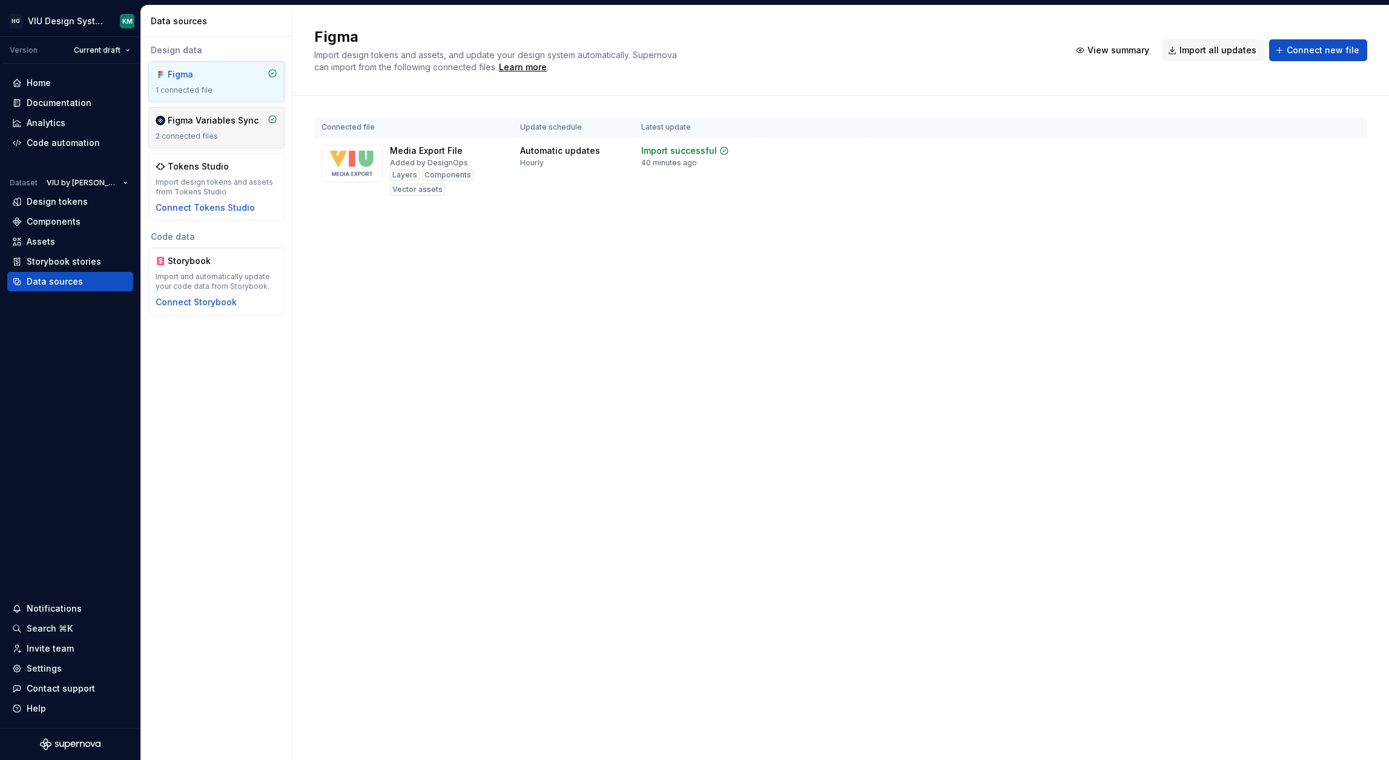
click at [191, 128] on div "Figma Variables Sync 2 connected files" at bounding box center [217, 127] width 122 height 27
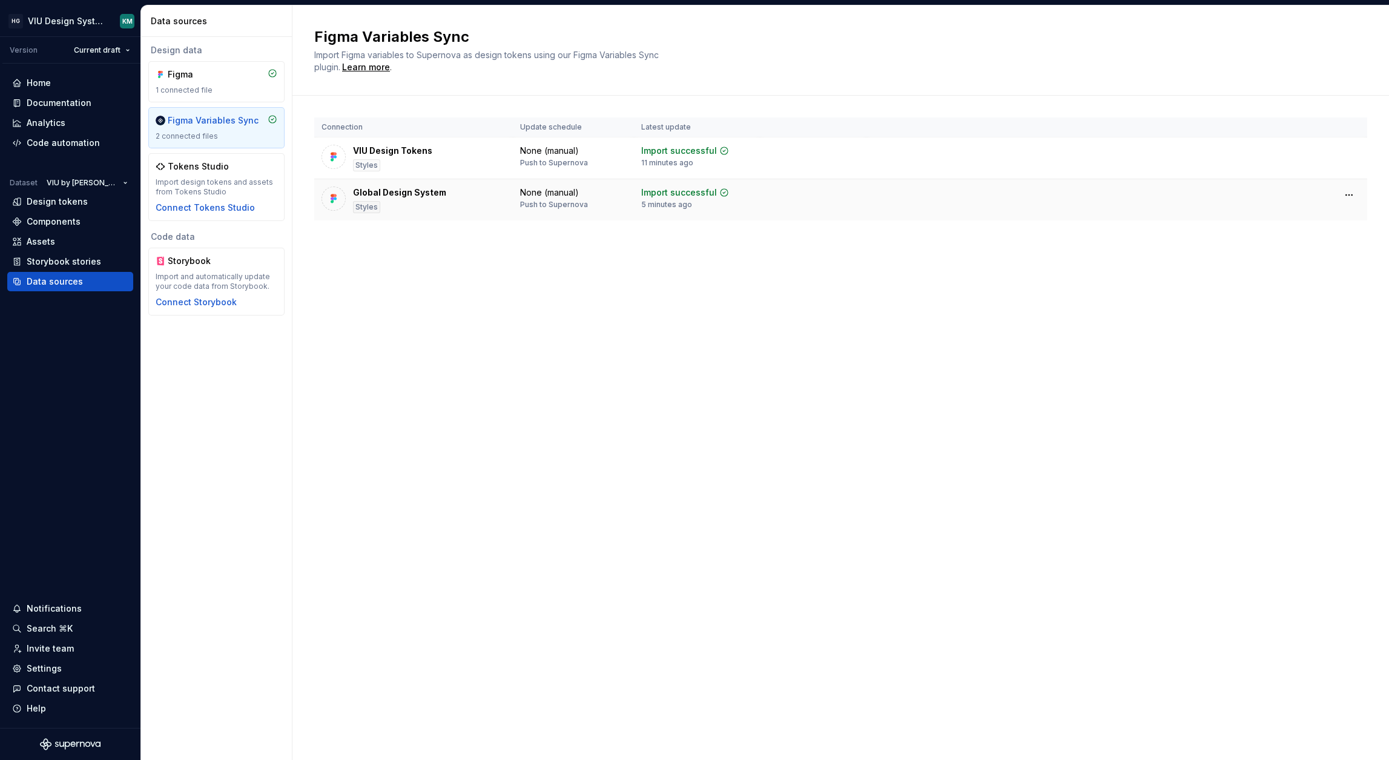
click at [878, 205] on td at bounding box center [1116, 194] width 501 height 31
click at [220, 82] on div "Figma 1 connected file" at bounding box center [217, 81] width 122 height 27
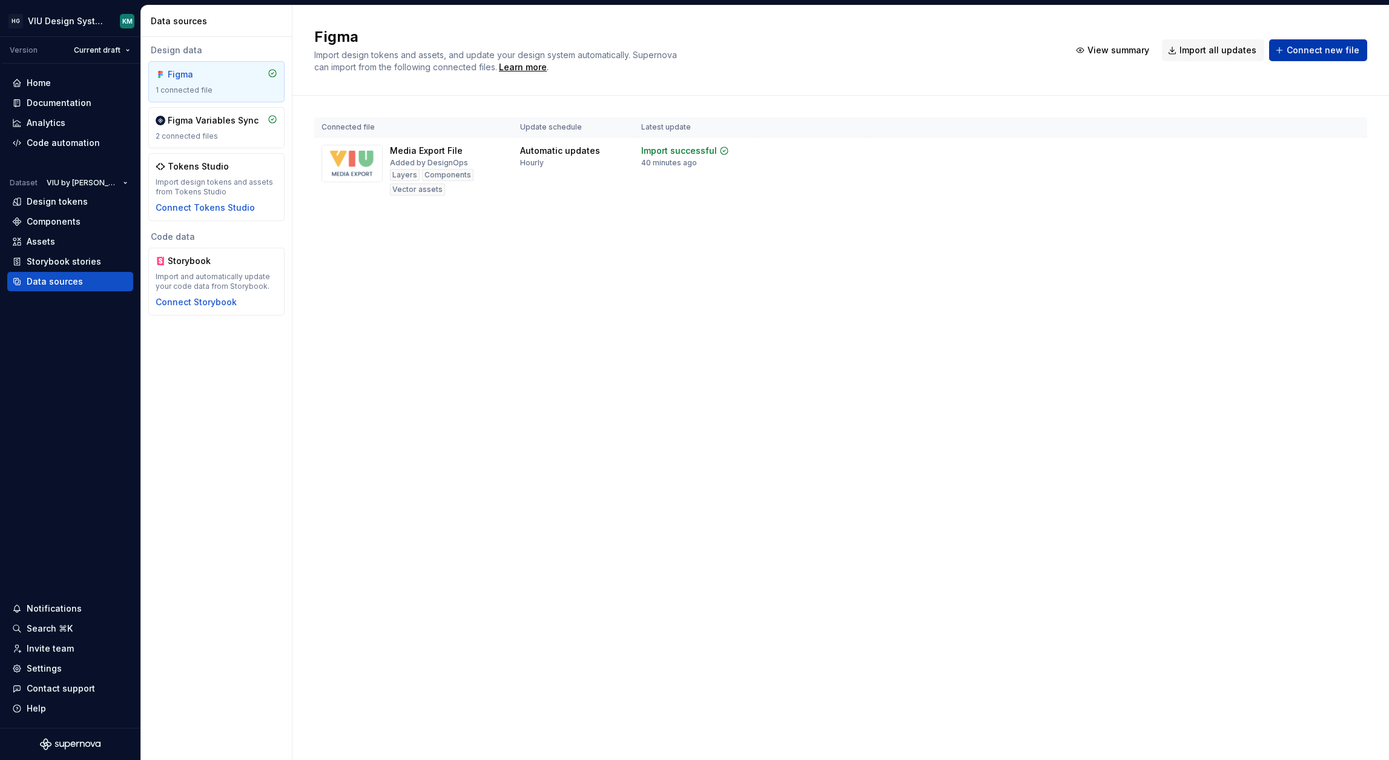
click at [1317, 53] on span "Connect new file" at bounding box center [1322, 50] width 73 height 12
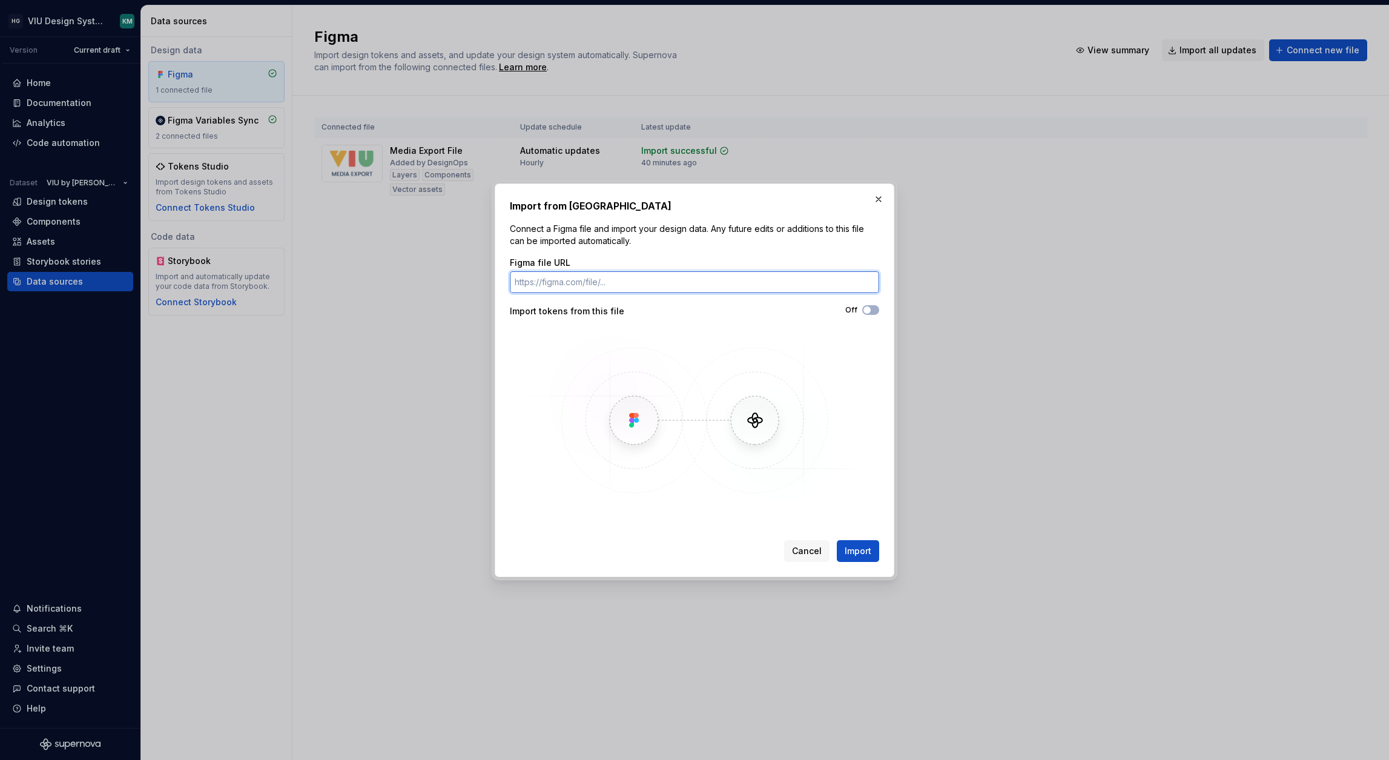
click at [588, 282] on input "Figma file URL" at bounding box center [694, 282] width 369 height 22
paste input "https://www.figma.com/design/obDqVNt48fjJAt9aek2wi7/Global-Design-System?m=auto…"
type input "https://www.figma.com/design/obDqVNt48fjJAt9aek2wi7/Global-Design-System?m=auto…"
click at [852, 543] on button "Import" at bounding box center [858, 551] width 42 height 22
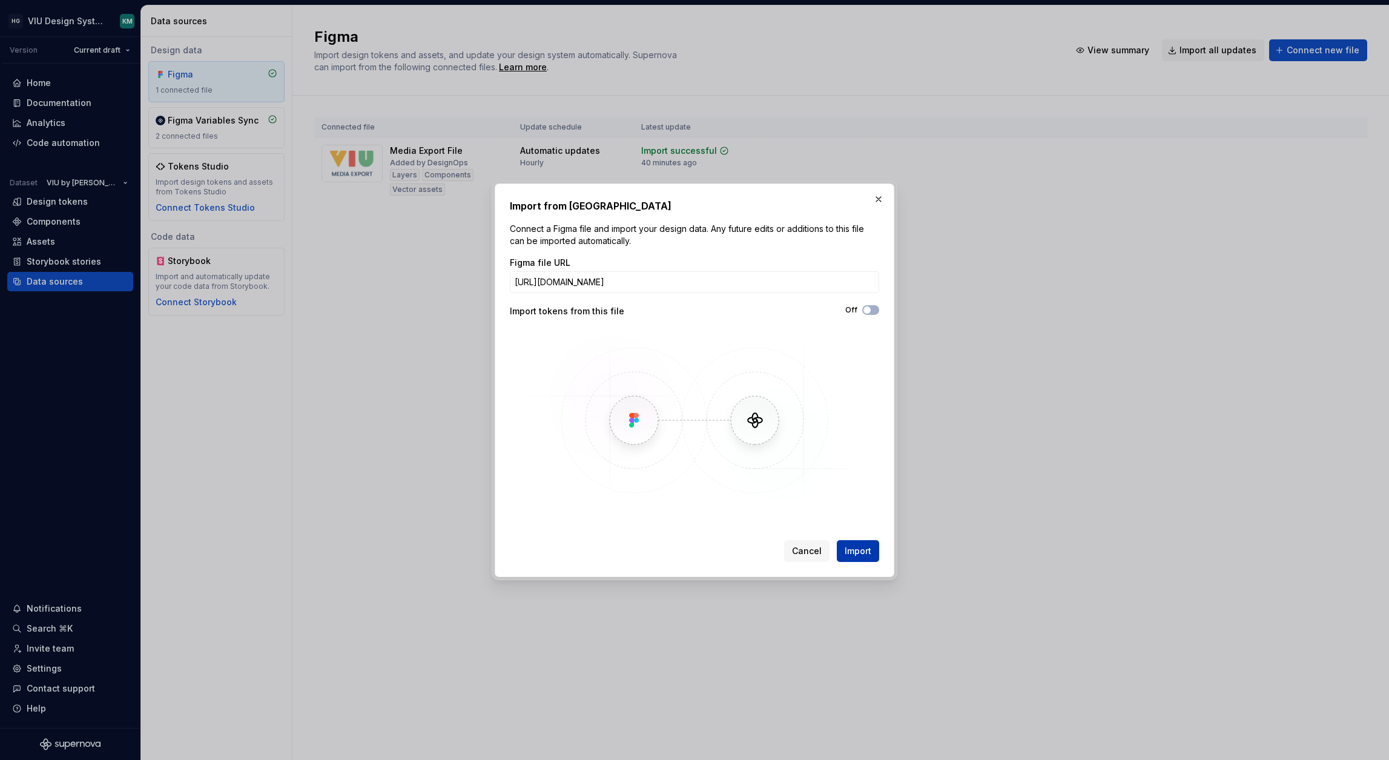
scroll to position [0, 0]
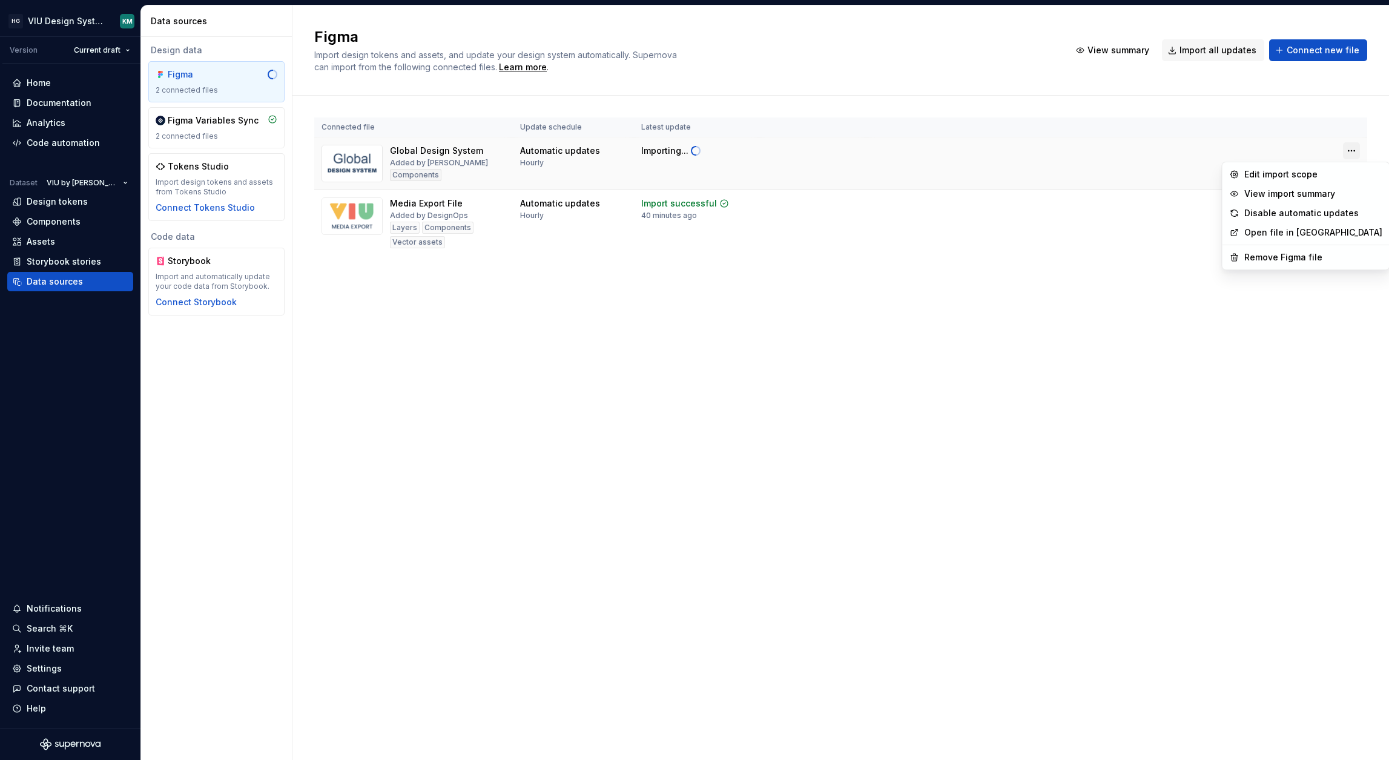
click at [1350, 152] on html "HG VIU Design System KM Version Current draft Home Documentation Analytics Code…" at bounding box center [694, 380] width 1389 height 760
click at [1308, 177] on div "Edit import scope" at bounding box center [1313, 174] width 138 height 12
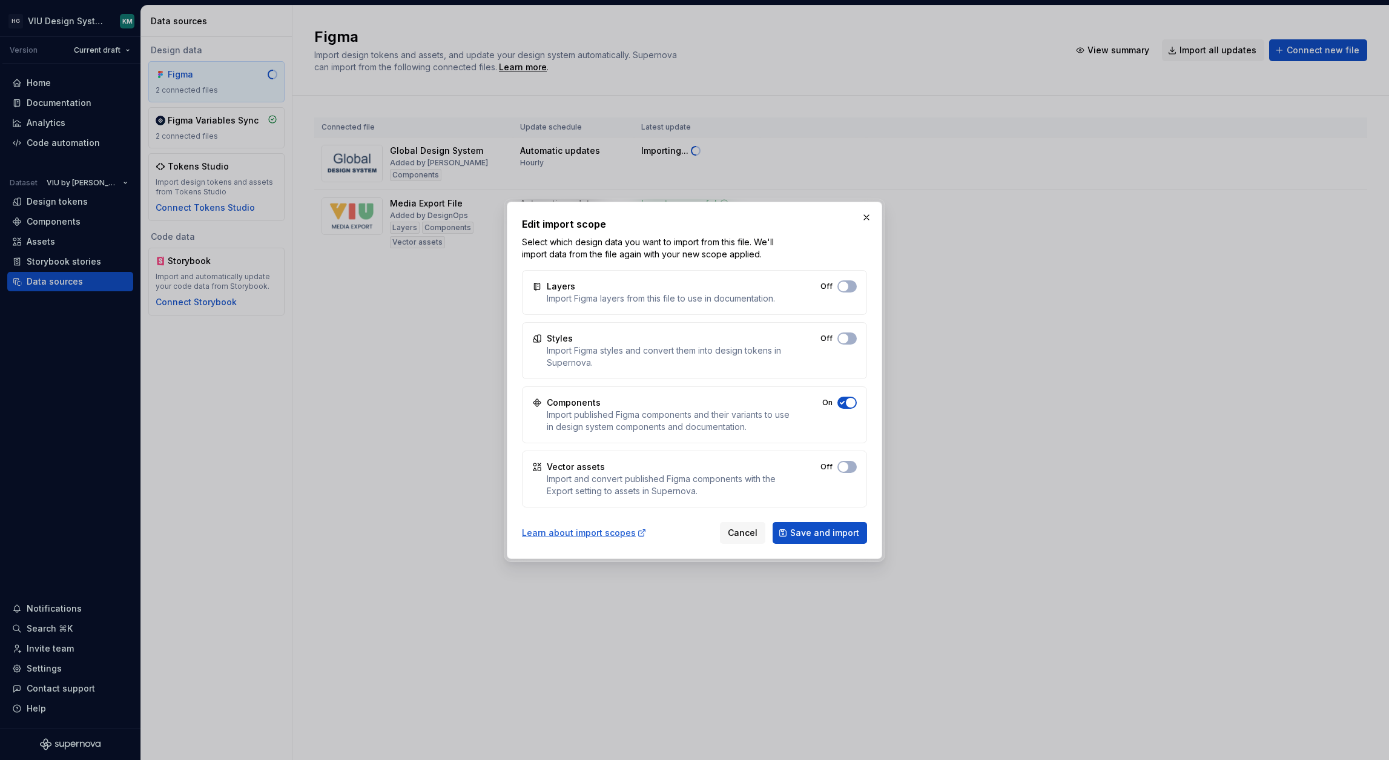
click at [848, 291] on span "button" at bounding box center [843, 286] width 10 height 10
click at [852, 338] on button "Off" at bounding box center [846, 338] width 19 height 12
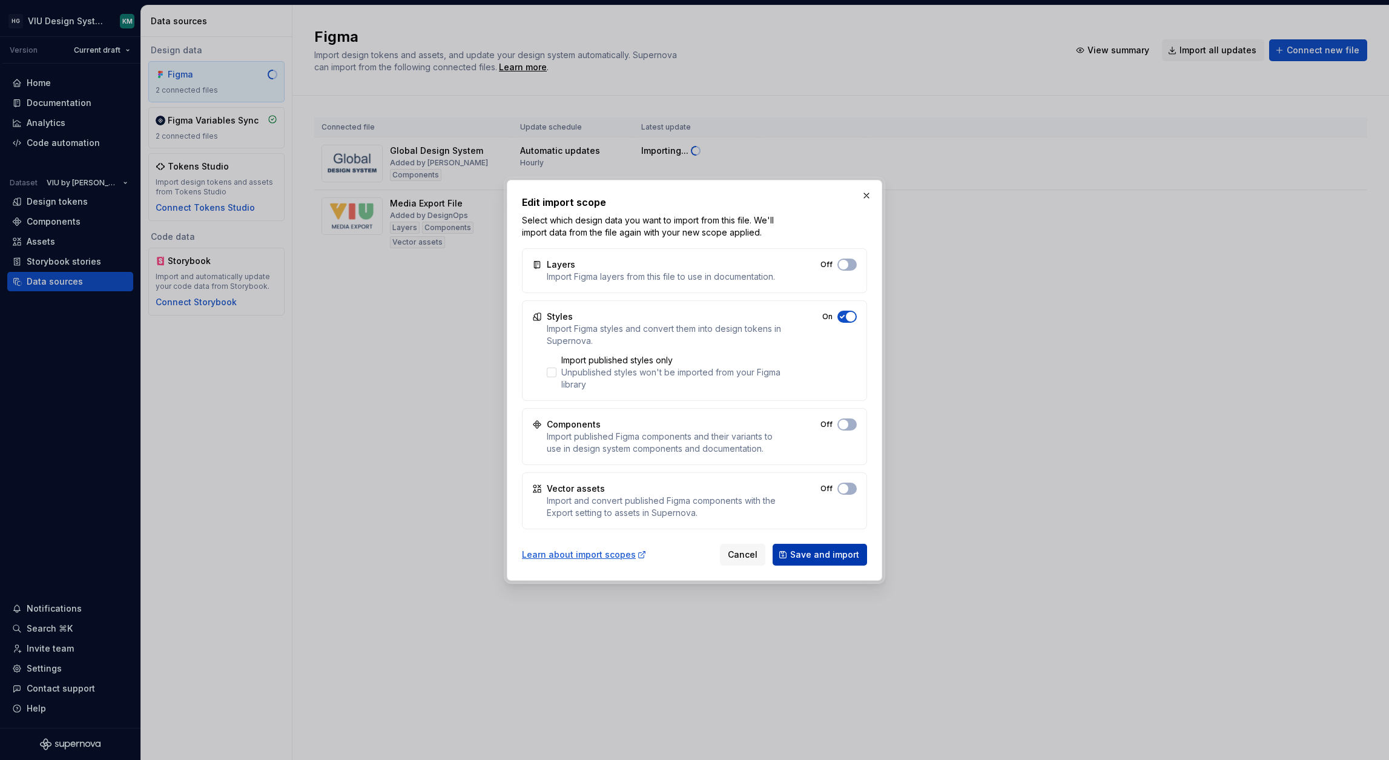
click at [818, 558] on span "Save and import" at bounding box center [824, 554] width 69 height 12
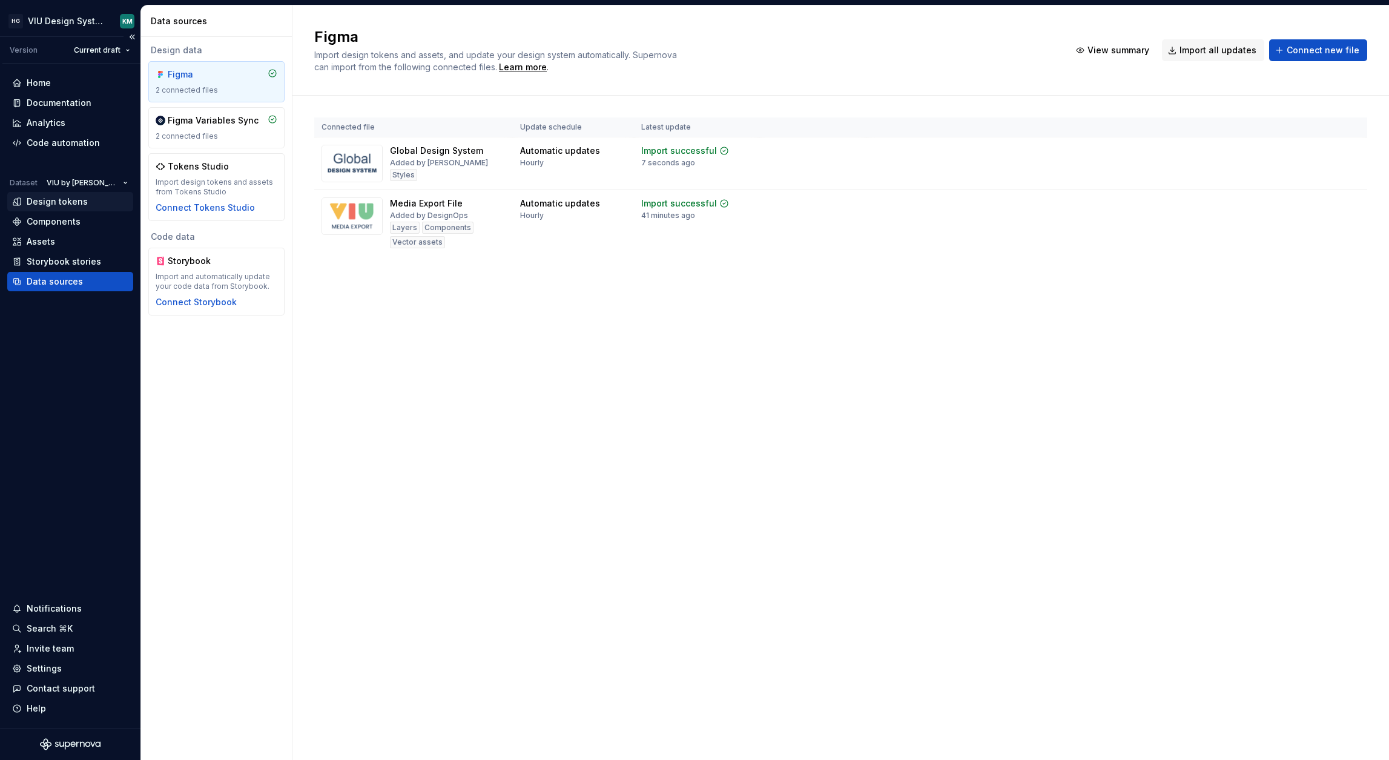
click at [38, 204] on div "Design tokens" at bounding box center [57, 202] width 61 height 12
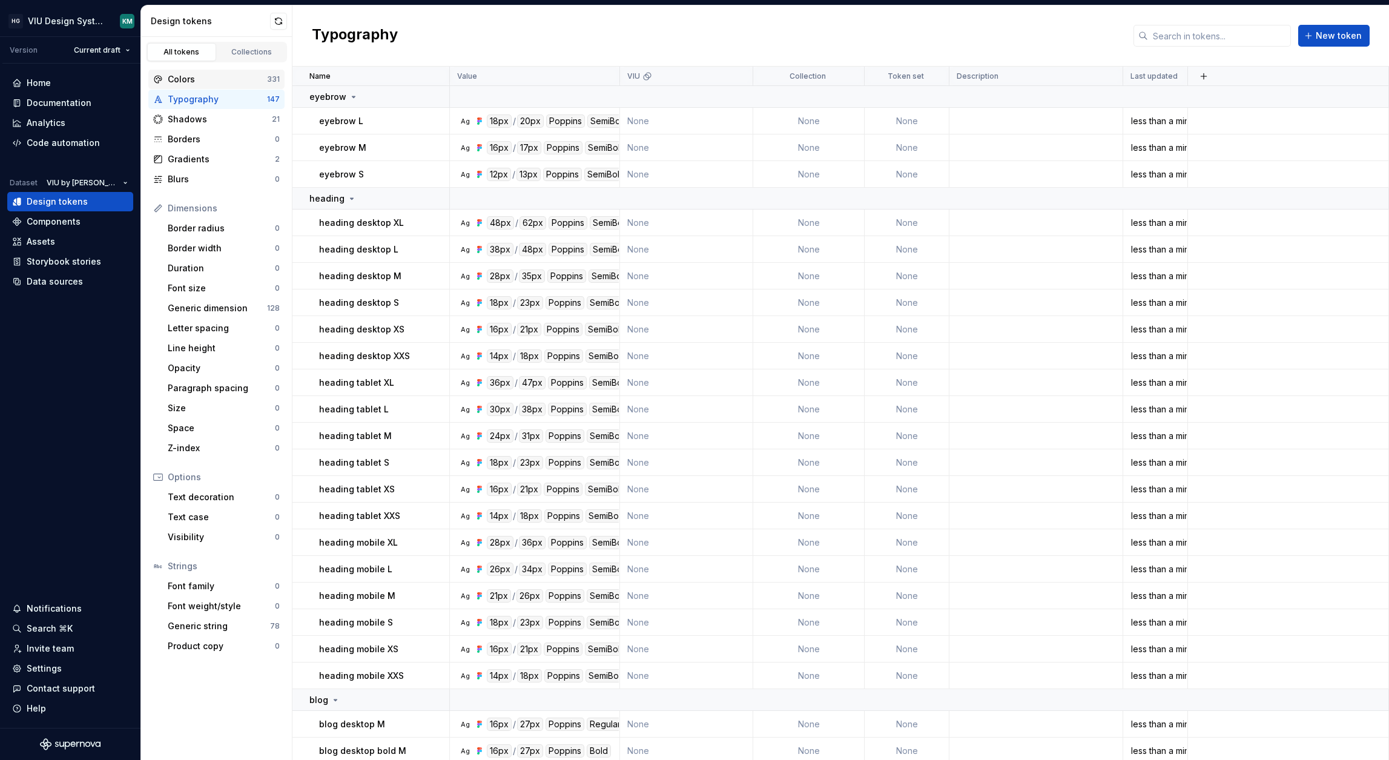
click at [202, 75] on div "Colors" at bounding box center [217, 79] width 99 height 12
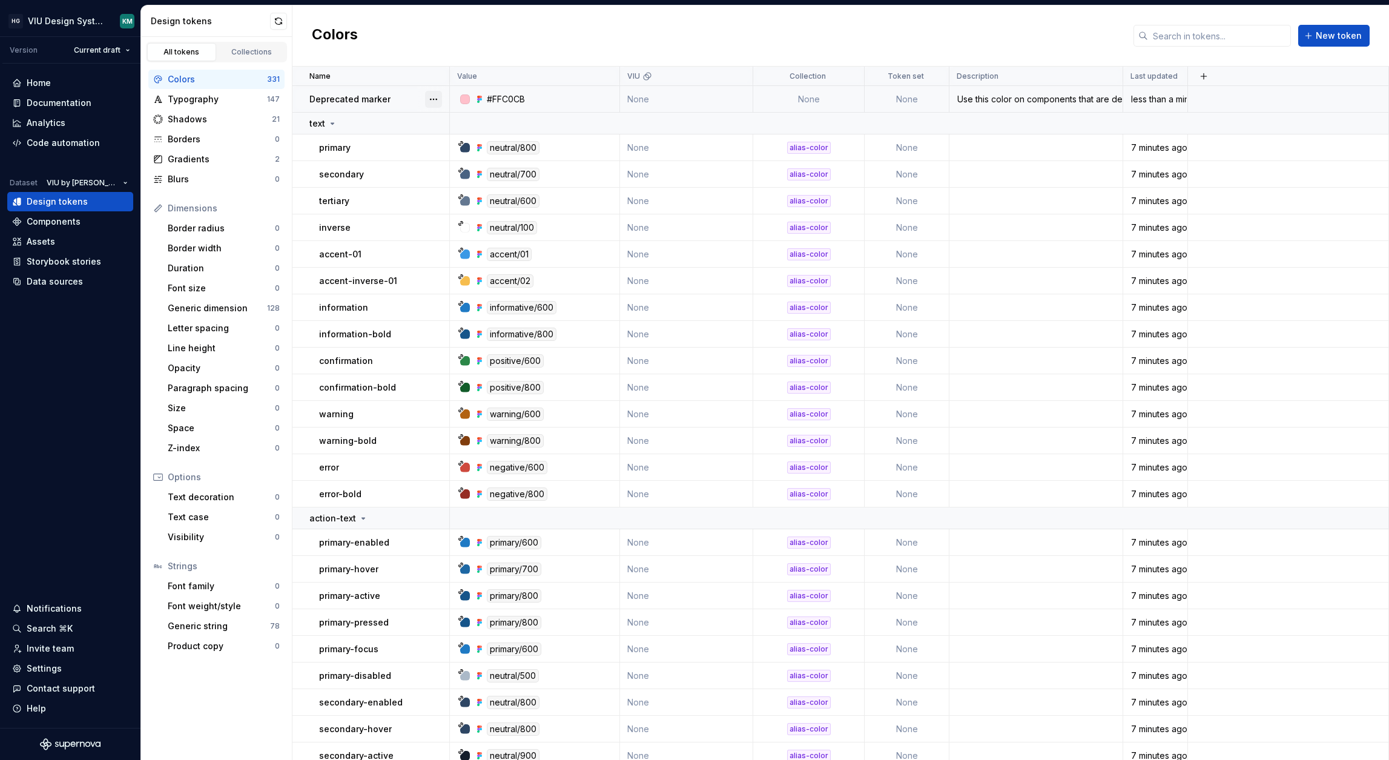
click at [426, 94] on button "button" at bounding box center [433, 99] width 17 height 17
click at [219, 119] on div "Shadows" at bounding box center [220, 119] width 104 height 12
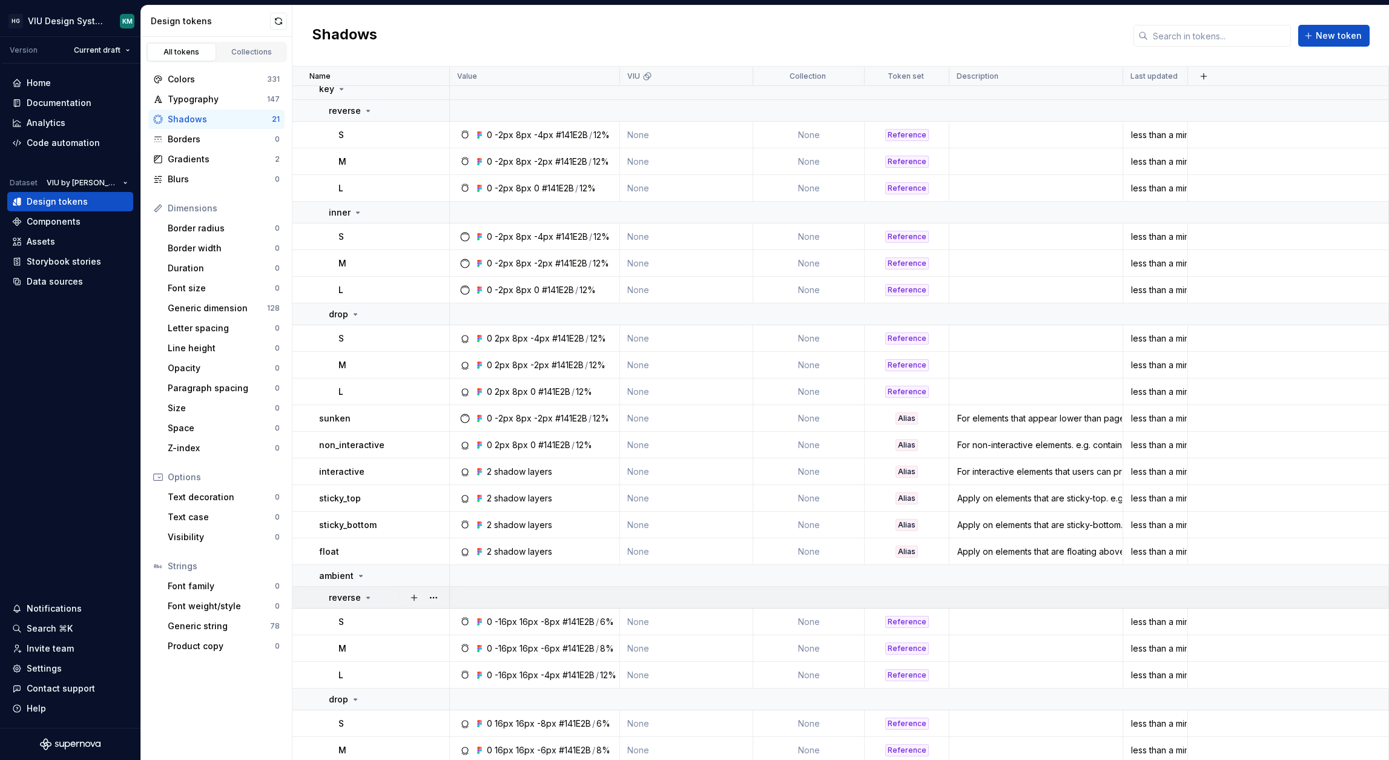
scroll to position [60, 0]
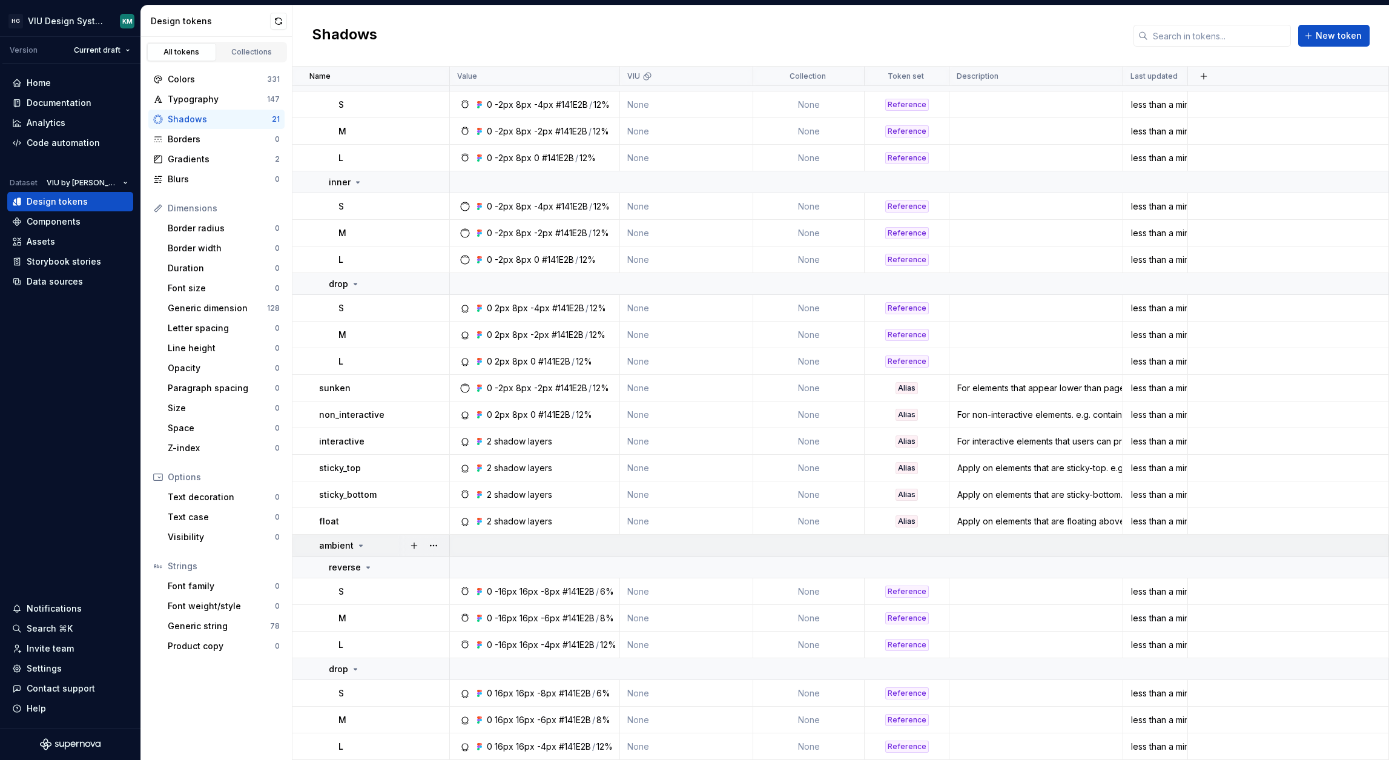
click at [366, 548] on div "ambient" at bounding box center [384, 545] width 130 height 12
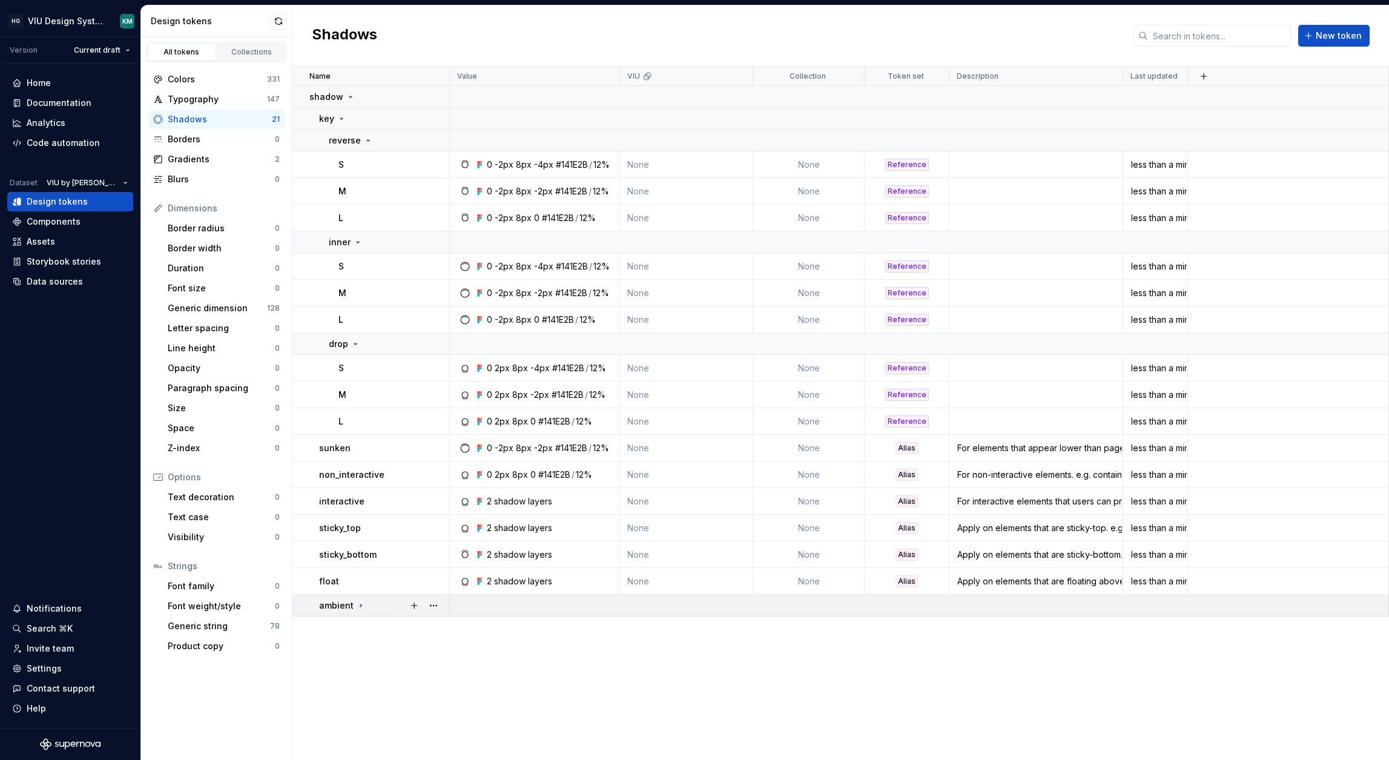
click at [363, 605] on div "ambient" at bounding box center [384, 605] width 130 height 12
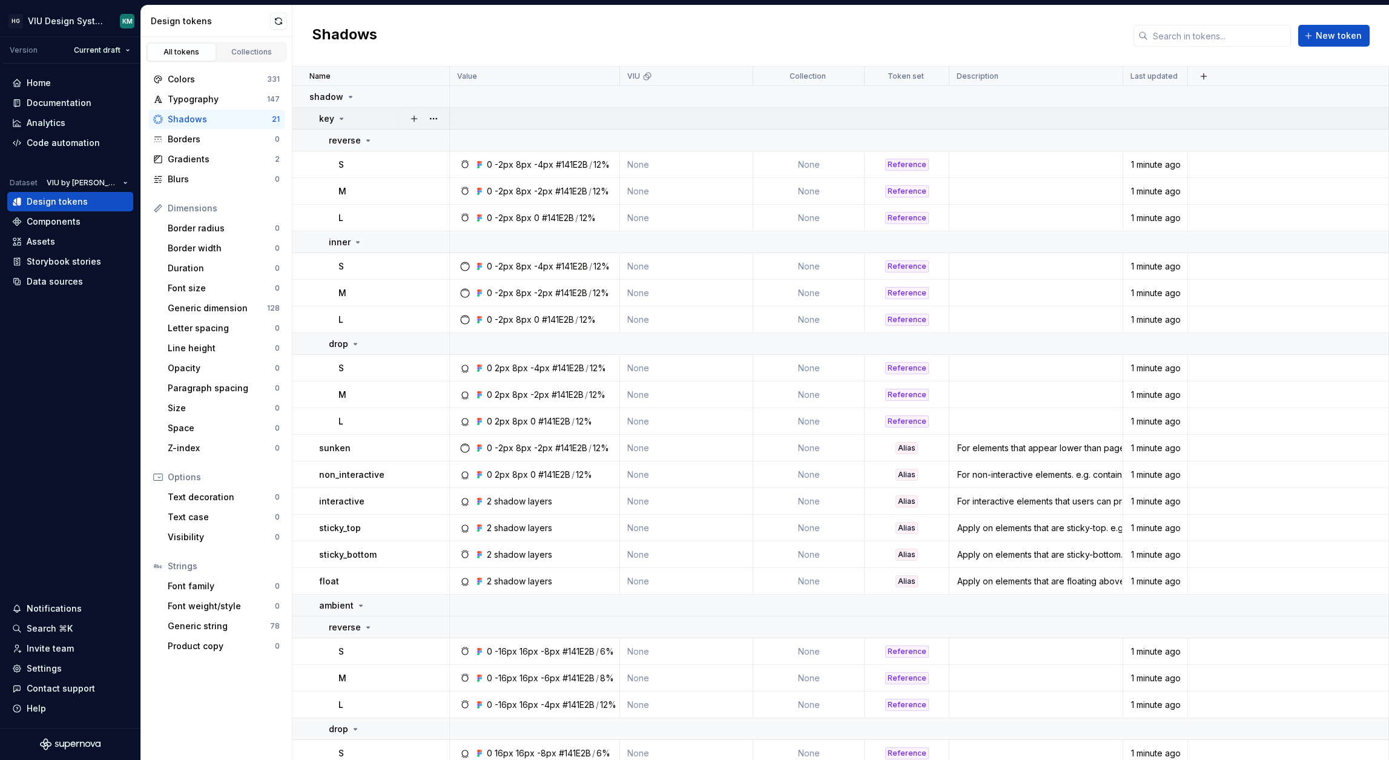
click at [345, 115] on div "key" at bounding box center [384, 119] width 130 height 12
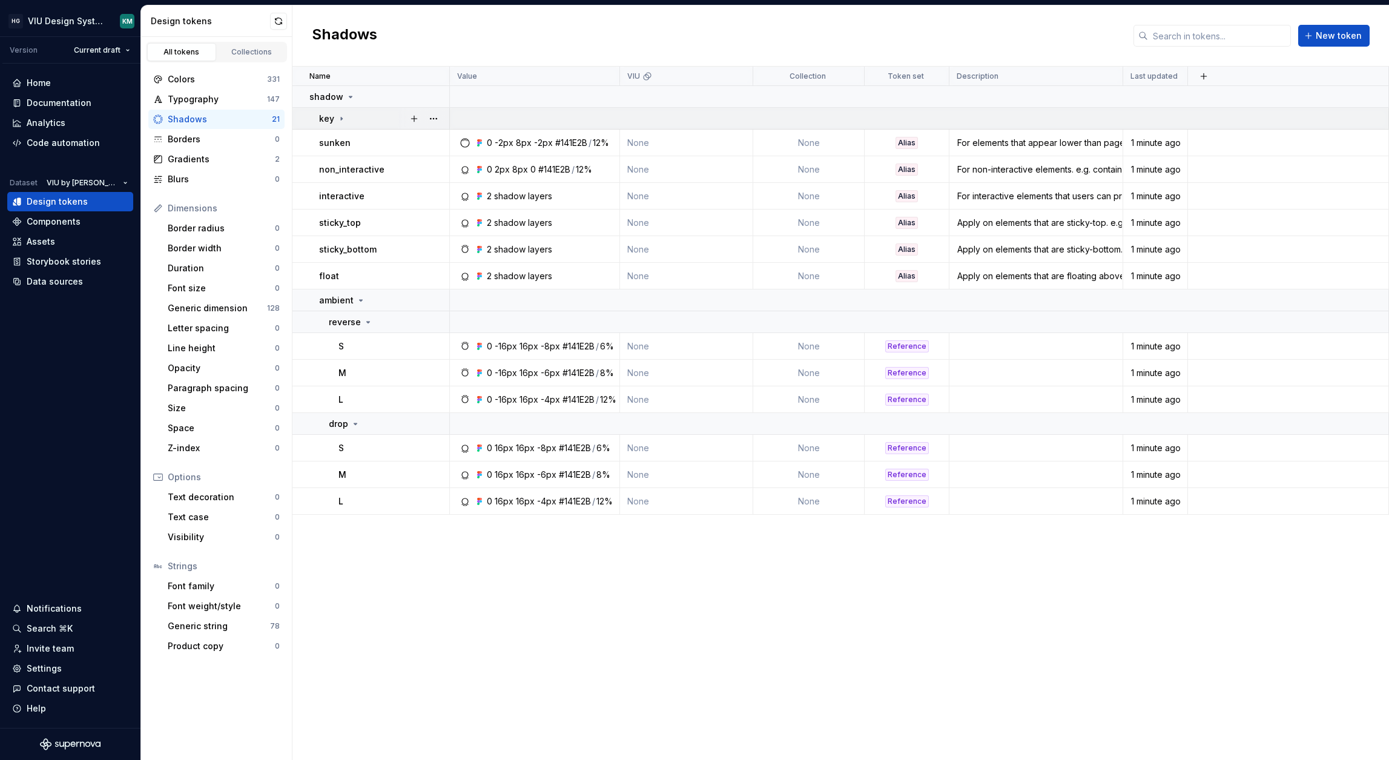
click at [345, 115] on div "key" at bounding box center [384, 119] width 130 height 12
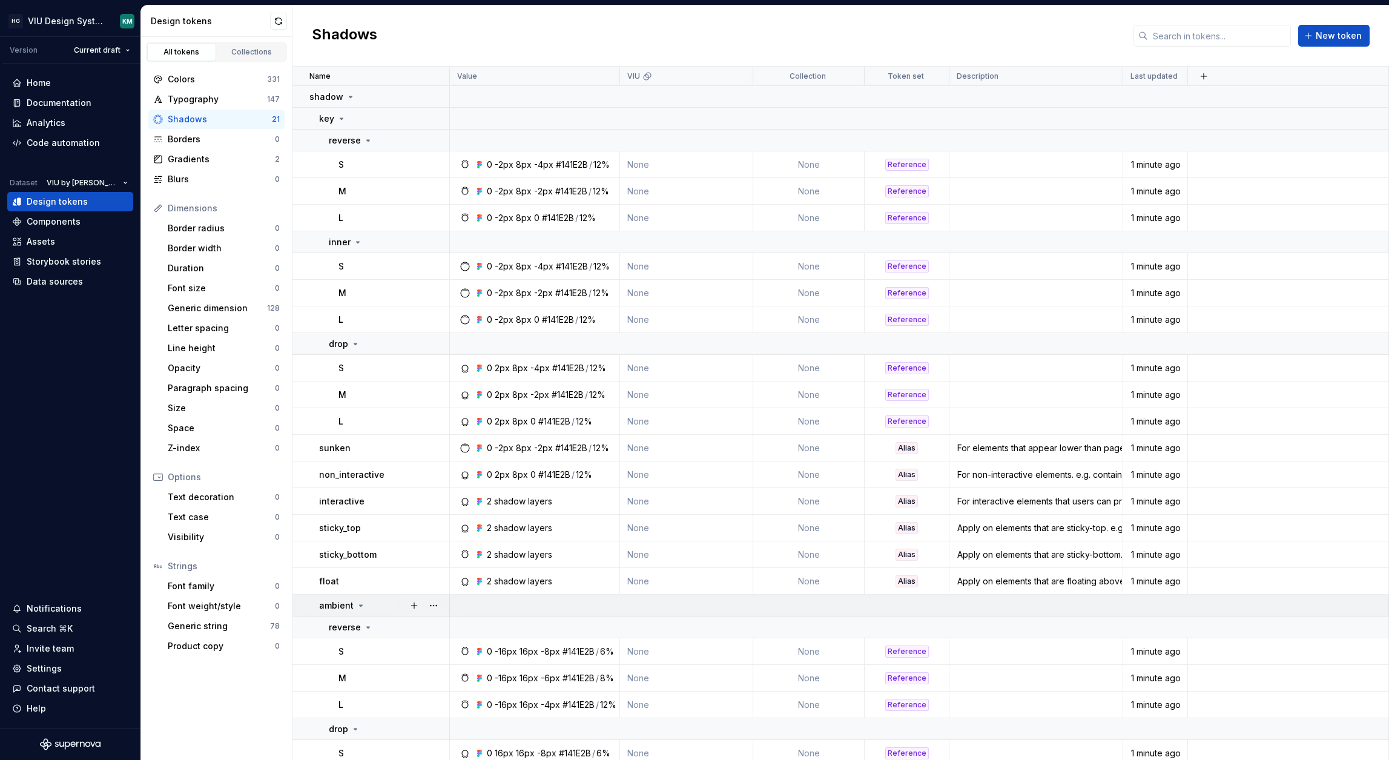
click at [353, 608] on div "ambient" at bounding box center [342, 605] width 47 height 12
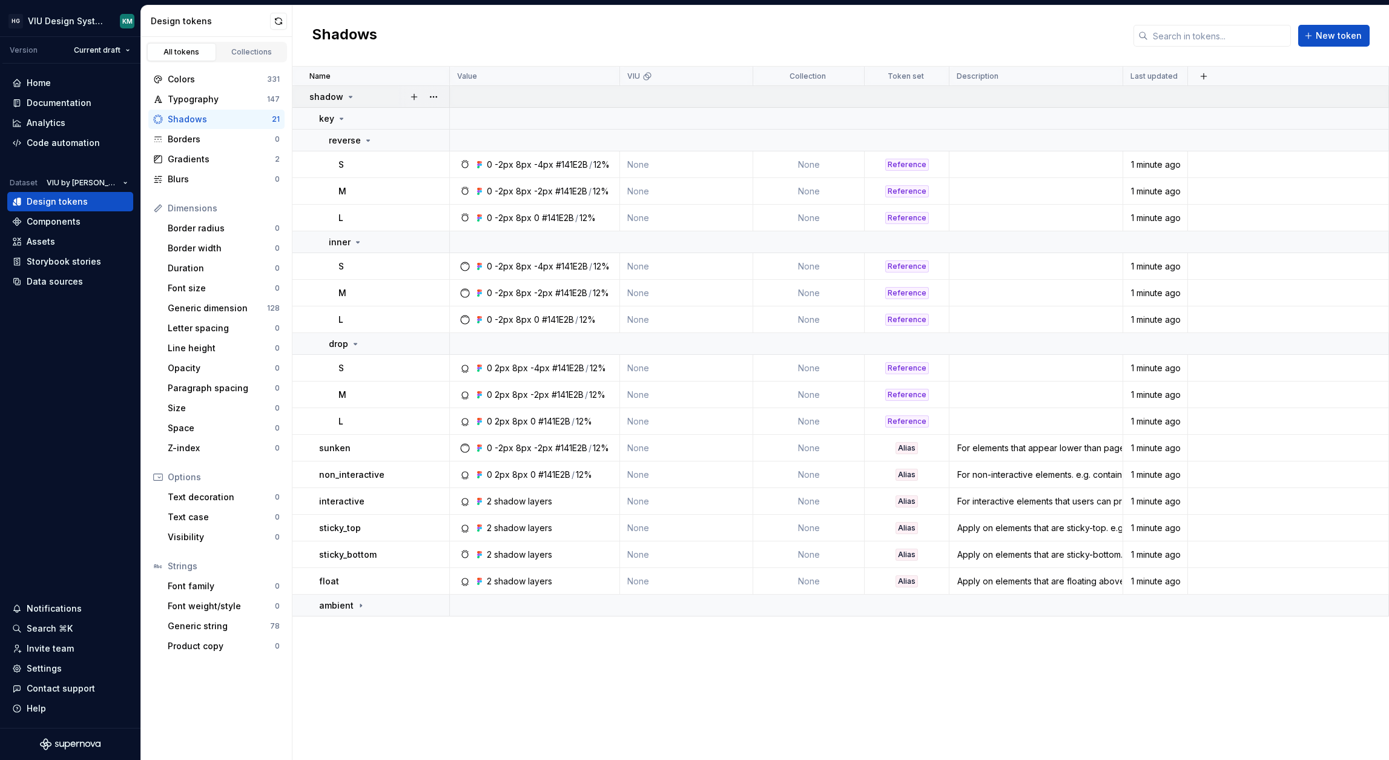
click at [342, 94] on div "shadow" at bounding box center [332, 97] width 46 height 12
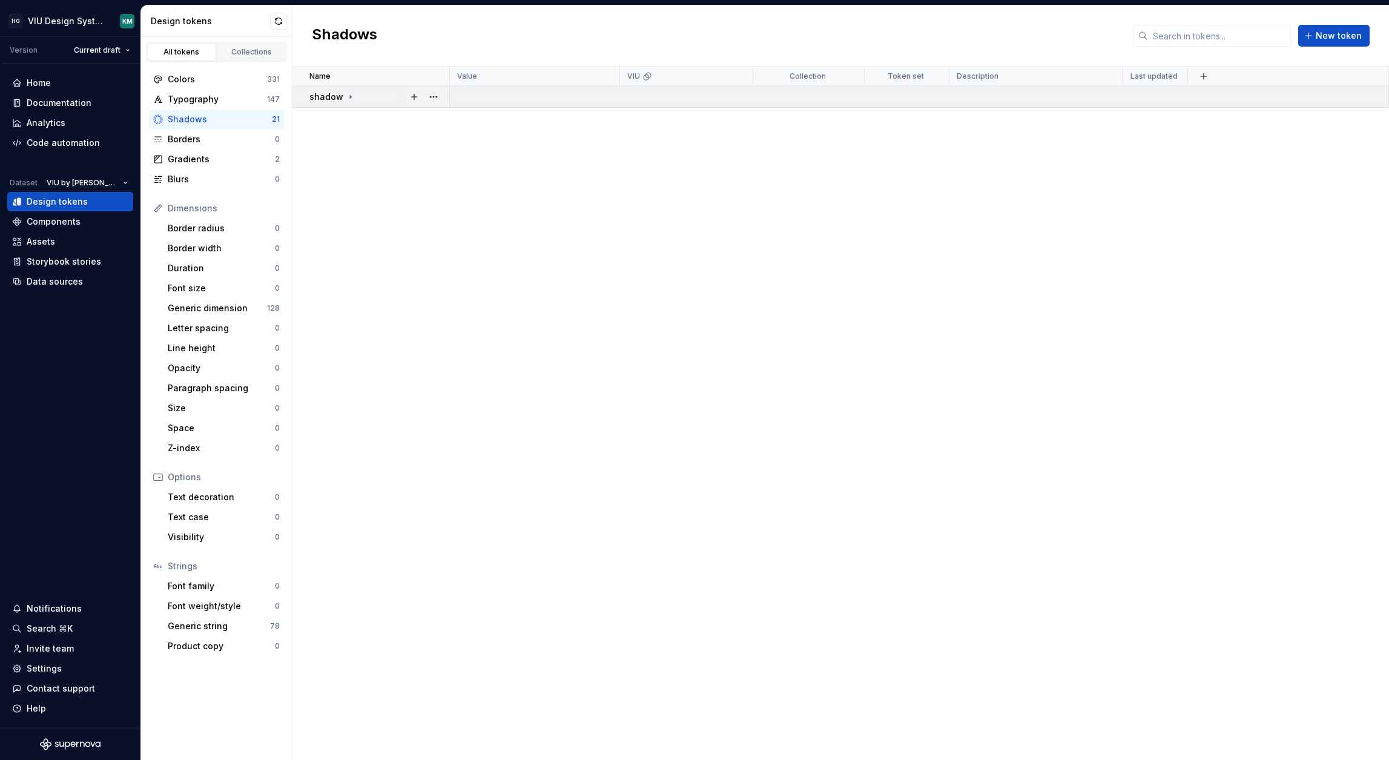
click at [342, 94] on div "shadow" at bounding box center [332, 97] width 46 height 12
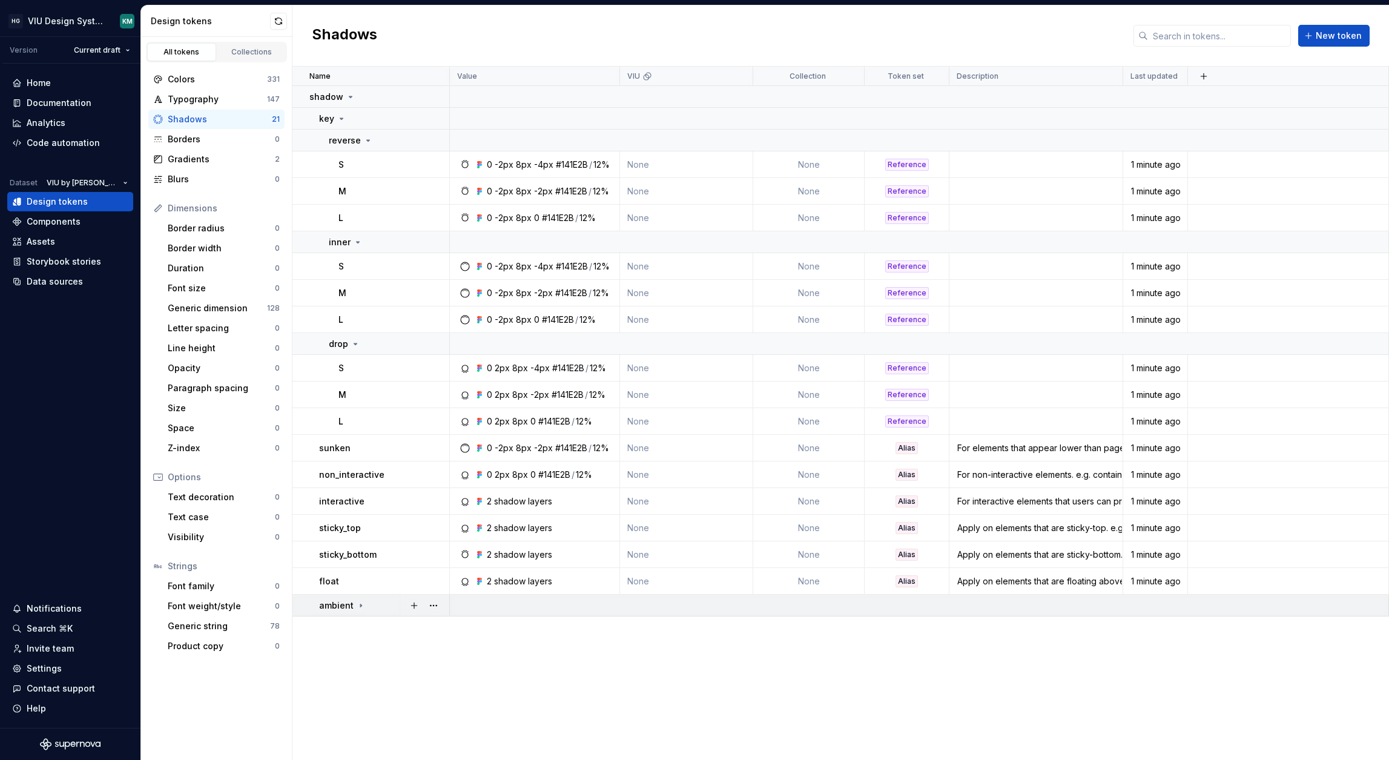
click at [356, 605] on icon at bounding box center [361, 606] width 10 height 10
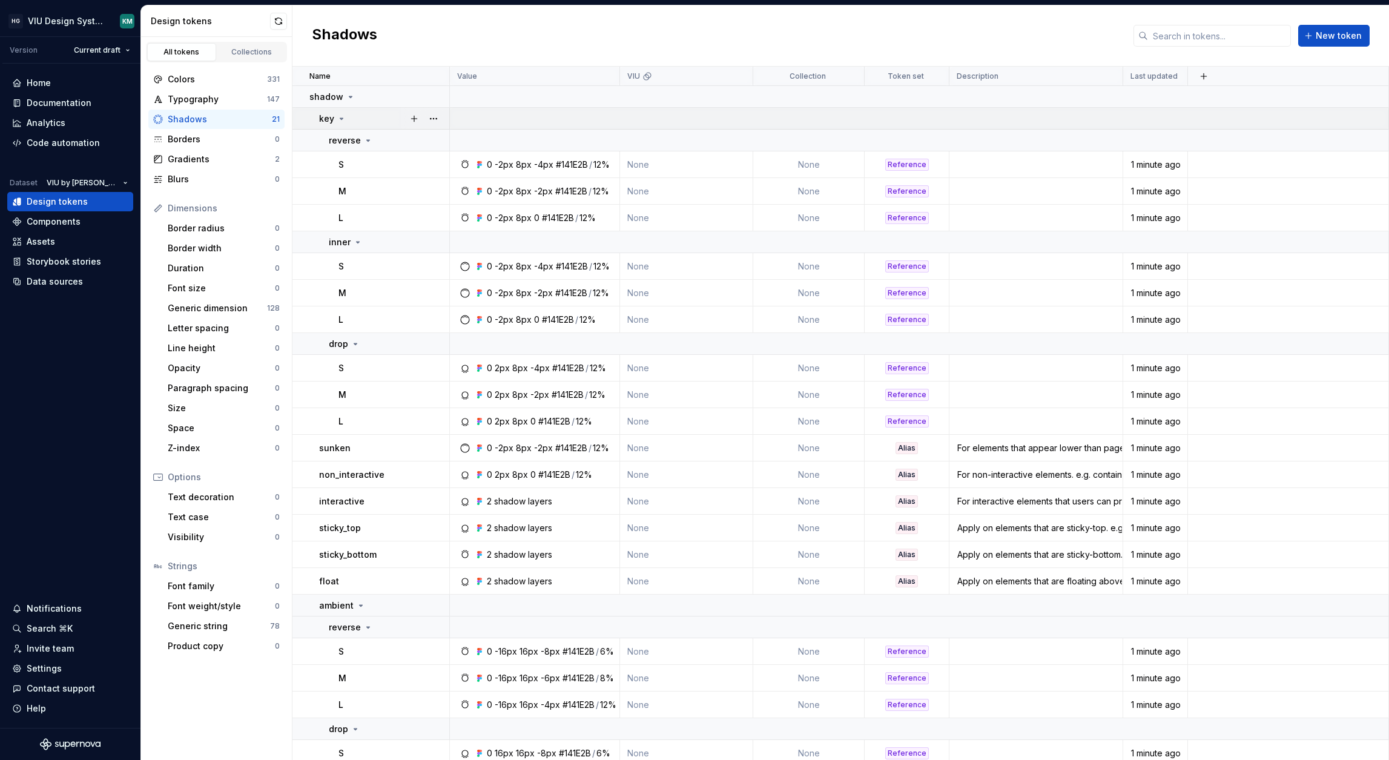
click at [341, 118] on icon at bounding box center [341, 118] width 3 height 1
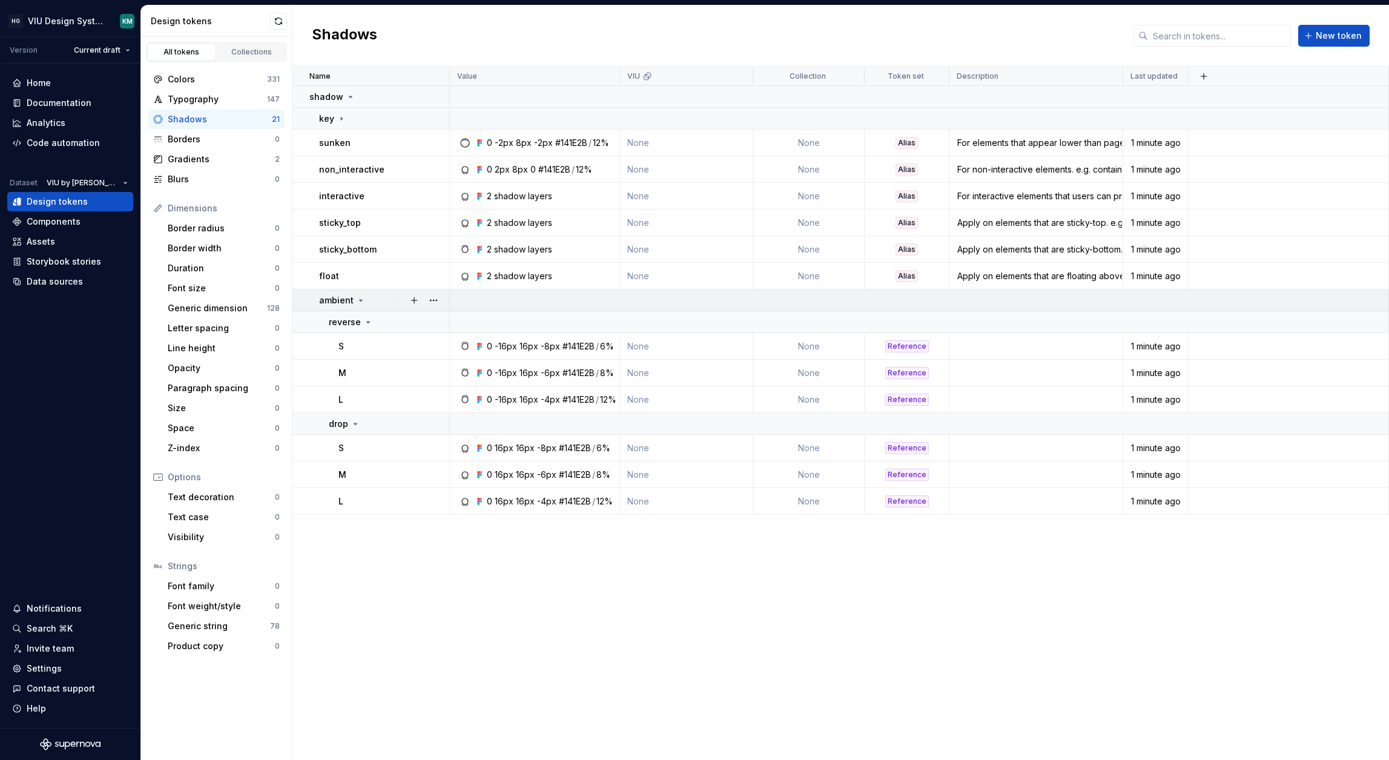
click at [356, 300] on icon at bounding box center [361, 300] width 10 height 10
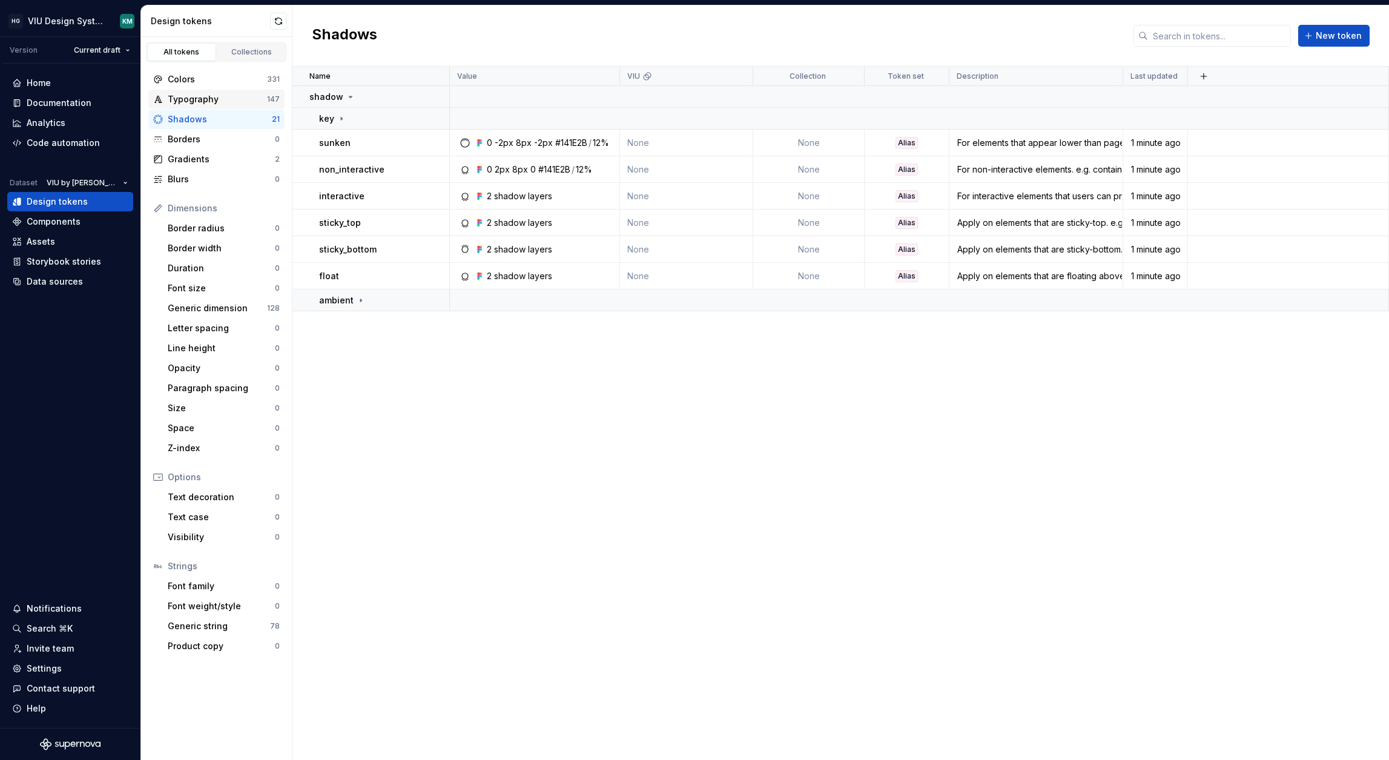
click at [225, 93] on div "Typography" at bounding box center [217, 99] width 99 height 12
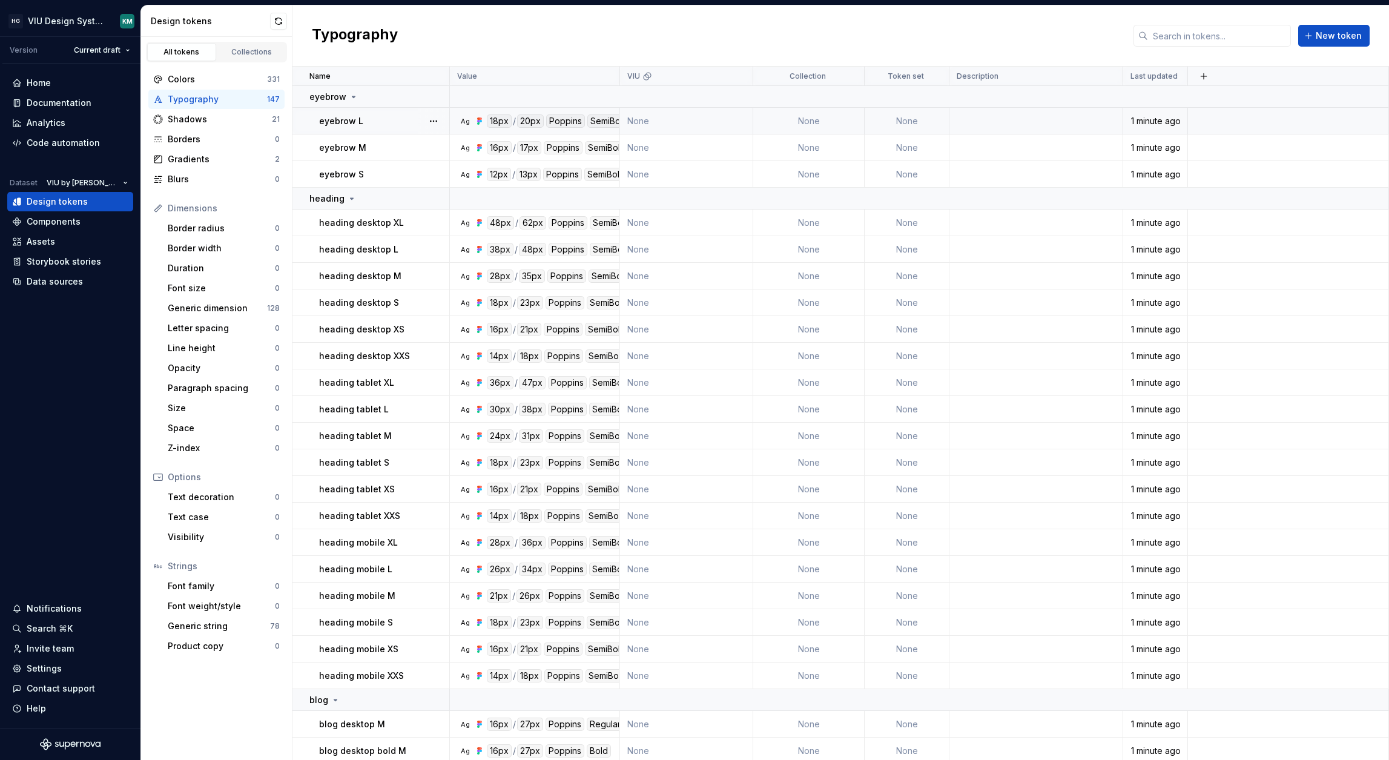
click at [389, 119] on div "eyebrow L" at bounding box center [384, 121] width 130 height 12
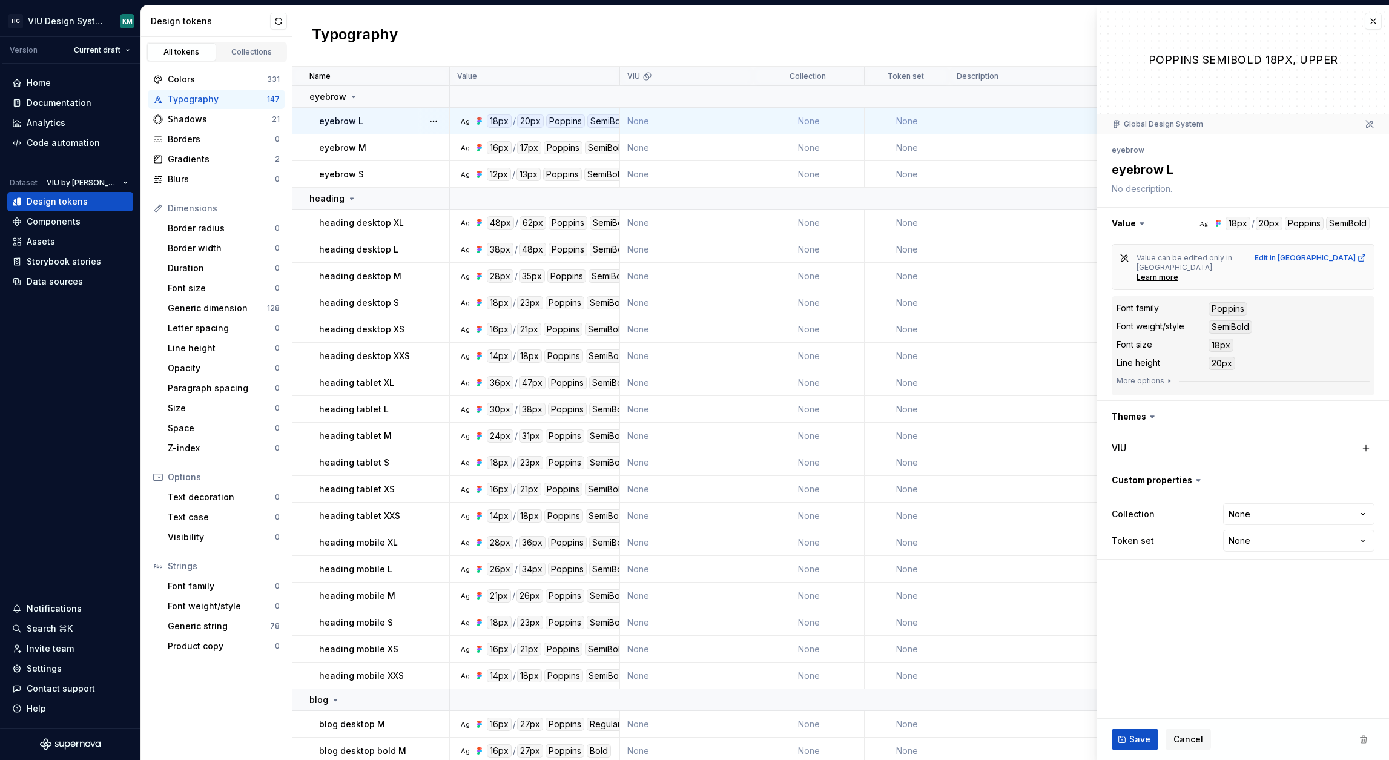
click at [1146, 220] on icon at bounding box center [1142, 223] width 12 height 12
click at [1138, 225] on icon at bounding box center [1142, 223] width 12 height 12
click at [1234, 222] on button "button" at bounding box center [1243, 223] width 292 height 31
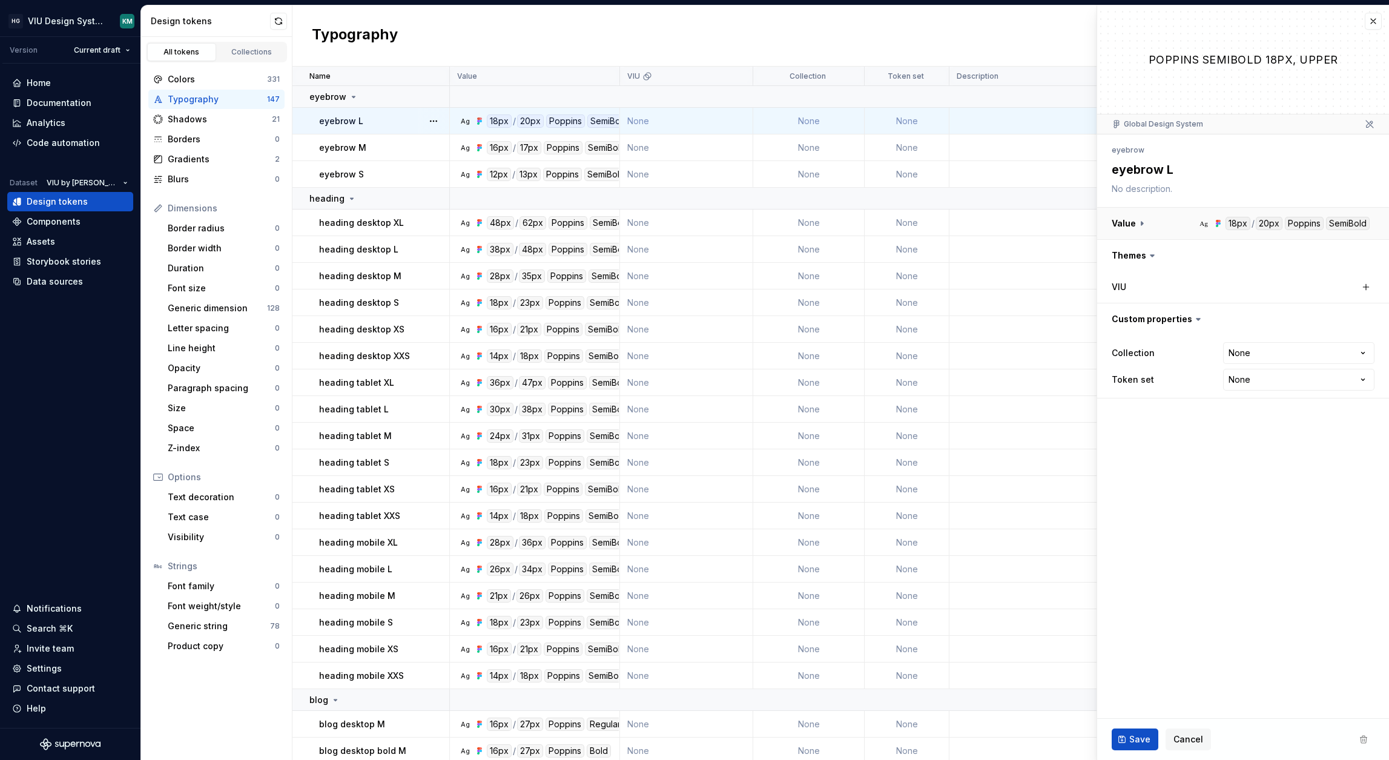
click at [1234, 222] on button "button" at bounding box center [1243, 223] width 292 height 31
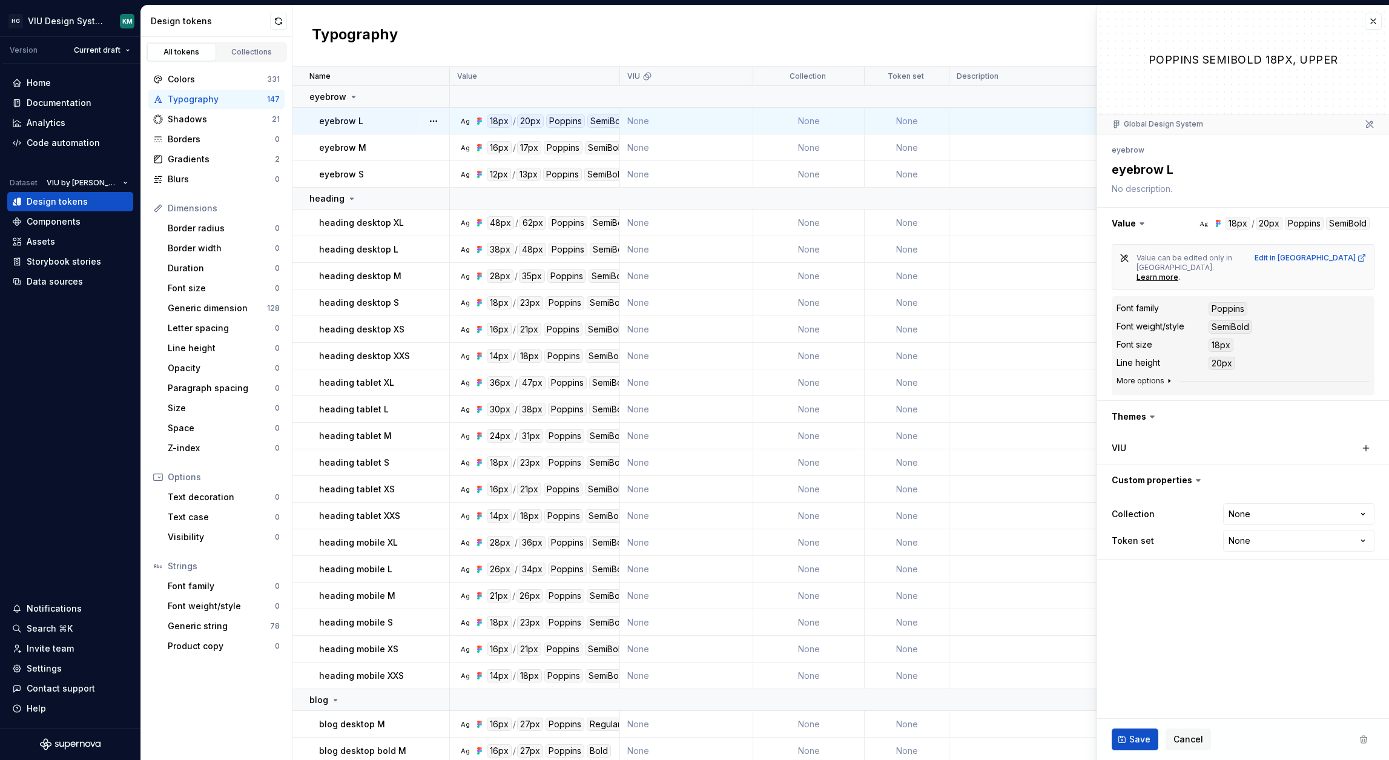
click at [1164, 376] on icon "button" at bounding box center [1169, 381] width 10 height 10
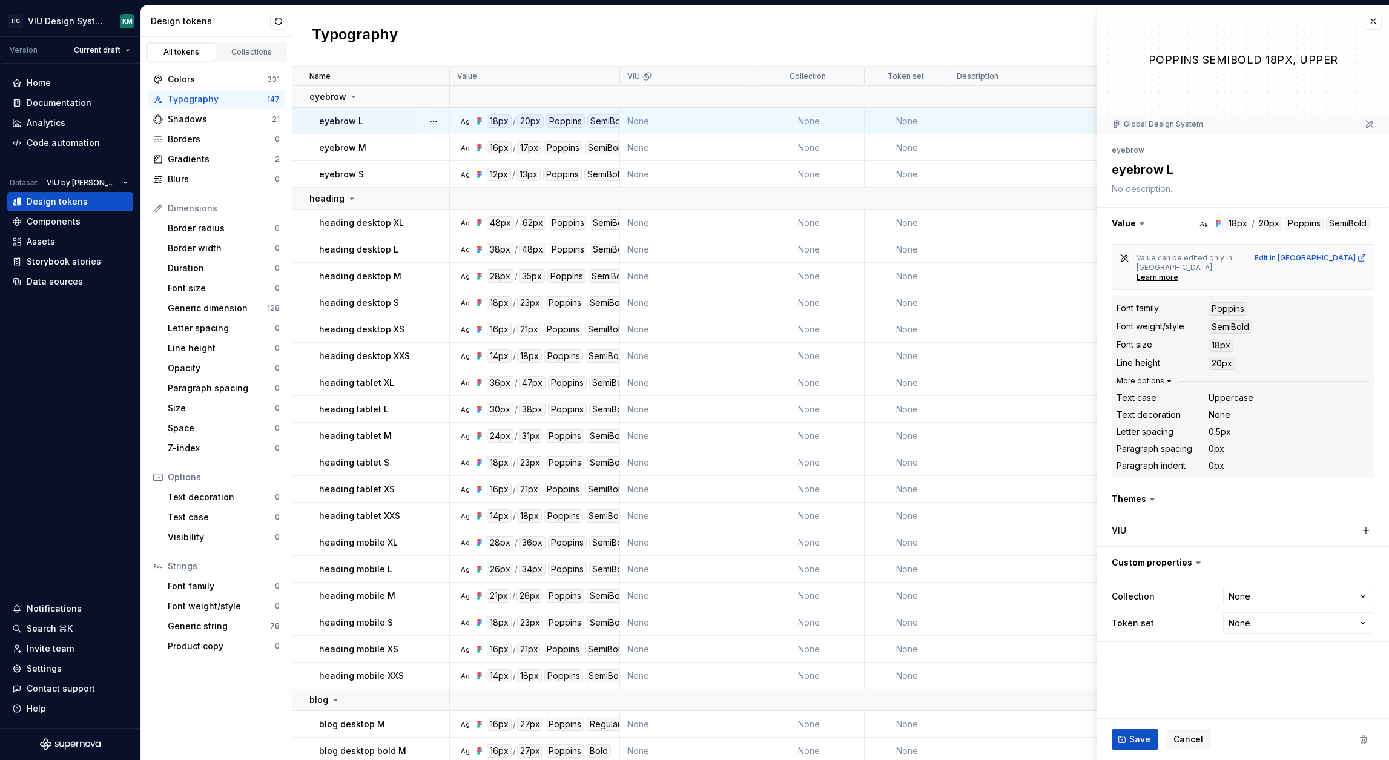
click at [1164, 376] on icon "button" at bounding box center [1169, 381] width 10 height 10
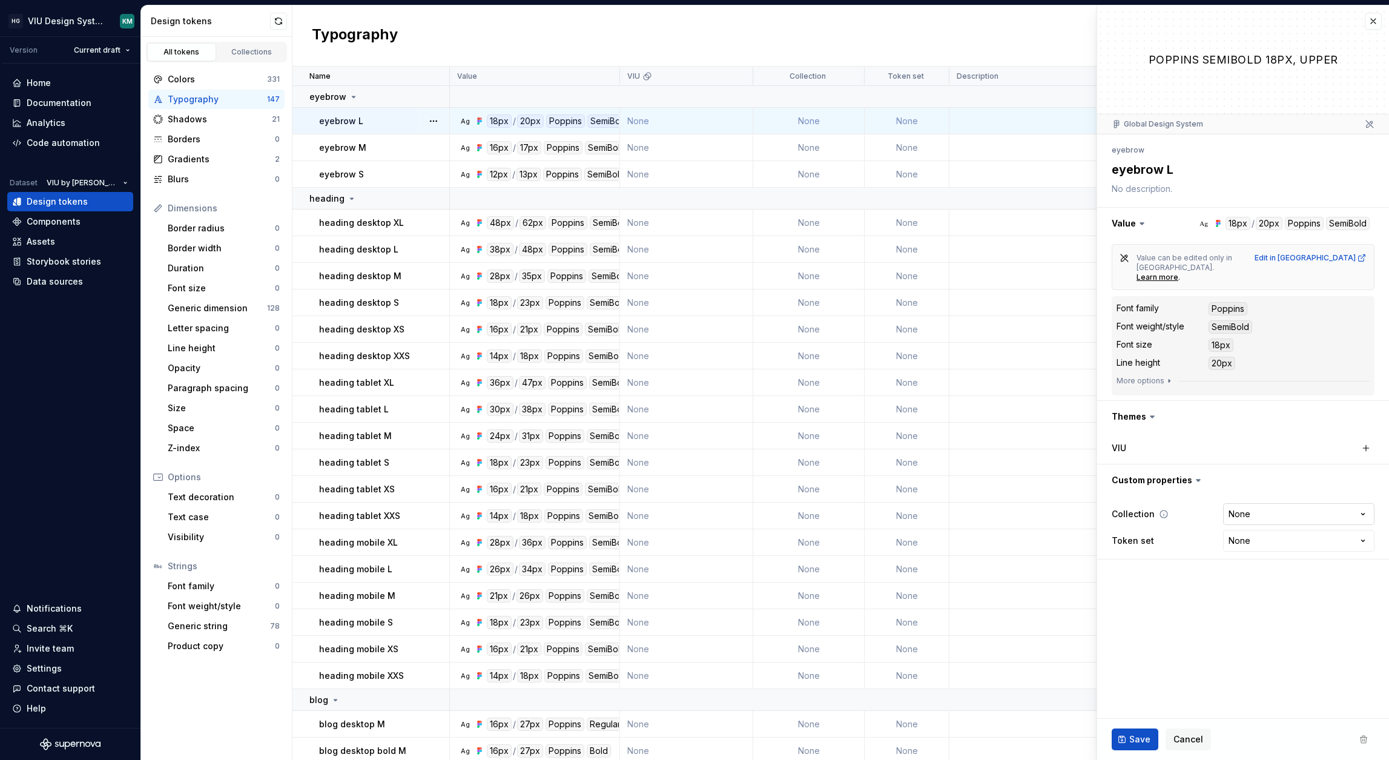
click at [1349, 496] on html "HG VIU Design System KM Version Current draft Home Documentation Analytics Code…" at bounding box center [694, 380] width 1389 height 760
click at [733, 77] on html "HG VIU Design System KM Version Current draft Home Documentation Analytics Code…" at bounding box center [694, 380] width 1389 height 760
click at [757, 170] on span "Delete theme" at bounding box center [790, 169] width 79 height 12
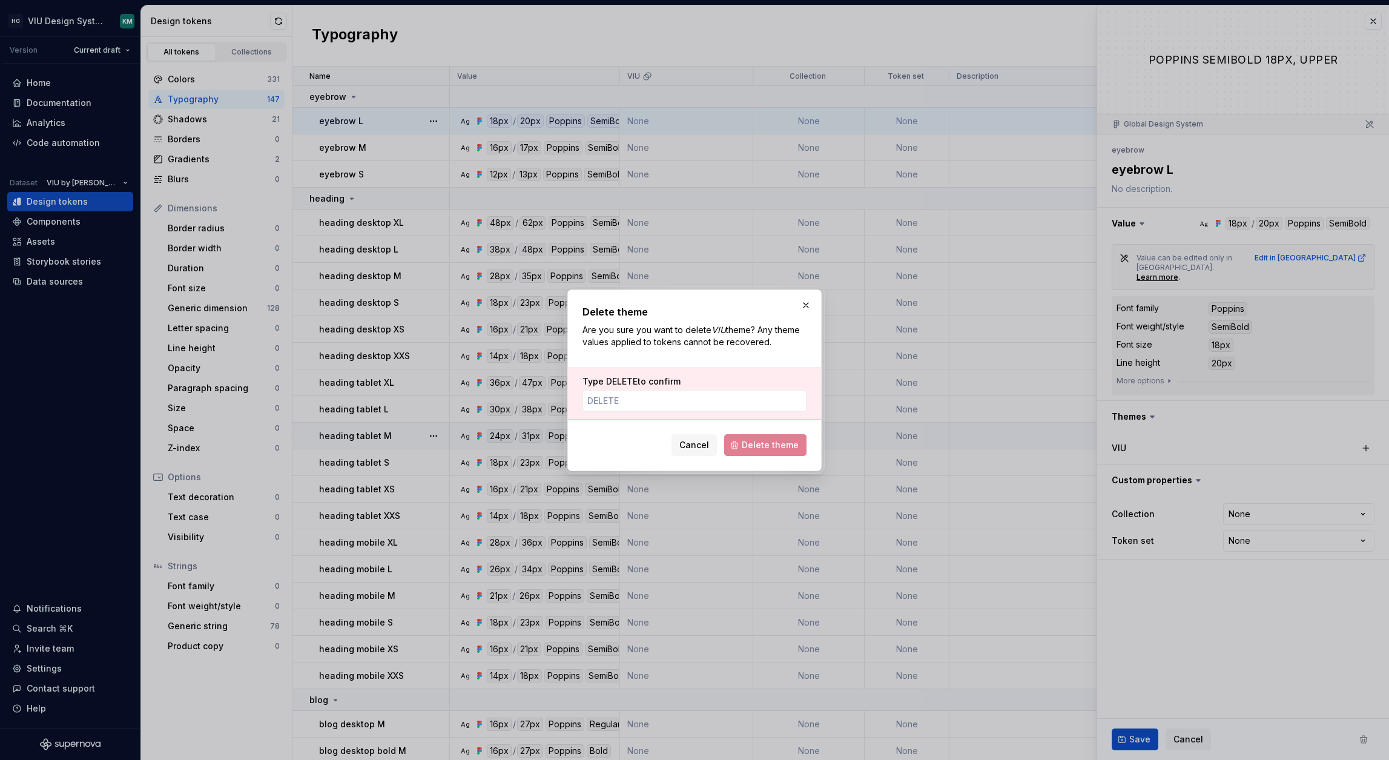
click at [703, 452] on button "Cancel" at bounding box center [693, 445] width 45 height 22
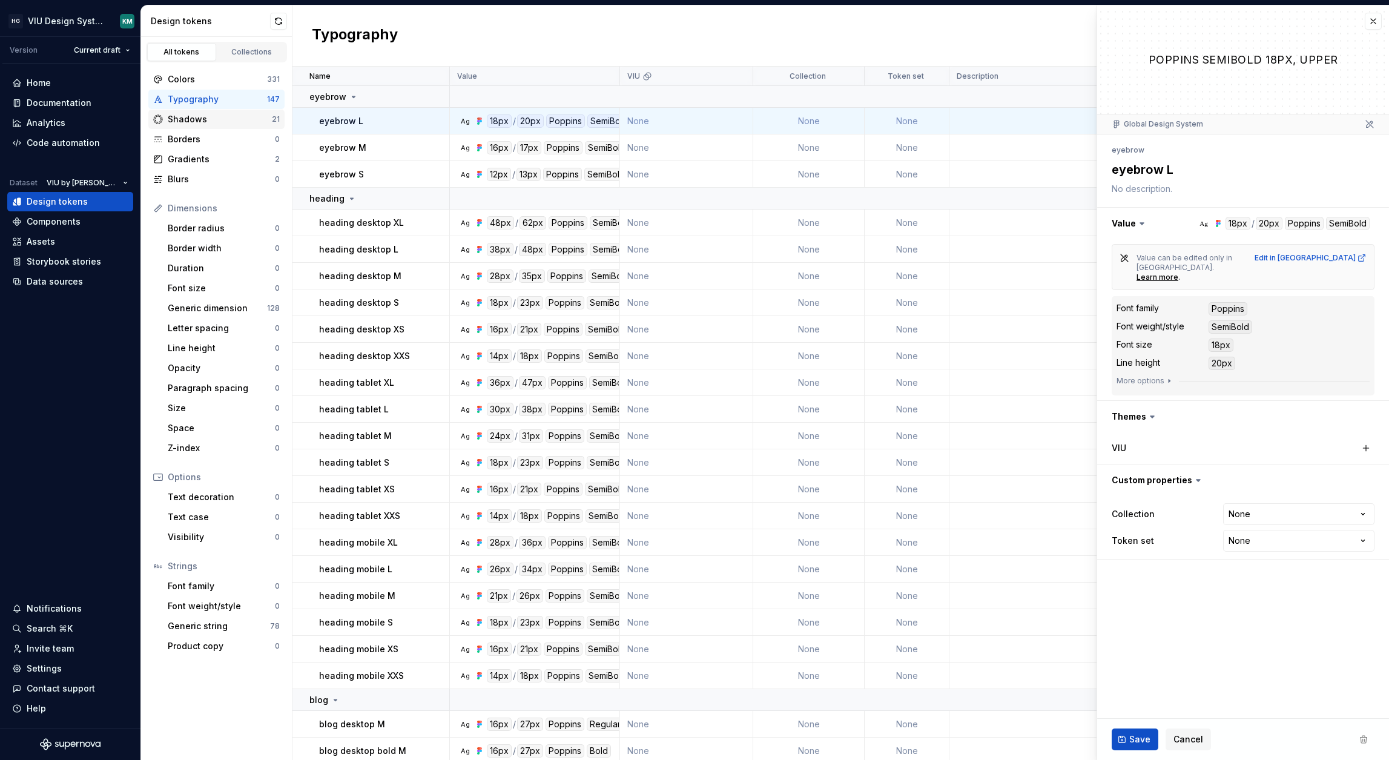
click at [233, 122] on div "Shadows" at bounding box center [220, 119] width 104 height 12
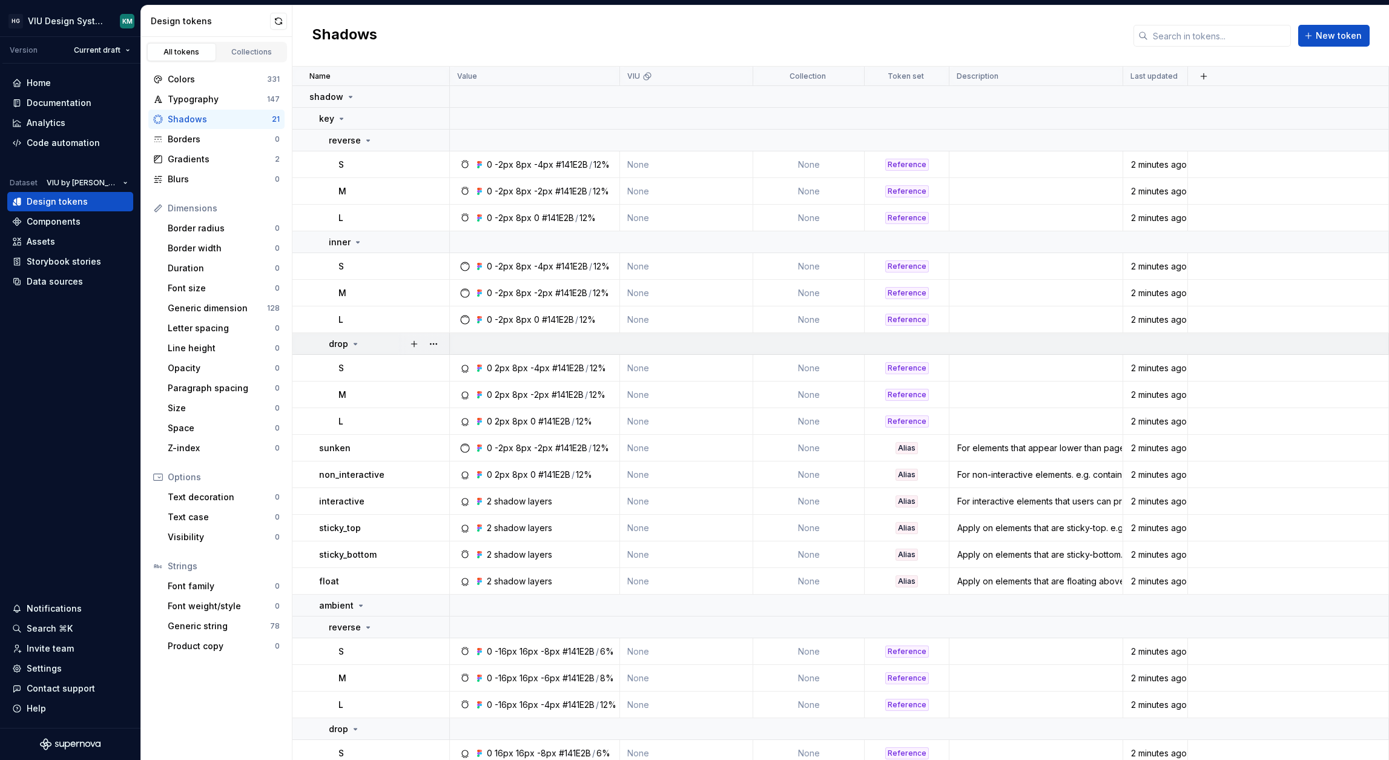
scroll to position [60, 0]
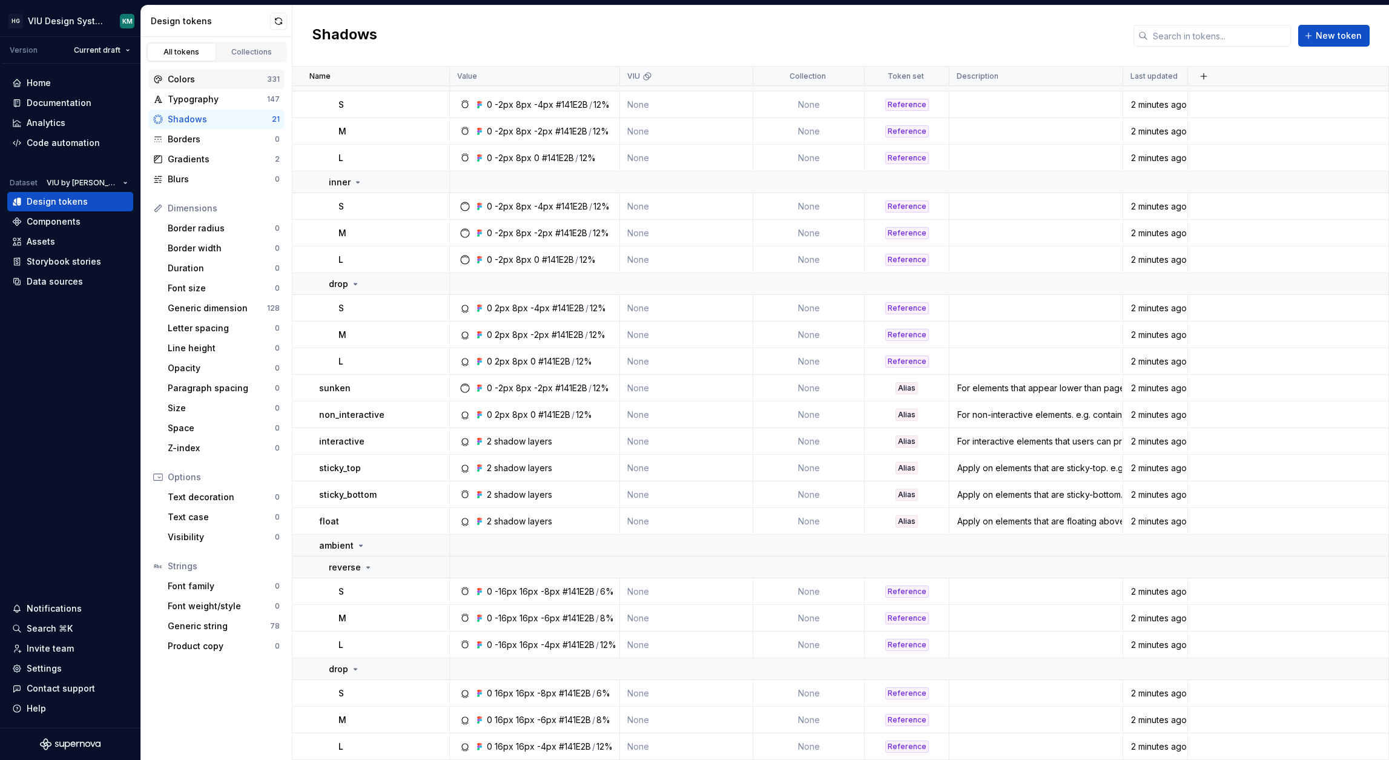
click at [202, 74] on div "Colors" at bounding box center [217, 79] width 99 height 12
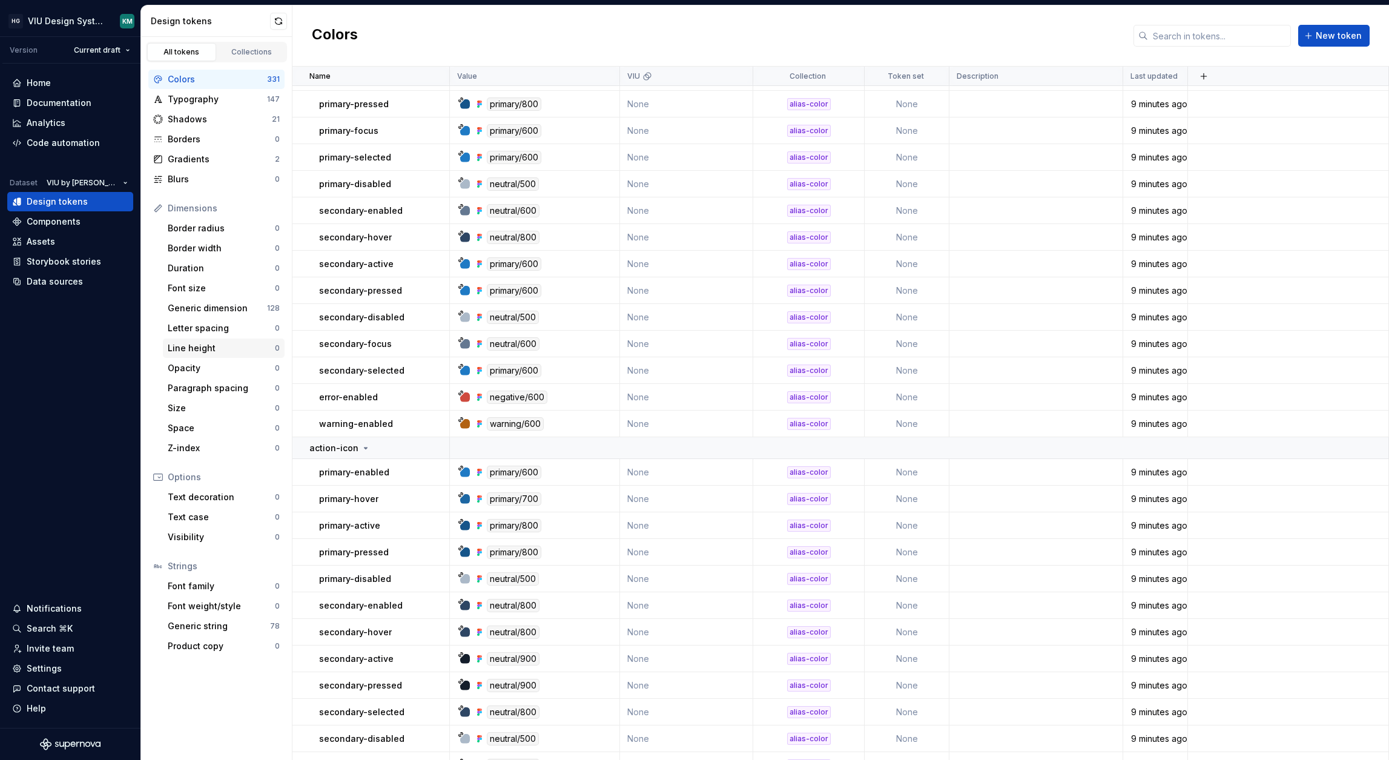
scroll to position [3906, 0]
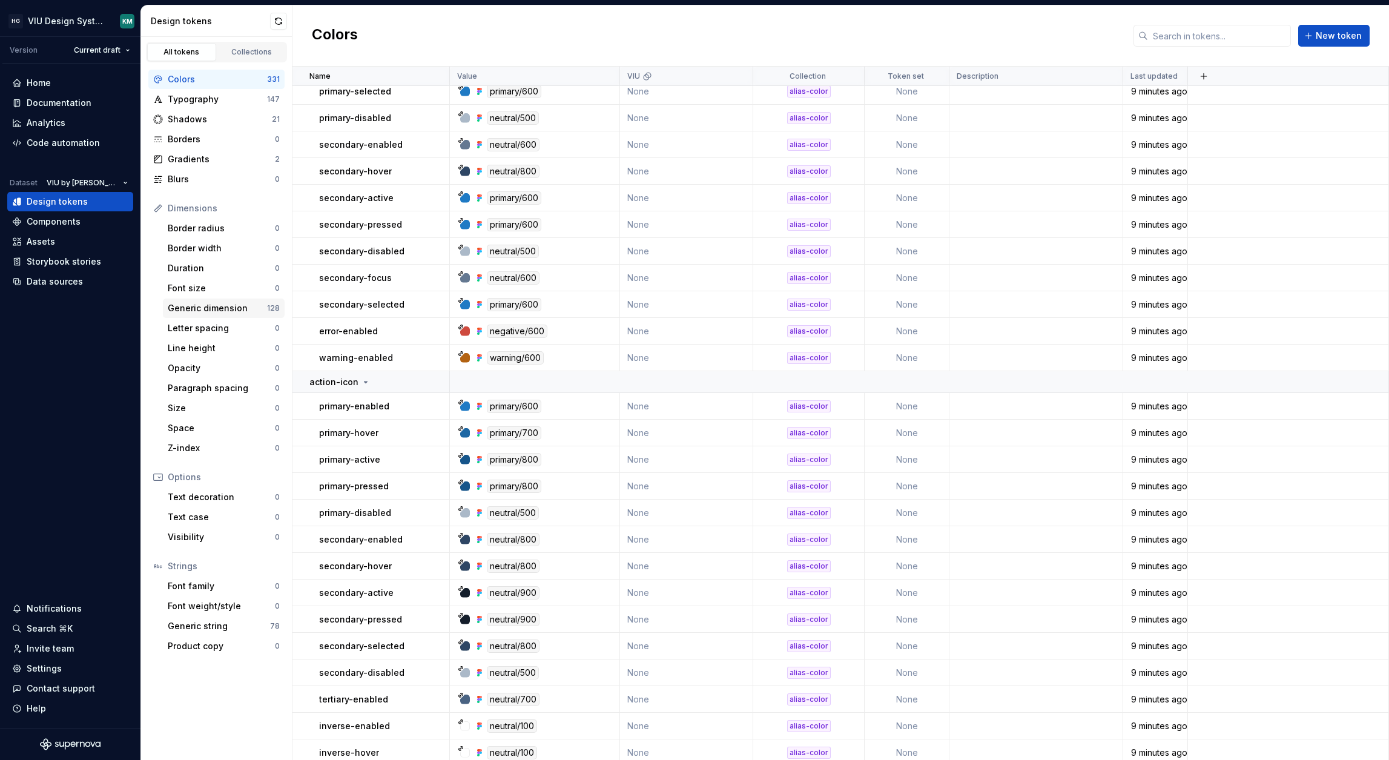
click at [235, 308] on div "Generic dimension" at bounding box center [217, 308] width 99 height 12
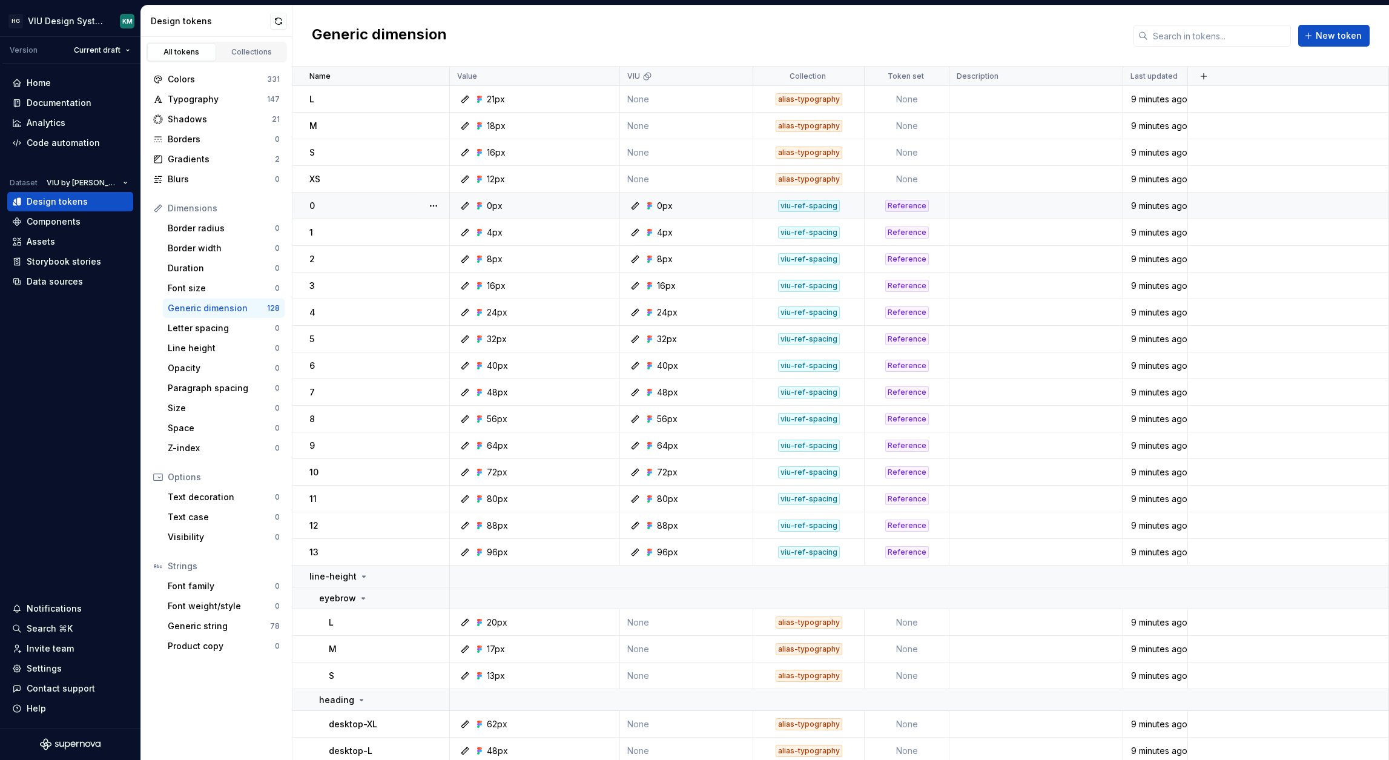
click at [384, 209] on div "0" at bounding box center [378, 206] width 139 height 12
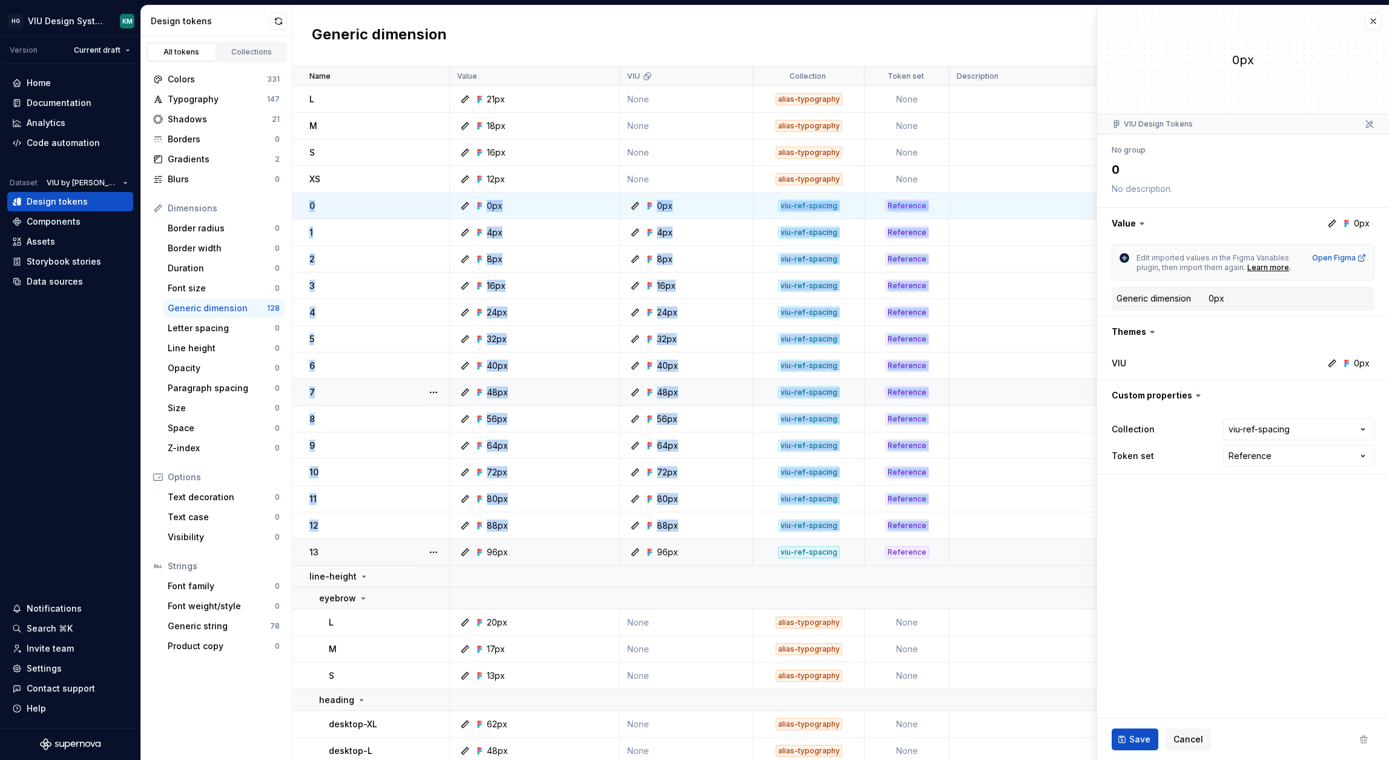
click at [360, 555] on div "13" at bounding box center [378, 552] width 139 height 12
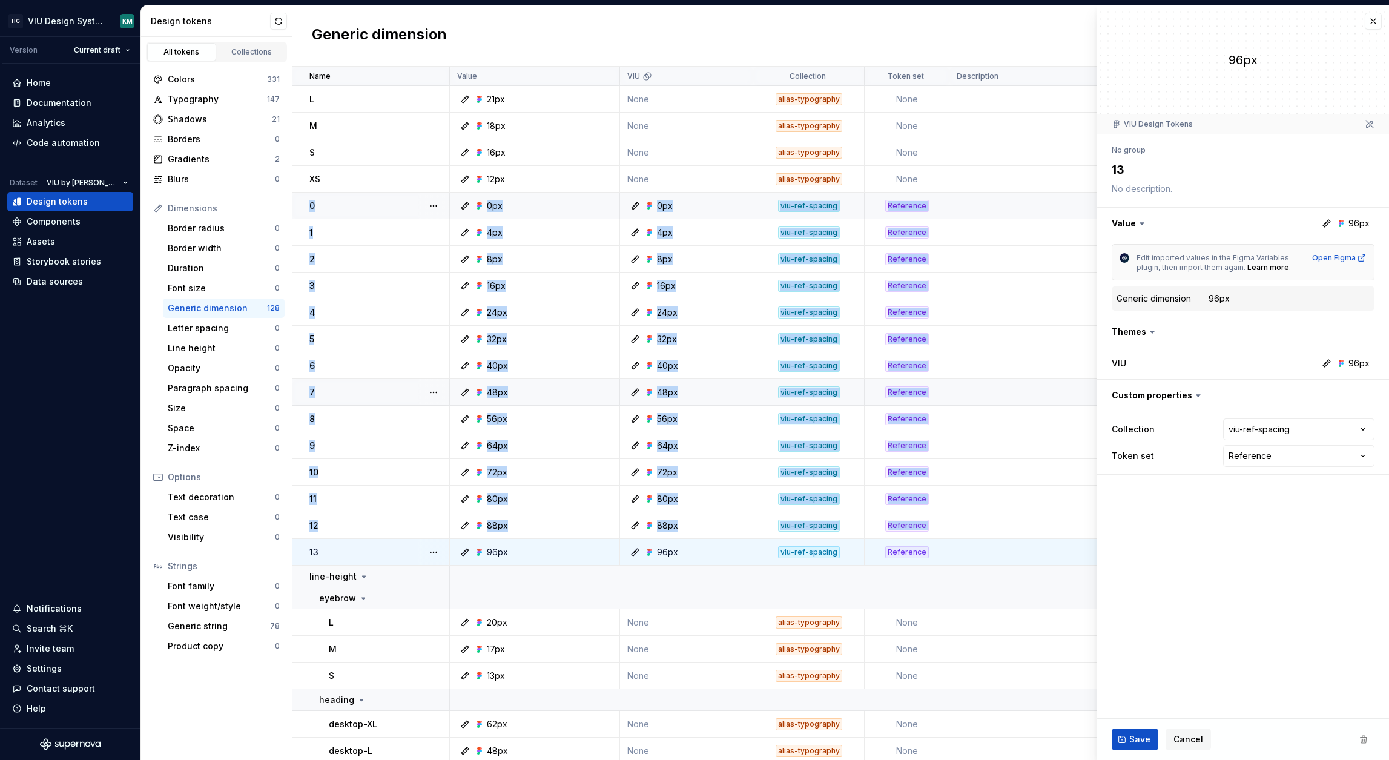
type textarea "*"
click at [690, 77] on div "VIU" at bounding box center [686, 76] width 118 height 10
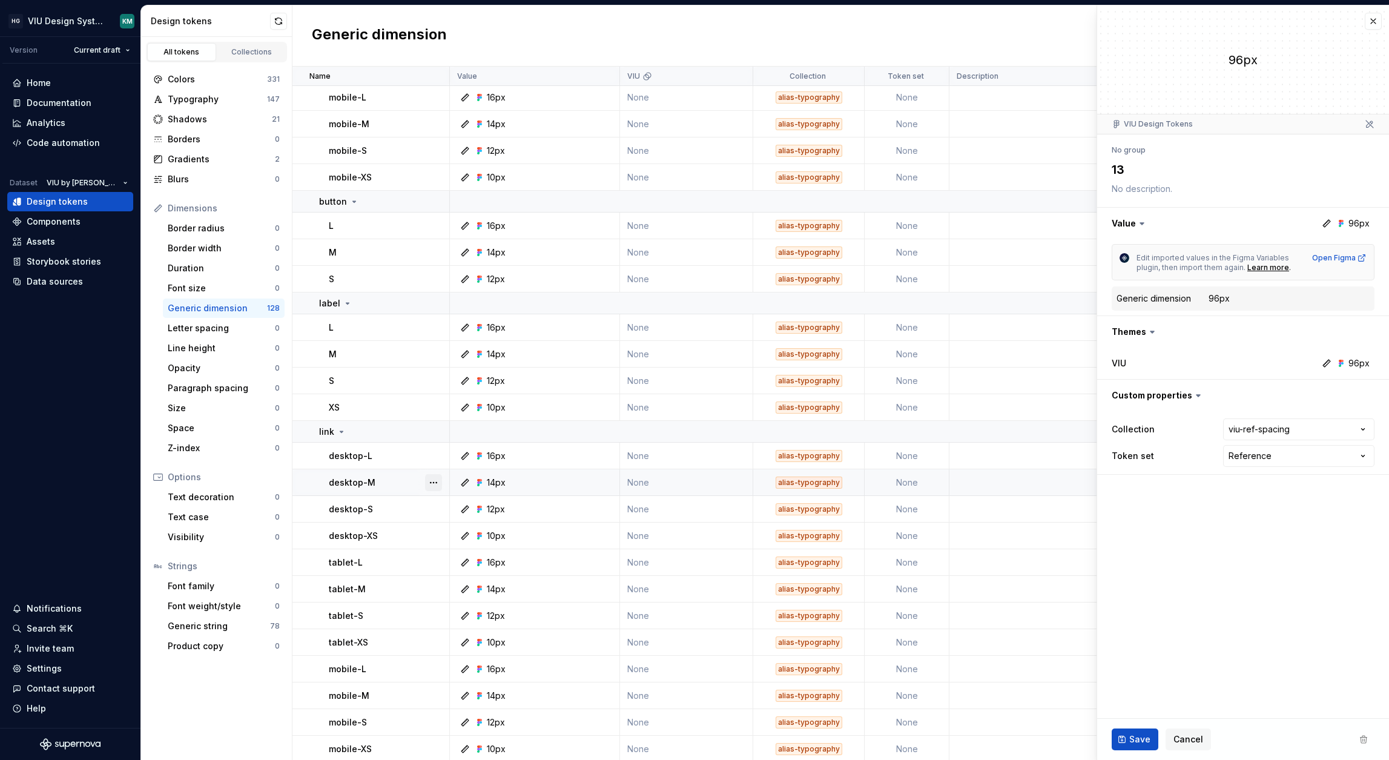
scroll to position [3084, 0]
click at [183, 636] on div "Product copy 0" at bounding box center [224, 645] width 122 height 19
drag, startPoint x: 186, startPoint y: 633, endPoint x: 193, endPoint y: 631, distance: 7.5
click at [186, 634] on div "Generic string 78" at bounding box center [224, 625] width 122 height 19
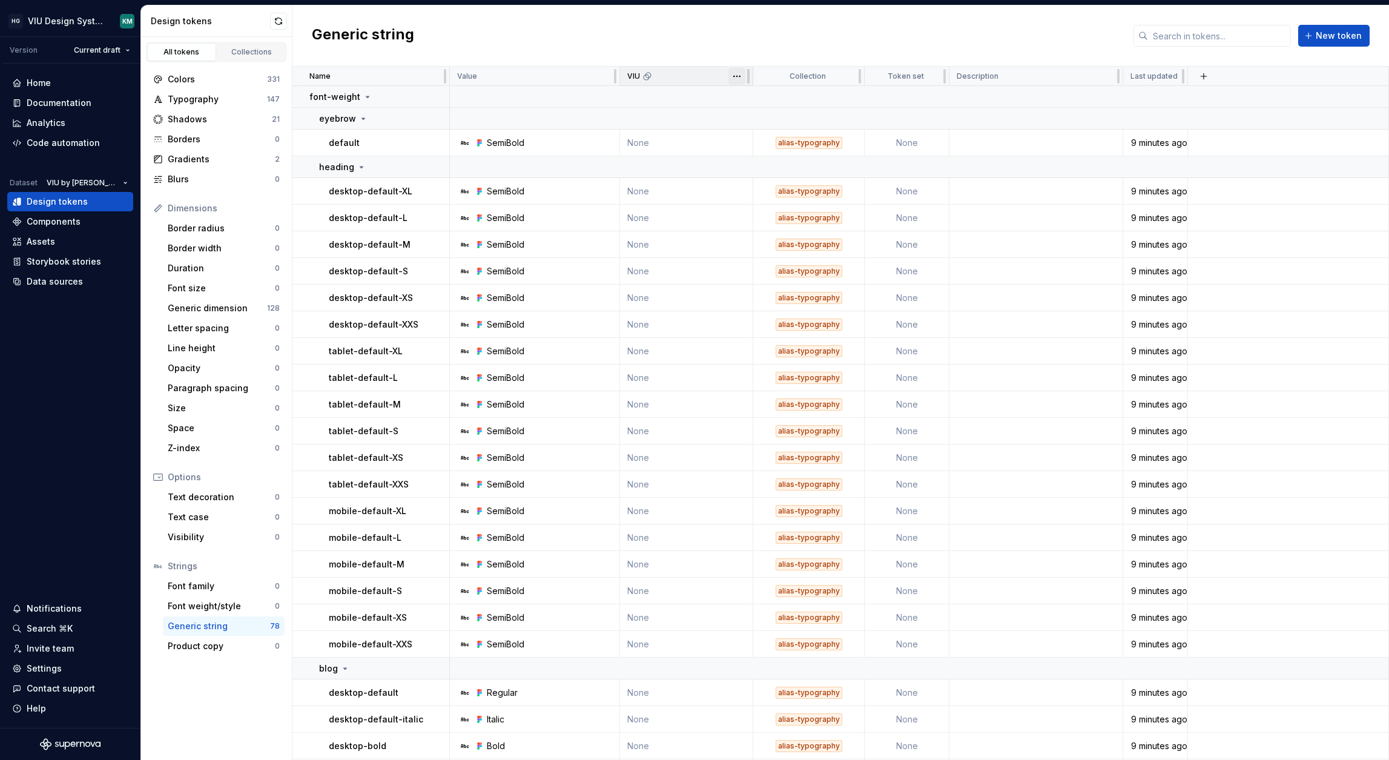
click at [732, 75] on html "HG VIU Design System KM Version Current draft Home Documentation Analytics Code…" at bounding box center [694, 380] width 1389 height 760
click at [749, 169] on div "Delete theme" at bounding box center [782, 168] width 103 height 19
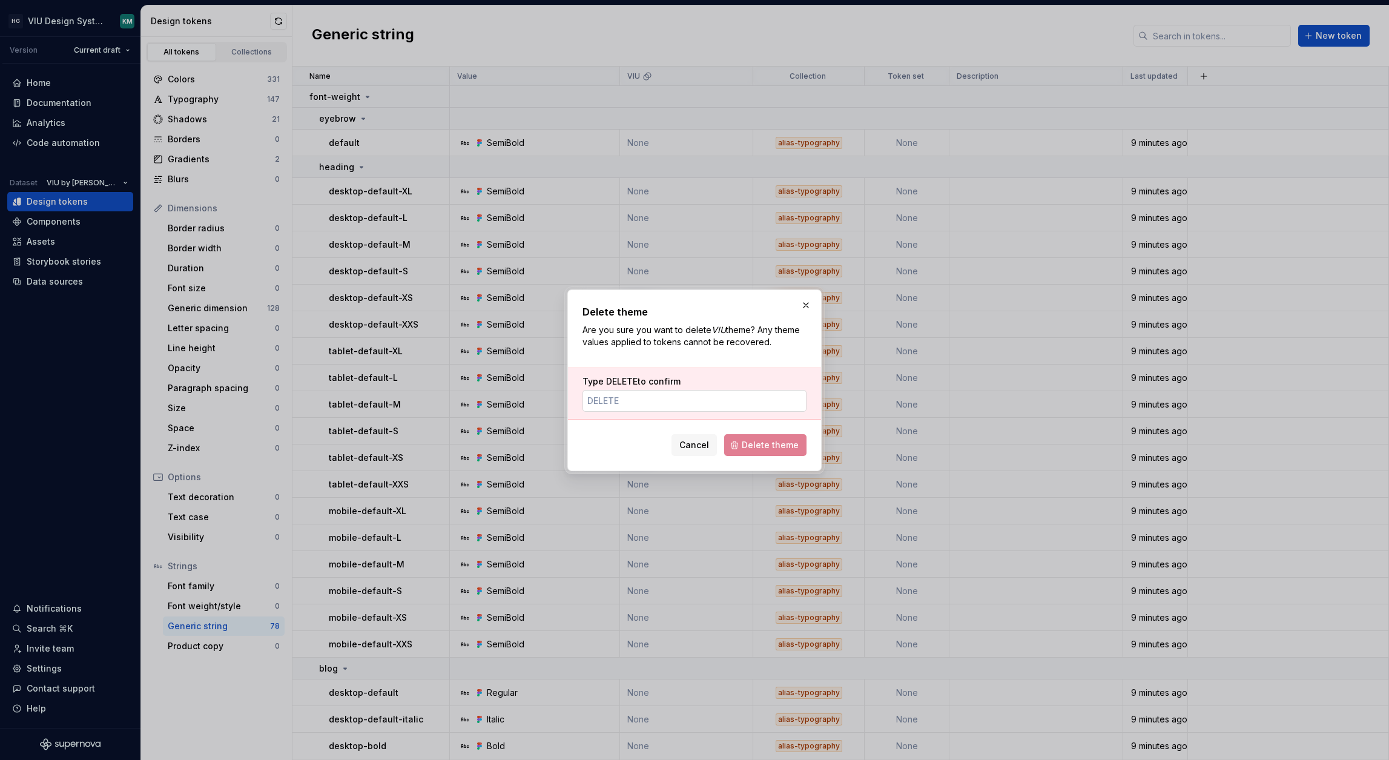
click at [690, 400] on input "Type DELETE to confirm" at bounding box center [694, 401] width 224 height 22
type input "DELETE"
click at [776, 452] on button "Delete theme" at bounding box center [765, 445] width 82 height 22
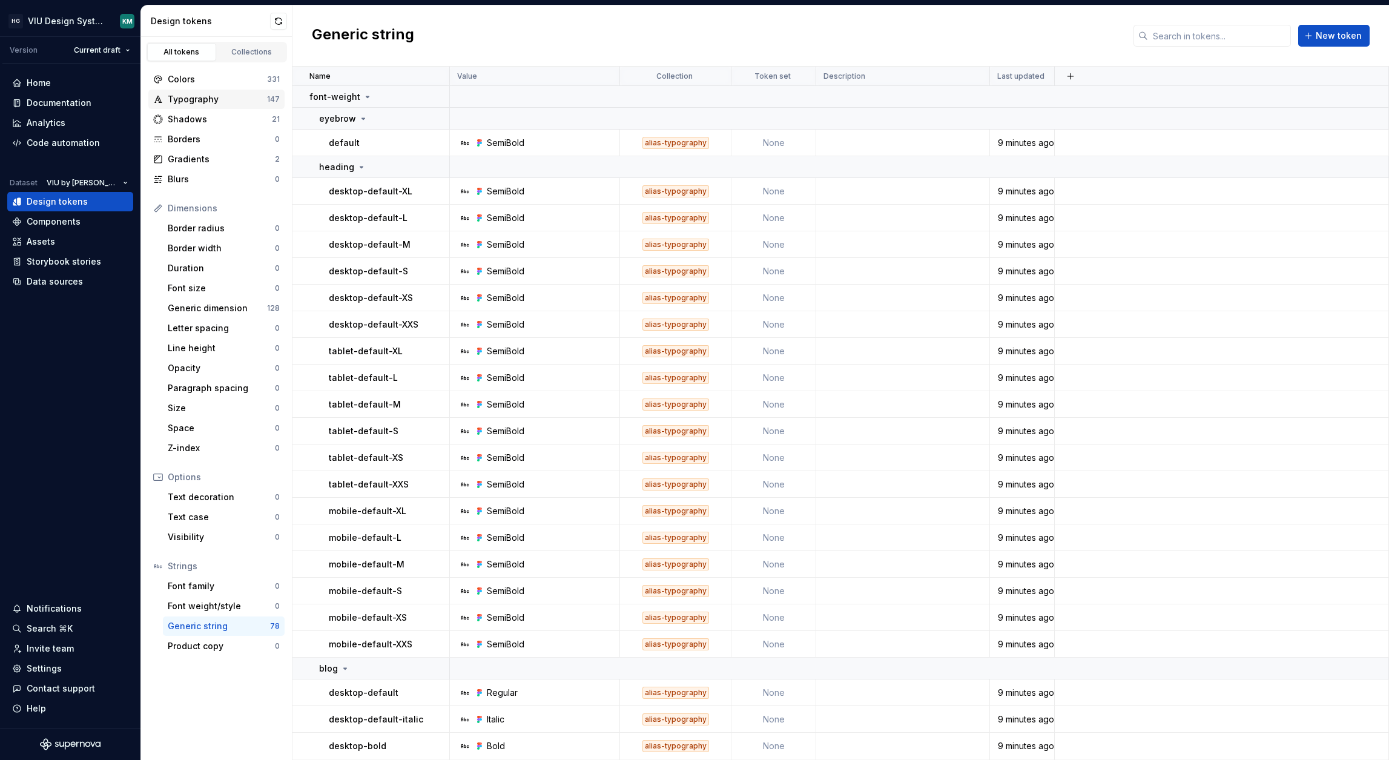
click at [204, 91] on div "Typography 147" at bounding box center [216, 99] width 136 height 19
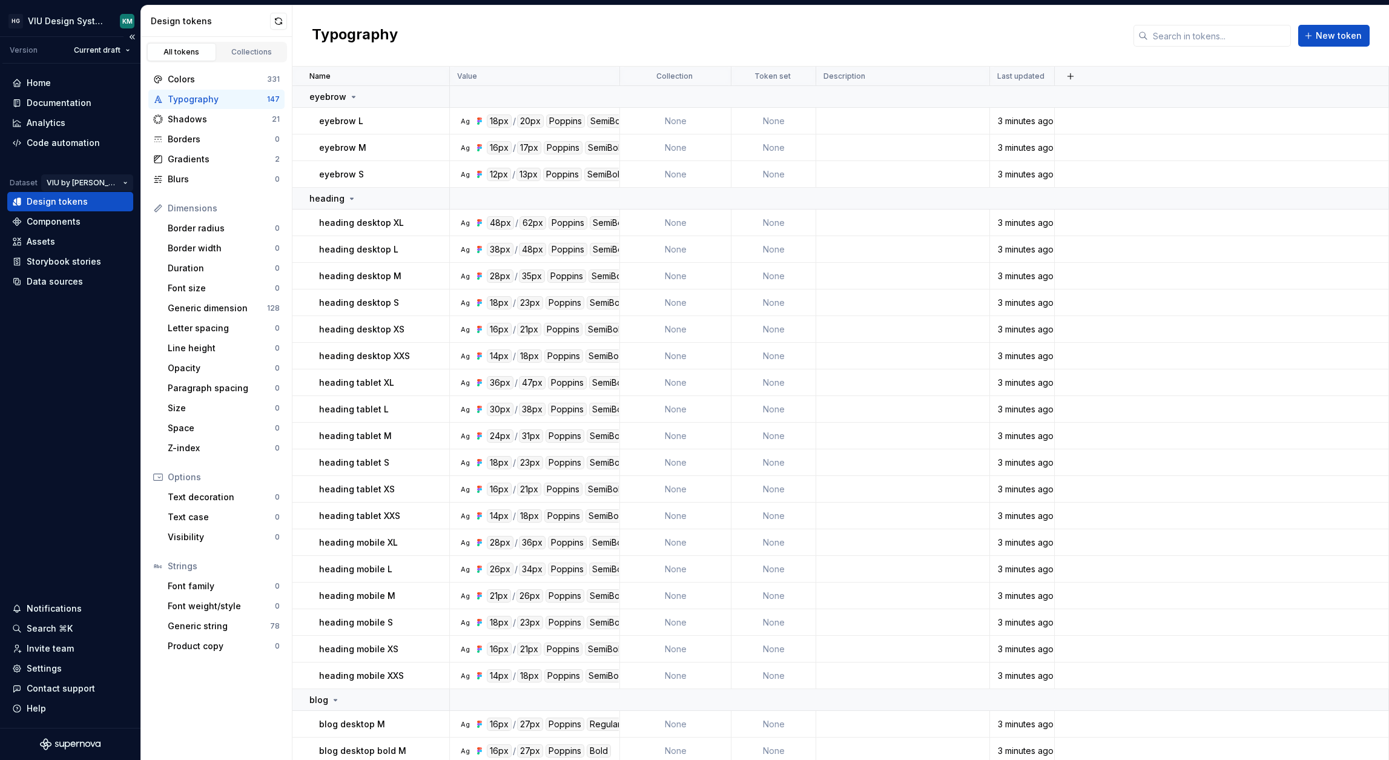
click at [107, 182] on html "HG VIU Design System KM Version Current draft Home Documentation Analytics Code…" at bounding box center [694, 380] width 1389 height 760
click at [105, 222] on div "Valon" at bounding box center [144, 226] width 99 height 12
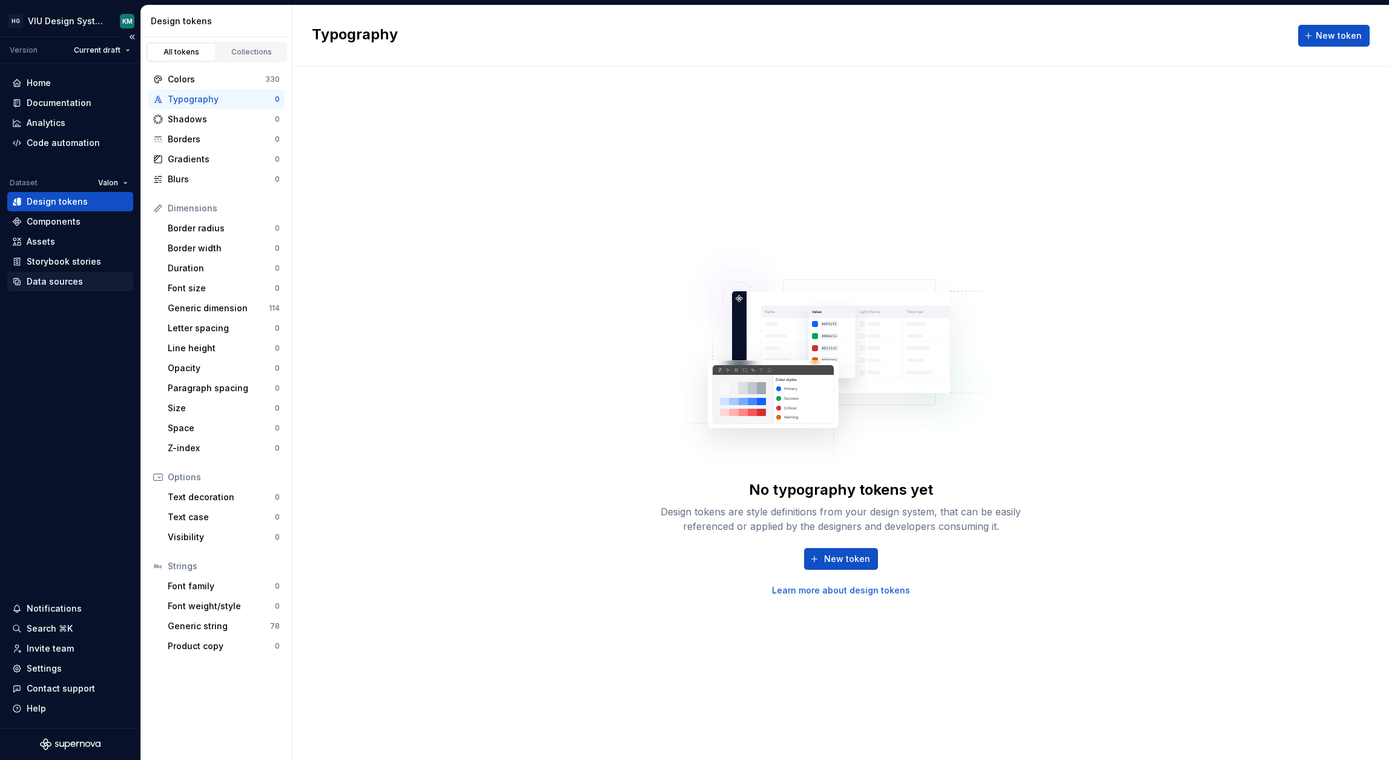
click at [70, 278] on div "Data sources" at bounding box center [55, 281] width 56 height 12
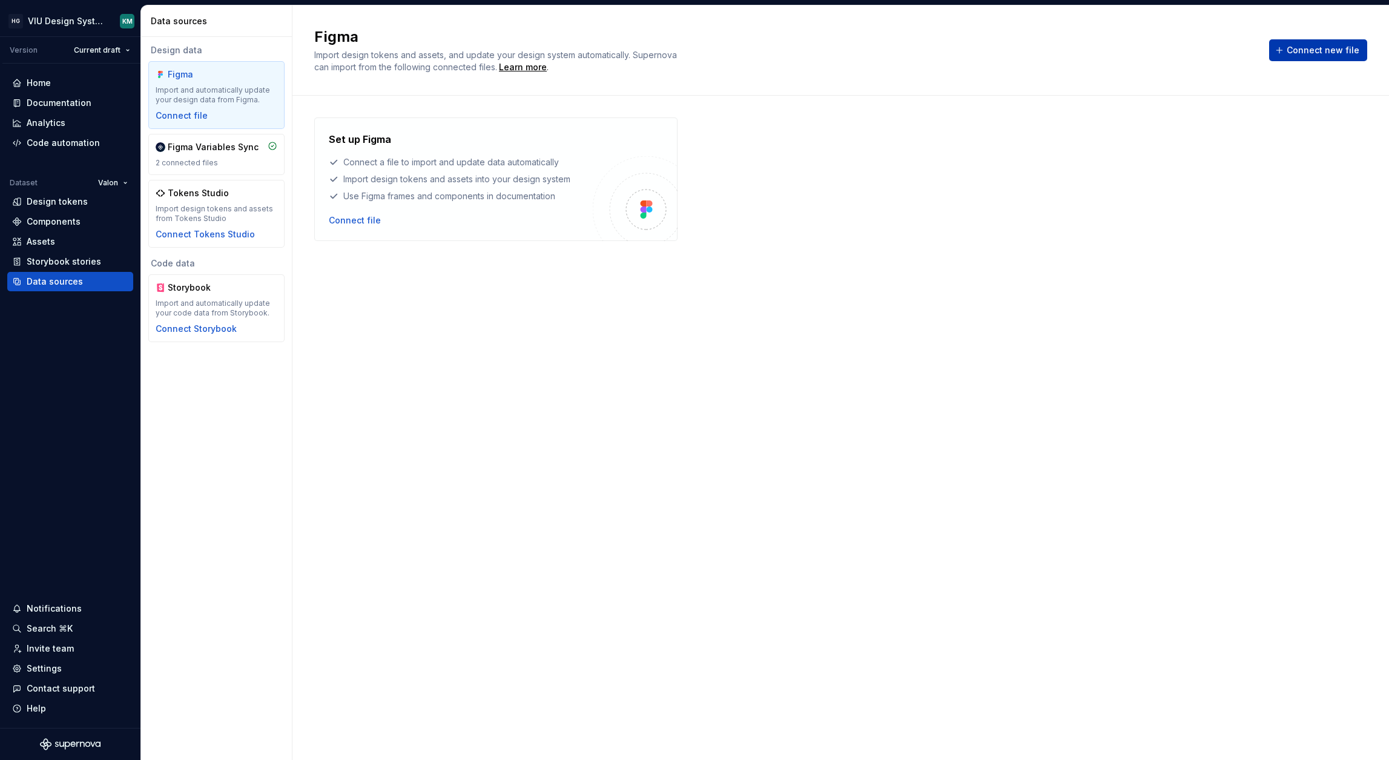
click at [1302, 50] on span "Connect new file" at bounding box center [1322, 50] width 73 height 12
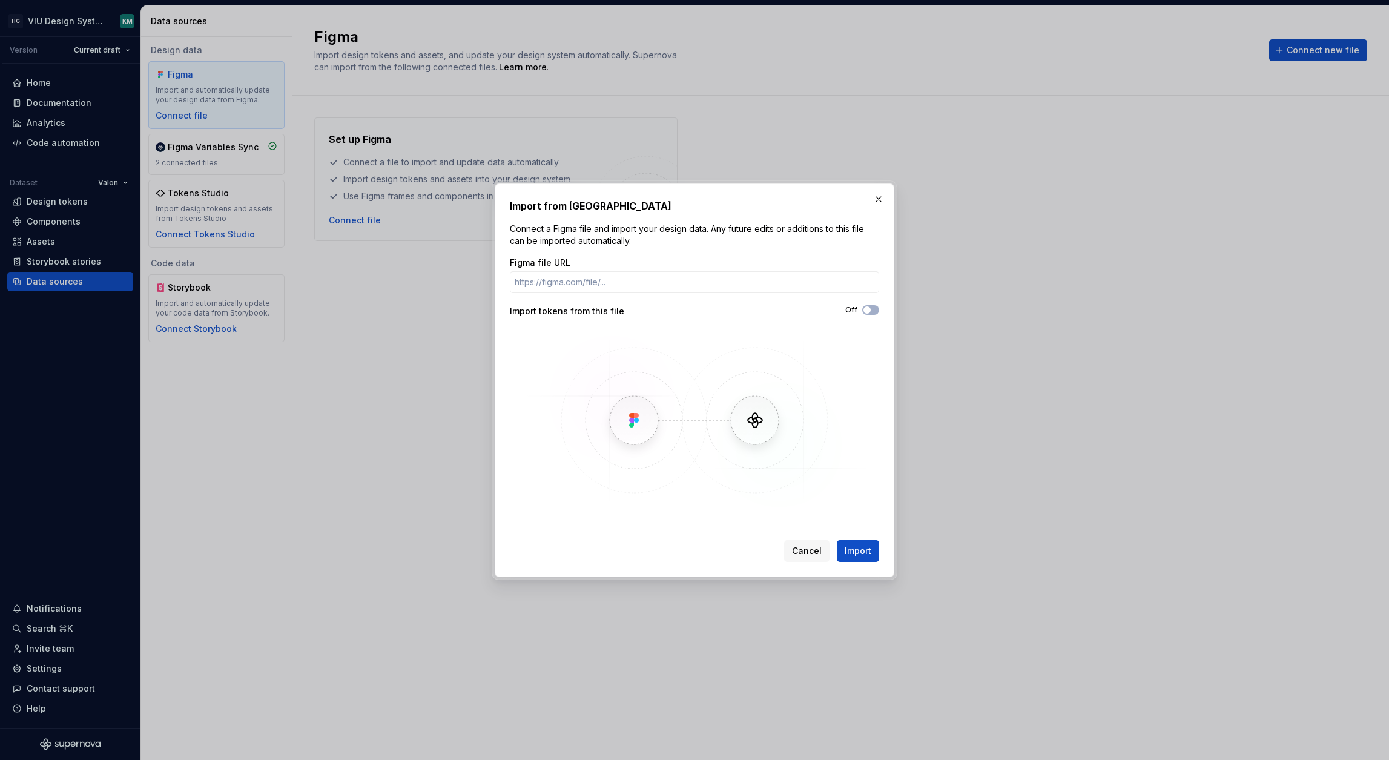
type input "[URL][DOMAIN_NAME]"
click at [874, 548] on button "Import" at bounding box center [858, 551] width 42 height 22
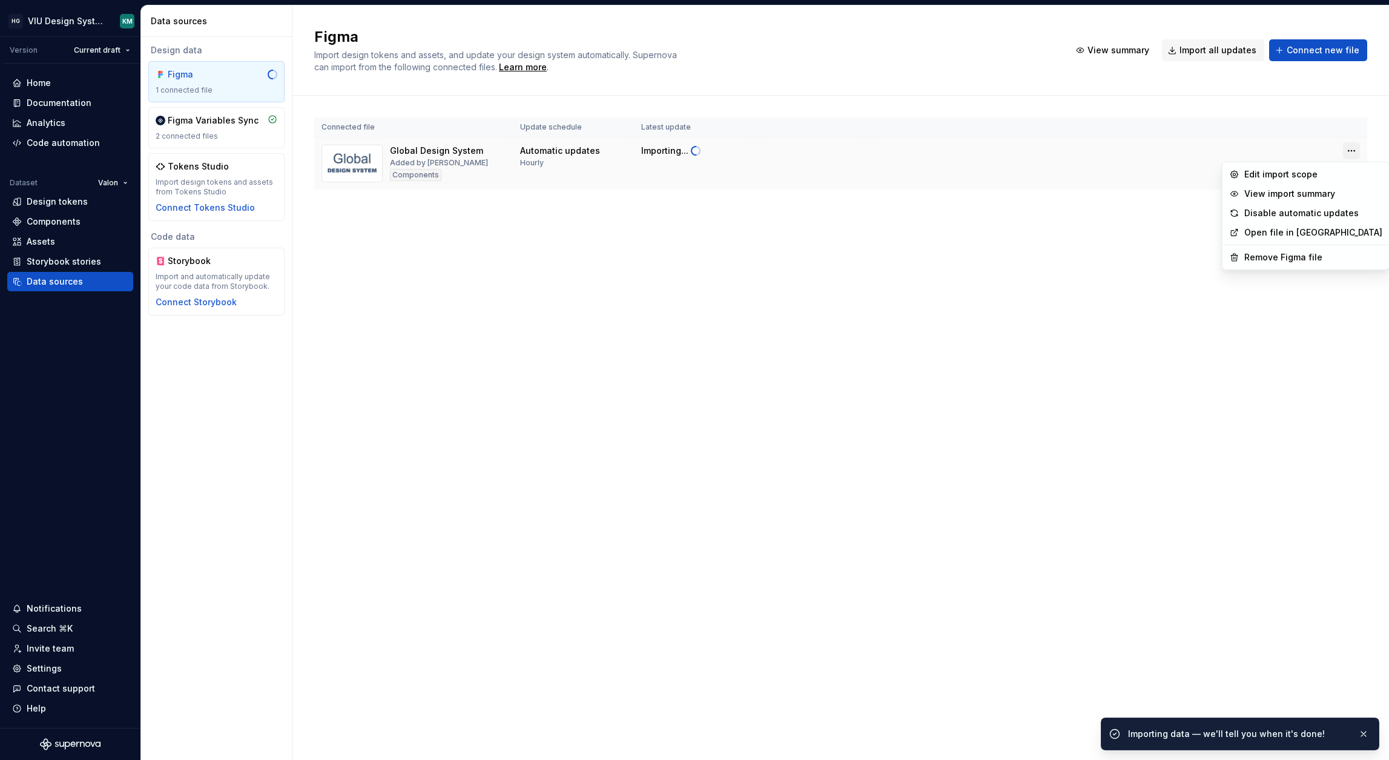
click at [1352, 151] on html "HG VIU Design System KM Version Current draft Home Documentation Analytics Code…" at bounding box center [694, 380] width 1389 height 760
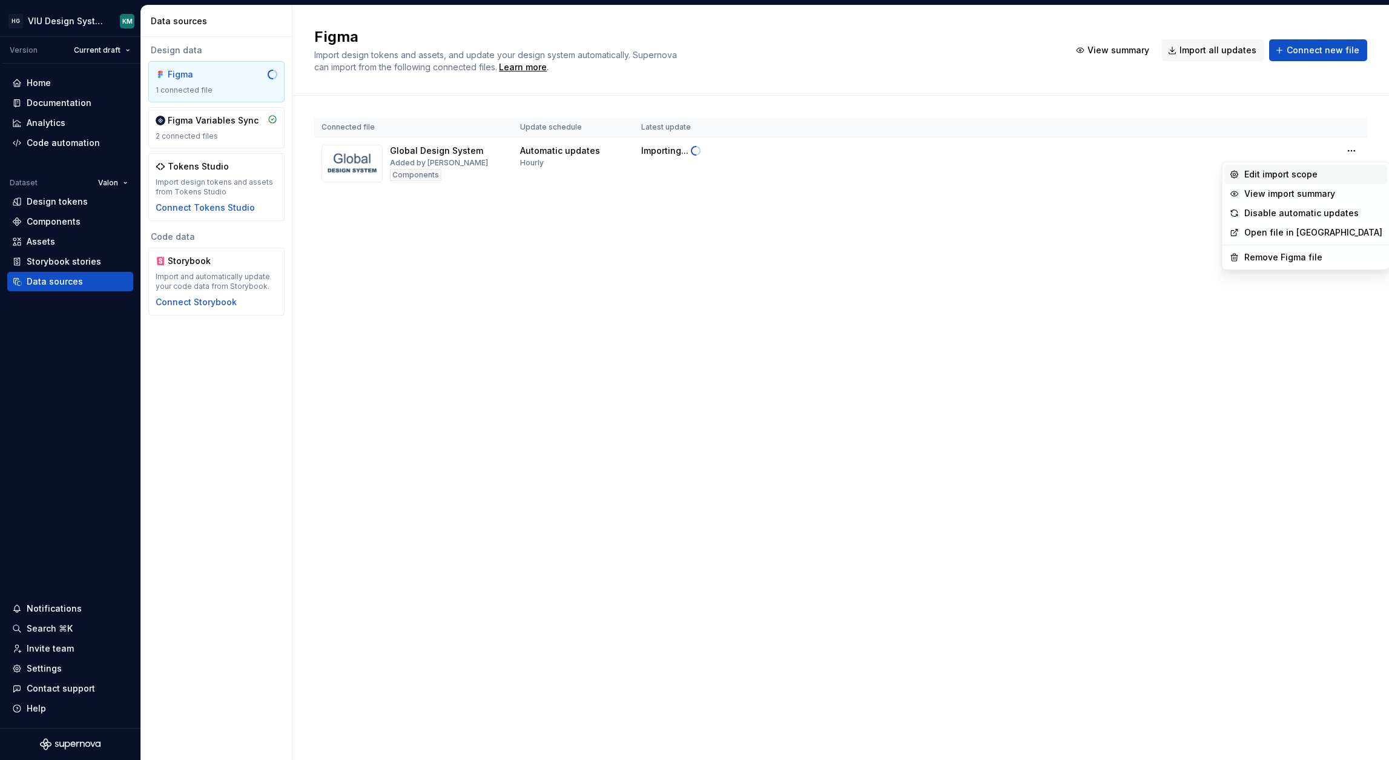
click at [1308, 178] on div "Edit import scope" at bounding box center [1313, 174] width 138 height 12
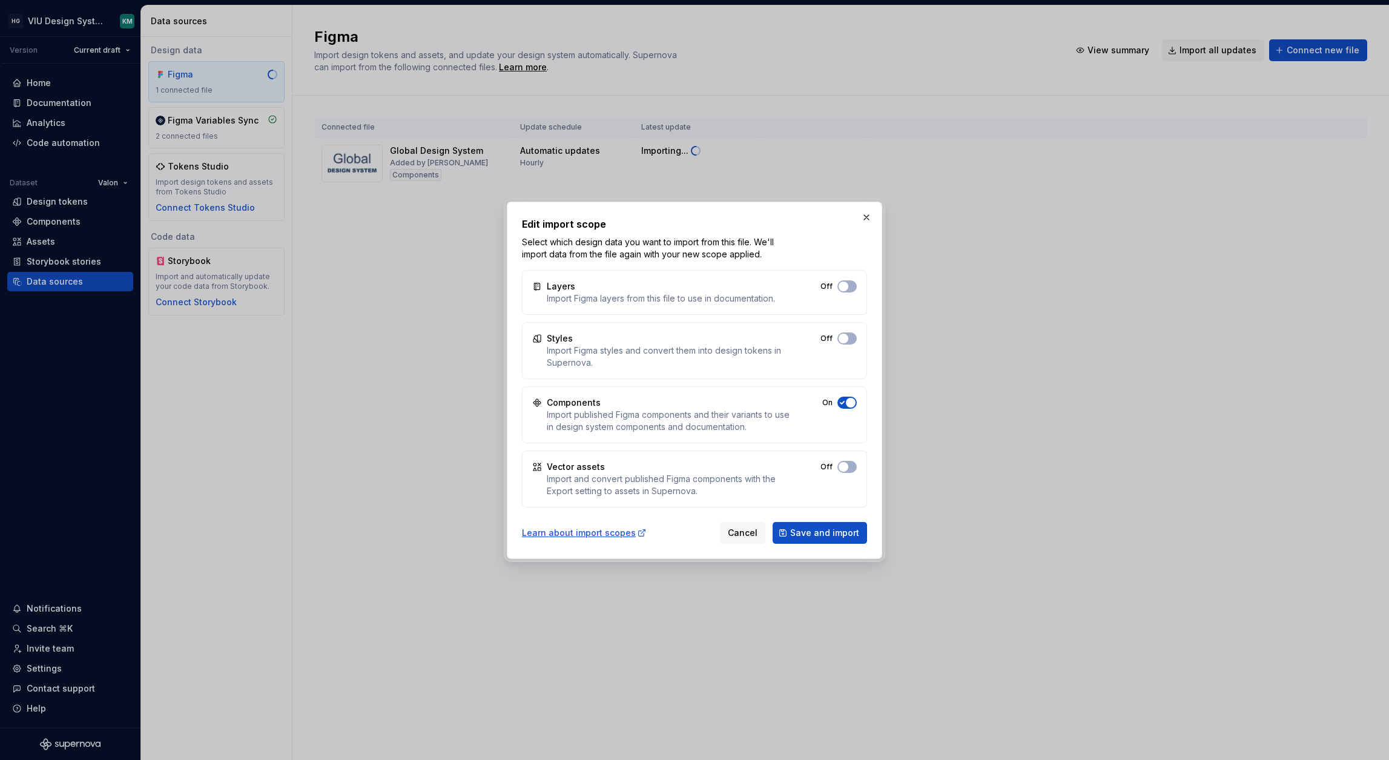
click at [847, 291] on span "button" at bounding box center [843, 286] width 10 height 10
click at [842, 337] on span "button" at bounding box center [843, 339] width 10 height 10
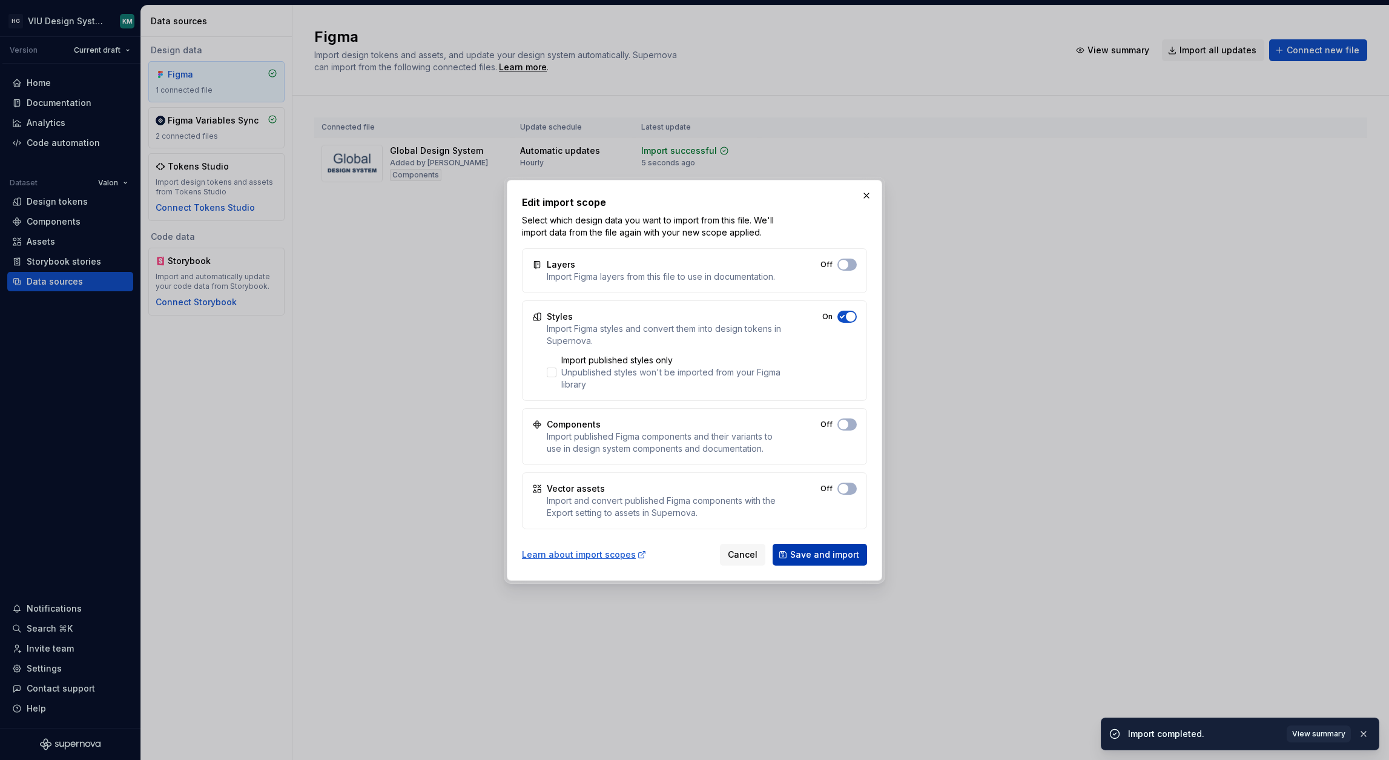
click at [817, 558] on span "Save and import" at bounding box center [824, 554] width 69 height 12
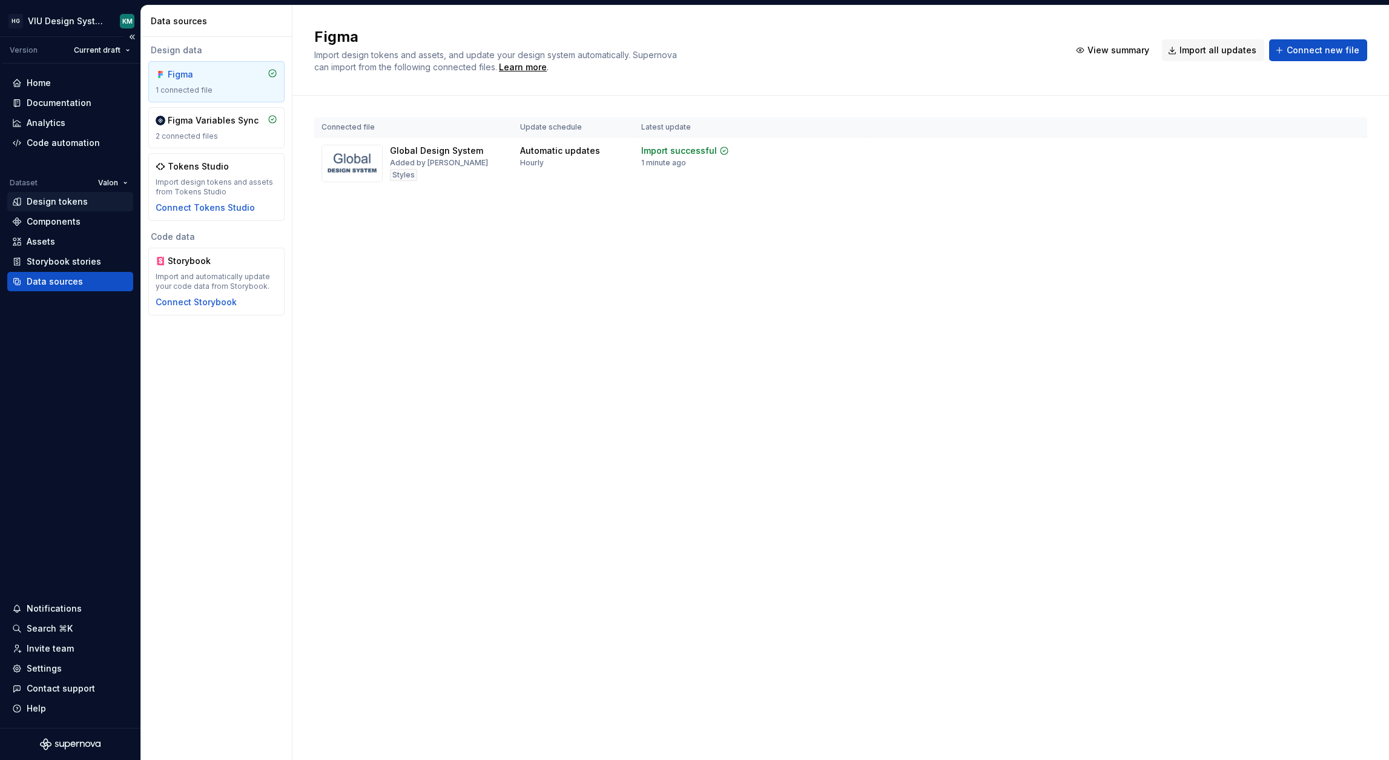
click at [52, 202] on div "Design tokens" at bounding box center [57, 202] width 61 height 12
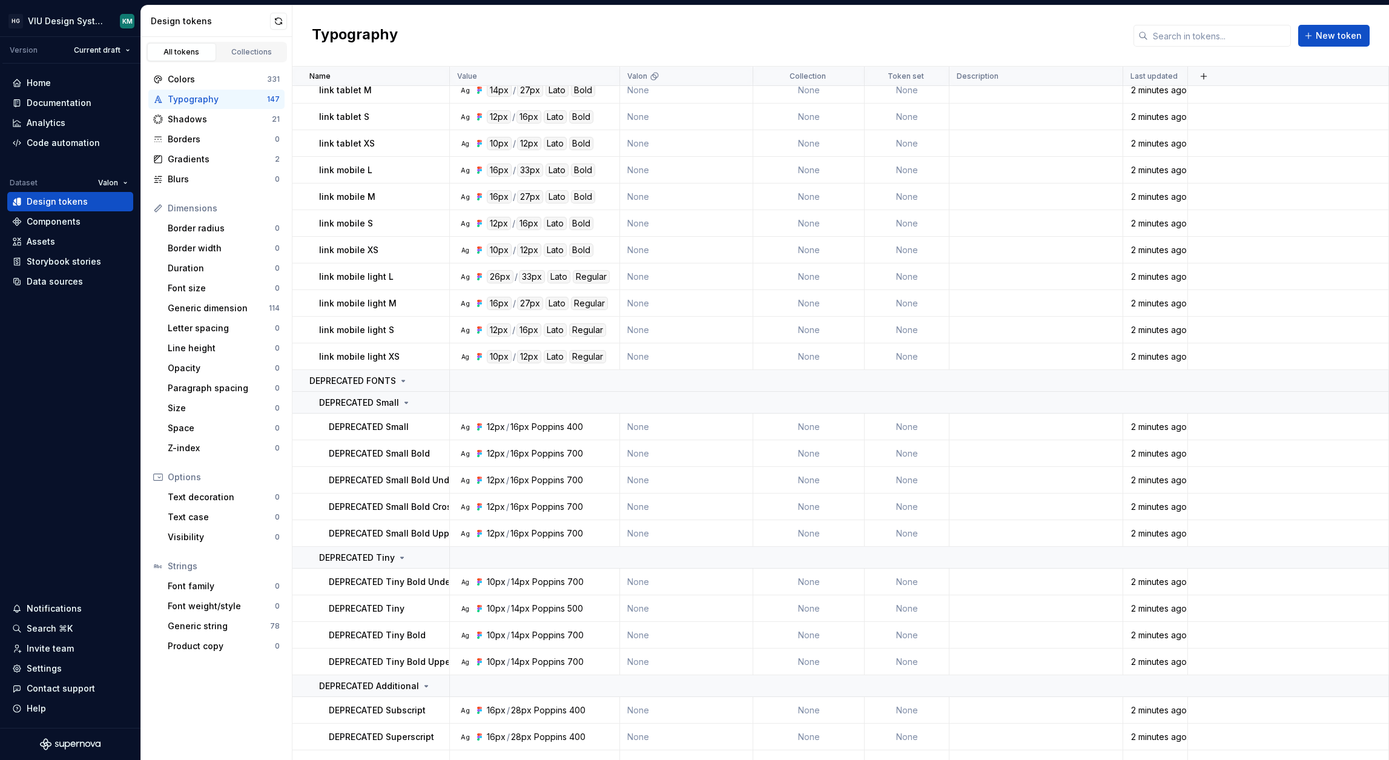
scroll to position [1822, 0]
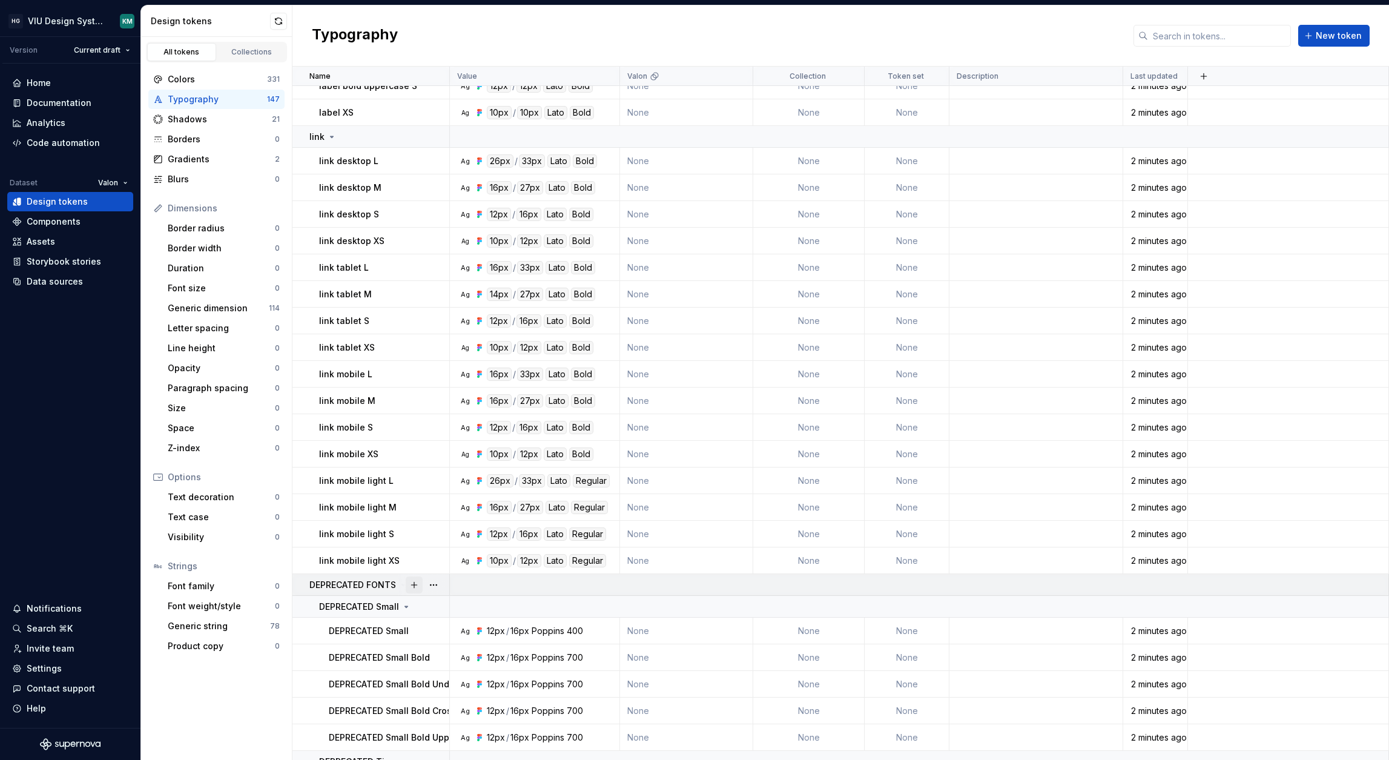
click at [406, 585] on button "button" at bounding box center [414, 584] width 17 height 17
click at [397, 586] on div "DEPRECATED FONTS" at bounding box center [358, 585] width 99 height 12
click at [85, 206] on div "Design tokens" at bounding box center [70, 202] width 116 height 12
click at [117, 181] on html "HG VIU Design System KM Version Current draft Home Documentation Analytics Code…" at bounding box center [694, 380] width 1389 height 760
click at [128, 183] on html "HG VIU Design System KM Version Current draft Home Documentation Analytics Code…" at bounding box center [694, 380] width 1389 height 760
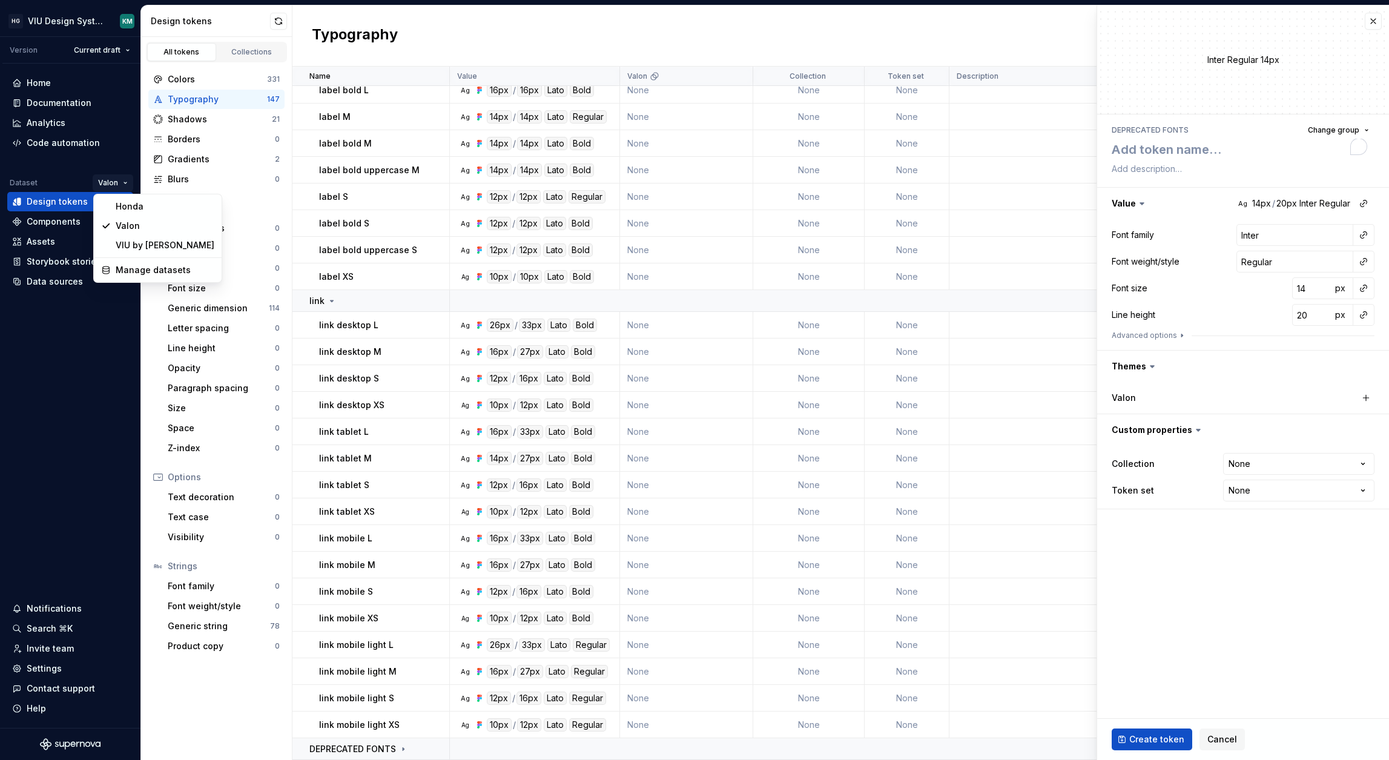
scroll to position [1658, 0]
click at [124, 245] on div "VIU by [PERSON_NAME]" at bounding box center [165, 245] width 99 height 12
click at [124, 245] on div "Assets" at bounding box center [70, 241] width 116 height 12
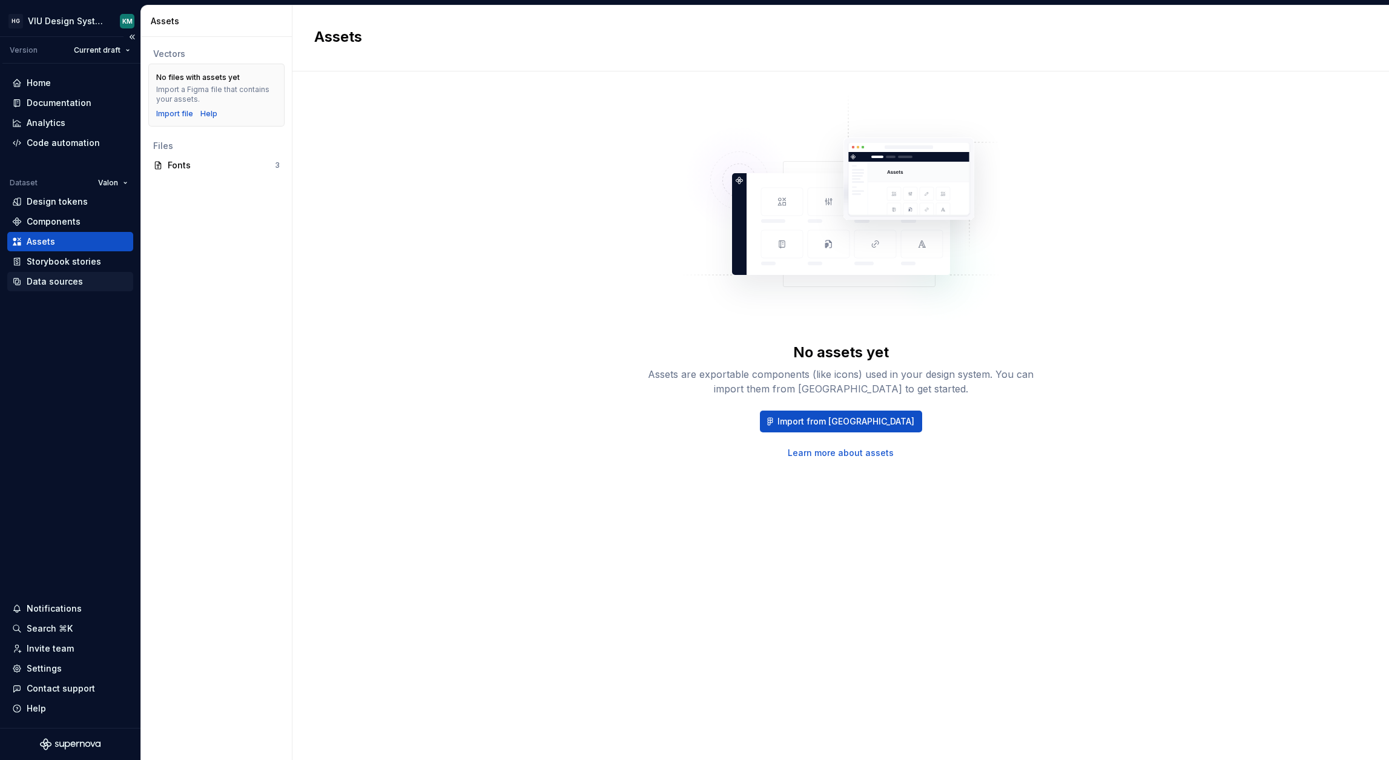
click at [68, 277] on div "Data sources" at bounding box center [55, 281] width 56 height 12
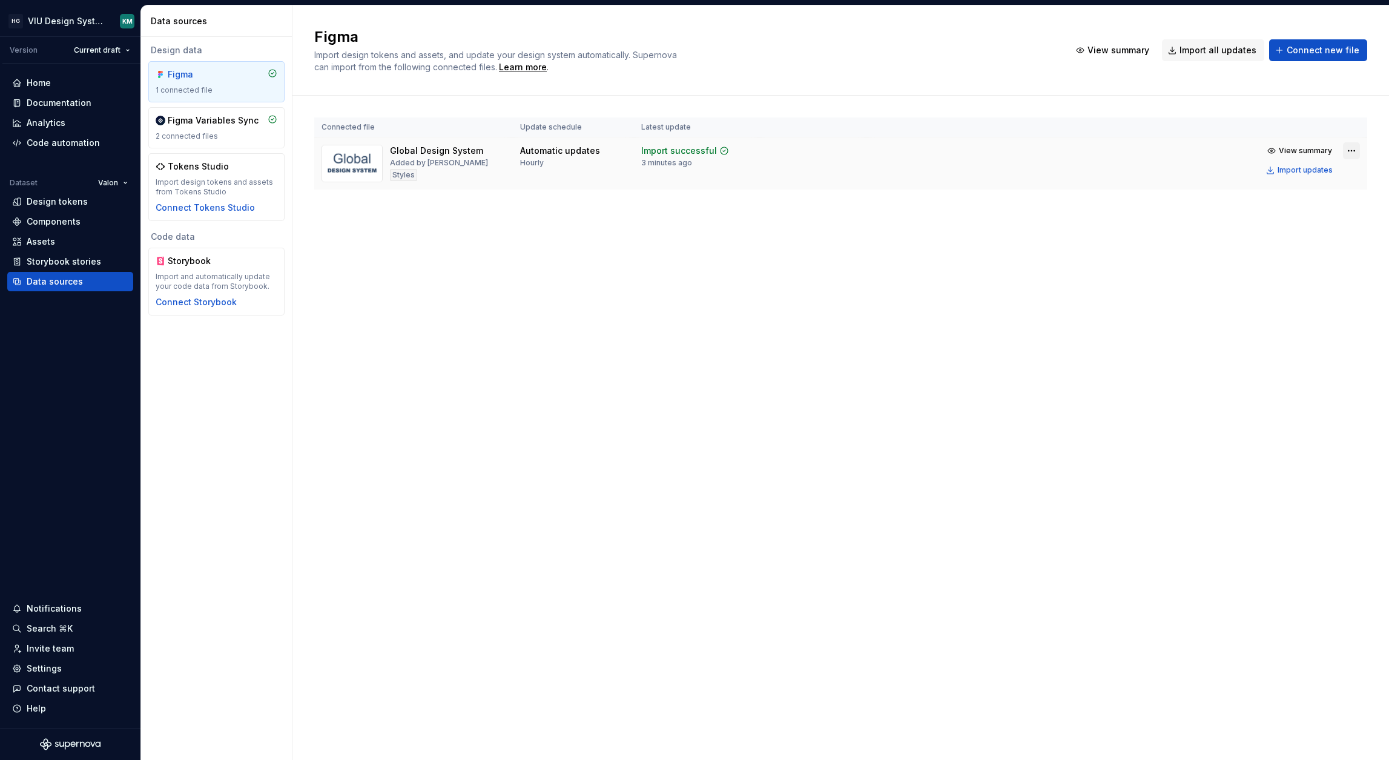
click at [1348, 150] on html "HG VIU Design System KM Version Current draft Home Documentation Analytics Code…" at bounding box center [694, 380] width 1389 height 760
click at [1246, 258] on div "Remove Figma file" at bounding box center [1313, 257] width 138 height 12
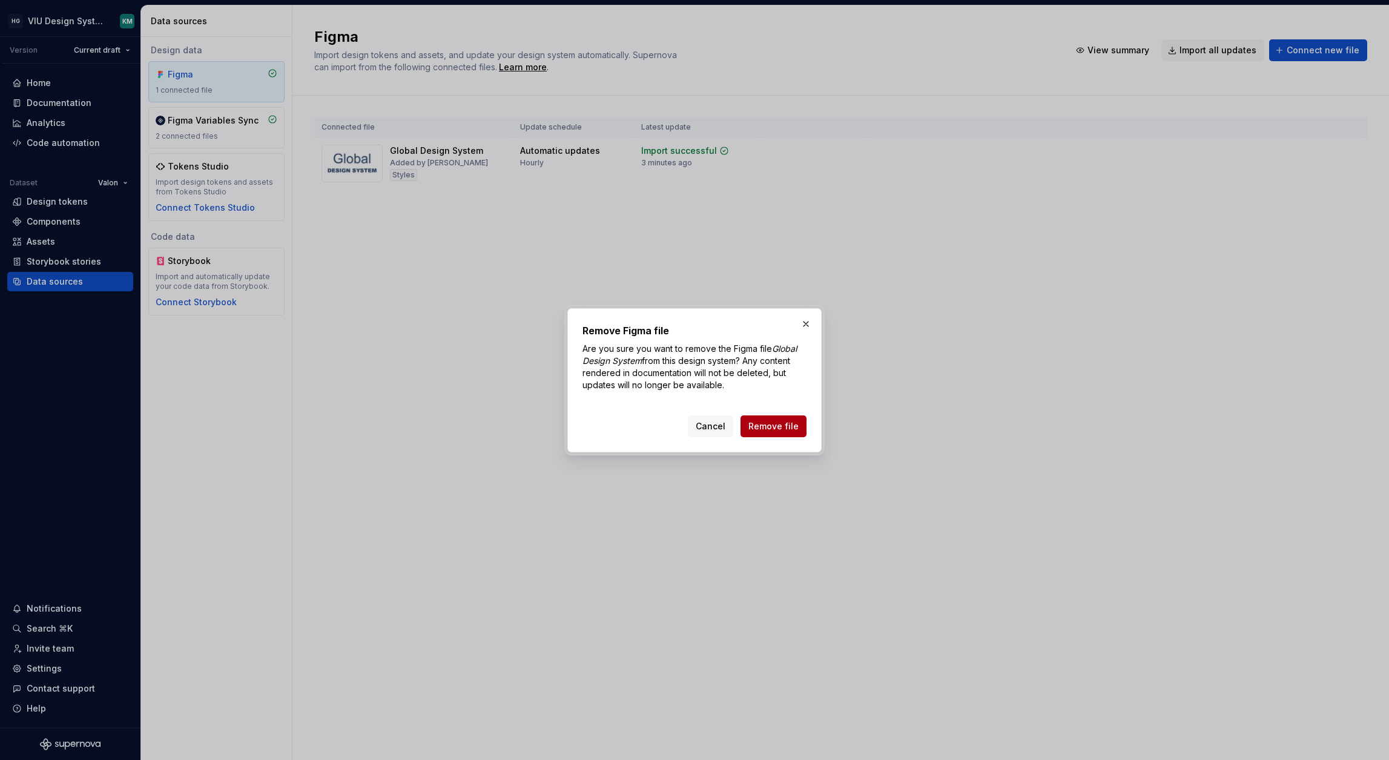
click at [768, 427] on span "Remove file" at bounding box center [773, 426] width 50 height 12
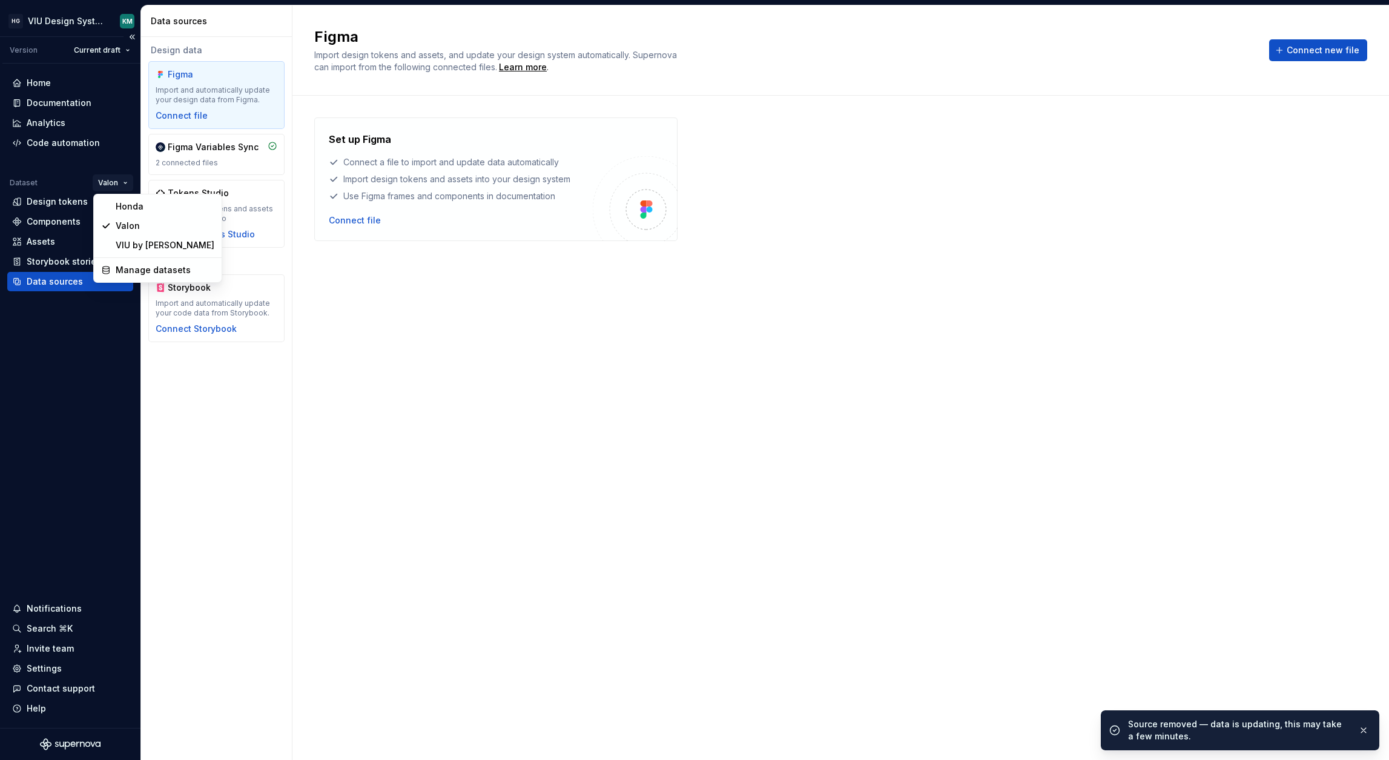
click at [123, 183] on html "HG VIU Design System KM Version Current draft Home Documentation Analytics Code…" at bounding box center [694, 380] width 1389 height 760
click at [127, 248] on div "VIU by [PERSON_NAME]" at bounding box center [165, 245] width 99 height 12
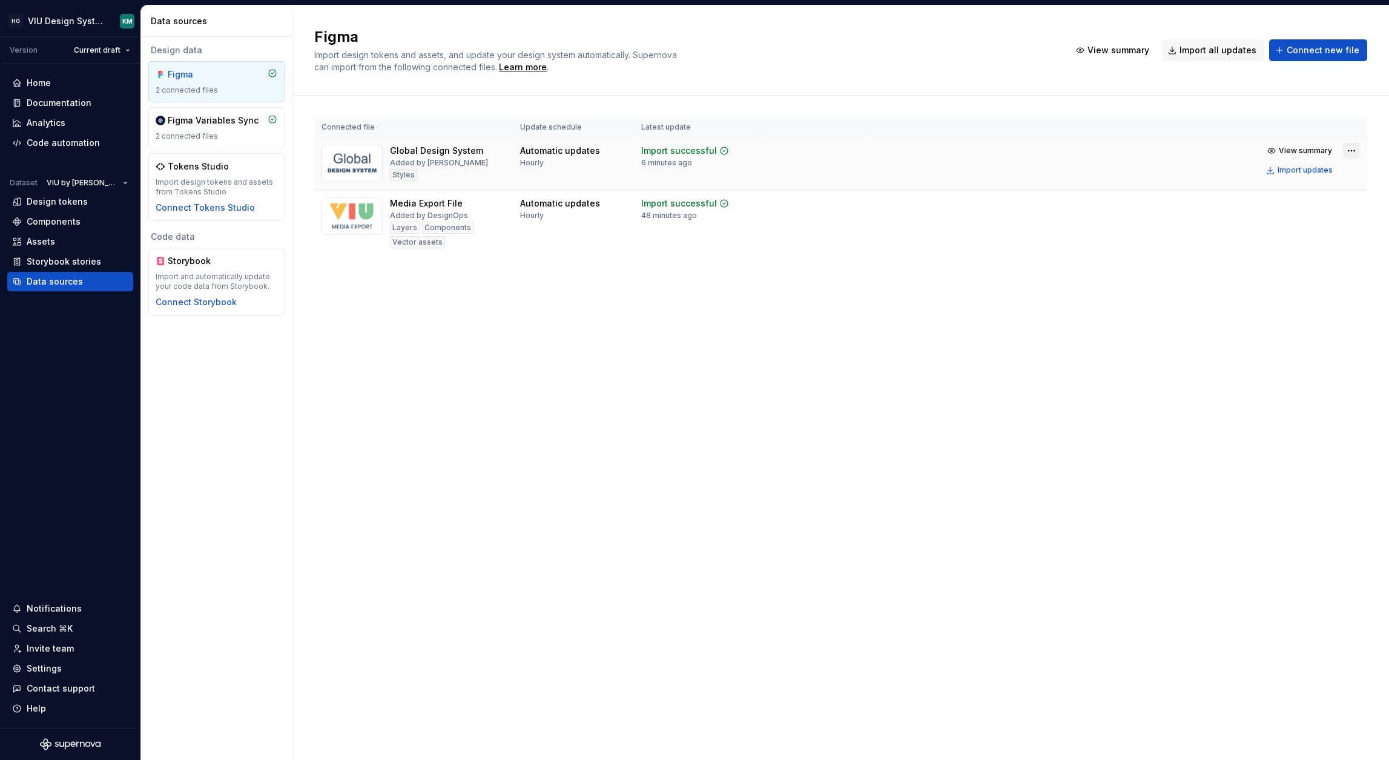
click at [1351, 145] on html "HG VIU Design System KM Version Current draft Home Documentation Analytics Code…" at bounding box center [694, 380] width 1389 height 760
click at [1292, 260] on div "Remove Figma file" at bounding box center [1313, 257] width 138 height 12
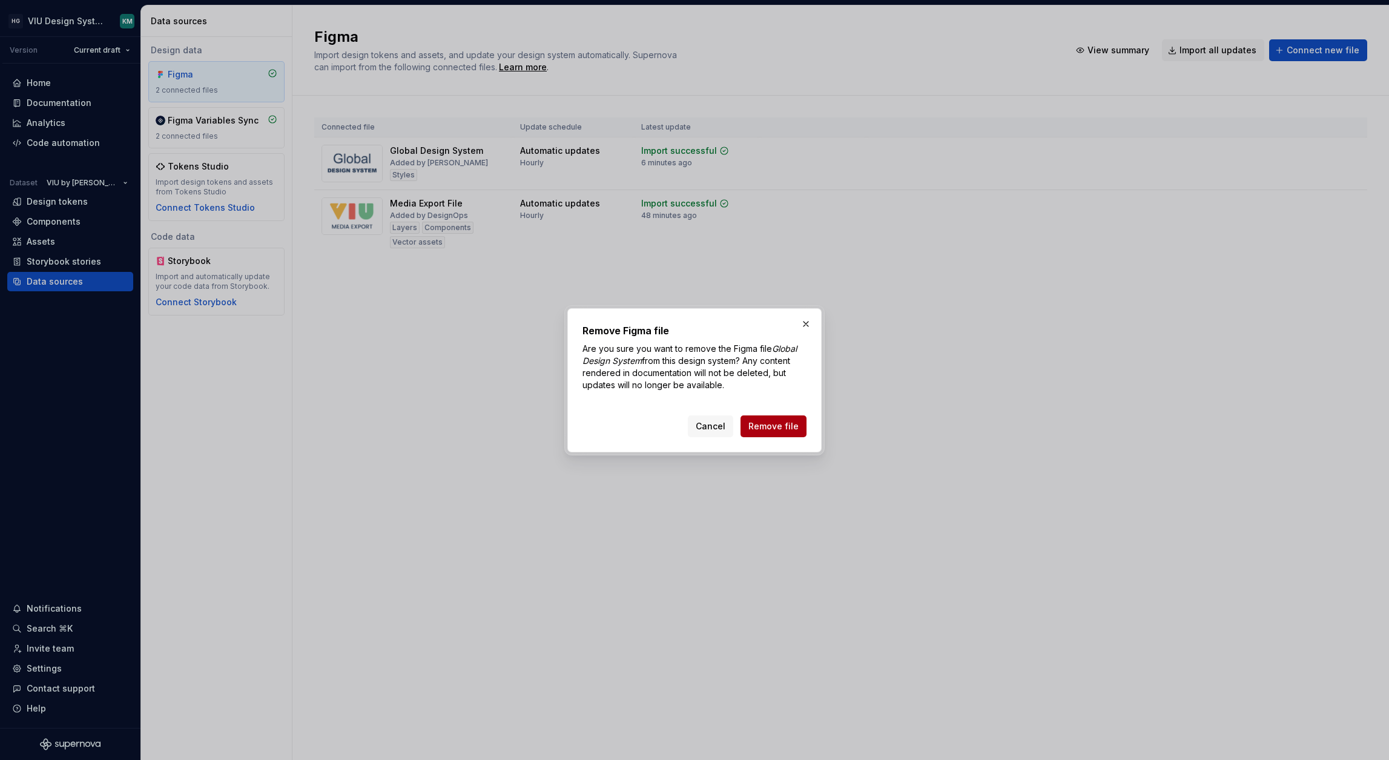
click at [780, 426] on span "Remove file" at bounding box center [773, 426] width 50 height 12
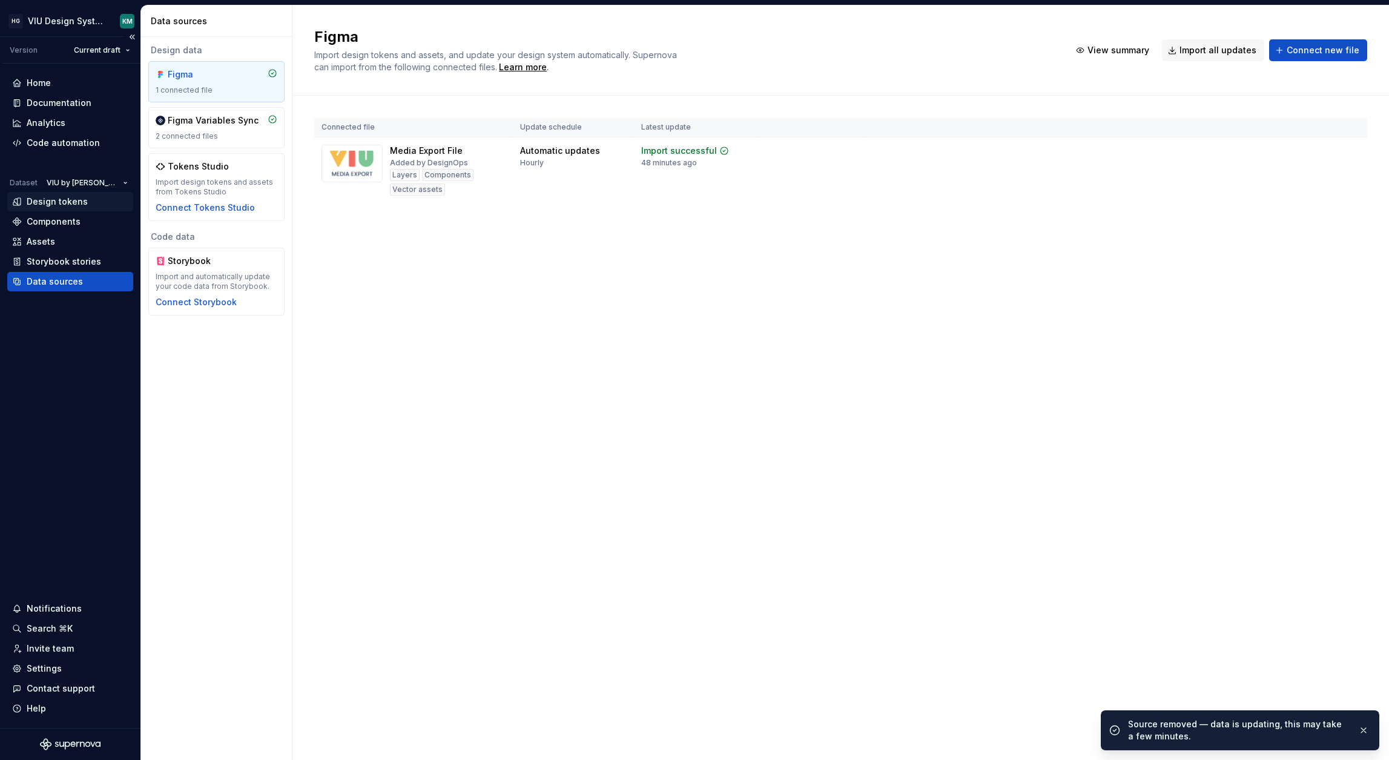
click at [38, 201] on div "Design tokens" at bounding box center [57, 202] width 61 height 12
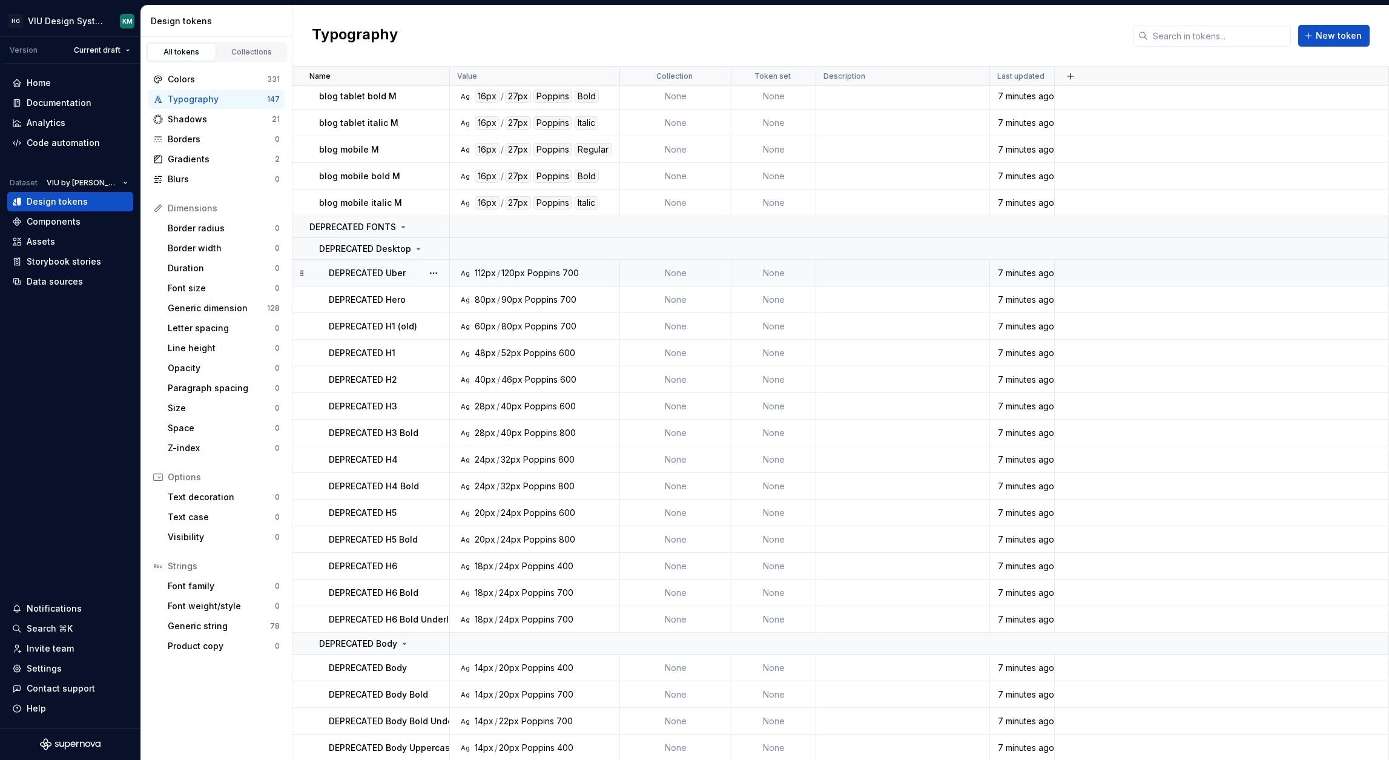
scroll to position [988, 0]
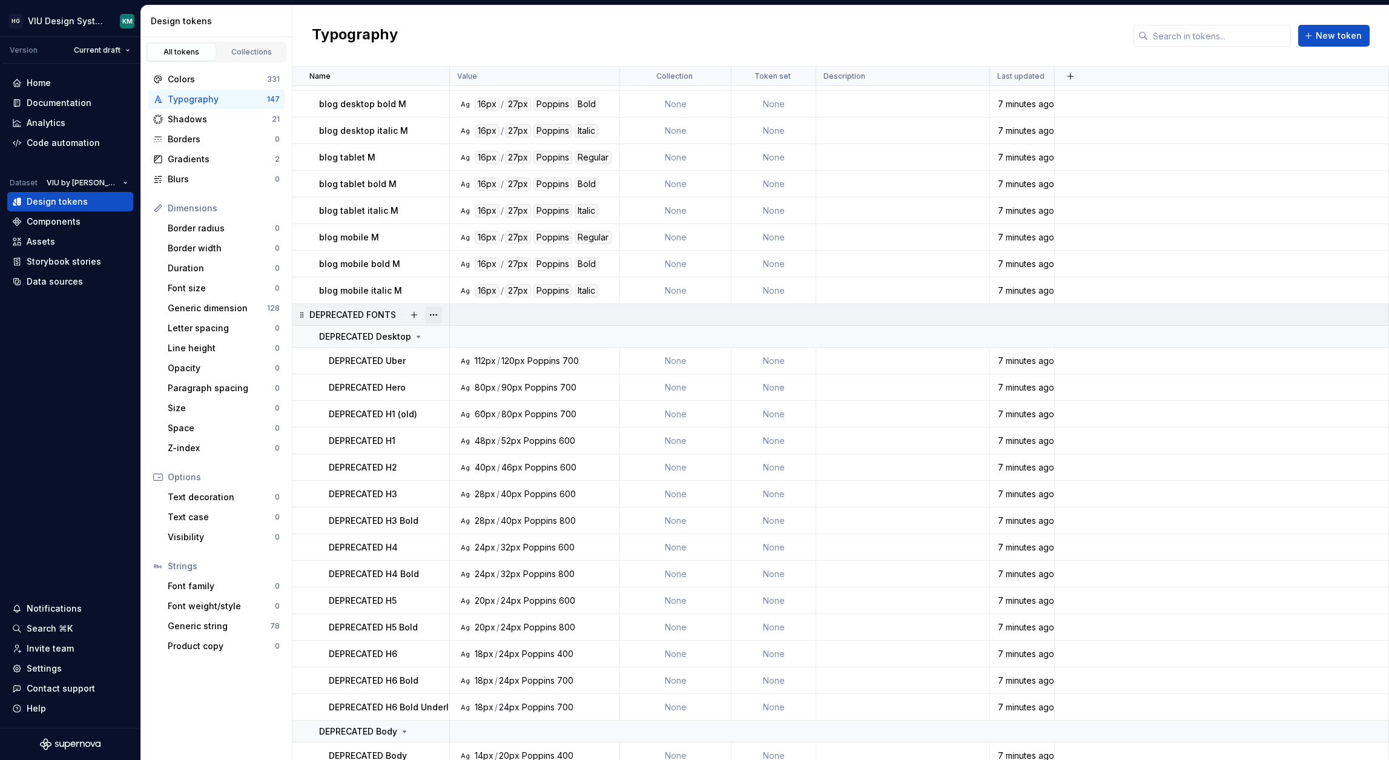
click at [434, 313] on button "button" at bounding box center [433, 314] width 17 height 17
click at [461, 452] on div "Delete group" at bounding box center [486, 451] width 79 height 12
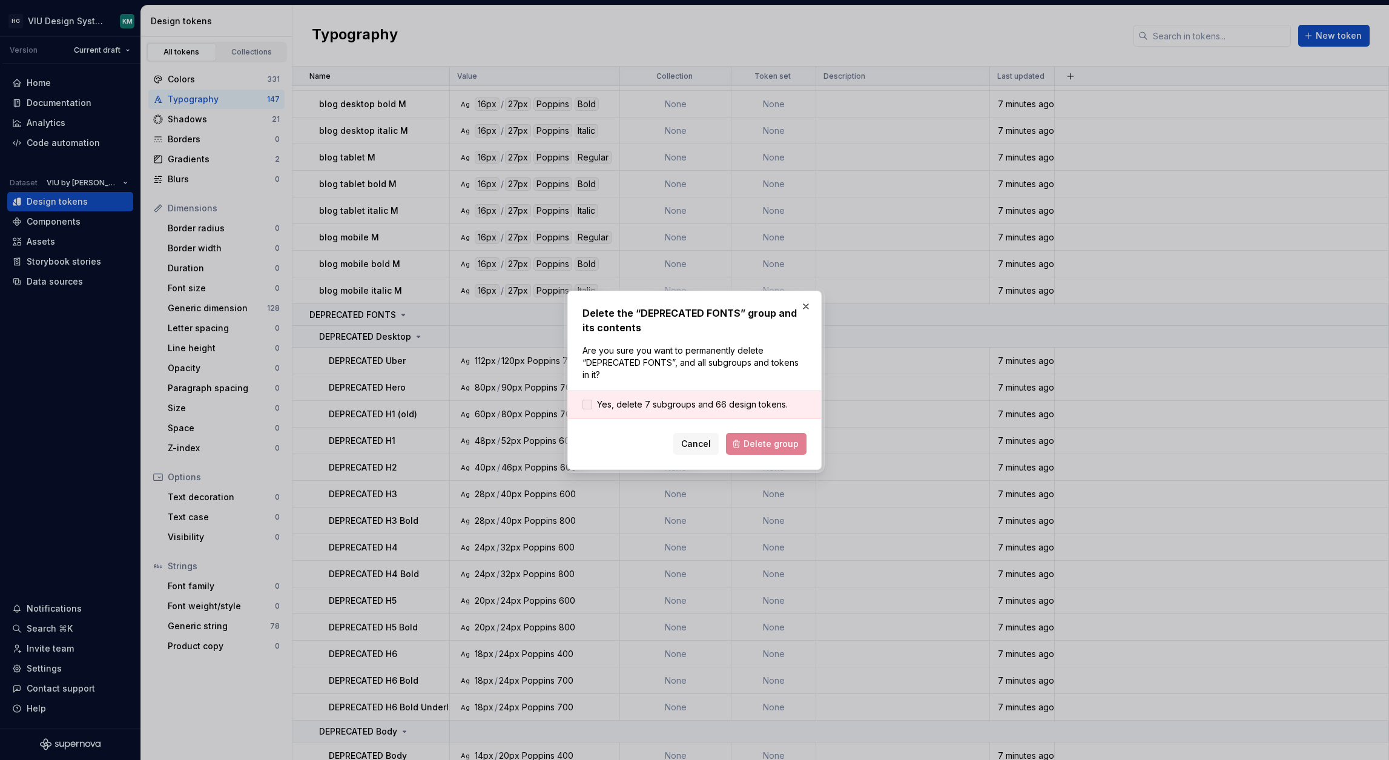
click at [608, 403] on span "Yes, delete 7 subgroups and 66 design tokens." at bounding box center [692, 404] width 191 height 12
click at [769, 439] on span "Delete group" at bounding box center [770, 444] width 55 height 12
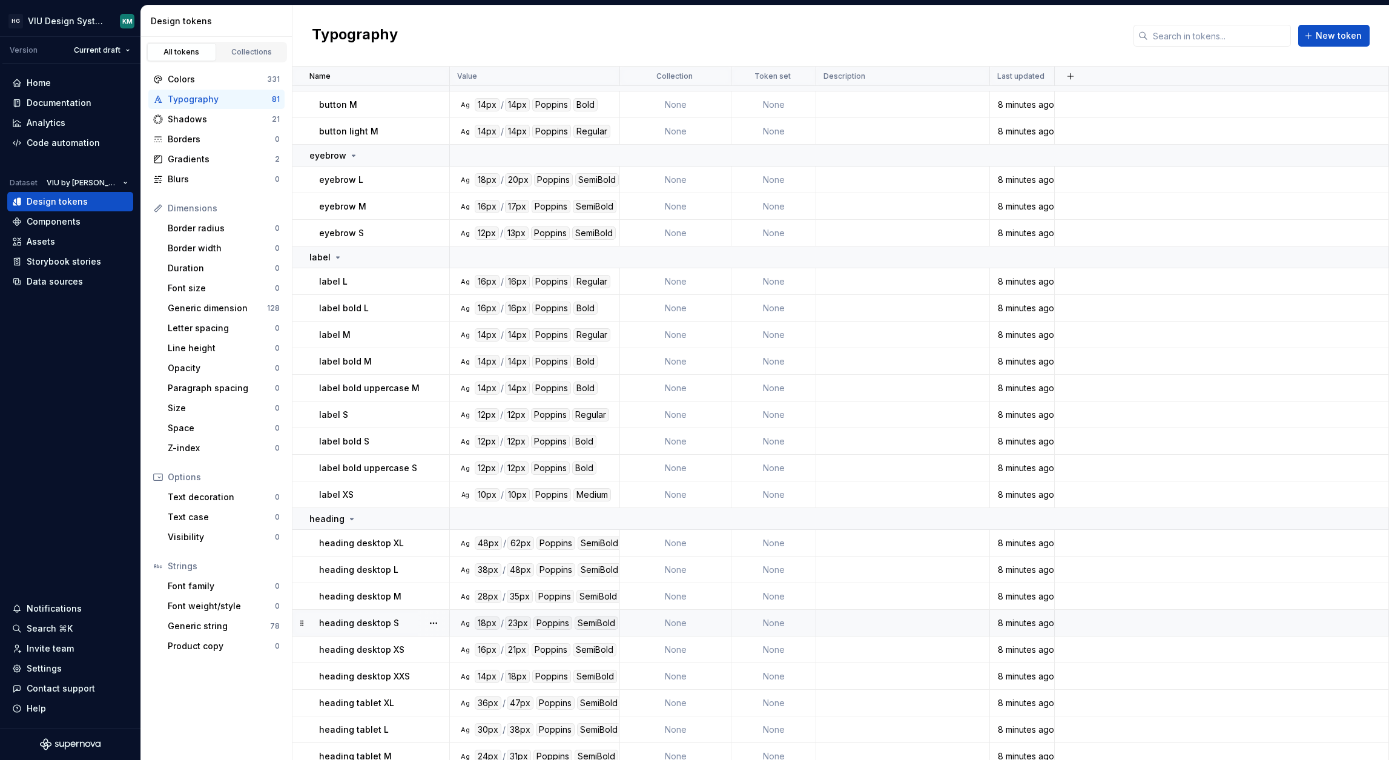
scroll to position [0, 0]
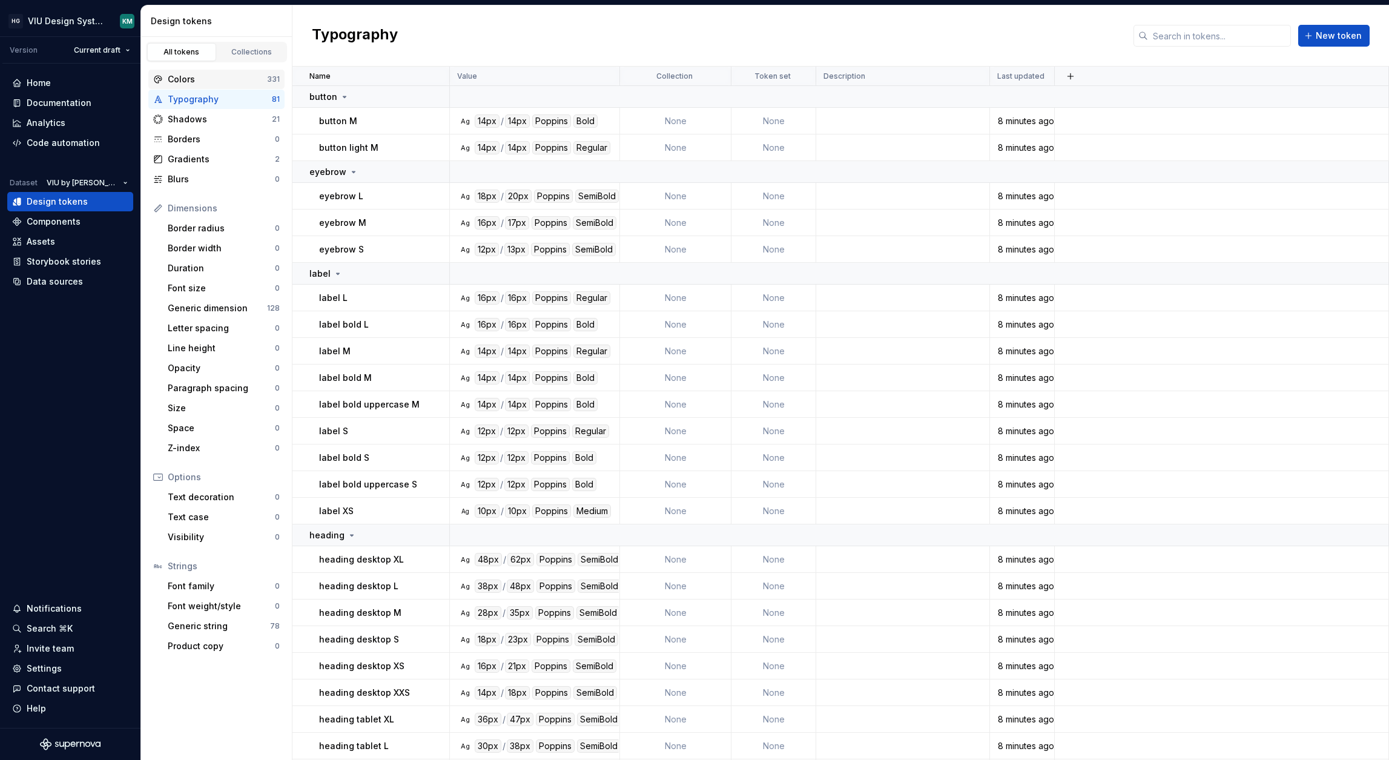
click at [234, 87] on div "Colors 331" at bounding box center [216, 79] width 136 height 19
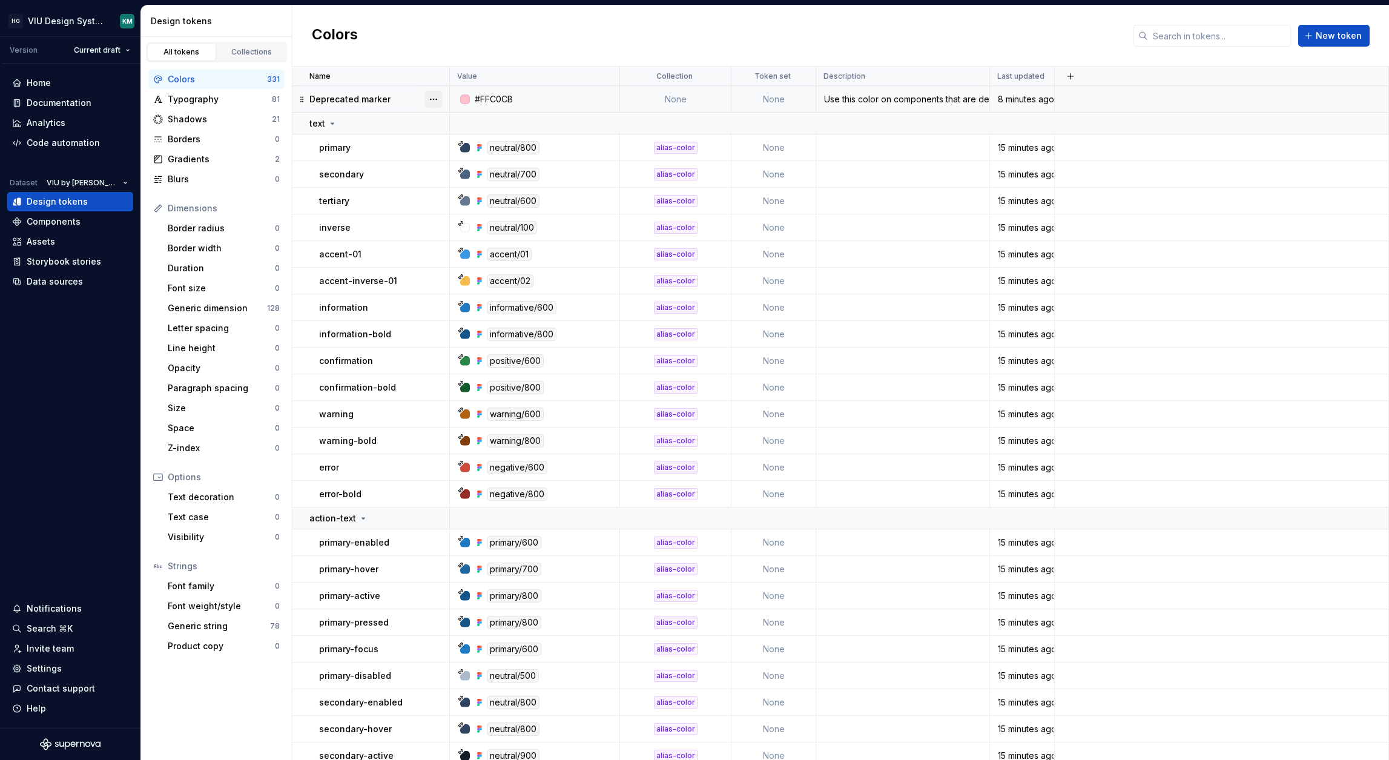
click at [426, 97] on button "button" at bounding box center [433, 99] width 17 height 17
click at [438, 94] on button "button" at bounding box center [433, 99] width 17 height 17
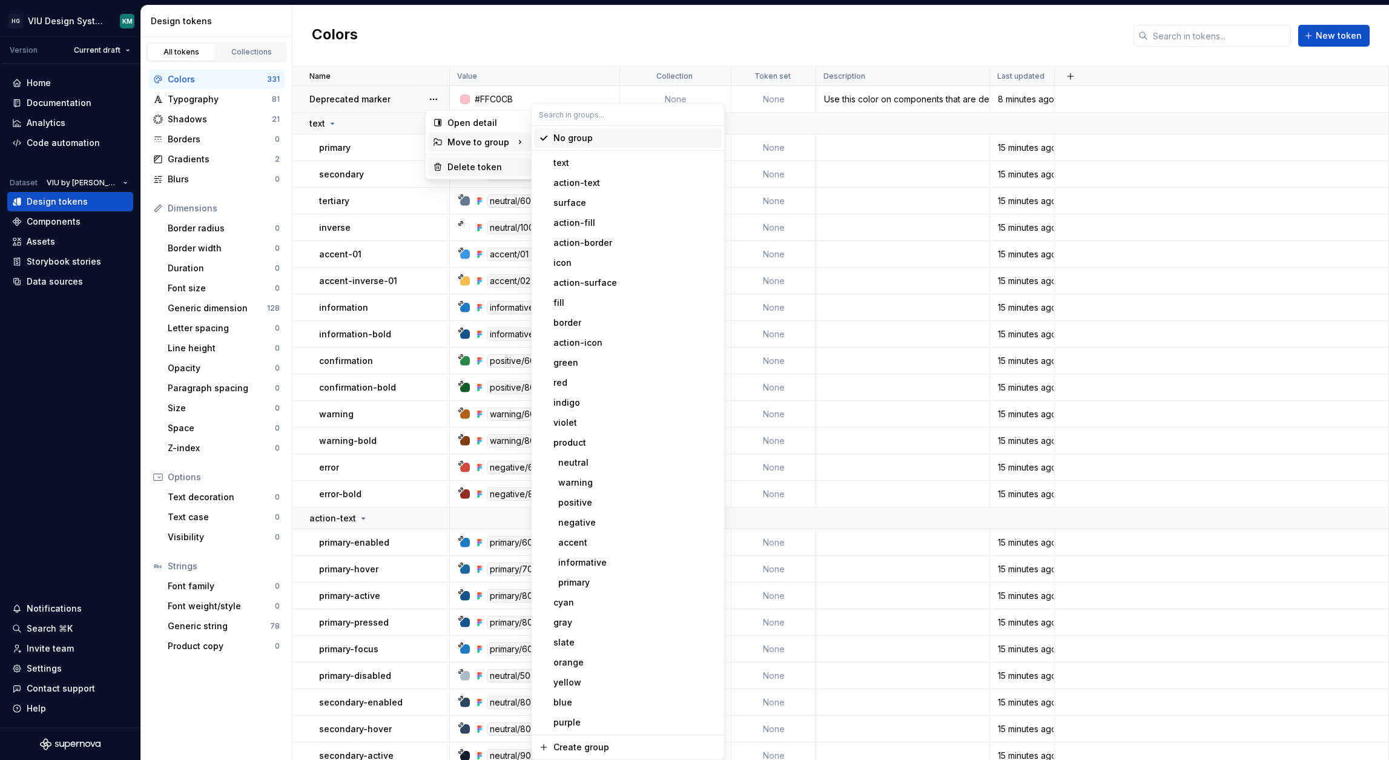
click at [447, 166] on div "Delete token" at bounding box center [486, 167] width 79 height 12
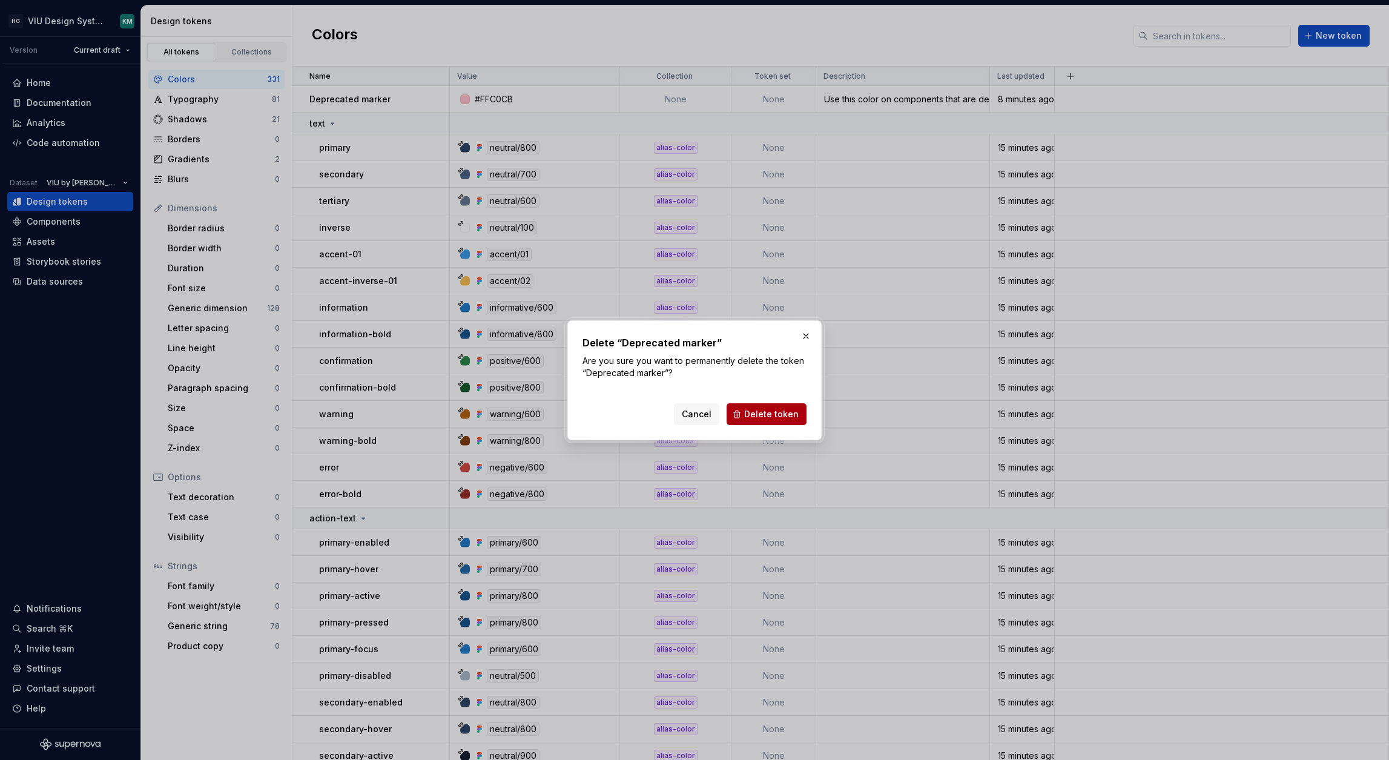
click at [778, 411] on span "Delete token" at bounding box center [771, 414] width 54 height 12
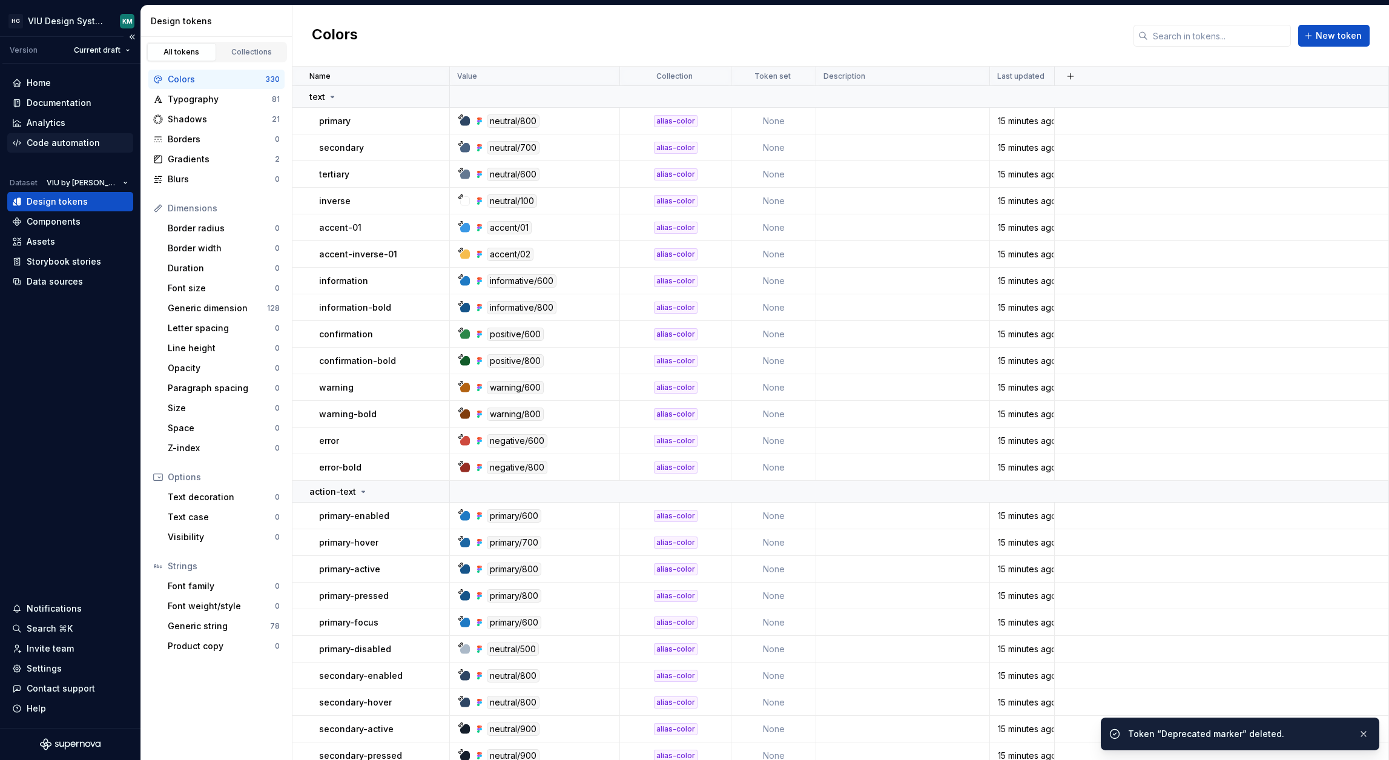
click at [66, 142] on div "Code automation" at bounding box center [63, 143] width 73 height 12
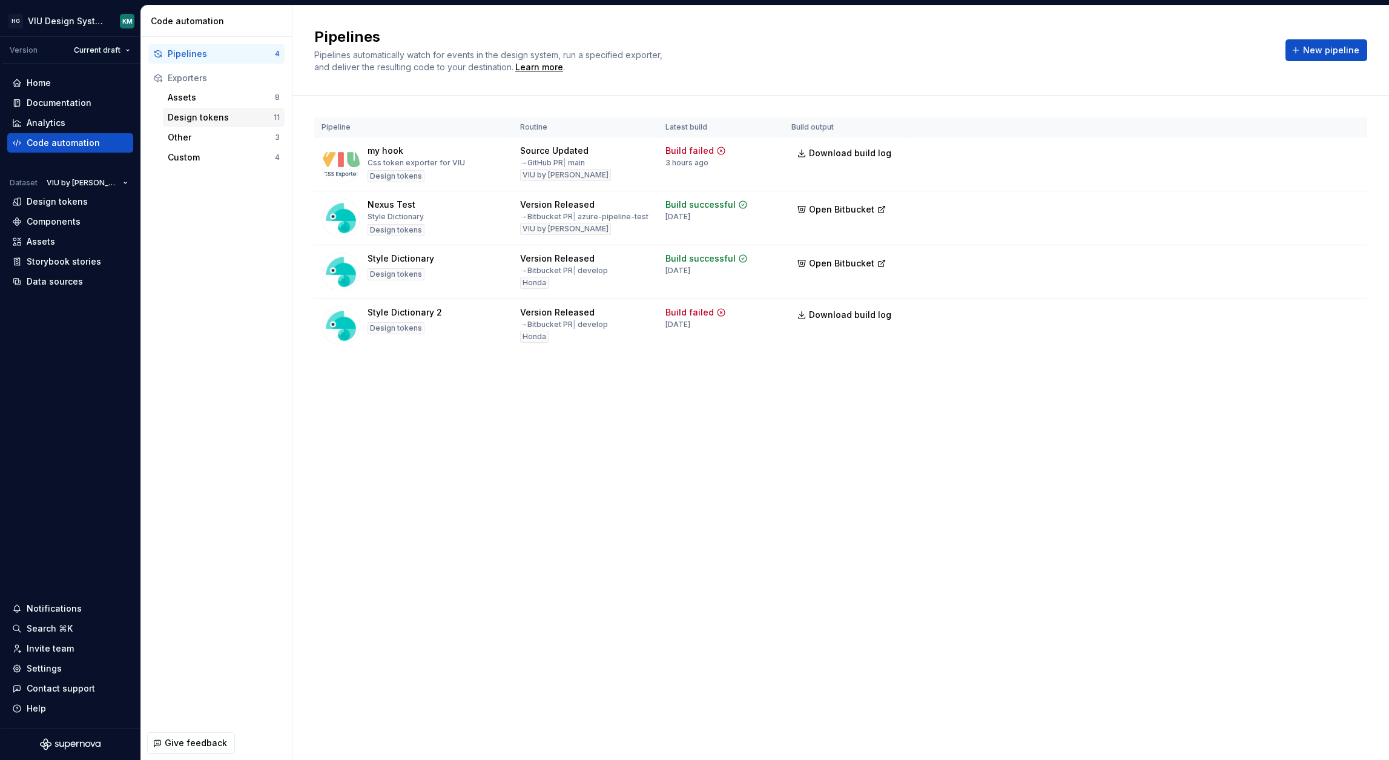
click at [214, 117] on div "Design tokens" at bounding box center [221, 117] width 106 height 12
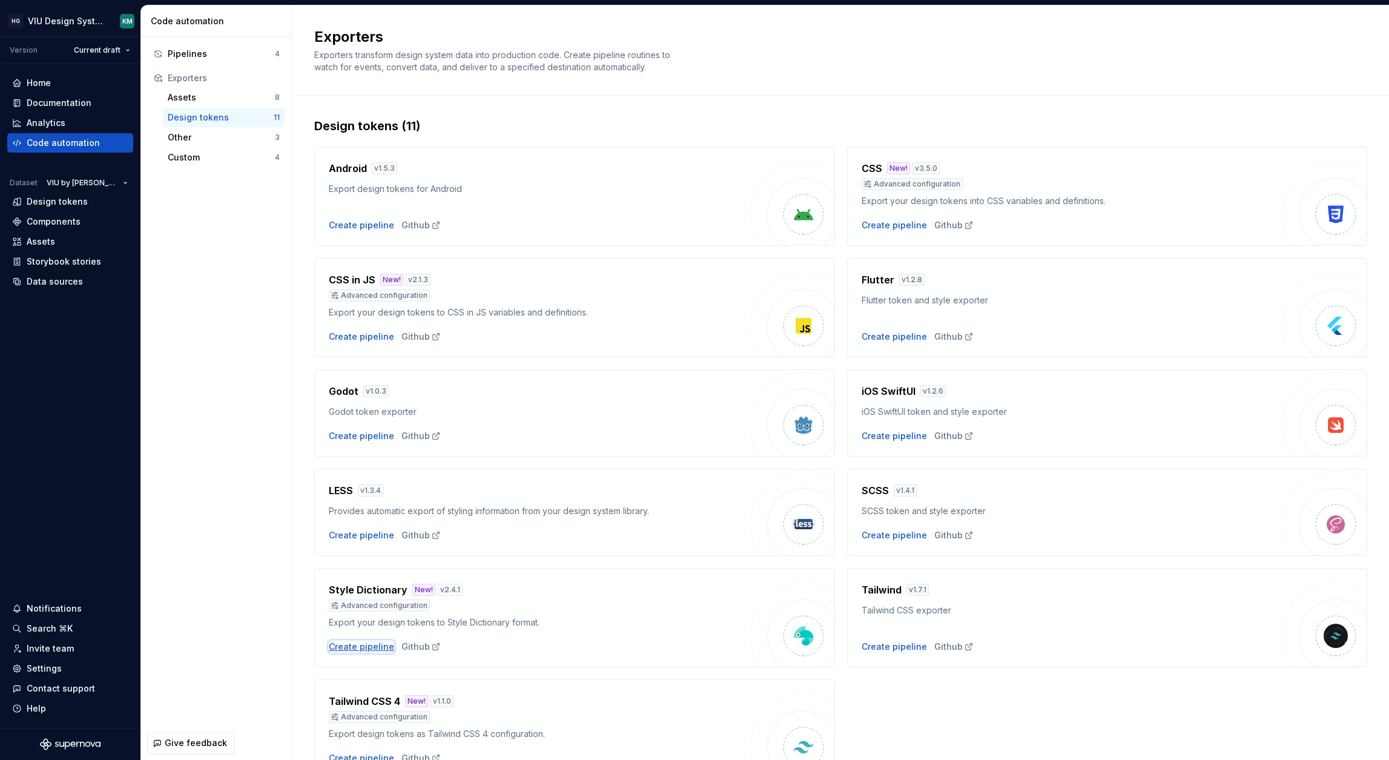
click at [361, 645] on div "Create pipeline" at bounding box center [361, 646] width 65 height 12
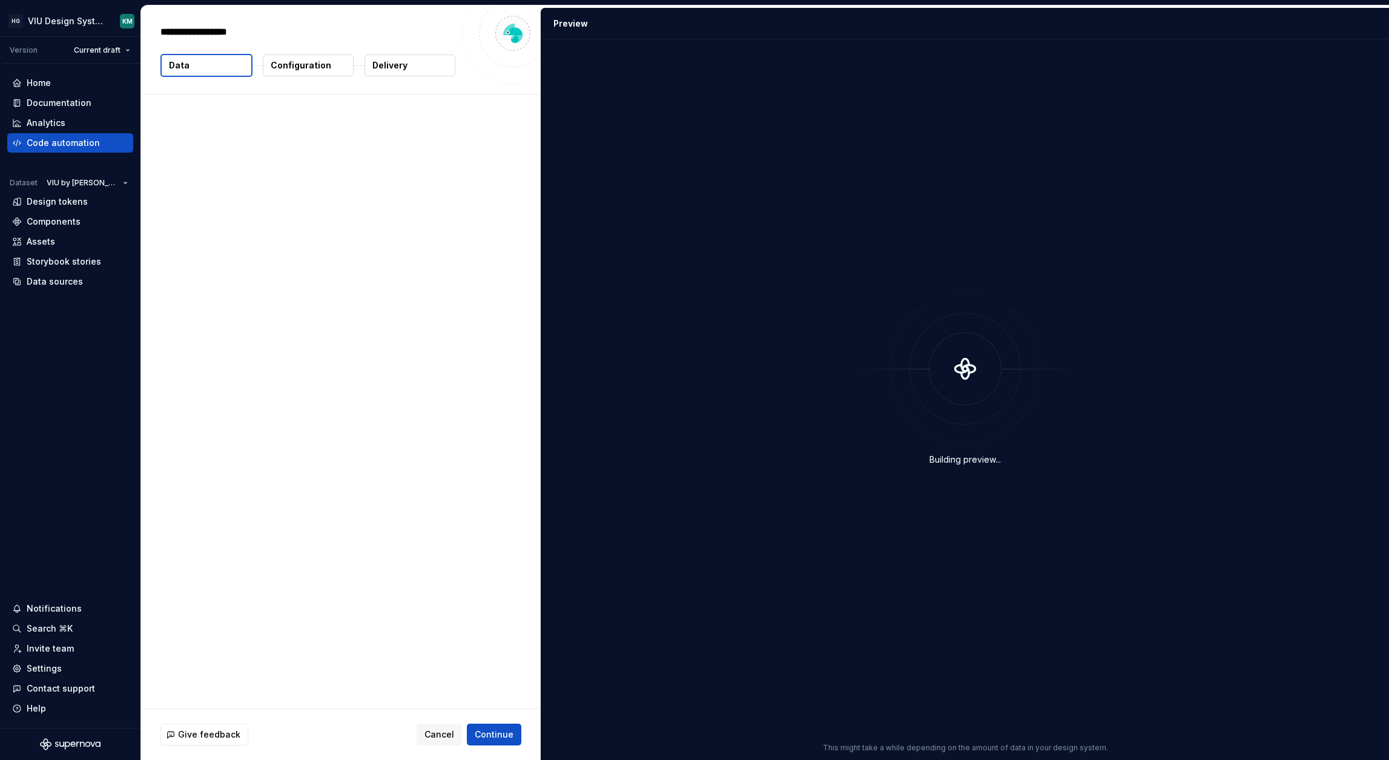
type textarea "*"
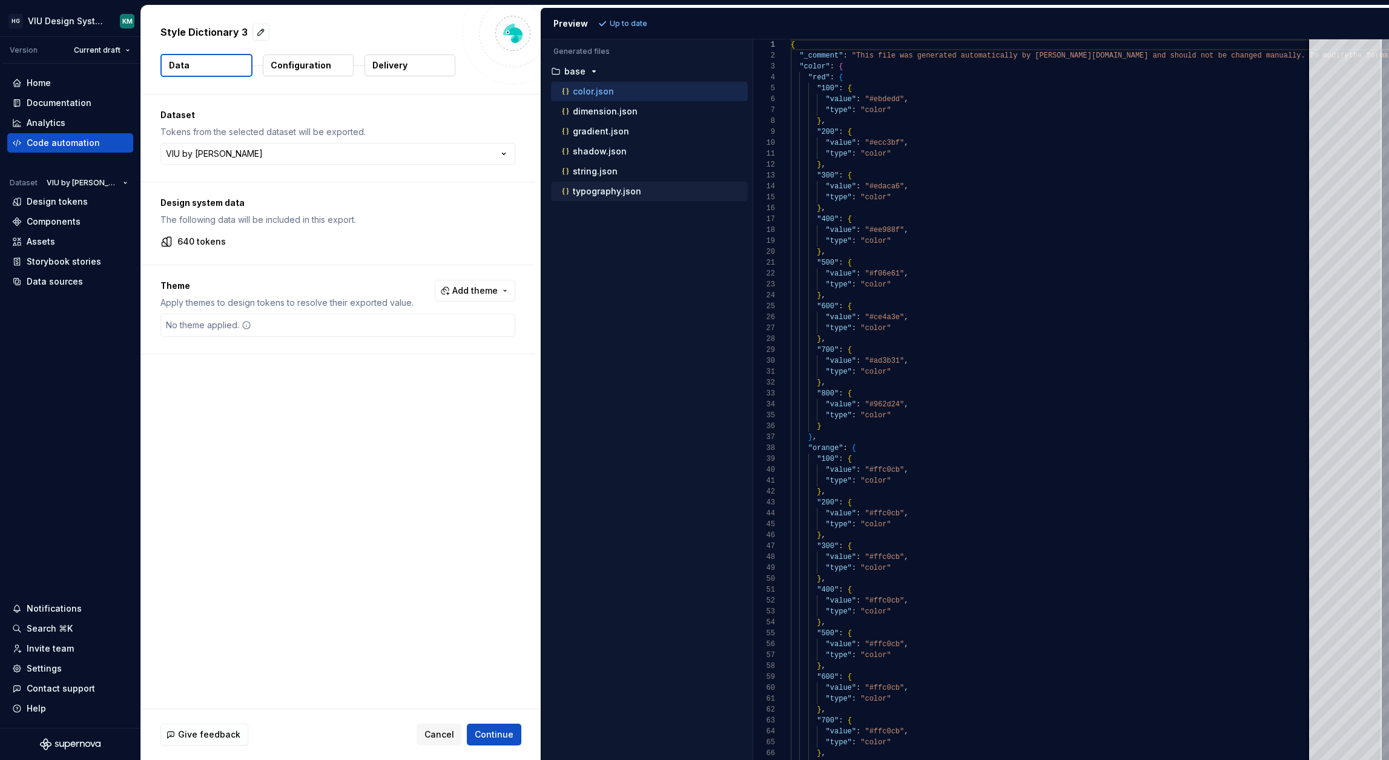
click at [630, 186] on p "typography.json" at bounding box center [607, 191] width 68 height 10
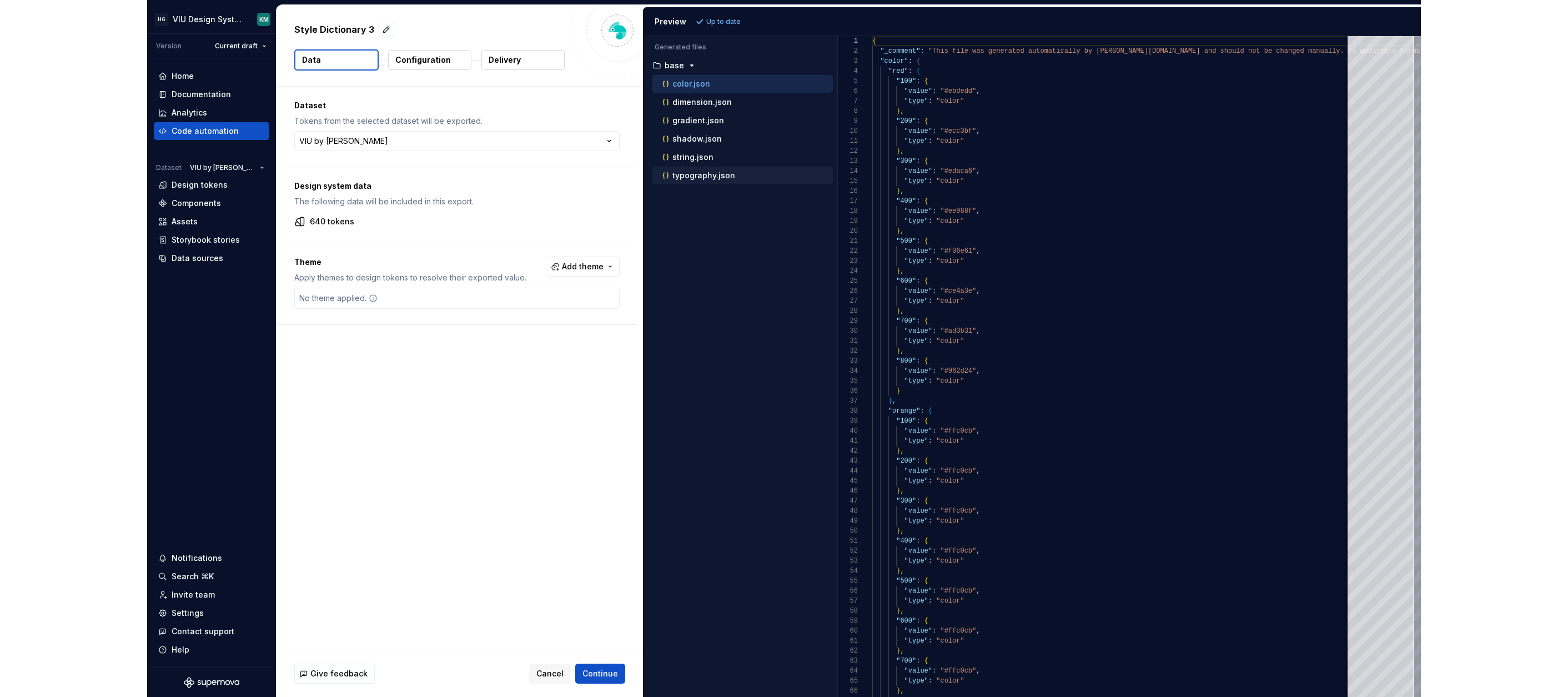
scroll to position [90, 0]
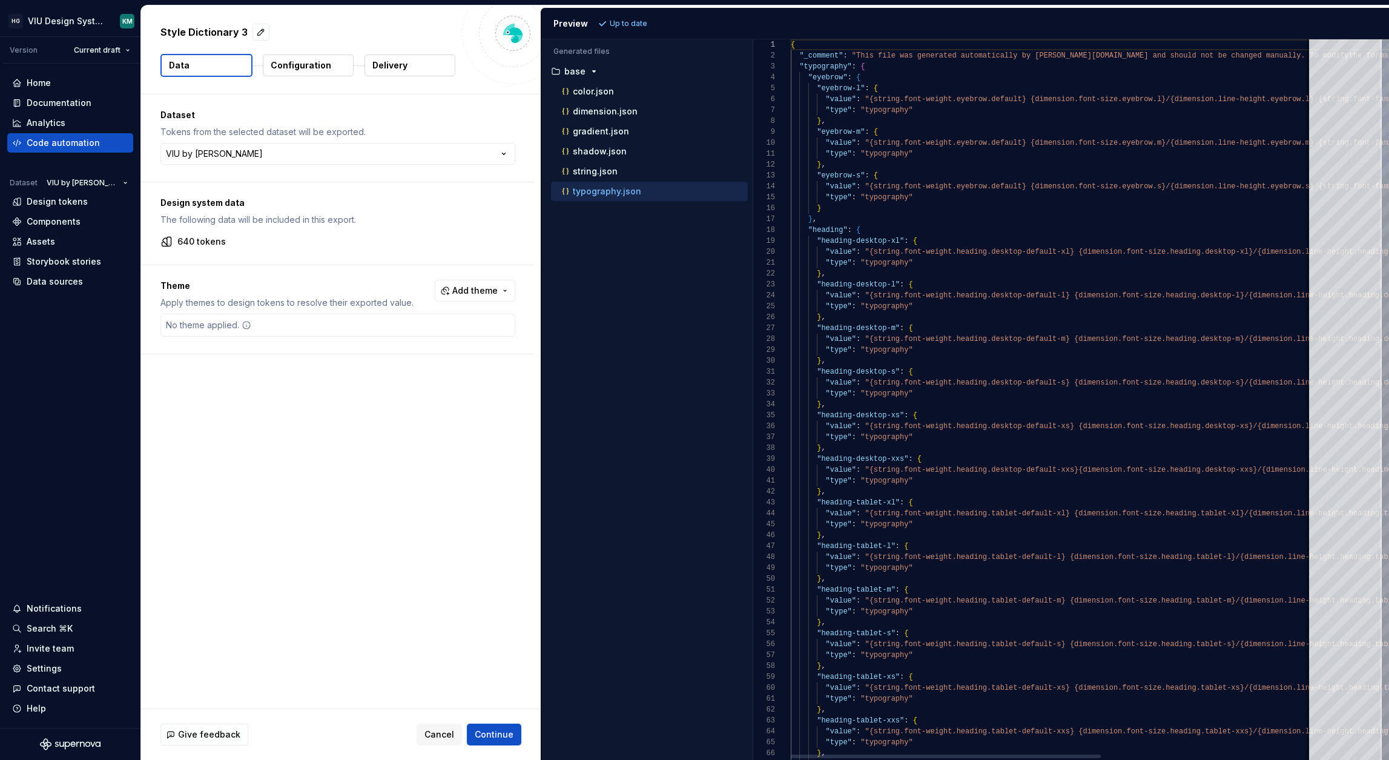
click at [1386, 374] on div at bounding box center [1384, 399] width 7 height 720
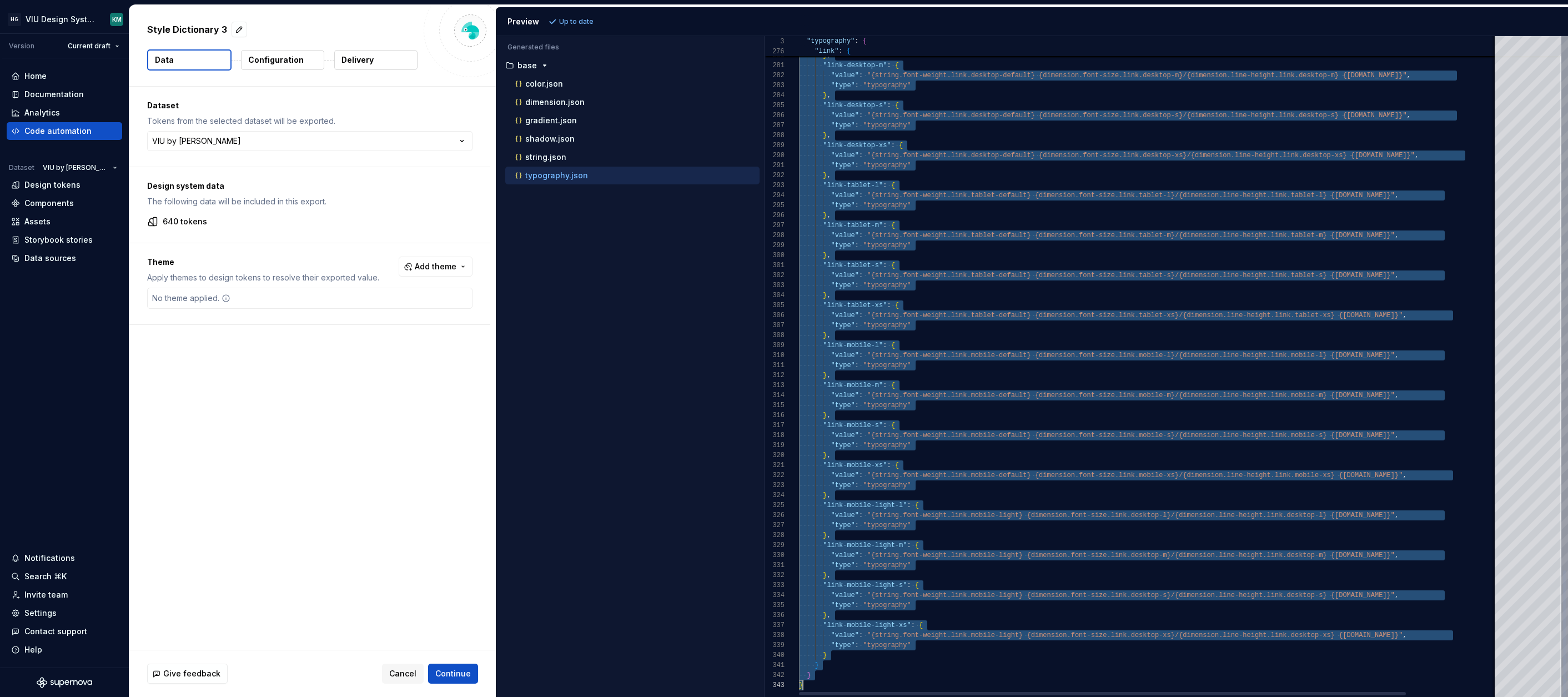
scroll to position [0, 4]
drag, startPoint x: 806, startPoint y: 45, endPoint x: 1073, endPoint y: 792, distance: 793.3
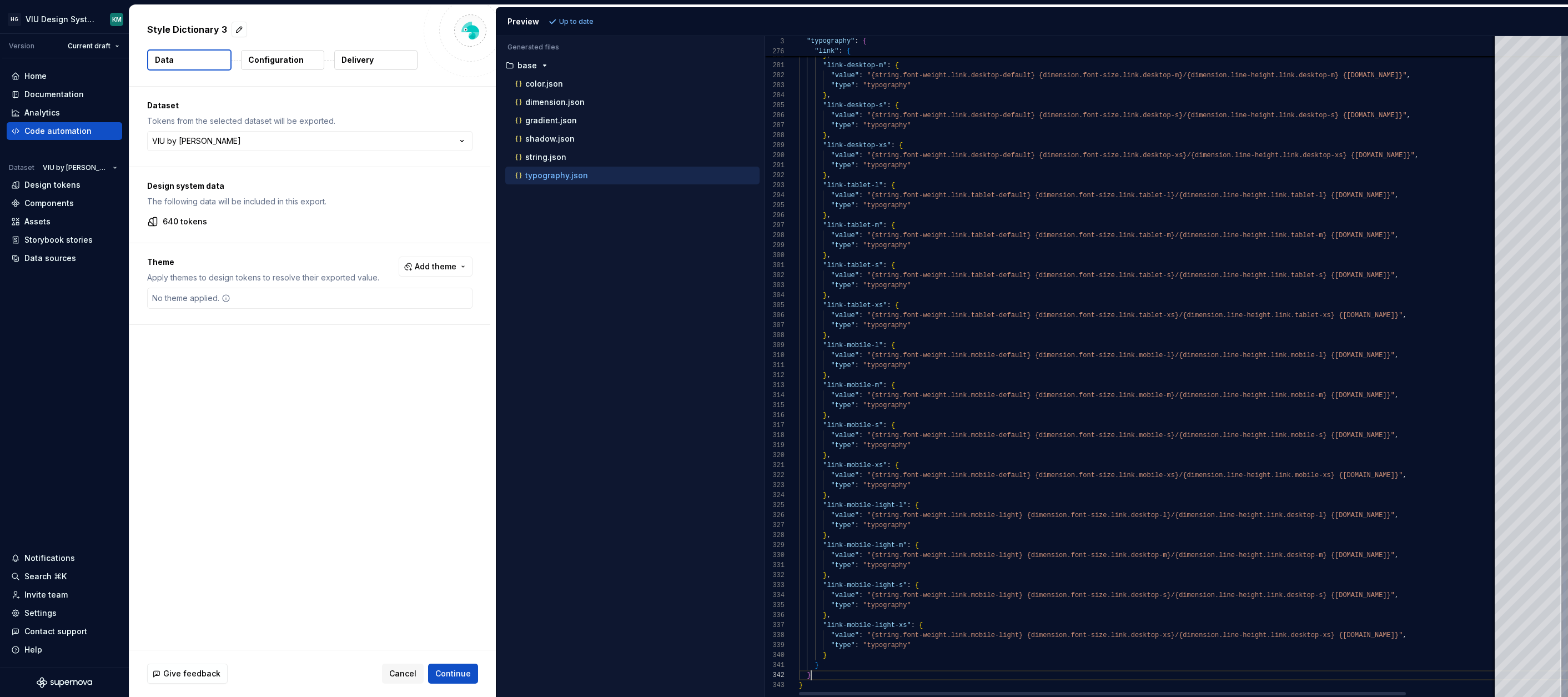
click at [832, 678] on div "}" at bounding box center [1200, 675] width 804 height 10
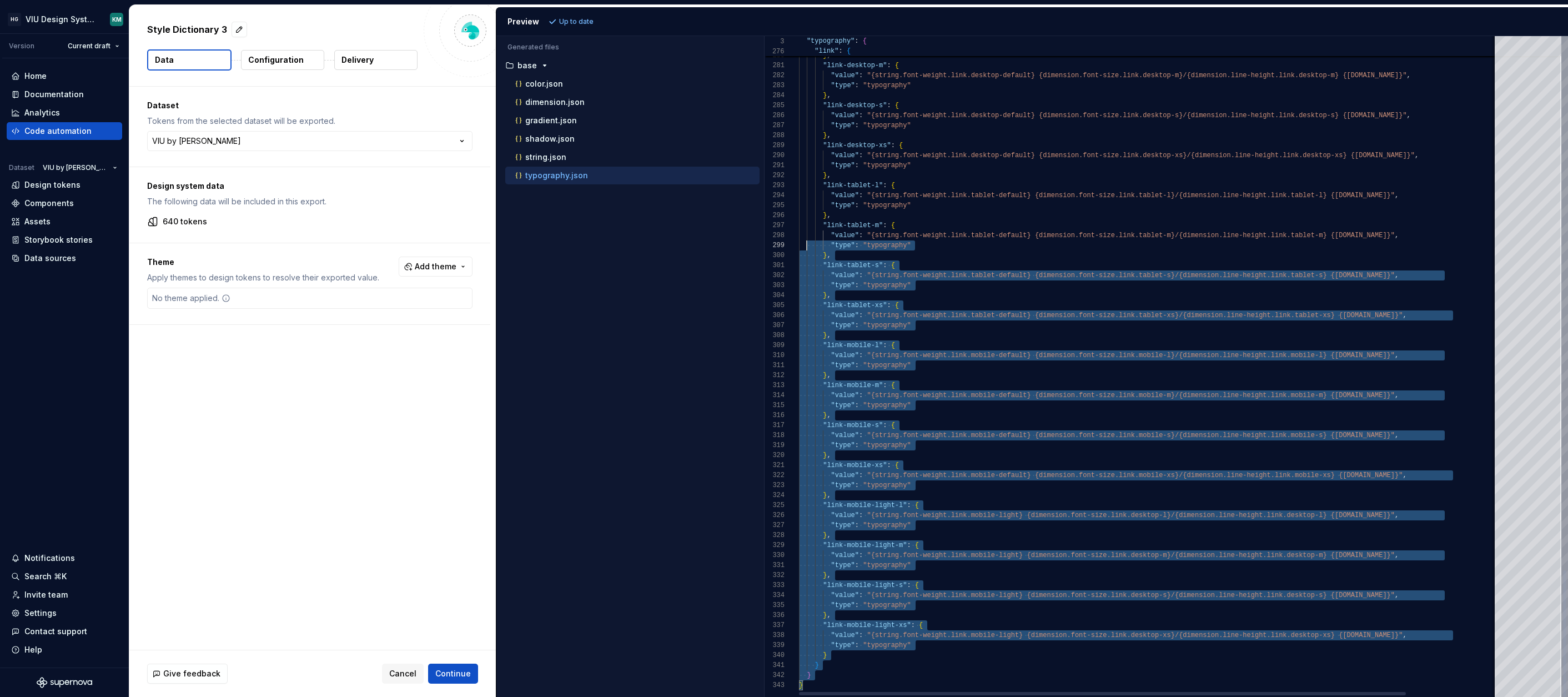
scroll to position [0, 7]
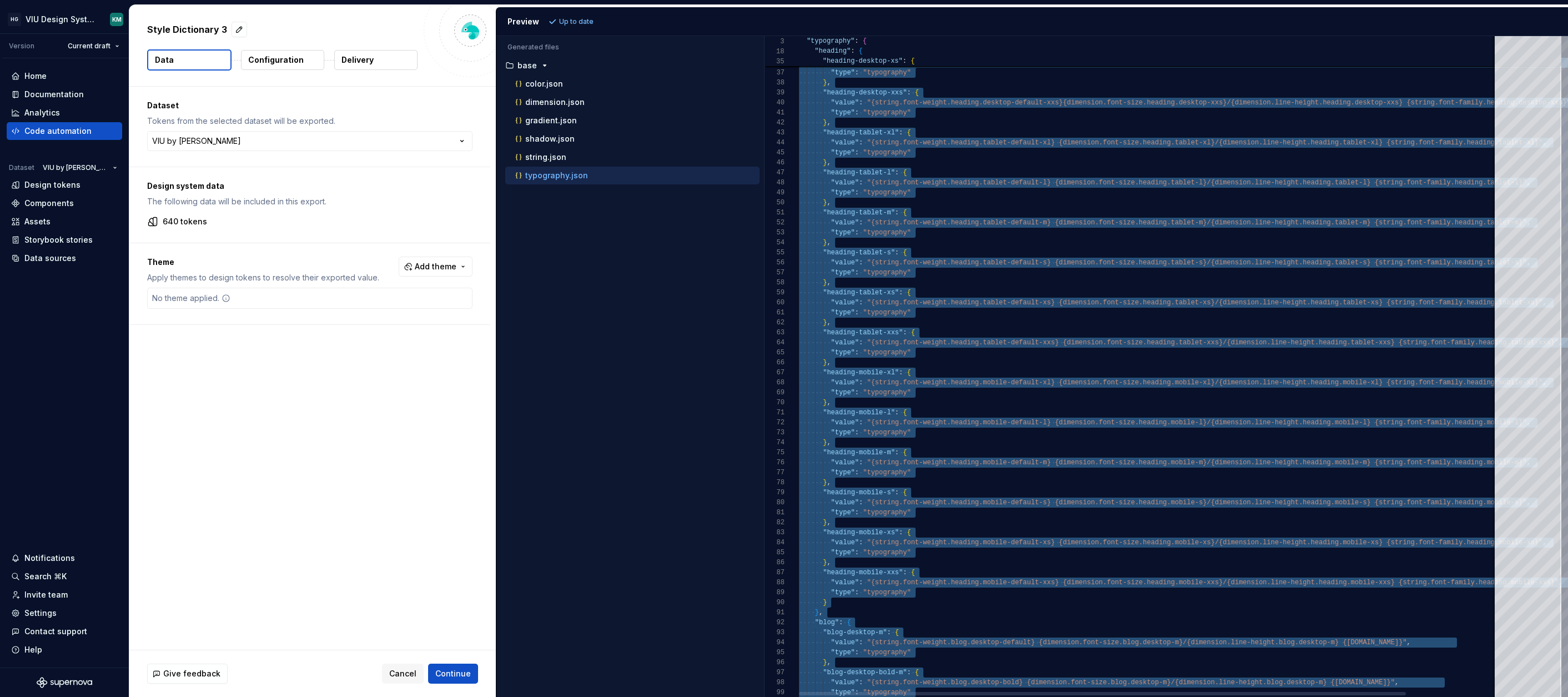
type textarea "**********"
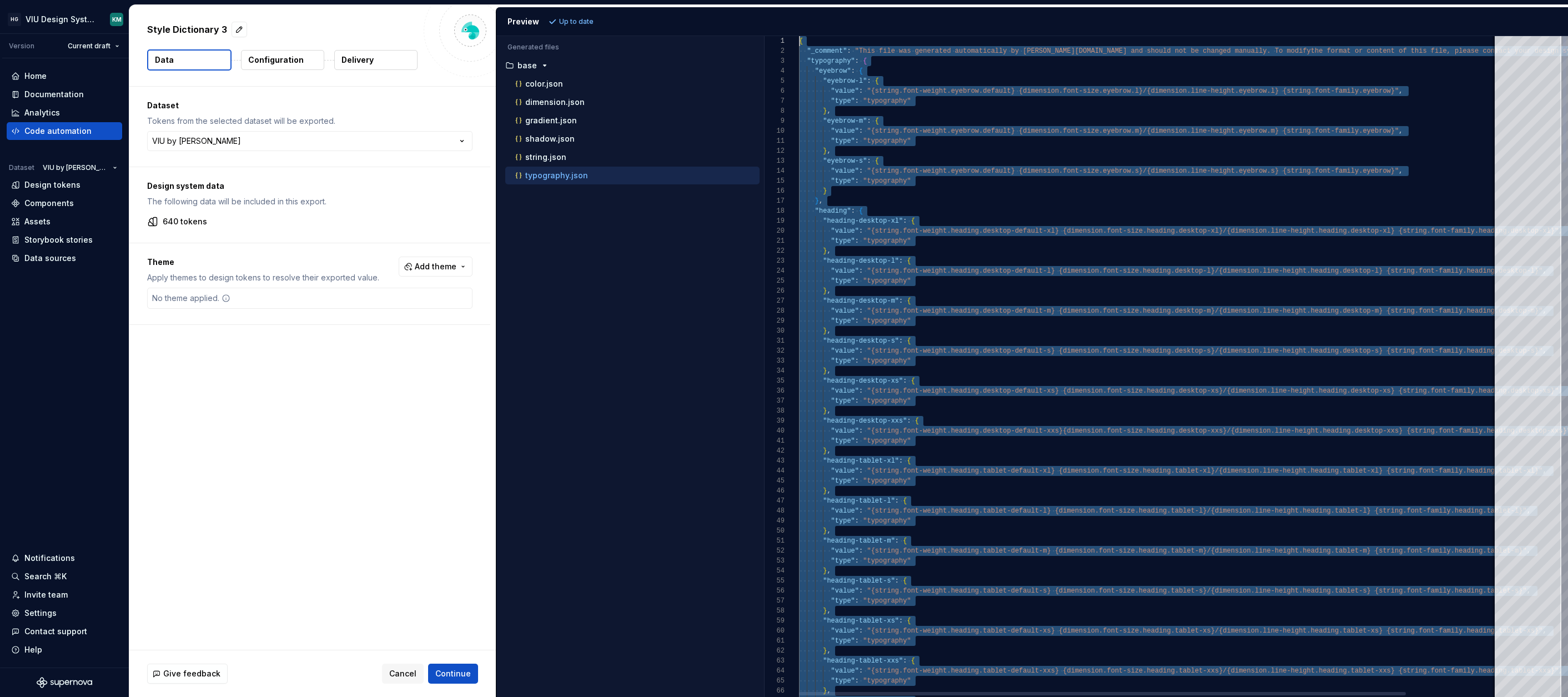
drag, startPoint x: 810, startPoint y: 686, endPoint x: 790, endPoint y: -95, distance: 781.3
